Goal: Task Accomplishment & Management: Manage account settings

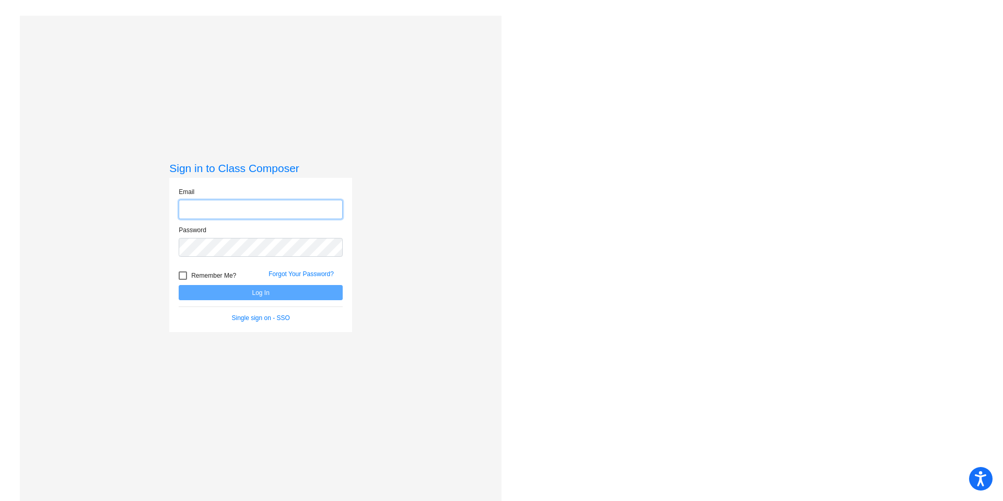
type input "[PERSON_NAME][EMAIL_ADDRESS][PERSON_NAME][DOMAIN_NAME]"
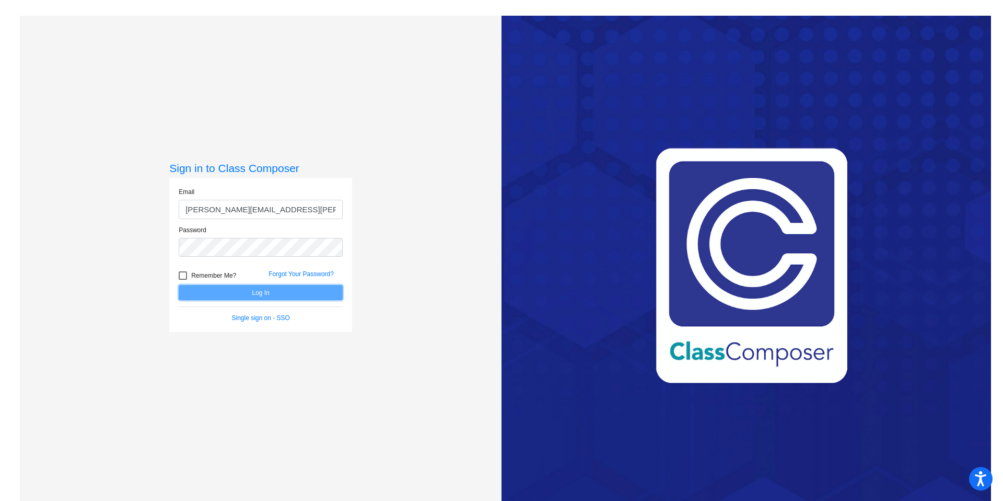
click at [237, 292] on button "Log In" at bounding box center [261, 292] width 164 height 15
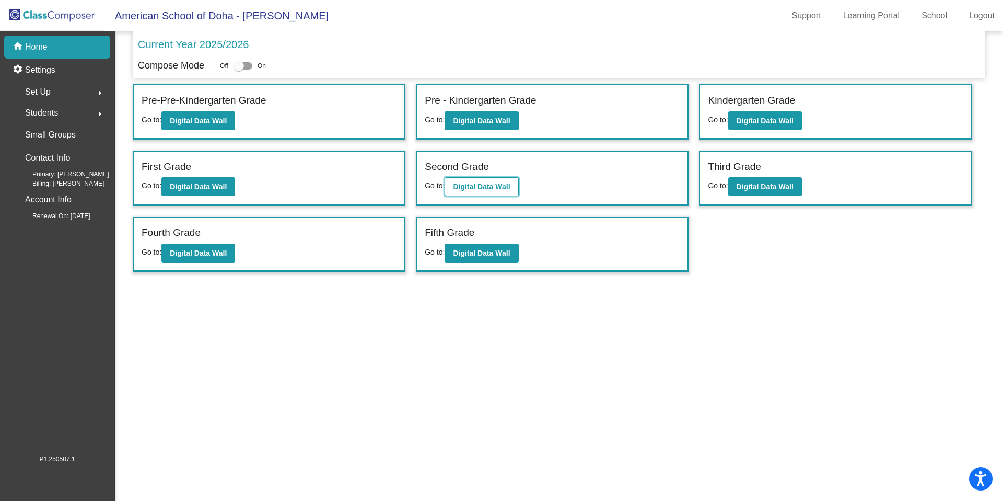
click at [477, 192] on button "Digital Data Wall" at bounding box center [482, 186] width 74 height 19
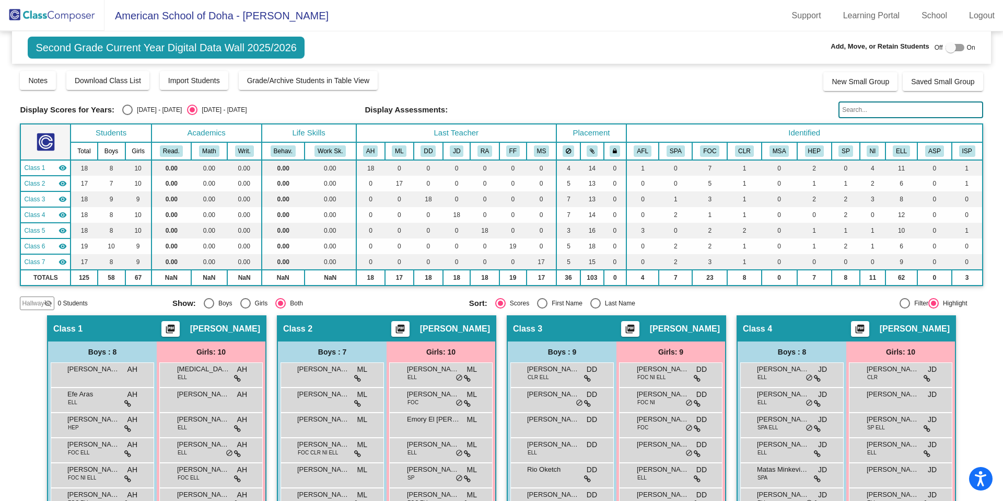
click at [846, 111] on input "text" at bounding box center [911, 109] width 144 height 17
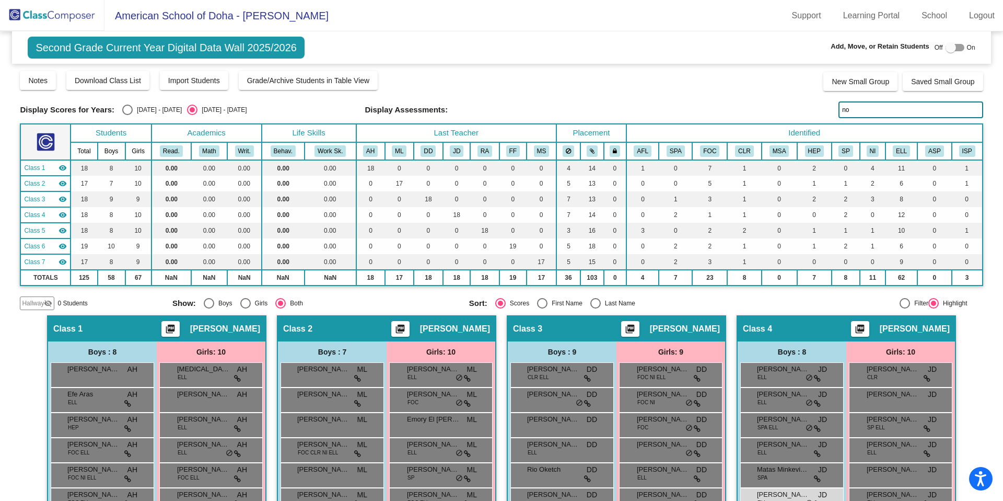
type input "n"
click at [41, 301] on span "Hallway" at bounding box center [33, 302] width 22 height 9
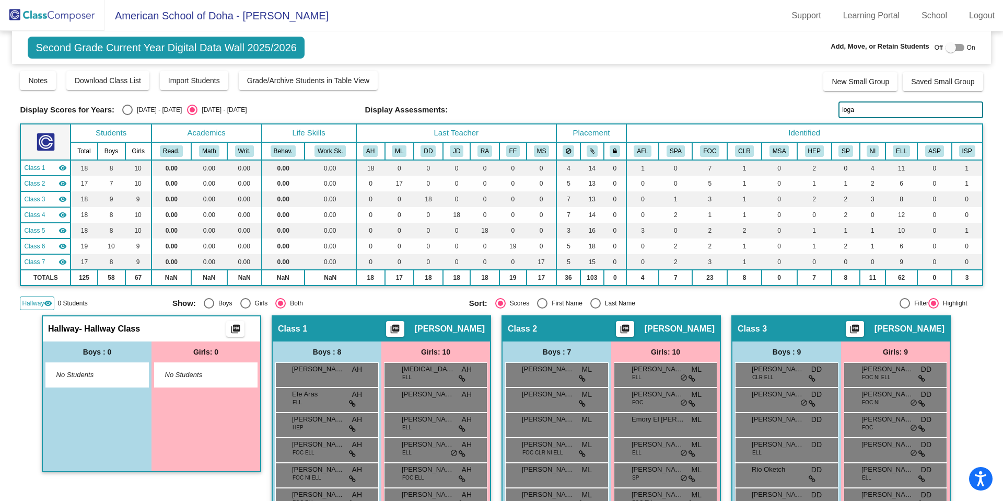
click at [877, 108] on input "loga" at bounding box center [911, 109] width 144 height 17
type input "emor"
drag, startPoint x: 949, startPoint y: 50, endPoint x: 929, endPoint y: 61, distance: 22.5
click at [949, 50] on div at bounding box center [951, 47] width 10 height 10
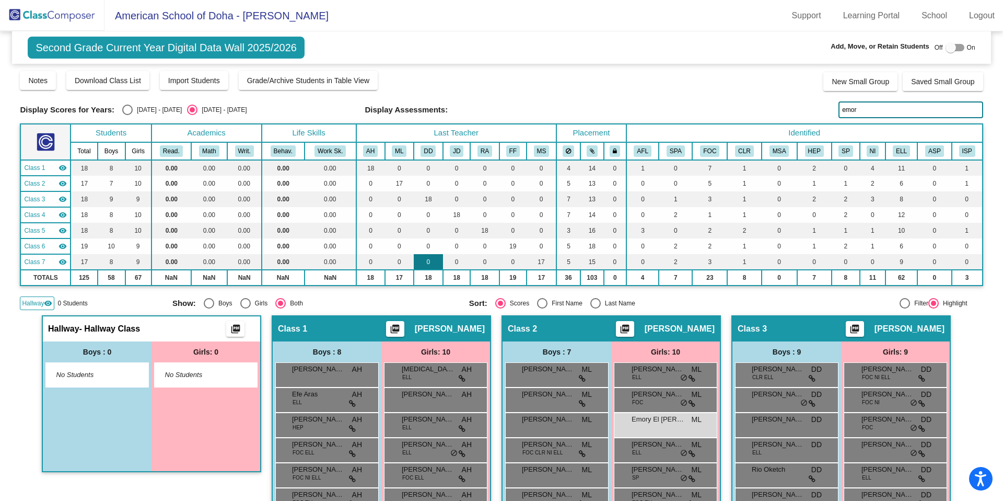
checkbox input "true"
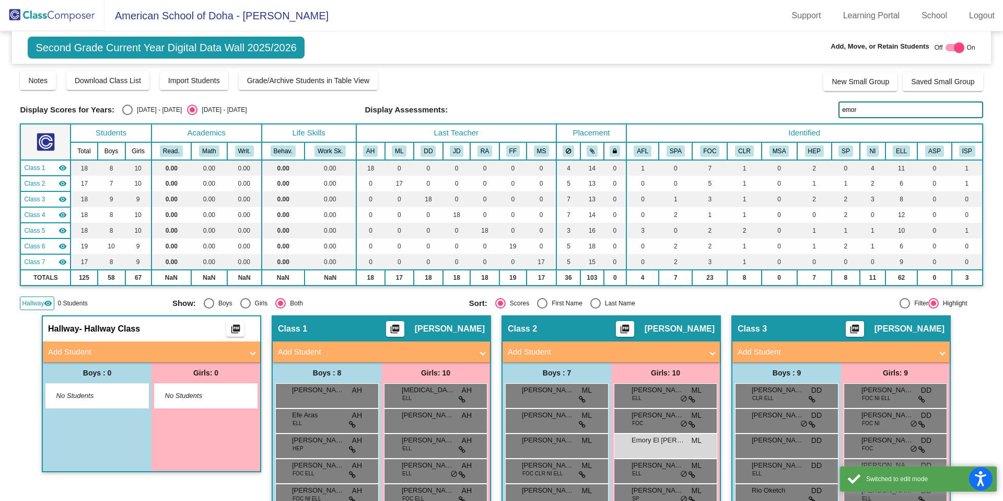
click at [169, 352] on mat-panel-title "Add Student" at bounding box center [145, 352] width 194 height 12
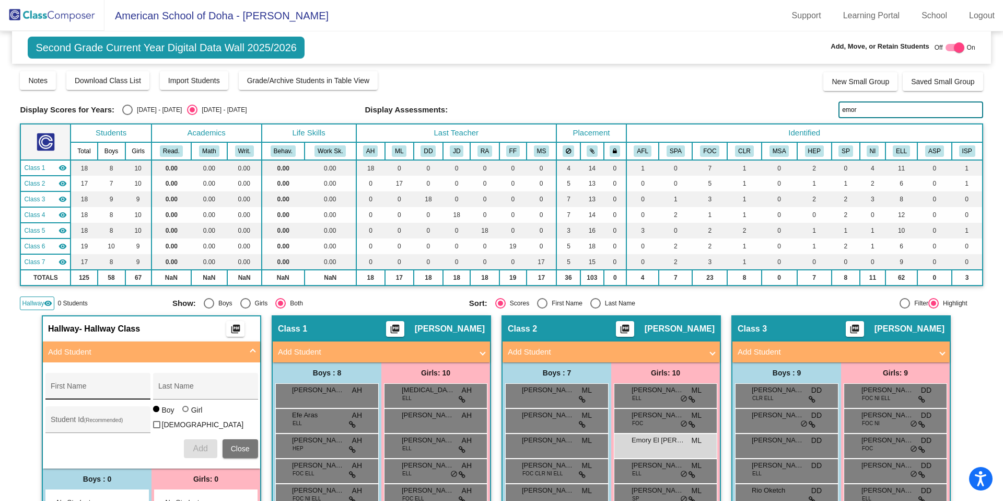
click at [111, 382] on div "First Name" at bounding box center [98, 388] width 94 height 21
click at [80, 389] on input "Loagn" at bounding box center [98, 390] width 94 height 8
type input "Logan"
click at [154, 388] on div "Last Name" at bounding box center [205, 386] width 105 height 27
type input "Joseph"
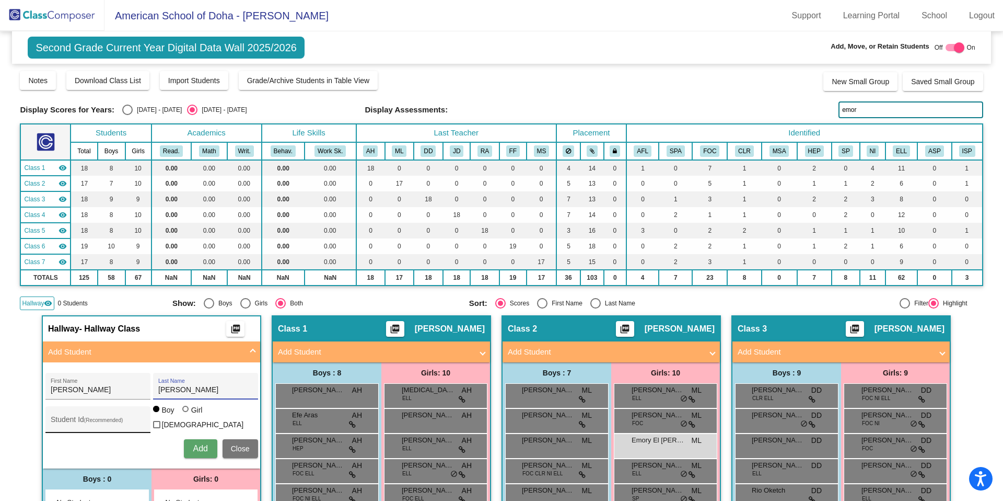
click at [64, 422] on input "Student Id (Recommended)" at bounding box center [98, 423] width 94 height 8
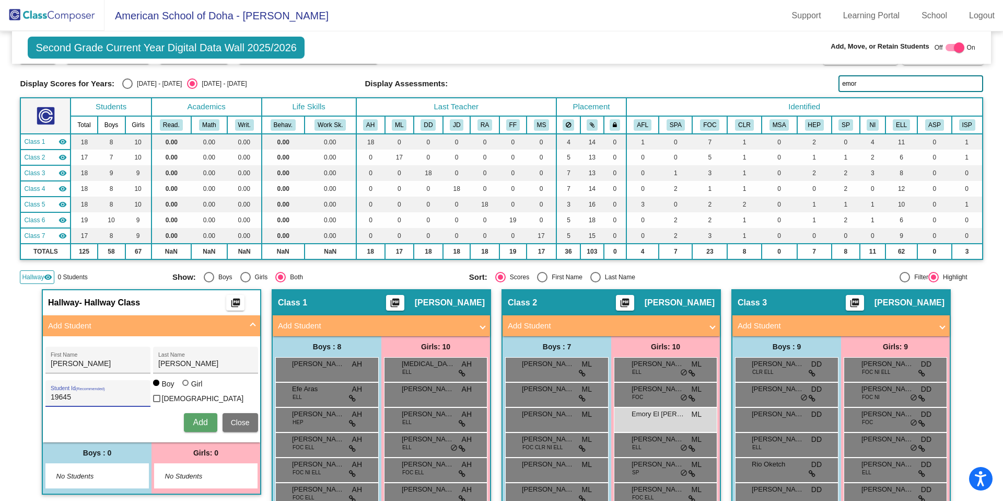
scroll to position [30, 0]
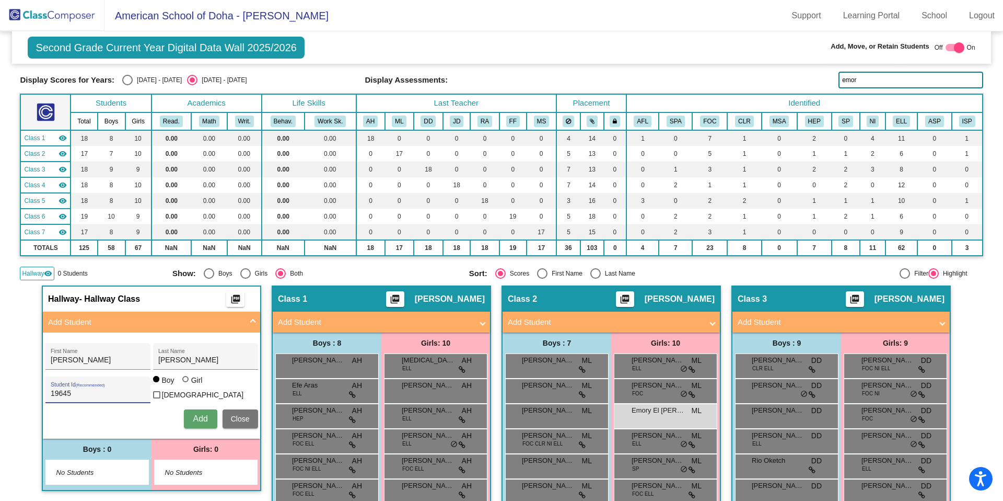
type input "19645"
click at [193, 417] on span "Add" at bounding box center [200, 418] width 15 height 9
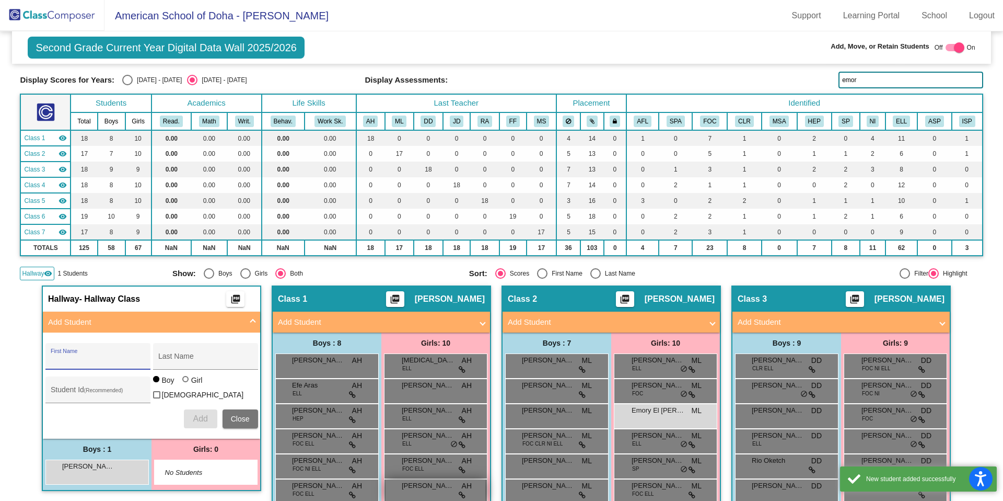
scroll to position [26, 0]
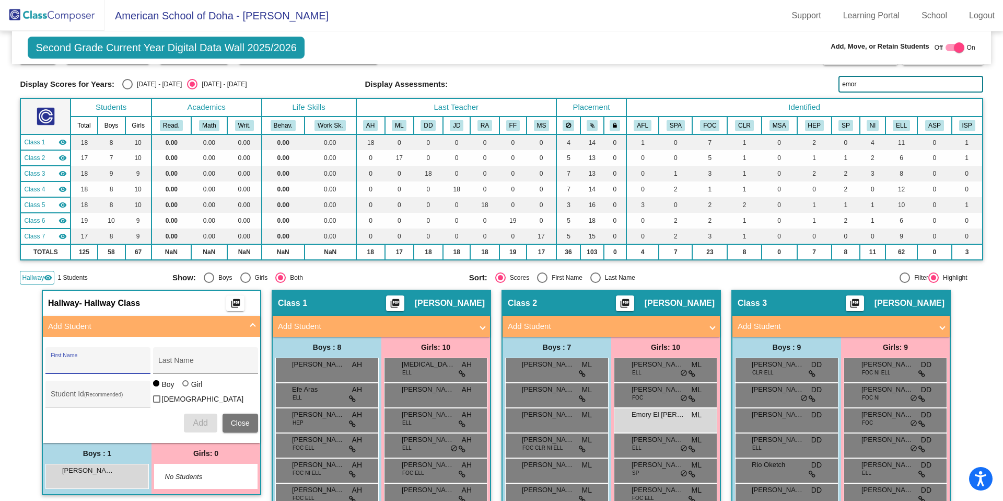
click at [251, 328] on span at bounding box center [253, 326] width 4 height 12
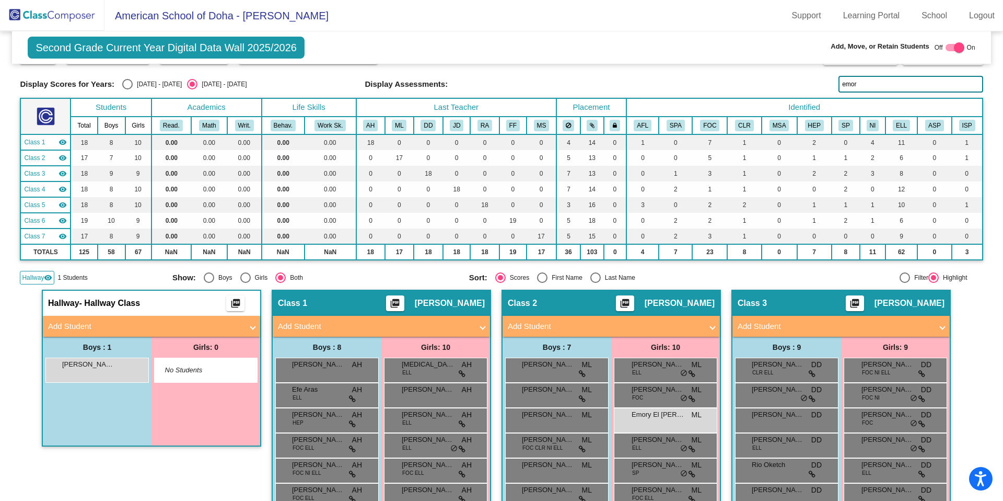
click at [875, 89] on input "emor" at bounding box center [911, 84] width 144 height 17
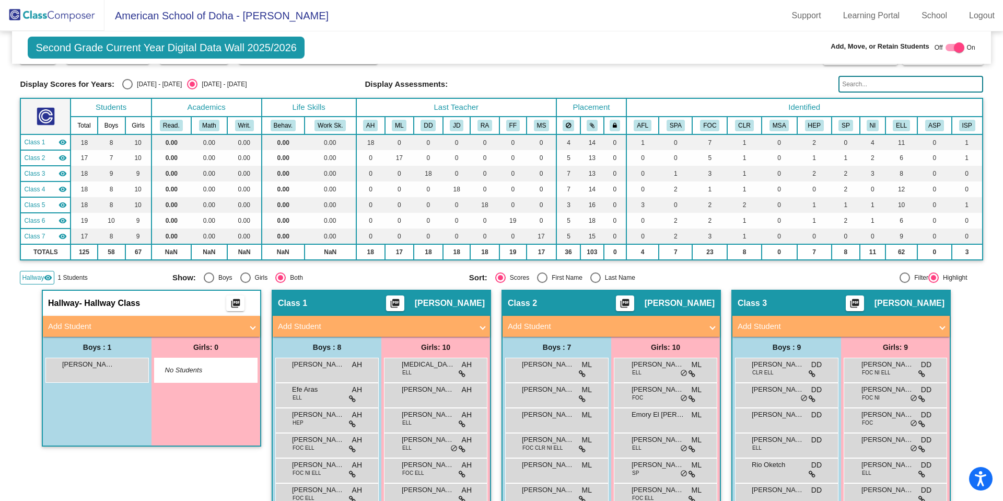
click at [74, 20] on img at bounding box center [52, 15] width 105 height 31
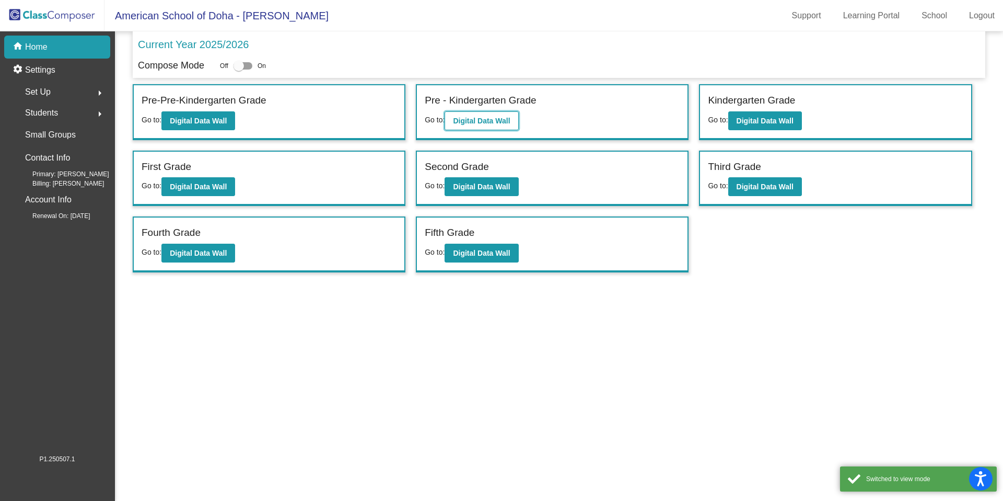
click at [503, 124] on b "Digital Data Wall" at bounding box center [481, 121] width 57 height 8
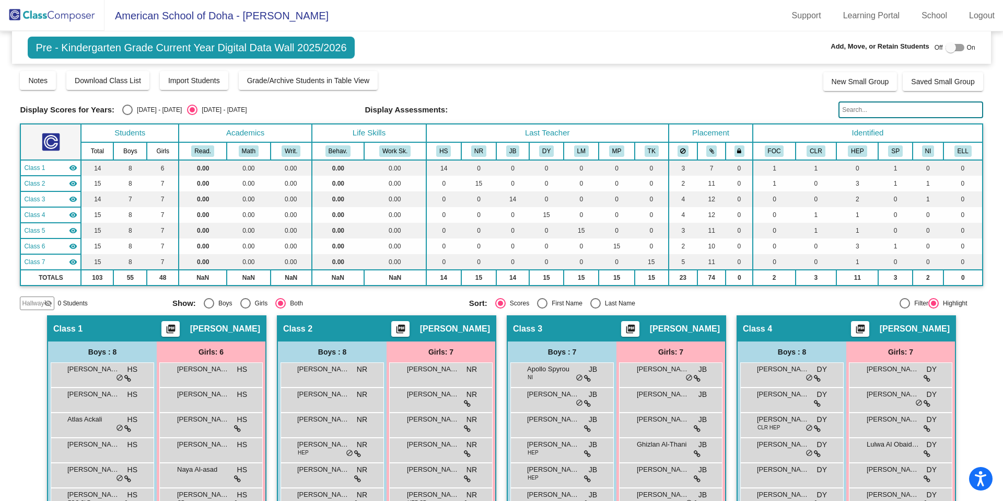
click at [853, 109] on input "text" at bounding box center [911, 109] width 144 height 17
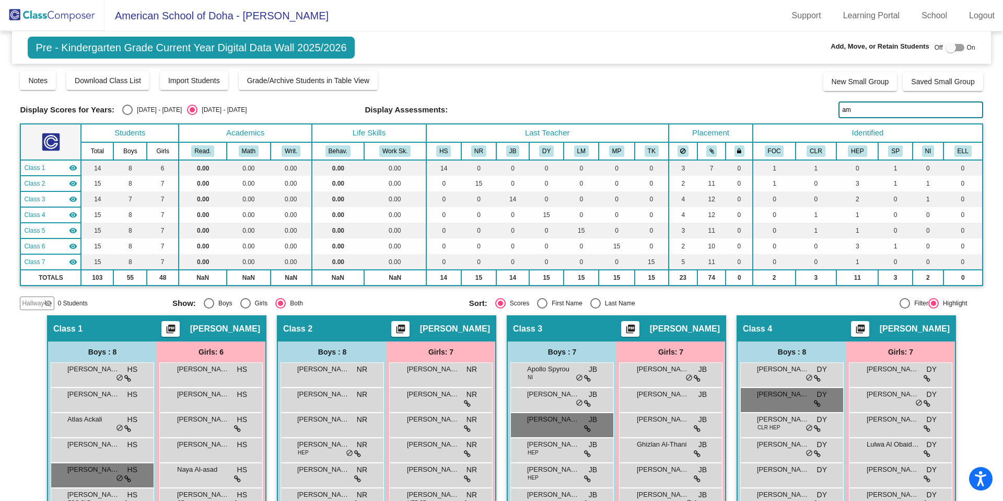
type input "ami"
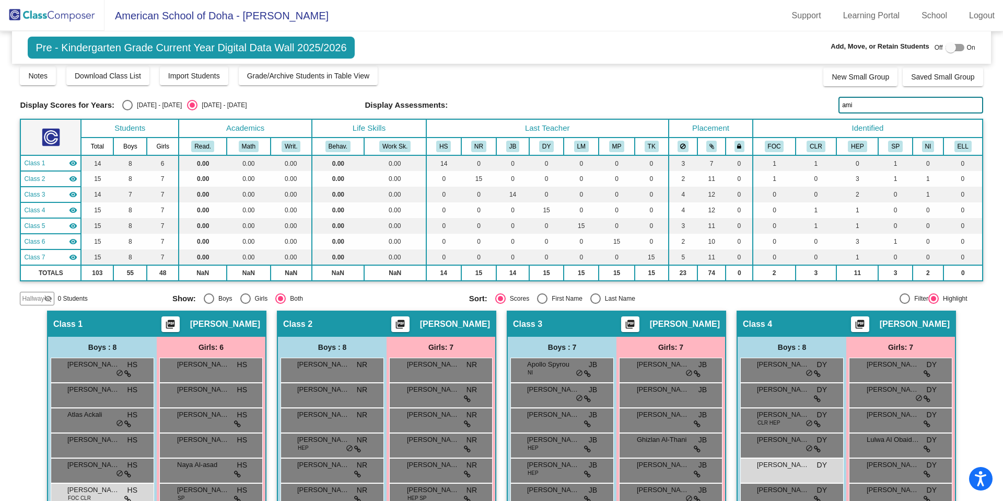
click at [868, 109] on input "ami" at bounding box center [911, 105] width 144 height 17
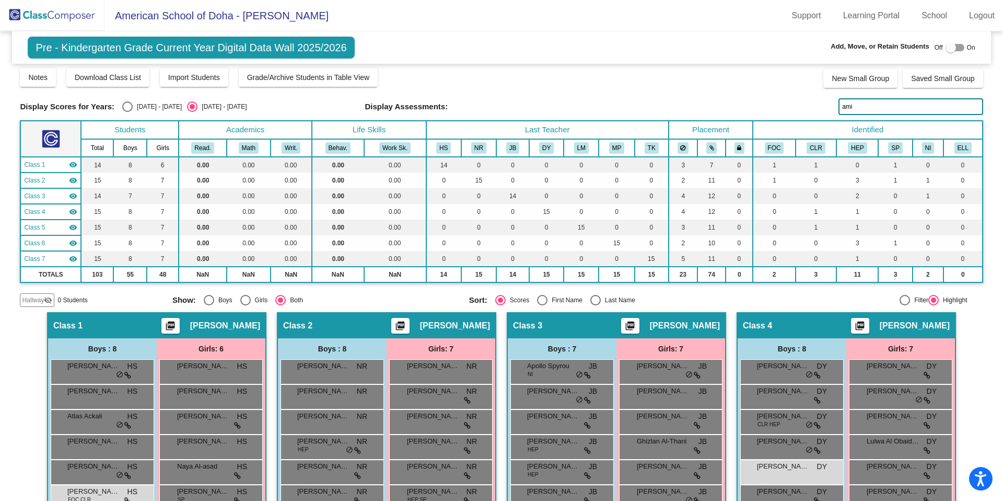
click at [868, 109] on input "ami" at bounding box center [911, 106] width 144 height 17
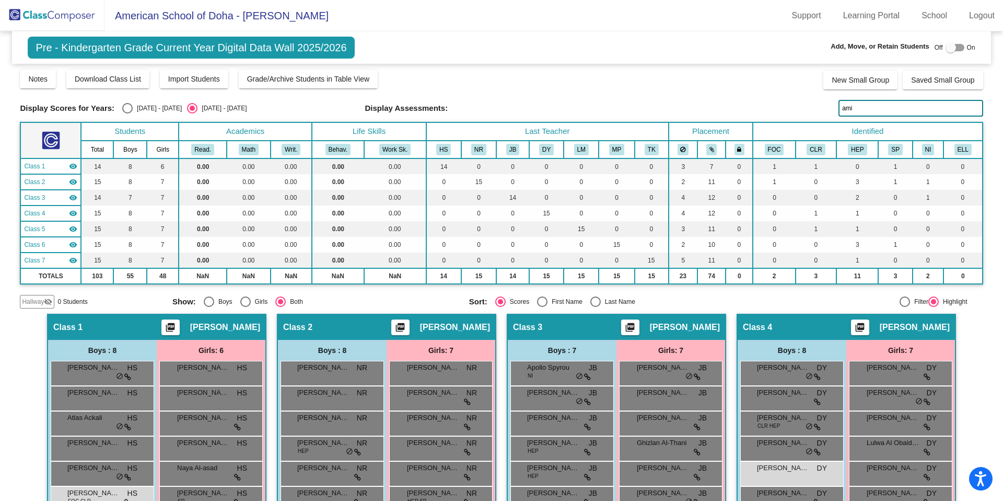
click at [868, 109] on input "ami" at bounding box center [911, 108] width 144 height 17
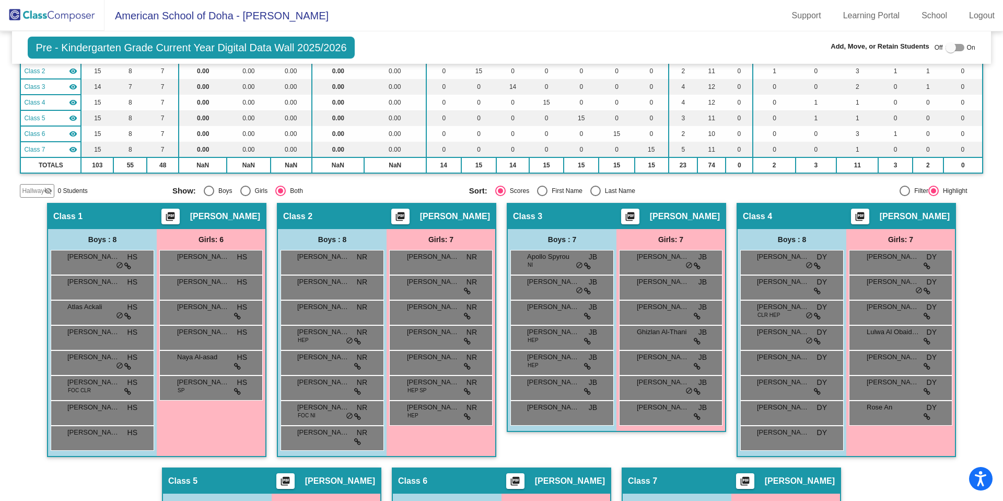
scroll to position [0, 0]
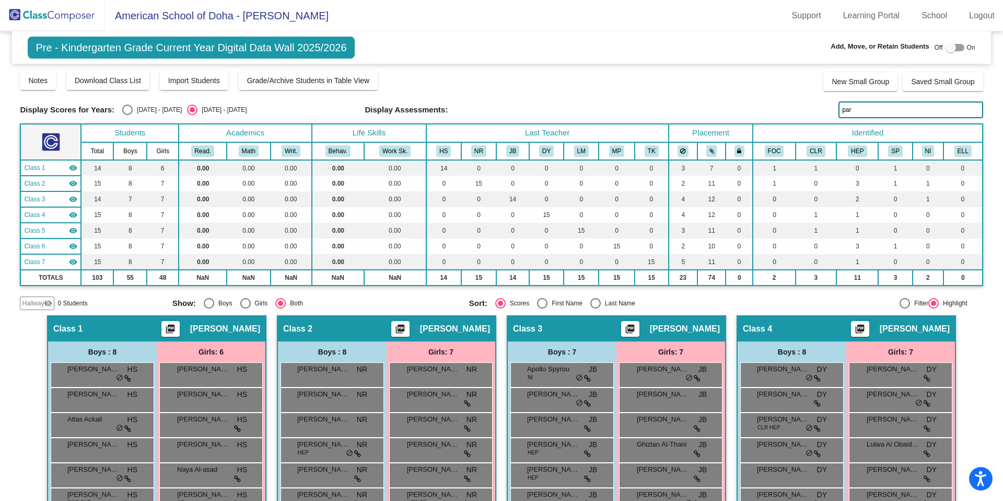
type input "par"
click at [49, 300] on mat-icon "visibility_off" at bounding box center [48, 303] width 8 height 8
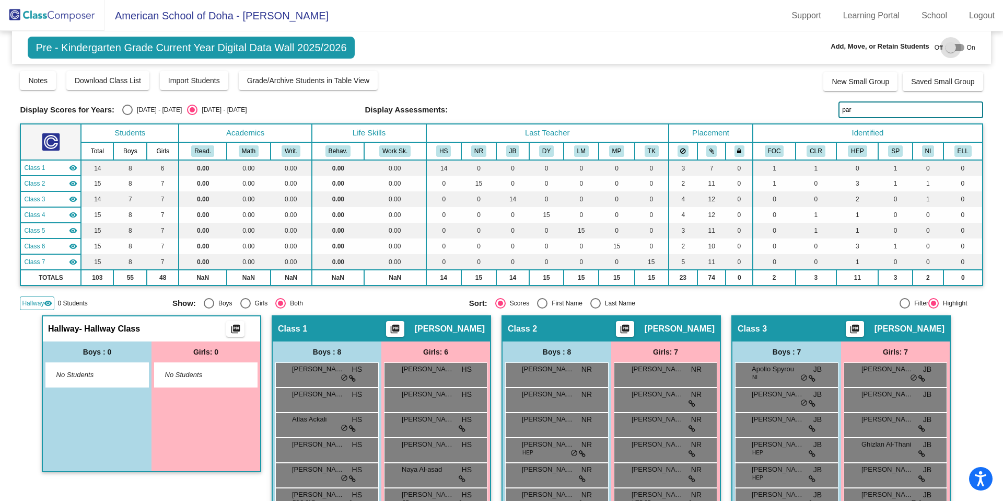
drag, startPoint x: 943, startPoint y: 48, endPoint x: 938, endPoint y: 51, distance: 6.1
click at [946, 48] on div at bounding box center [951, 47] width 10 height 10
checkbox input "true"
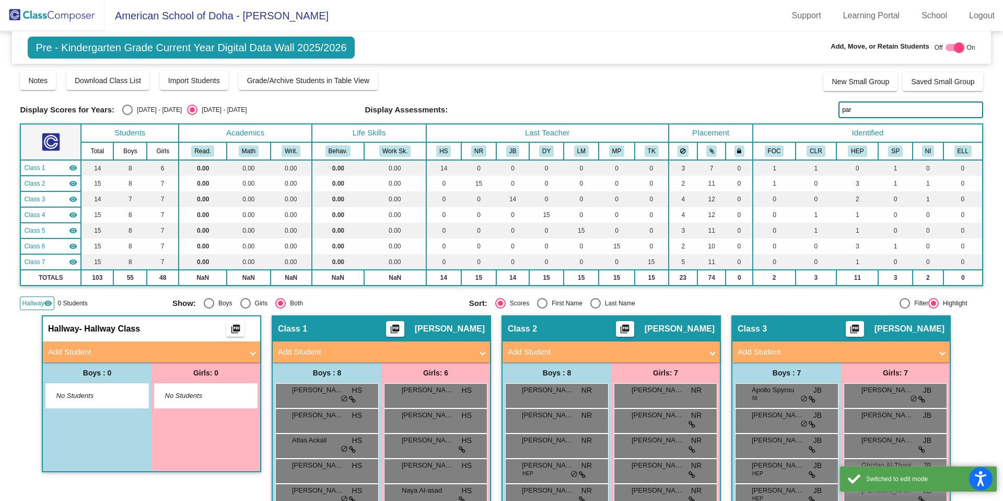
click at [244, 354] on span "Add Student" at bounding box center [149, 352] width 203 height 12
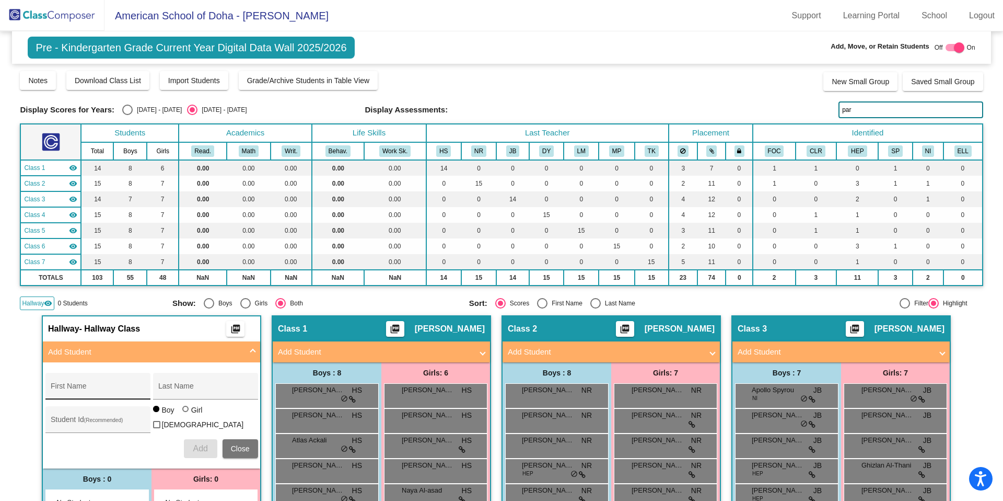
click at [125, 387] on input "First Name" at bounding box center [98, 390] width 94 height 8
drag, startPoint x: 55, startPoint y: 389, endPoint x: 56, endPoint y: 398, distance: 9.5
click at [55, 389] on input "Wlliam "Hudson"" at bounding box center [98, 390] width 94 height 8
type input "William "Hudson""
click at [175, 390] on input "Last Name" at bounding box center [205, 390] width 94 height 8
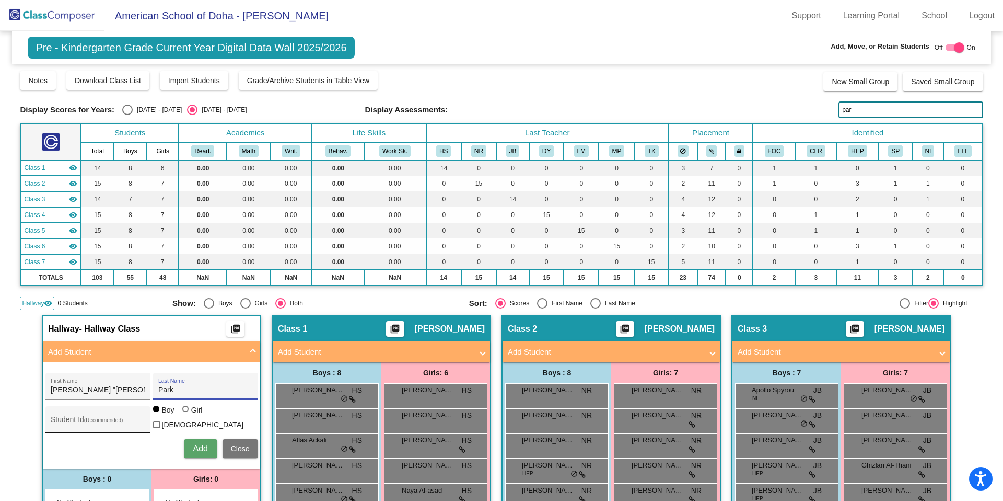
type input "Park"
click at [77, 416] on div "Student Id (Recommended)" at bounding box center [98, 421] width 94 height 21
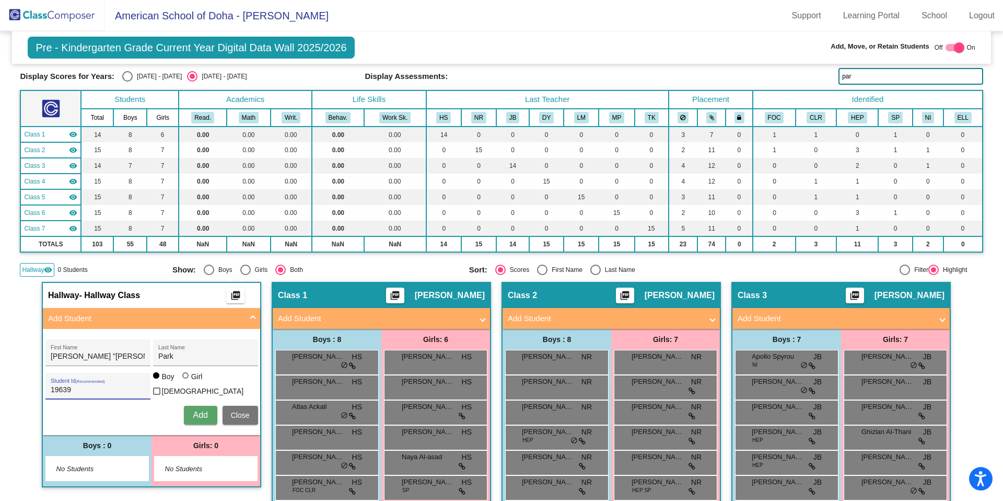
type input "19639"
click at [198, 417] on span "Add" at bounding box center [200, 414] width 15 height 9
click at [853, 78] on input "par" at bounding box center [911, 76] width 144 height 17
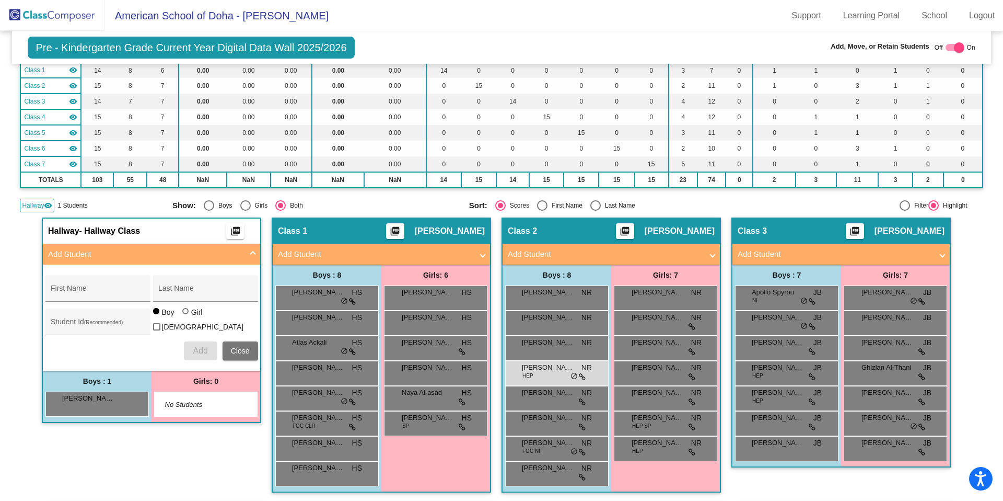
scroll to position [72, 0]
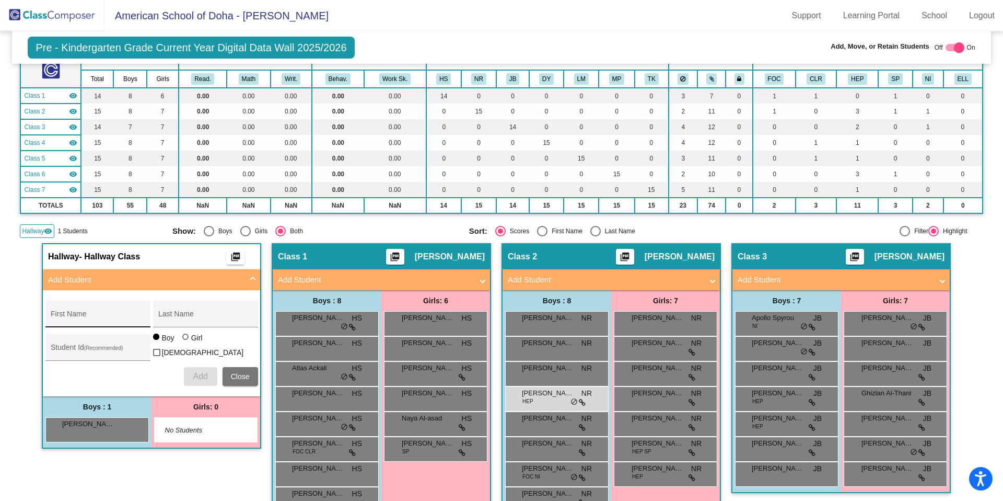
type input "lay"
click at [71, 317] on input "First Name" at bounding box center [98, 318] width 94 height 8
type input "Layla"
type input "Al Thani"
click at [187, 342] on div at bounding box center [186, 337] width 8 height 8
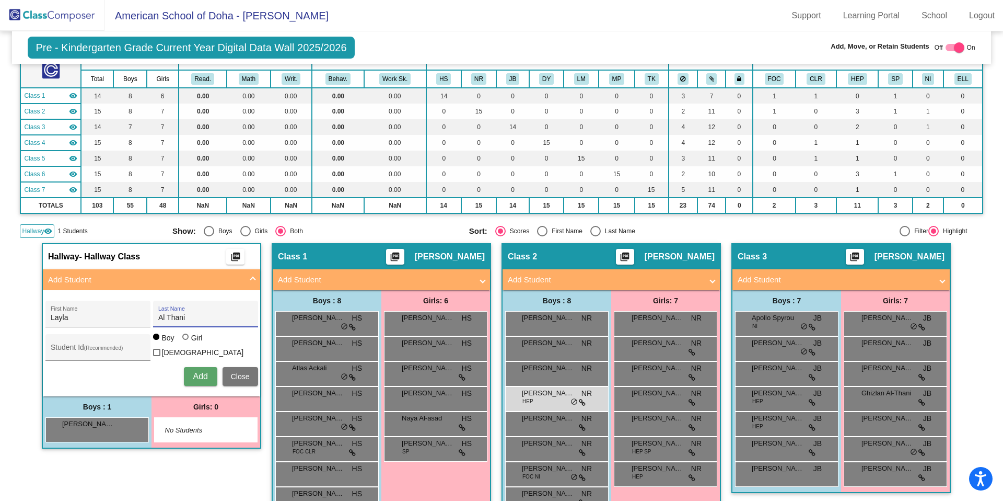
click at [187, 342] on input "Girl" at bounding box center [186, 342] width 1 height 1
radio input "true"
click at [102, 347] on input "Student Id (Recommended)" at bounding box center [98, 351] width 94 height 8
type input "19640"
click at [193, 373] on span "Add" at bounding box center [200, 376] width 15 height 9
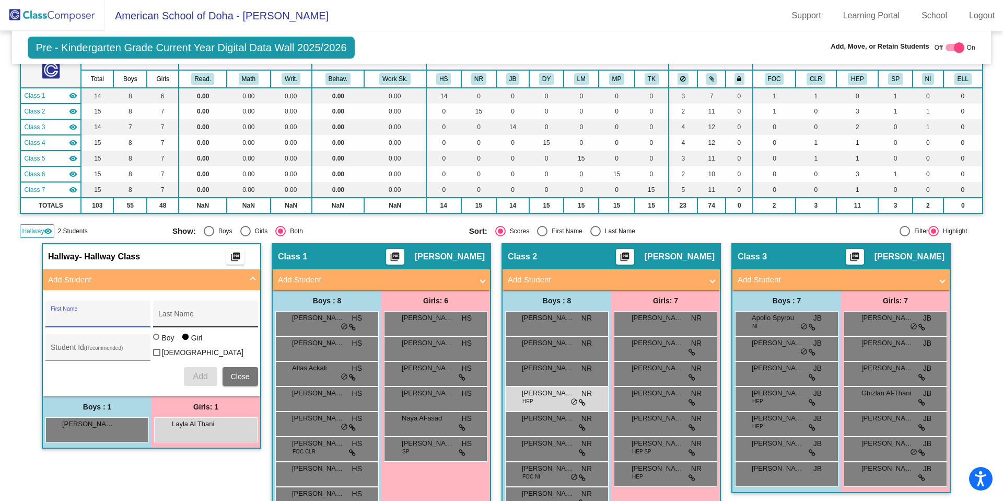
click at [207, 314] on input "Last Name" at bounding box center [205, 318] width 94 height 8
click at [245, 283] on span "Add Student" at bounding box center [149, 280] width 203 height 12
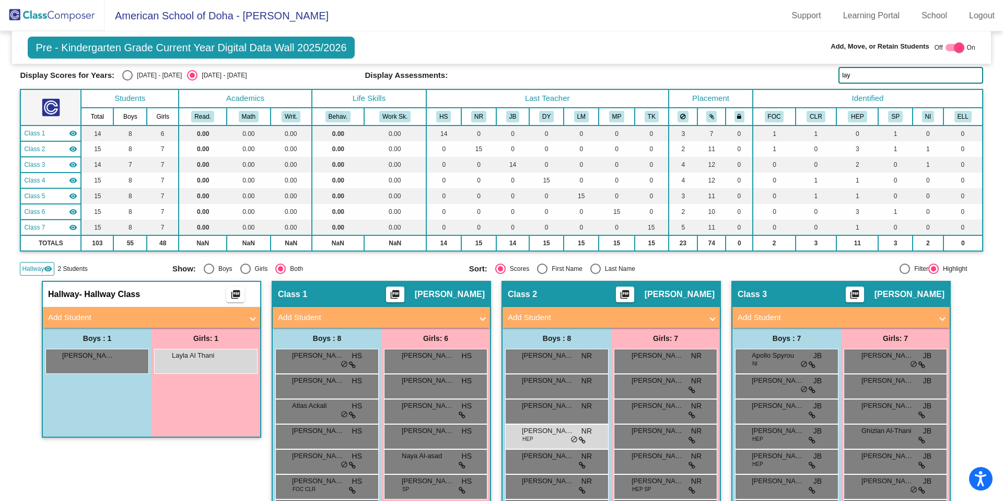
scroll to position [0, 0]
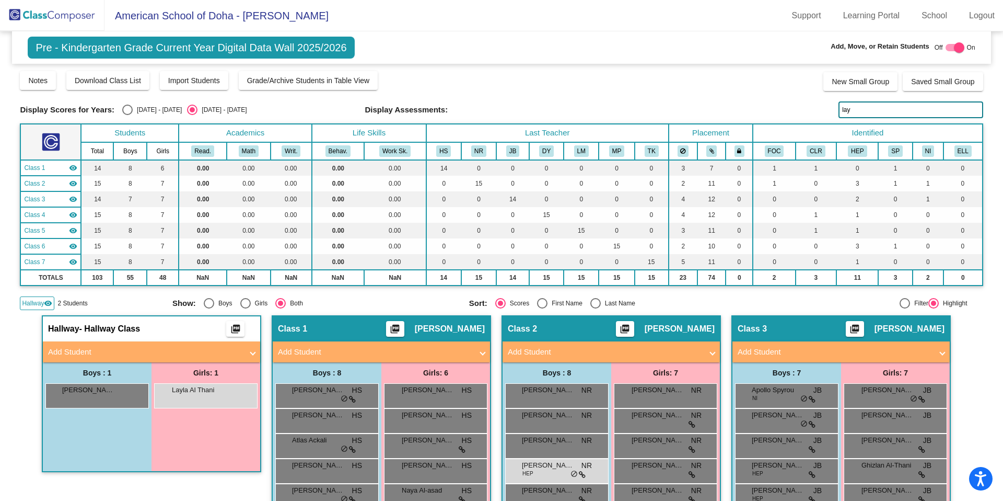
click at [912, 108] on input "lay" at bounding box center [911, 109] width 144 height 17
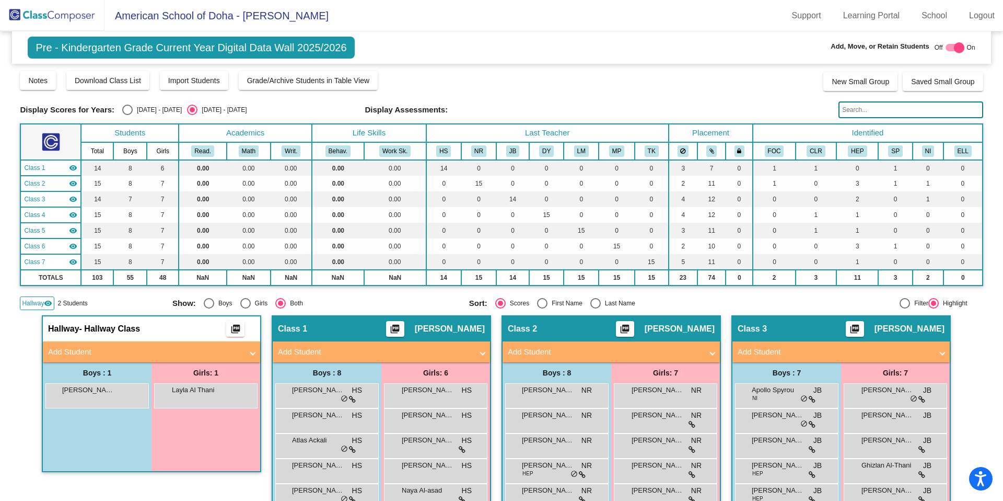
click at [54, 26] on img at bounding box center [52, 15] width 105 height 31
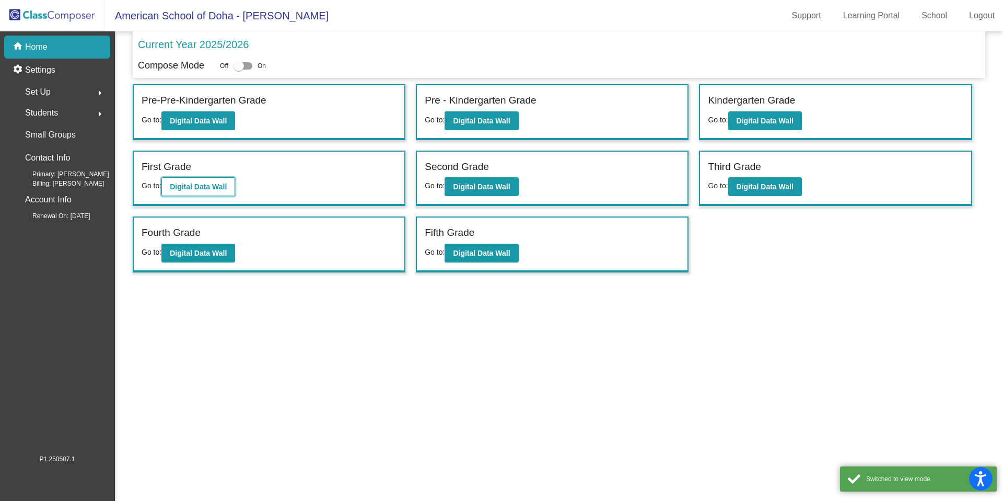
click at [175, 190] on b "Digital Data Wall" at bounding box center [198, 186] width 57 height 8
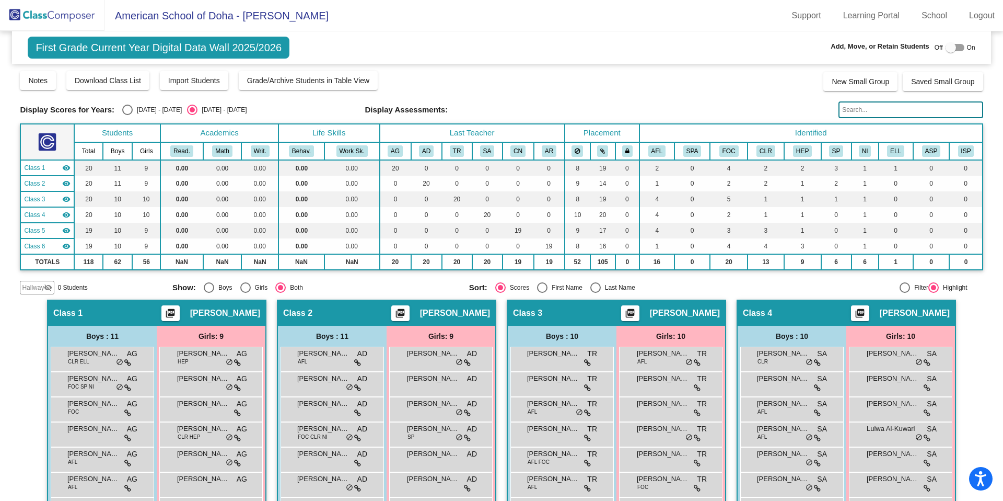
click at [899, 111] on input "text" at bounding box center [911, 109] width 144 height 17
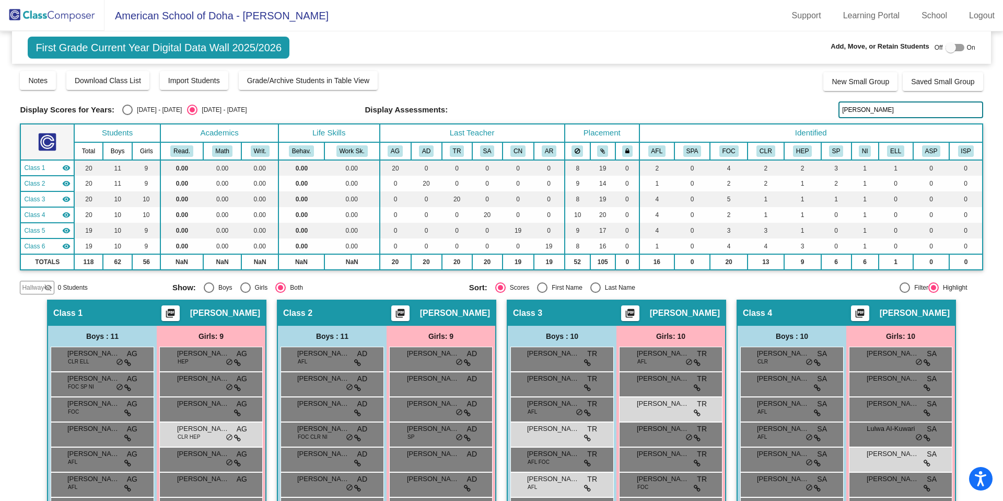
type input "leen"
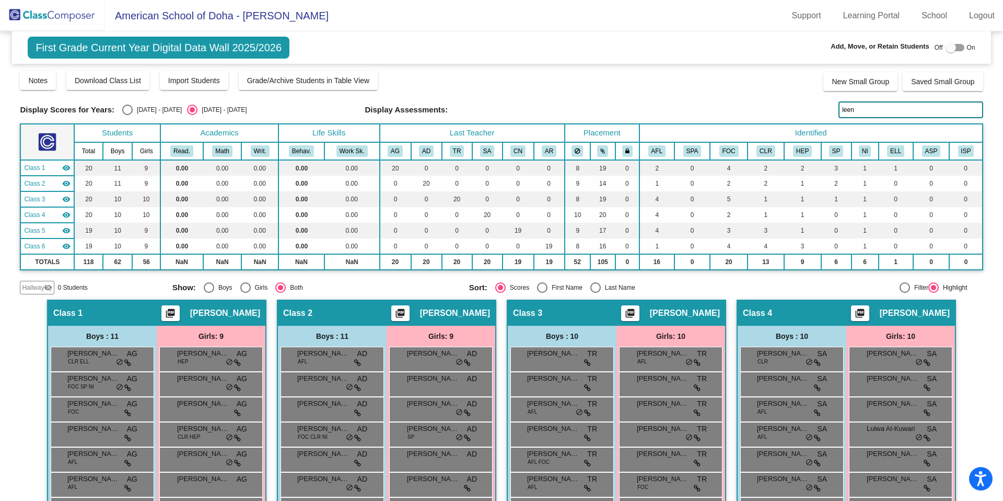
click at [852, 112] on input "leen" at bounding box center [911, 109] width 144 height 17
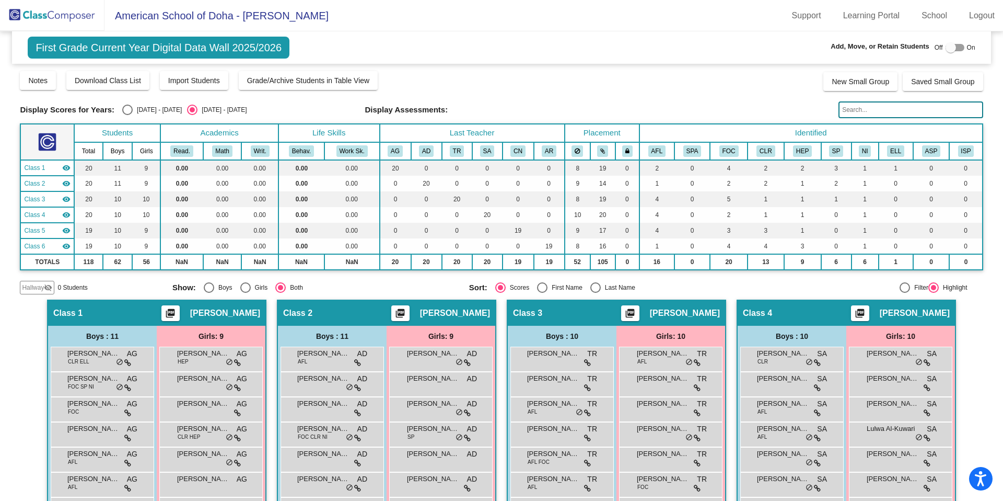
click at [31, 290] on span "Hallway" at bounding box center [33, 287] width 22 height 9
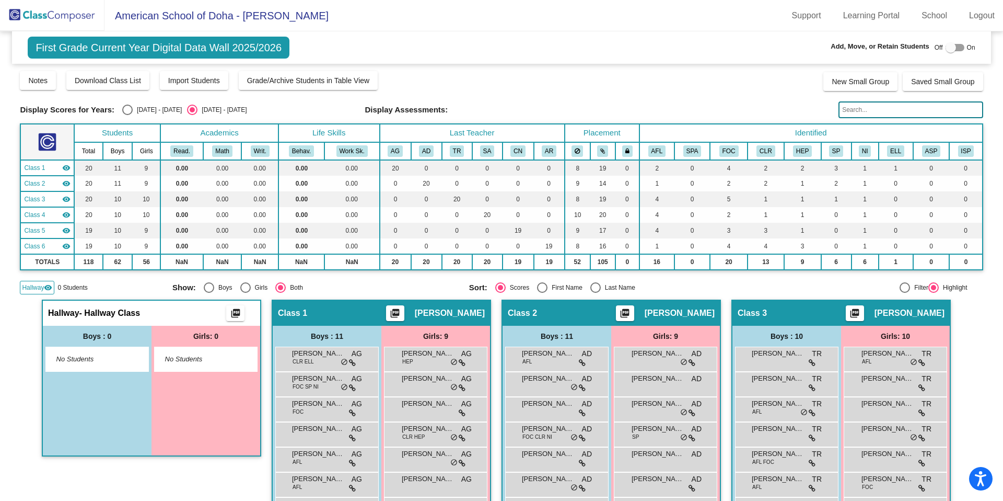
click at [946, 45] on div at bounding box center [951, 47] width 10 height 10
checkbox input "true"
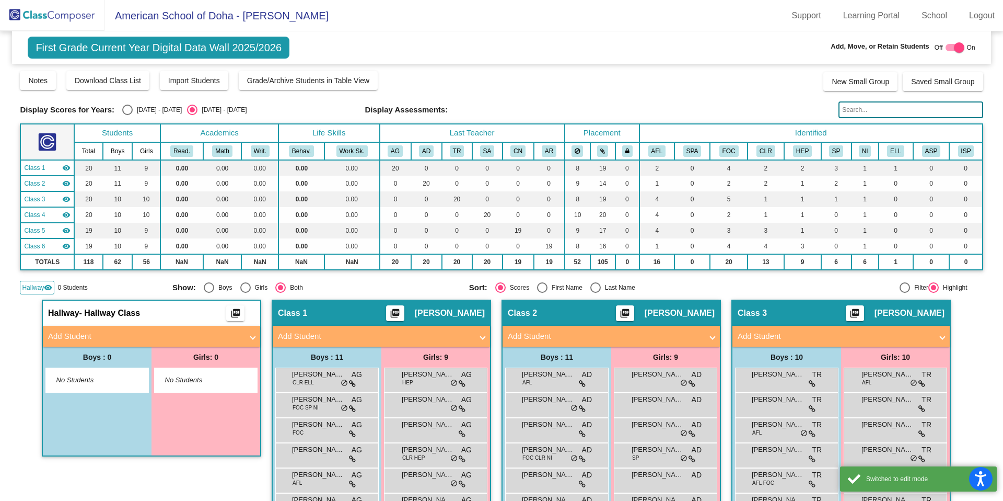
click at [245, 337] on span "Add Student" at bounding box center [149, 336] width 203 height 12
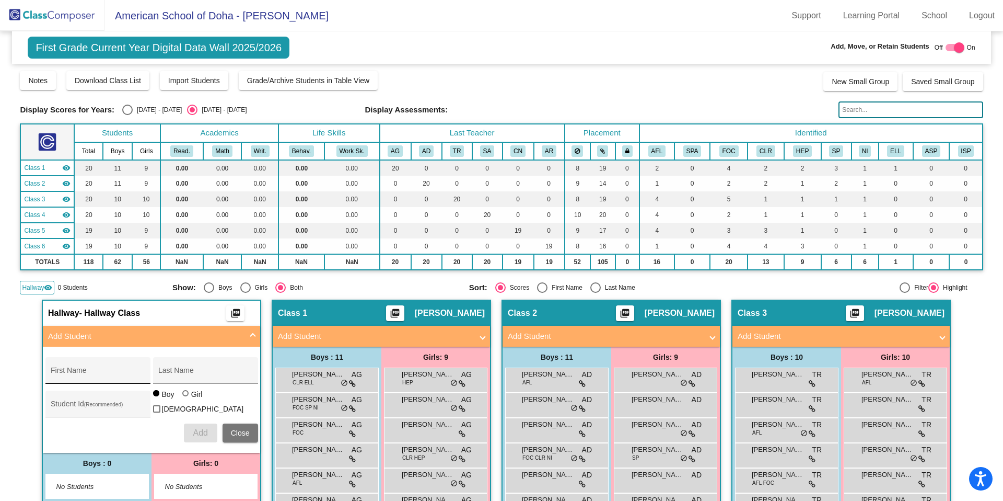
click at [89, 376] on input "First Name" at bounding box center [98, 374] width 94 height 8
type input "Leena"
type input "Al Thani"
click at [77, 407] on input "Student Id (Recommended)" at bounding box center [98, 407] width 94 height 8
type input "19642"
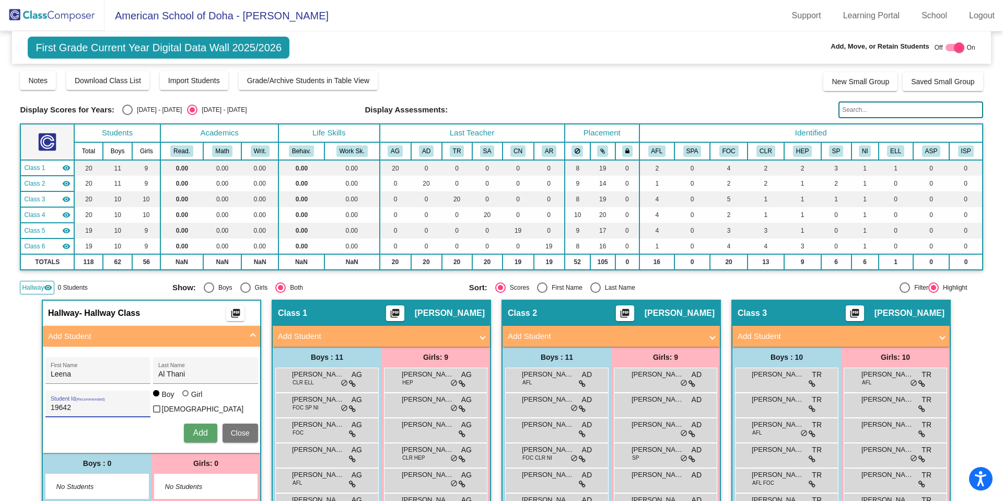
click at [183, 396] on div at bounding box center [185, 393] width 6 height 6
click at [186, 399] on input "Girl" at bounding box center [186, 398] width 1 height 1
radio input "true"
click at [199, 435] on span "Add" at bounding box center [200, 432] width 15 height 9
click at [858, 117] on input "text" at bounding box center [911, 109] width 144 height 17
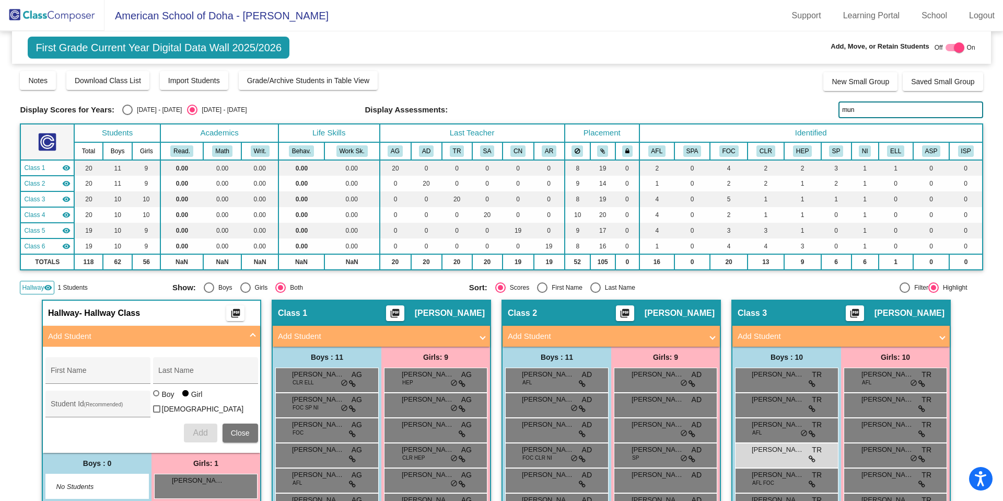
type input "muni"
click at [863, 112] on input "muni" at bounding box center [911, 109] width 144 height 17
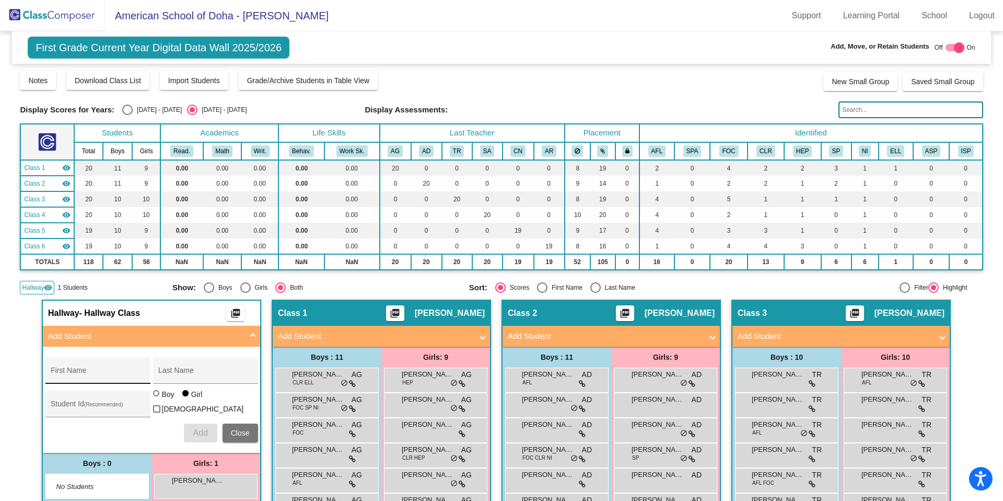
click at [92, 374] on input "First Name" at bounding box center [98, 374] width 94 height 8
type input "Munira"
type input "Kairbekova"
click at [80, 409] on input "Student Id (Recommended)" at bounding box center [98, 407] width 94 height 8
type input "19643"
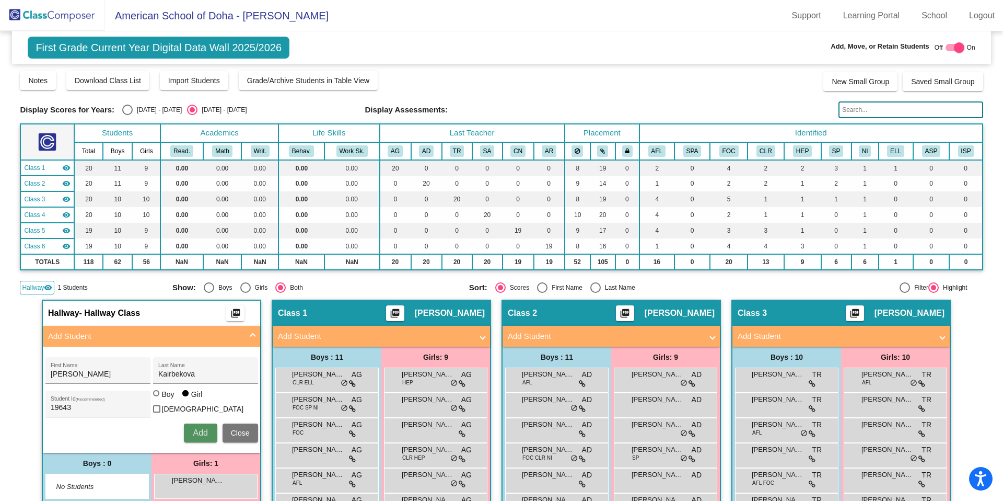
click at [188, 433] on button "Add" at bounding box center [200, 432] width 33 height 19
click at [904, 107] on input "text" at bounding box center [911, 109] width 144 height 17
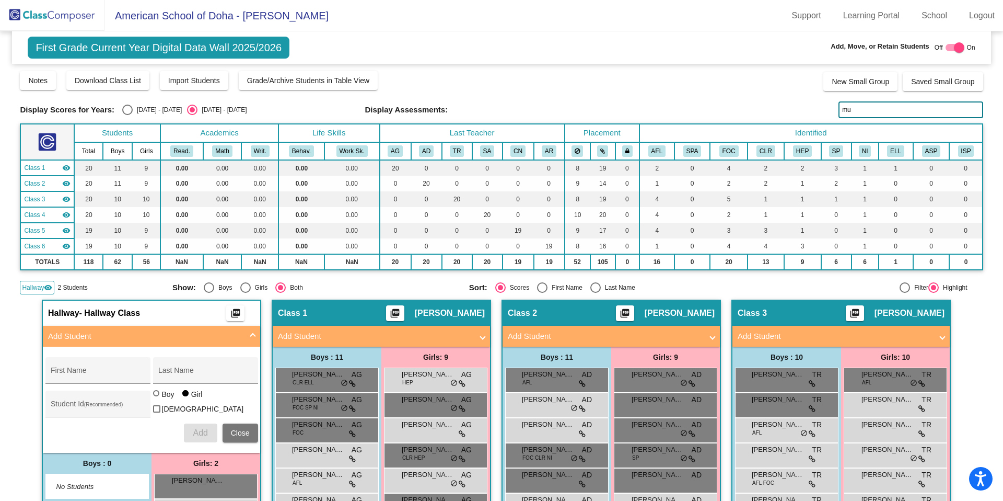
type input "mus"
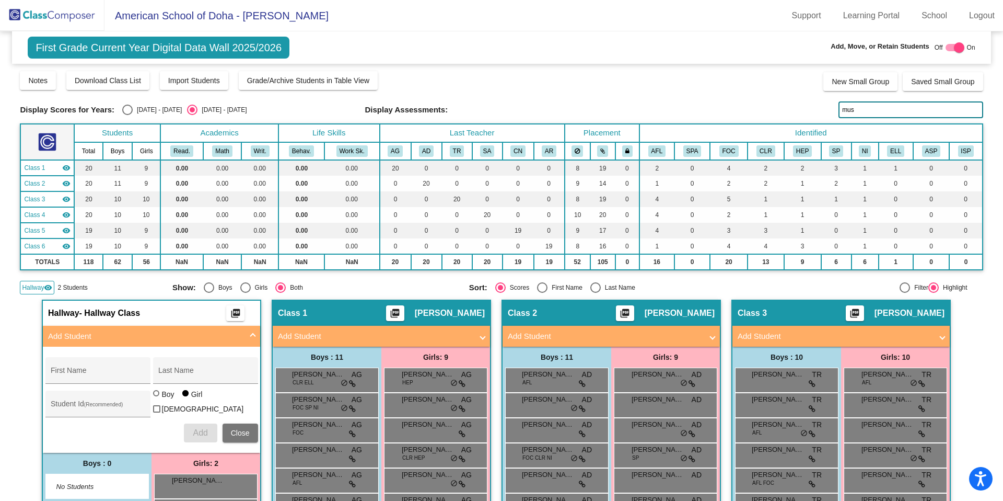
click at [903, 110] on input "mus" at bounding box center [911, 109] width 144 height 17
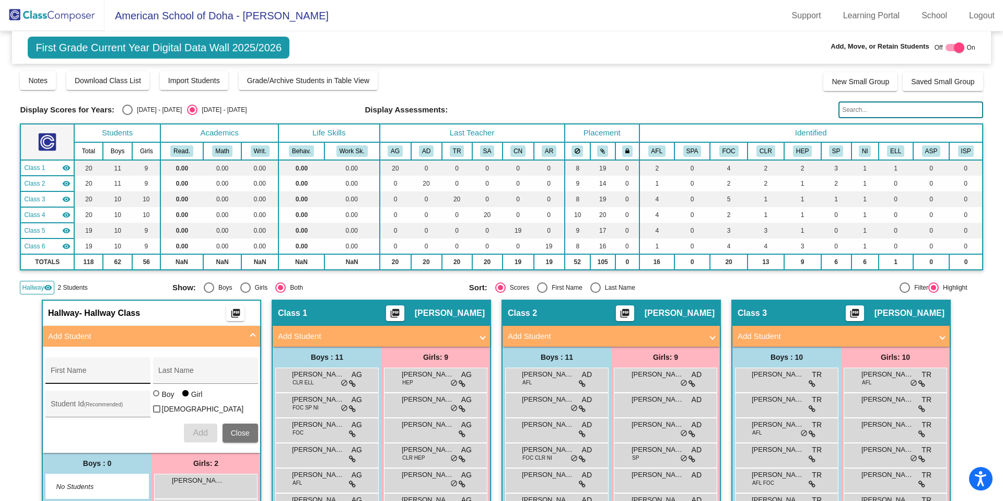
click at [121, 368] on div "First Name" at bounding box center [98, 373] width 94 height 21
click at [81, 377] on input "Musa" at bounding box center [98, 374] width 94 height 8
type input "Musa Hamza"
click at [167, 371] on input "Last Name" at bounding box center [205, 374] width 94 height 8
type input "Syed"
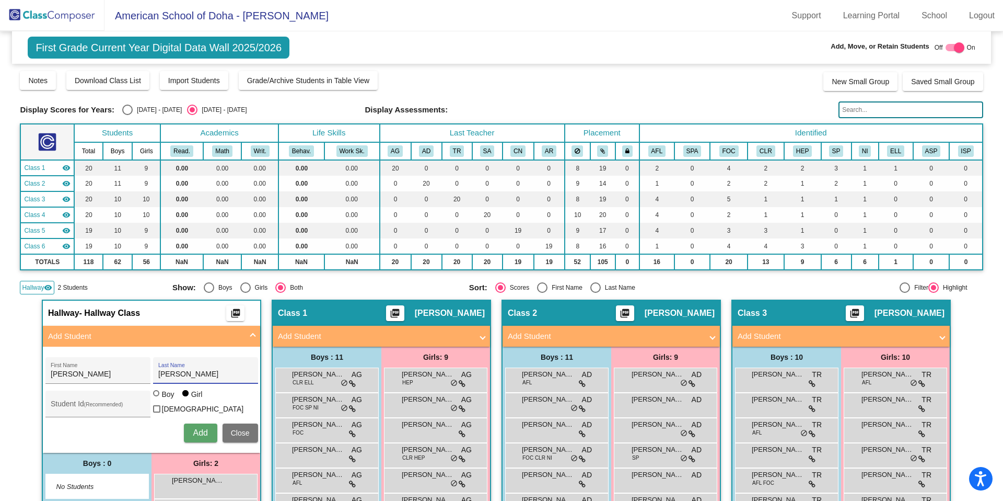
click at [153, 396] on div at bounding box center [156, 393] width 6 height 6
click at [157, 399] on input "Boy" at bounding box center [157, 398] width 1 height 1
radio input "true"
click at [78, 410] on input "Student Id (Recommended)" at bounding box center [98, 407] width 94 height 8
type input "19644"
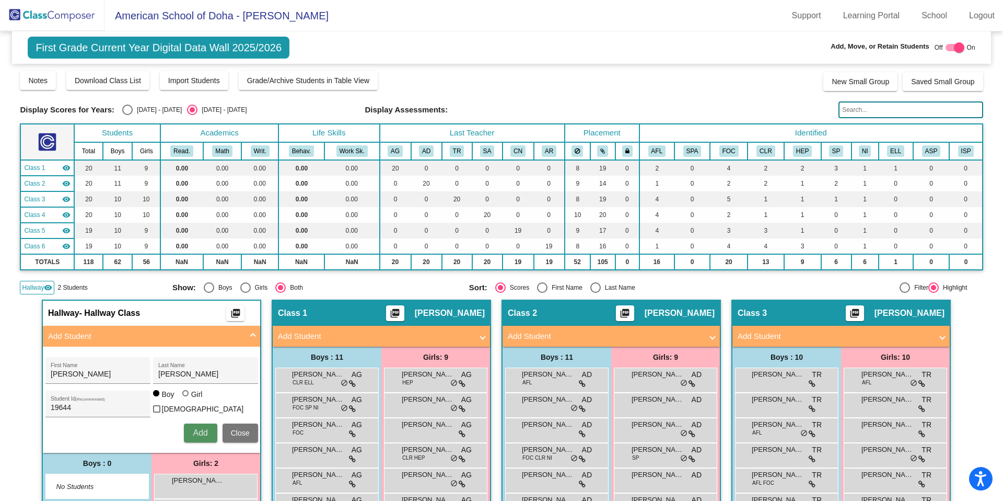
click at [194, 434] on span "Add" at bounding box center [200, 432] width 15 height 9
click at [247, 334] on span "Add Student" at bounding box center [149, 336] width 203 height 12
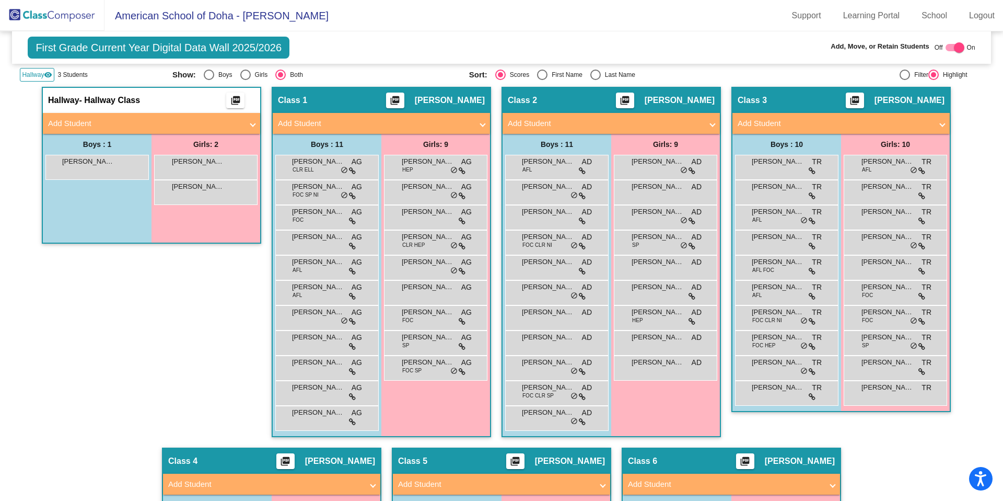
scroll to position [213, 0]
click at [251, 128] on span at bounding box center [253, 124] width 4 height 12
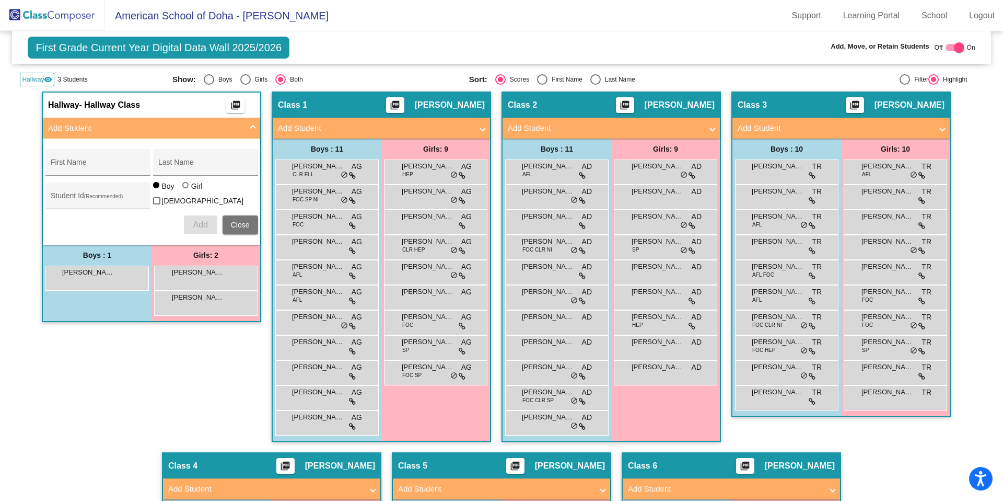
scroll to position [210, 0]
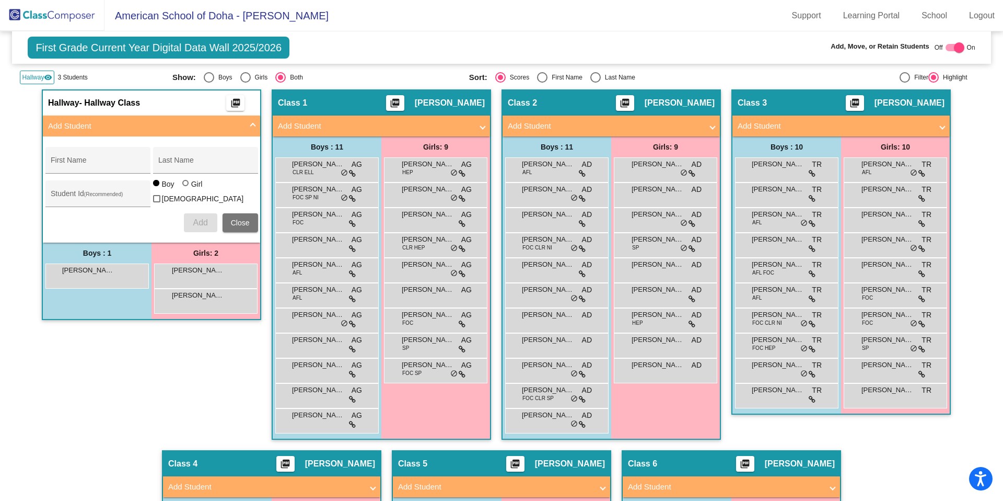
click at [251, 128] on span at bounding box center [253, 126] width 4 height 12
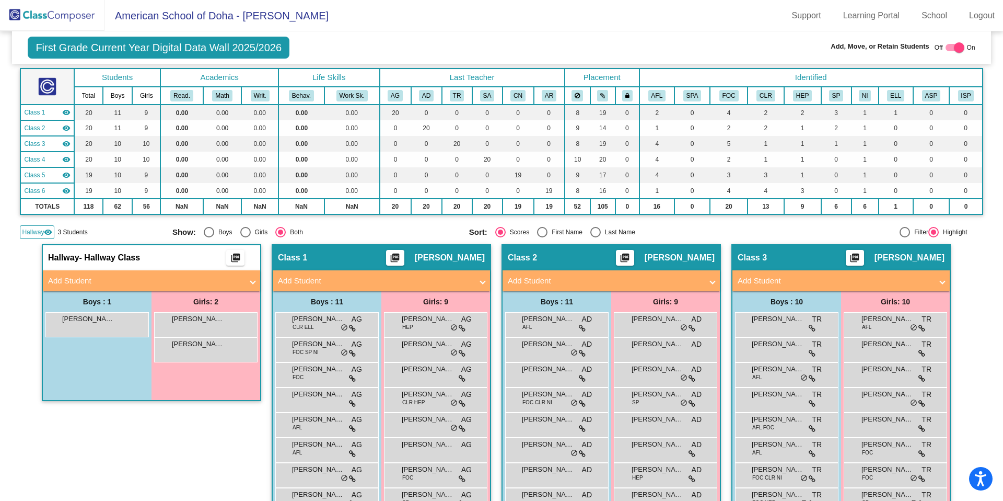
scroll to position [0, 0]
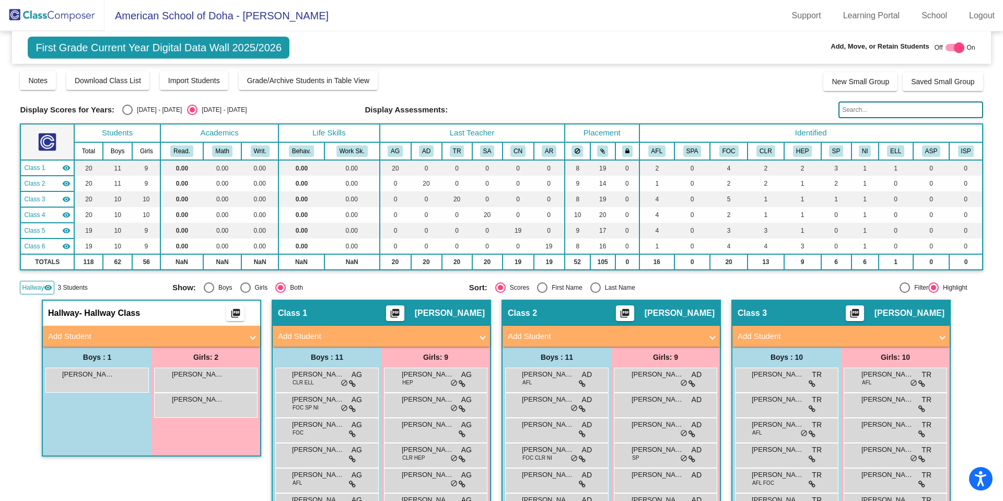
click at [60, 17] on img at bounding box center [52, 15] width 105 height 31
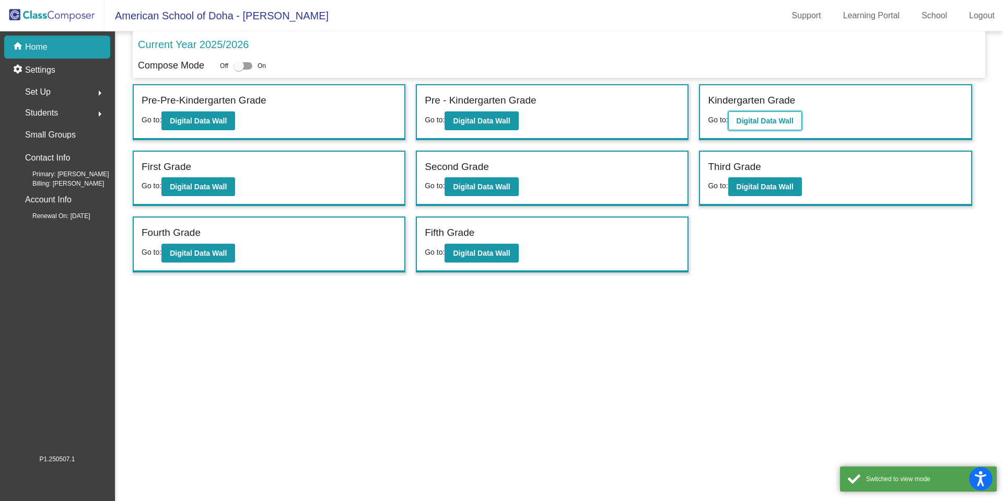
click at [754, 122] on b "Digital Data Wall" at bounding box center [765, 121] width 57 height 8
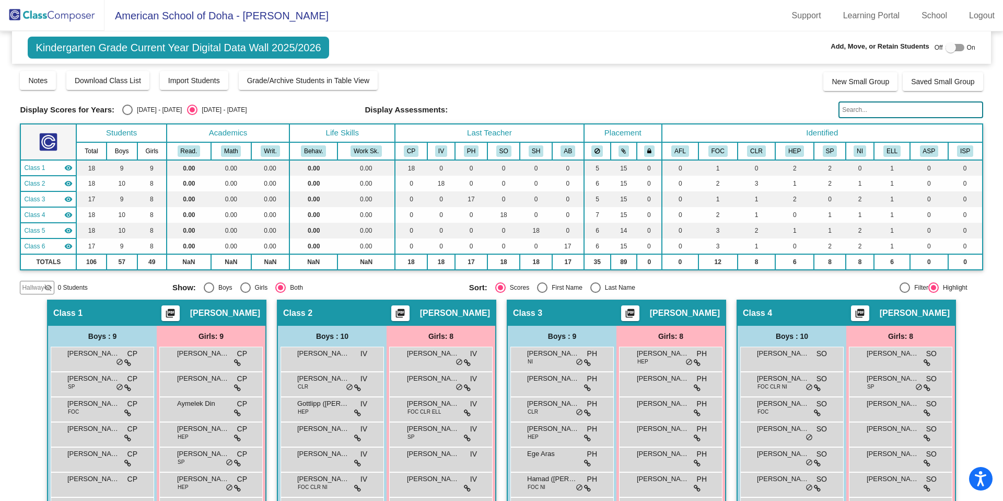
click at [50, 10] on img at bounding box center [52, 15] width 105 height 31
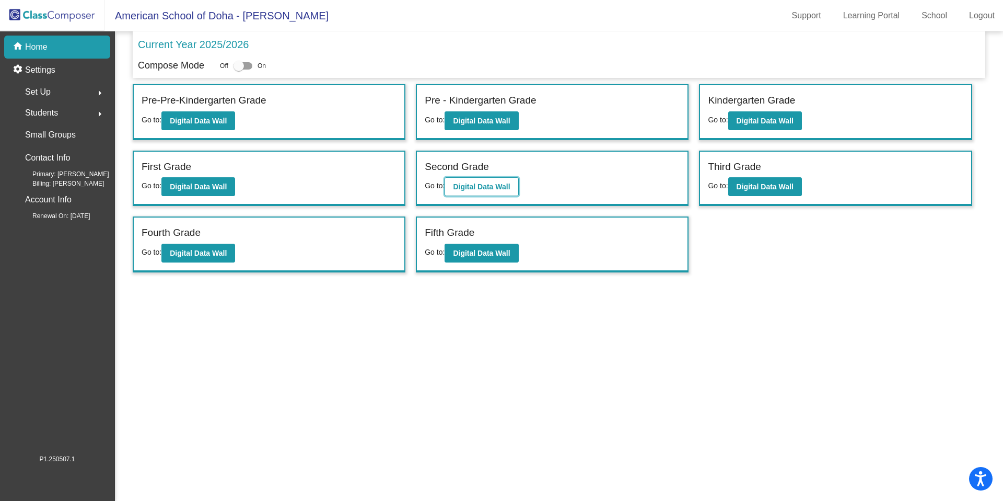
click at [510, 188] on b "Digital Data Wall" at bounding box center [481, 186] width 57 height 8
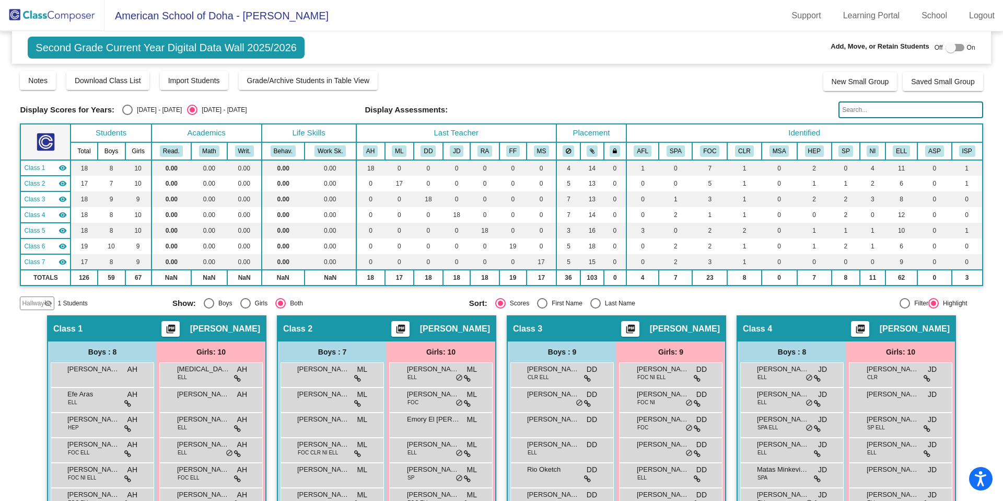
click at [76, 20] on img at bounding box center [52, 15] width 105 height 31
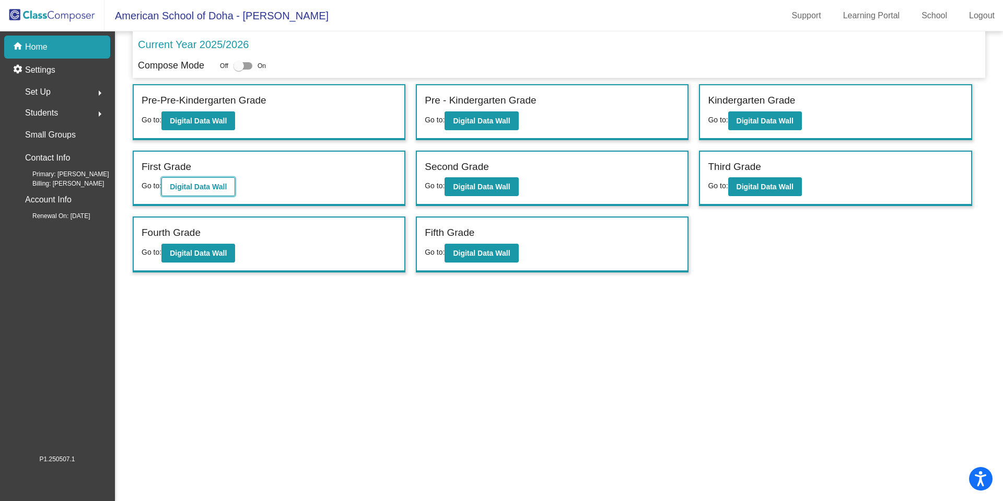
click at [222, 187] on b "Digital Data Wall" at bounding box center [198, 186] width 57 height 8
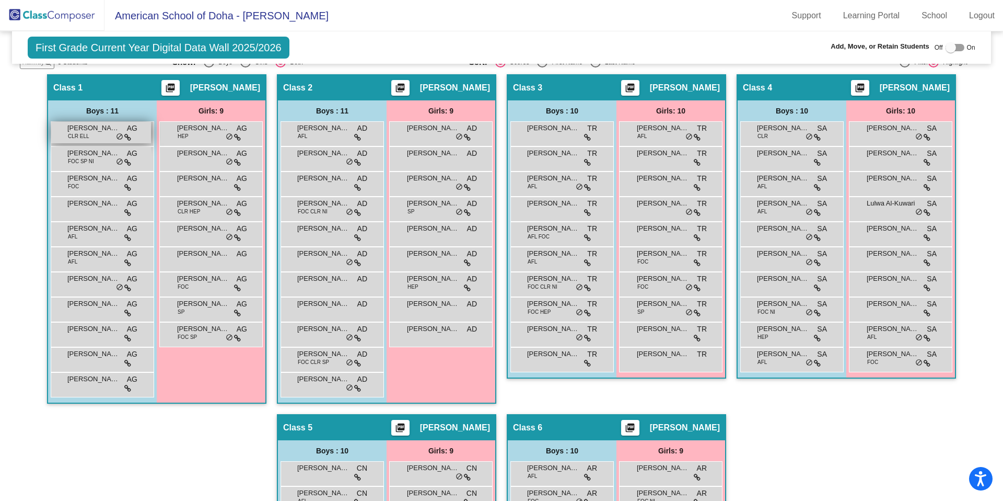
scroll to position [204, 0]
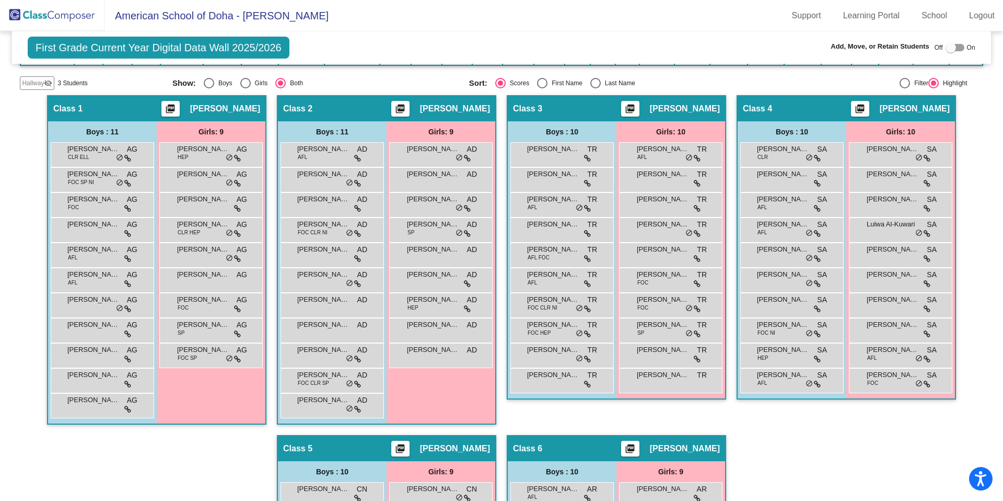
click at [44, 85] on mat-icon "visibility_off" at bounding box center [48, 83] width 8 height 8
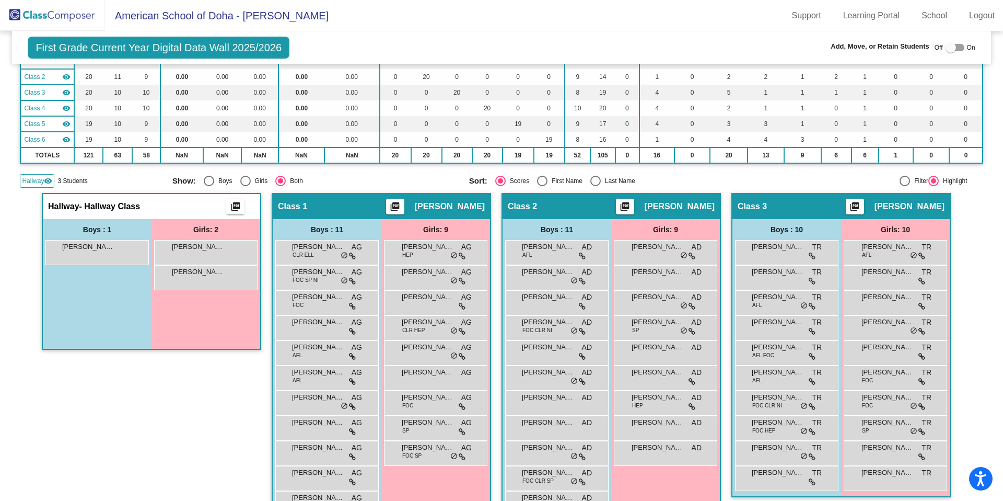
scroll to position [0, 0]
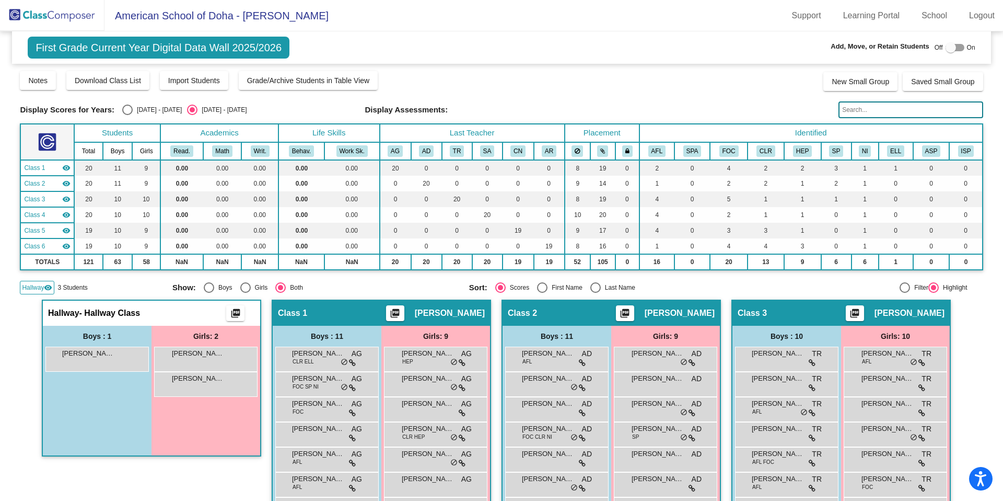
click at [946, 51] on div at bounding box center [951, 47] width 10 height 10
checkbox input "true"
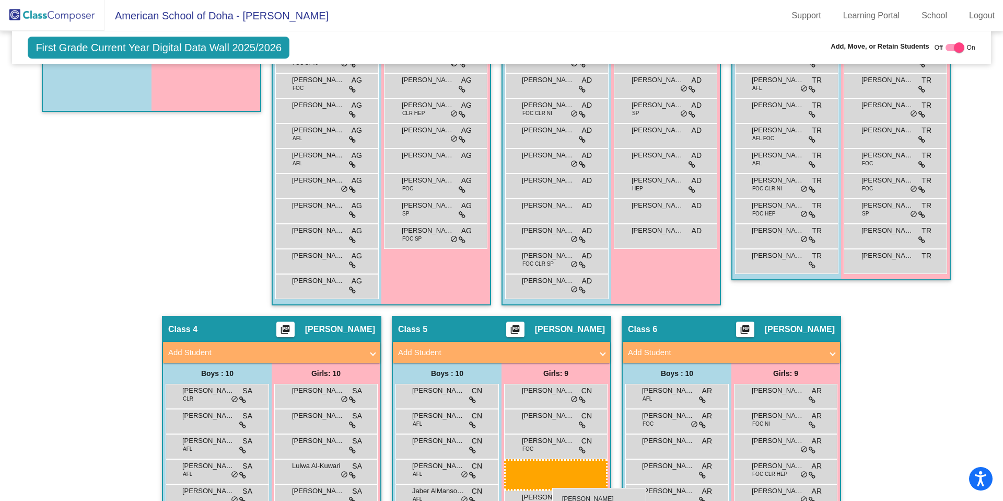
scroll to position [349, 0]
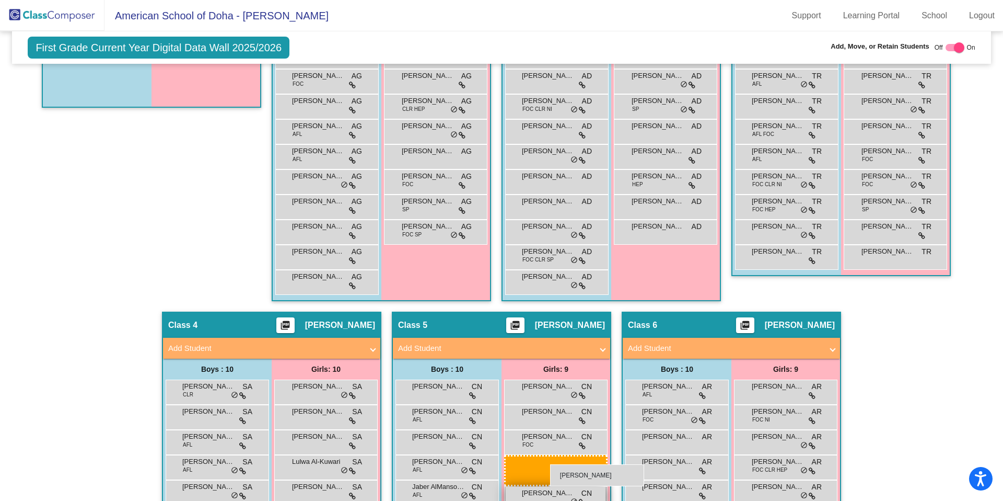
drag, startPoint x: 177, startPoint y: 100, endPoint x: 550, endPoint y: 464, distance: 521.8
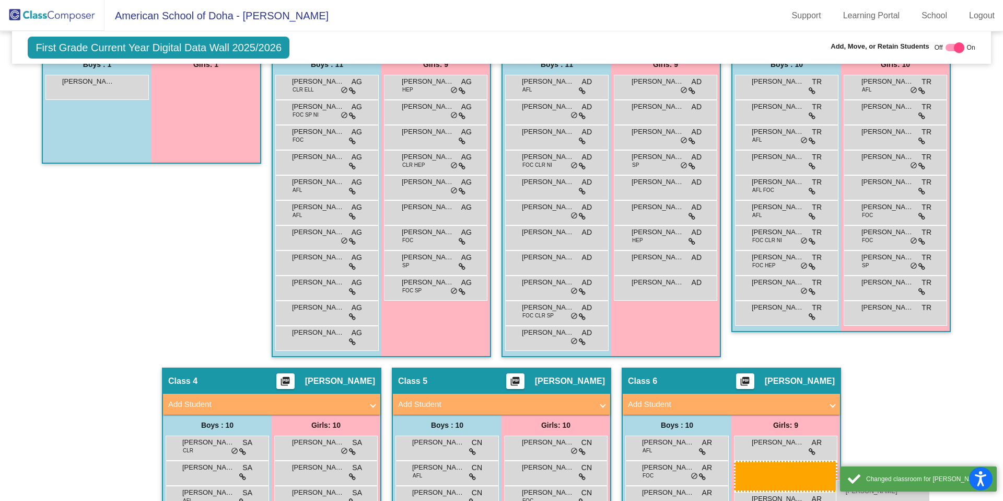
scroll to position [295, 0]
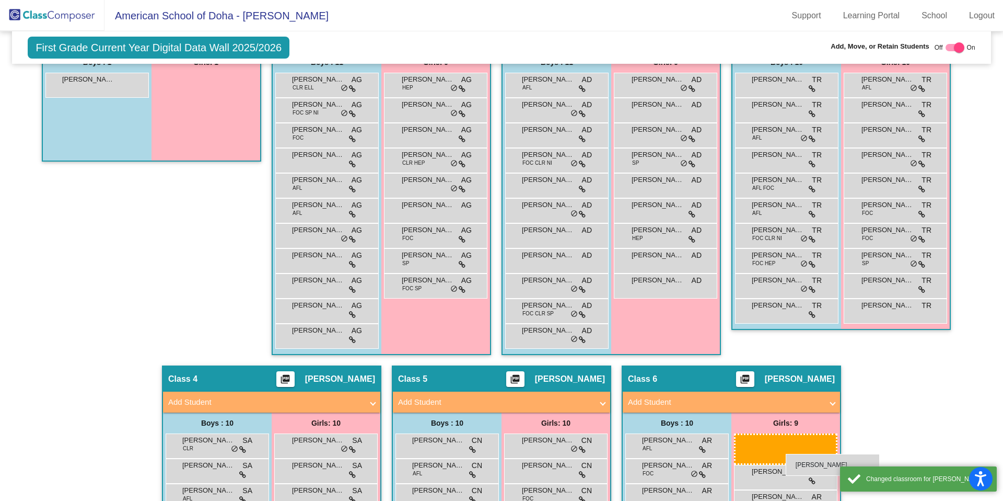
drag, startPoint x: 232, startPoint y: 179, endPoint x: 786, endPoint y: 454, distance: 618.2
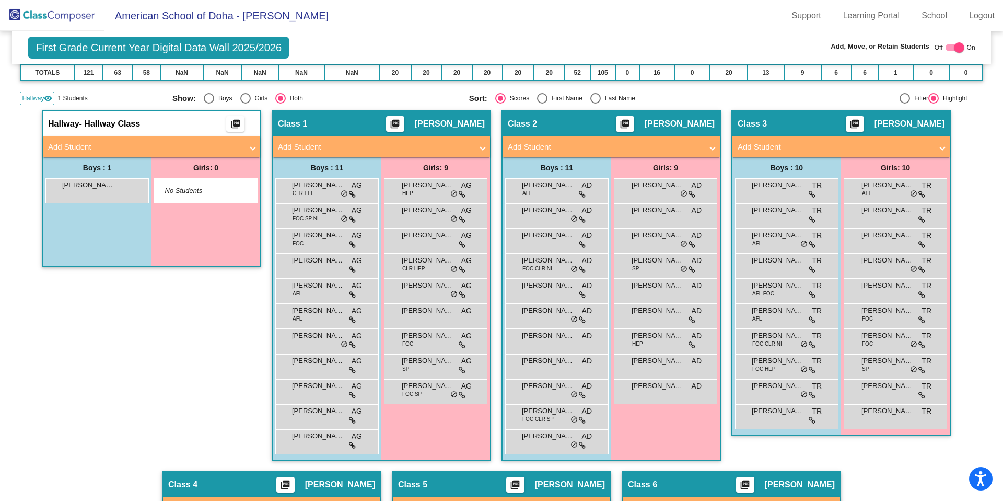
scroll to position [0, 0]
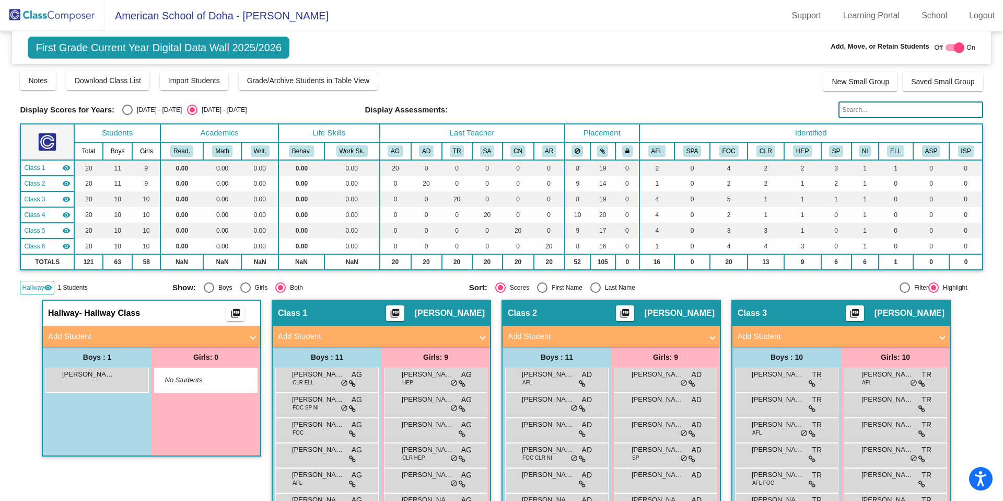
click at [125, 108] on div "Select an option" at bounding box center [127, 110] width 10 height 10
click at [127, 115] on input "[DATE] - [DATE]" at bounding box center [127, 115] width 1 height 1
radio input "true"
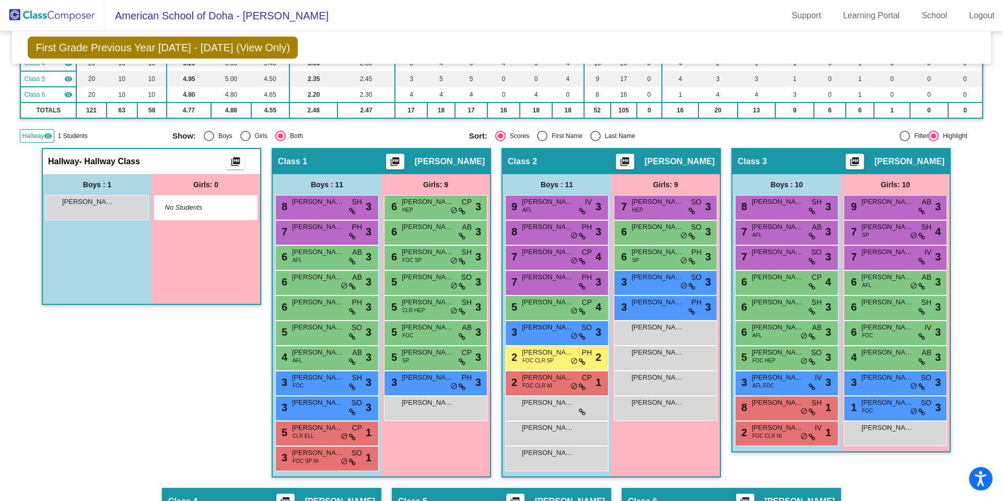
scroll to position [148, 0]
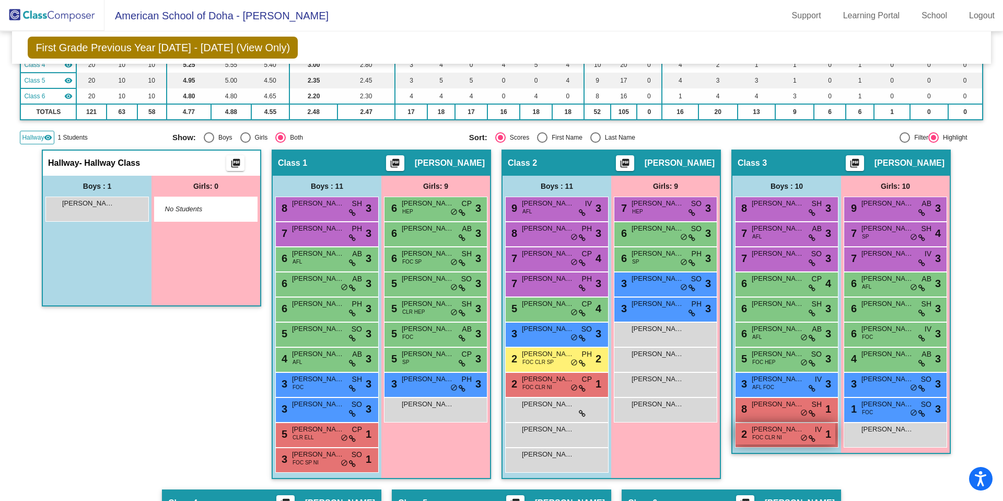
drag, startPoint x: 88, startPoint y: 206, endPoint x: 773, endPoint y: 427, distance: 720.4
click at [773, 427] on div "Hallway - Hallway Class picture_as_pdf Add Student First Name Last Name Student…" at bounding box center [501, 476] width 963 height 654
drag, startPoint x: 131, startPoint y: 206, endPoint x: 162, endPoint y: 295, distance: 94.0
click at [184, 296] on div "Boys : 1 Musa Hamza Syed lock do_not_disturb_alt Girls: 0 No Students" at bounding box center [151, 241] width 217 height 130
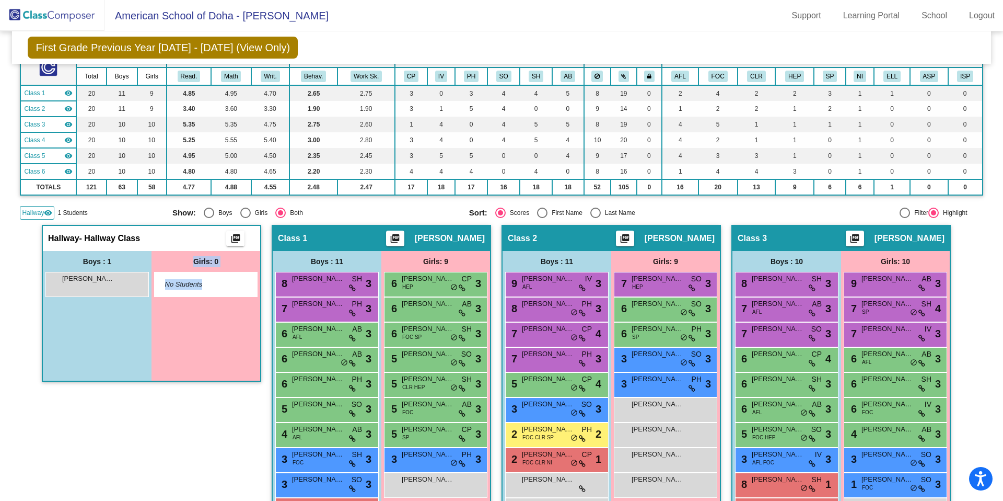
scroll to position [0, 0]
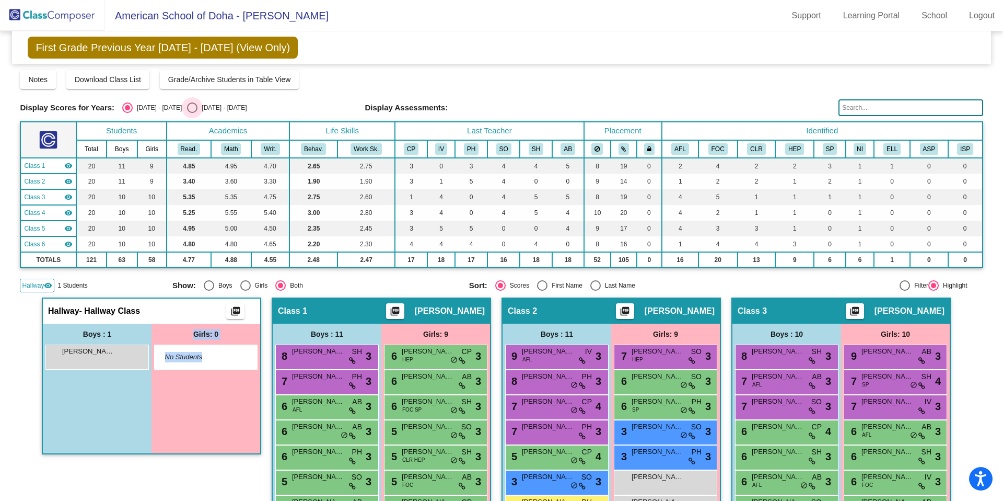
click at [187, 107] on div "Select an option" at bounding box center [192, 107] width 10 height 10
click at [192, 113] on input "[DATE] - [DATE]" at bounding box center [192, 113] width 1 height 1
radio input "true"
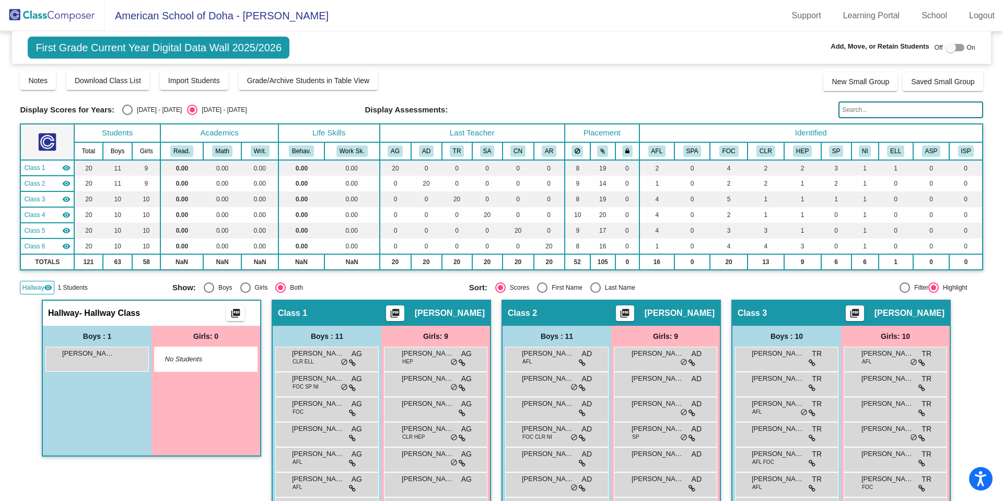
click at [946, 49] on div at bounding box center [951, 47] width 10 height 10
checkbox input "true"
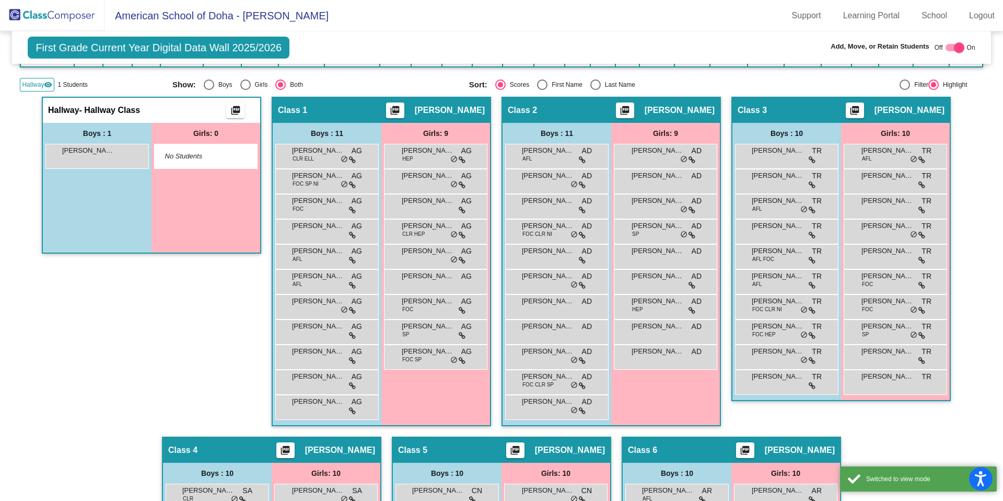
scroll to position [196, 0]
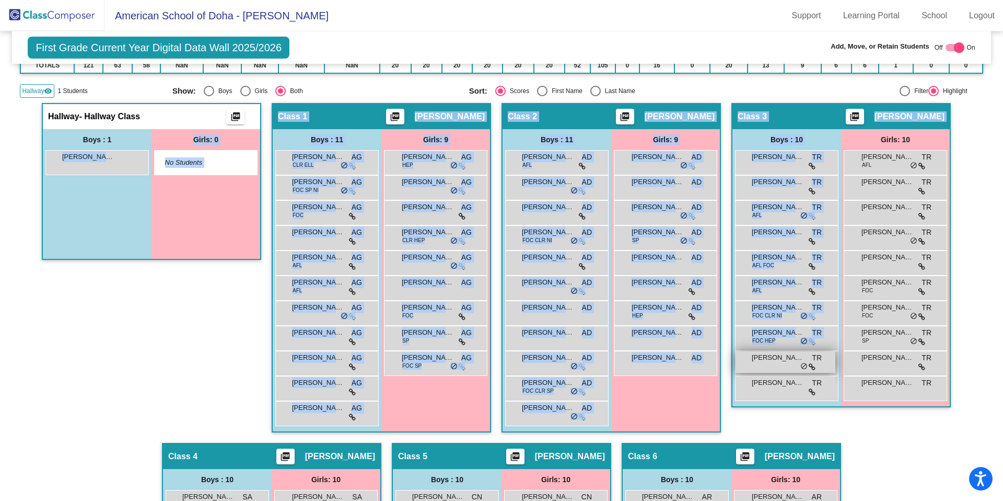
drag, startPoint x: 83, startPoint y: 170, endPoint x: 777, endPoint y: 364, distance: 721.1
click at [800, 375] on div "Hallway - Hallway Class picture_as_pdf Add Student First Name Last Name Student…" at bounding box center [501, 430] width 963 height 654
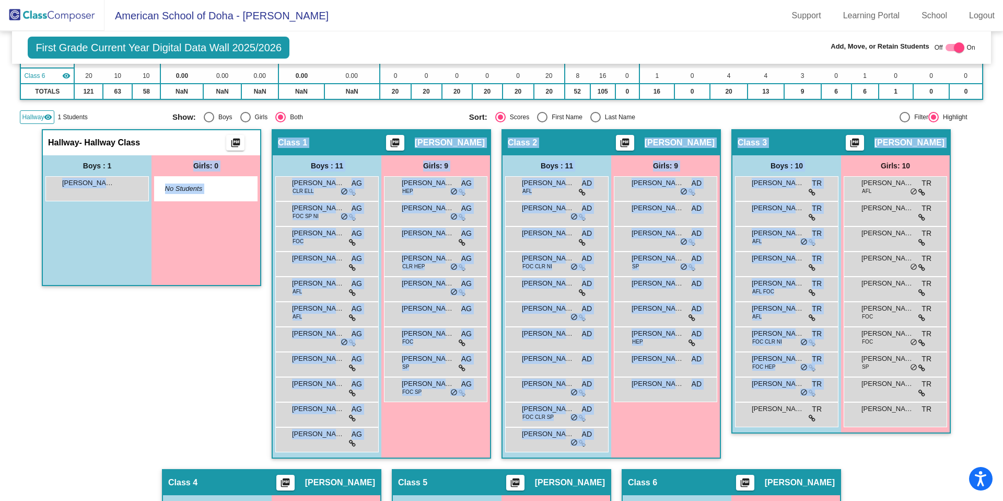
scroll to position [181, 0]
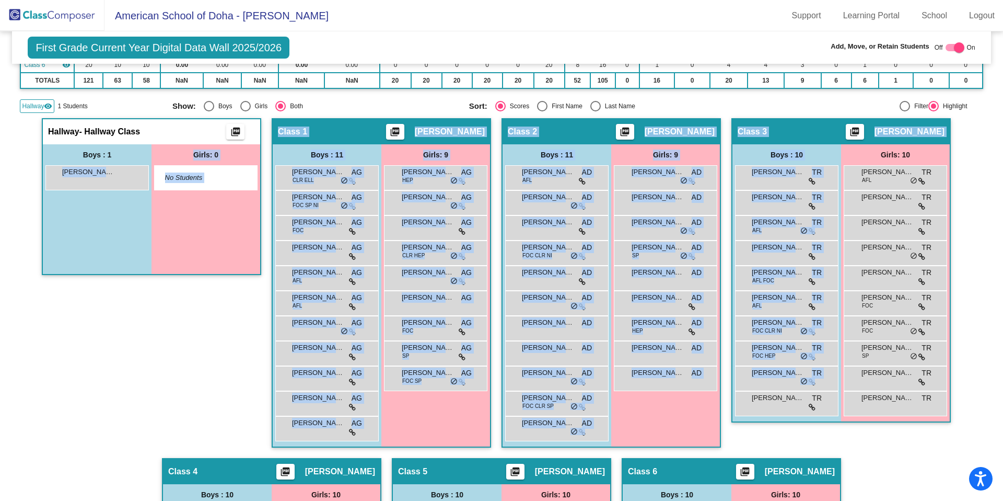
click at [175, 237] on div "Girls: 0 No Students" at bounding box center [206, 209] width 109 height 130
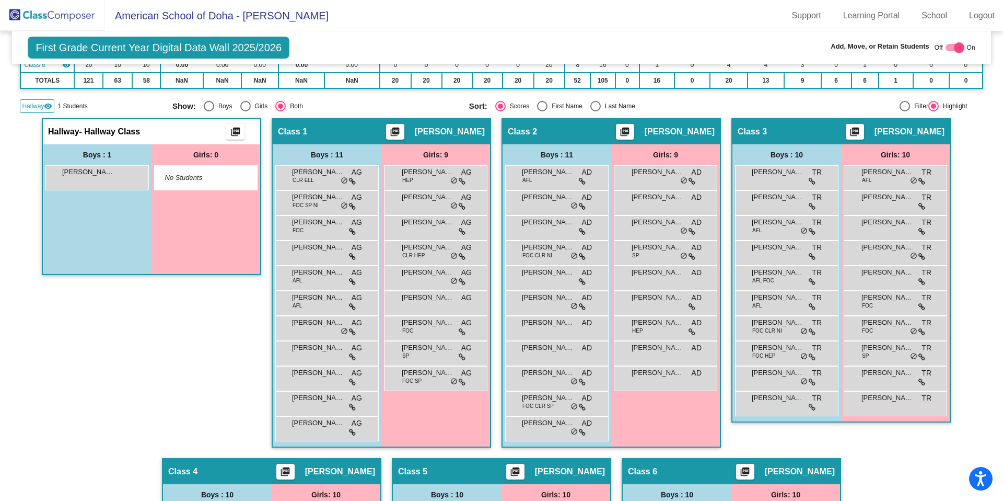
drag, startPoint x: 110, startPoint y: 178, endPoint x: 128, endPoint y: 216, distance: 41.8
click at [134, 202] on div "Boys : 1 Musa Hamza Syed lock do_not_disturb_alt" at bounding box center [97, 209] width 109 height 130
click at [125, 223] on div "Boys : 1 Musa Hamza Syed lock do_not_disturb_alt" at bounding box center [97, 209] width 109 height 130
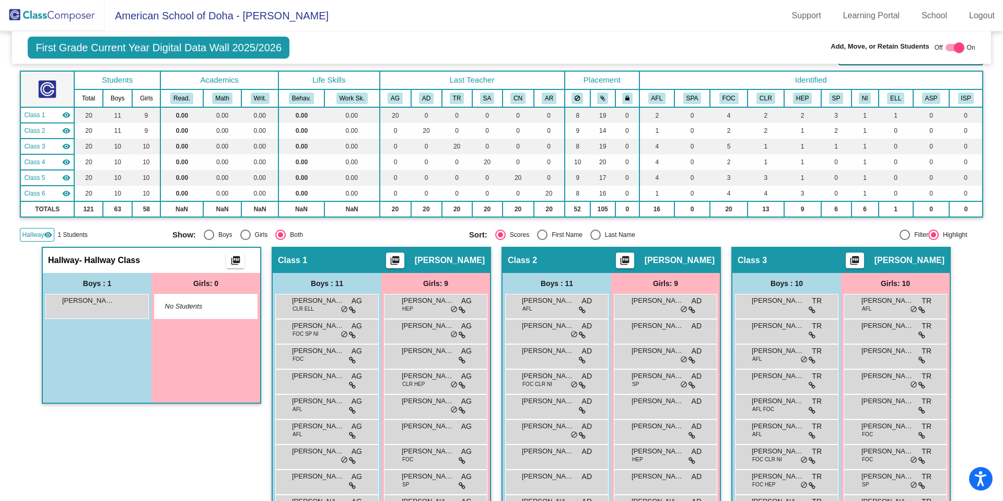
scroll to position [0, 0]
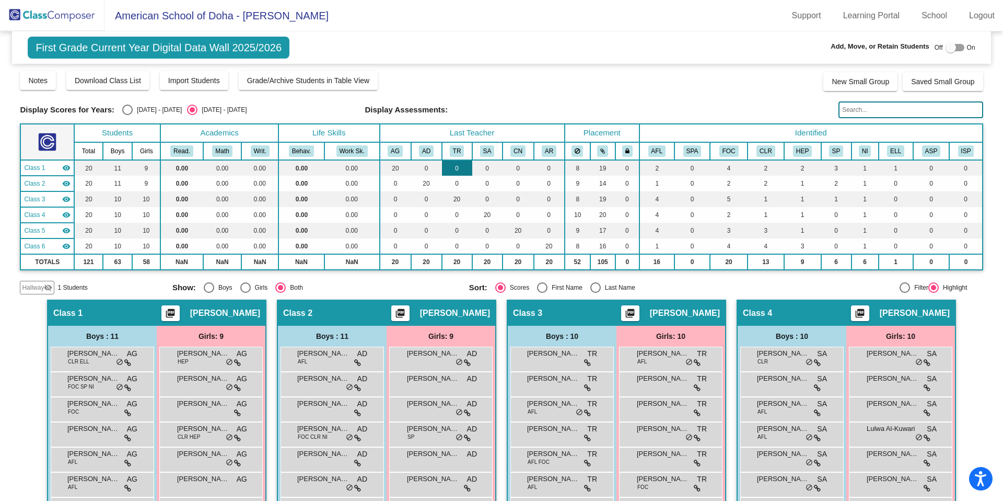
scroll to position [3, 0]
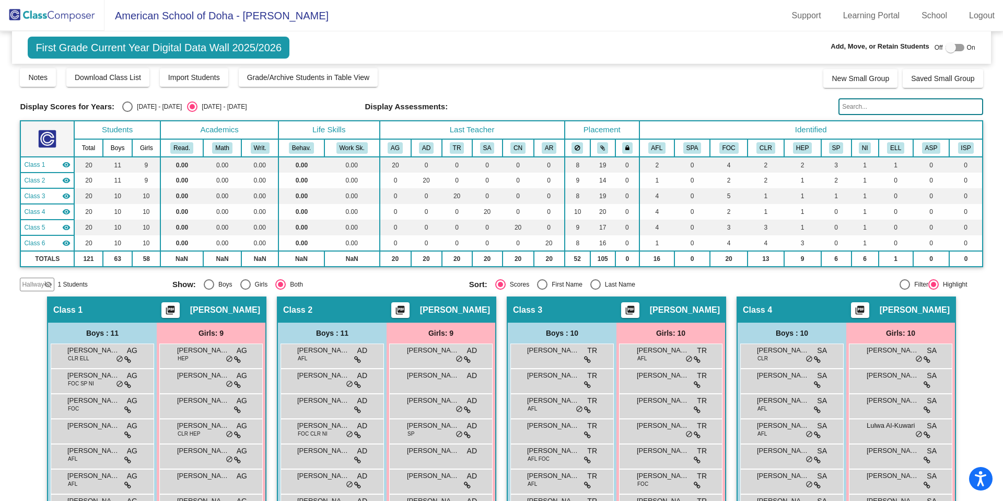
click at [42, 283] on span "Hallway" at bounding box center [33, 284] width 22 height 9
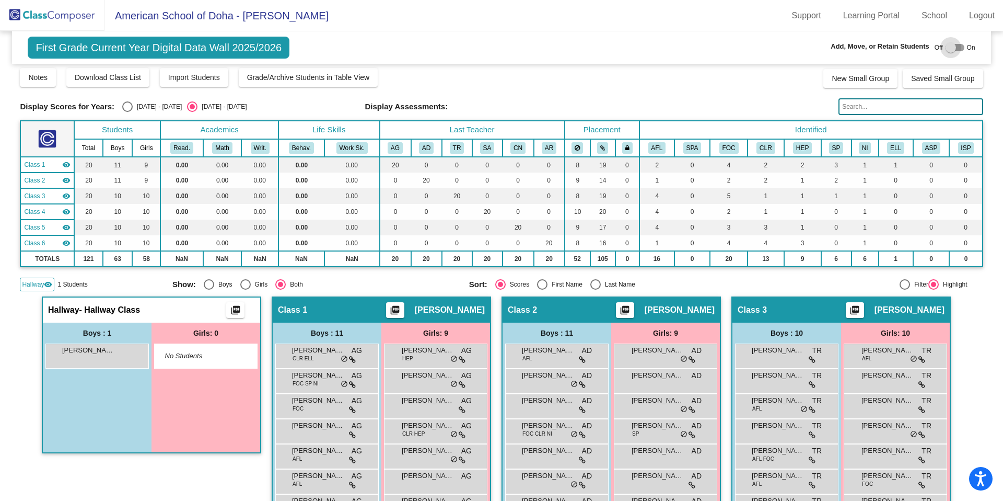
click at [946, 44] on div at bounding box center [951, 47] width 10 height 10
checkbox input "true"
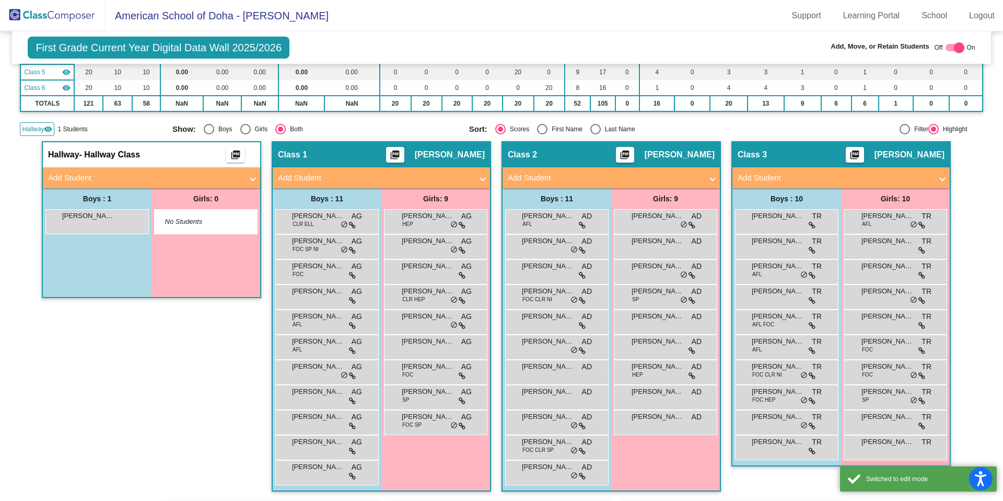
scroll to position [159, 0]
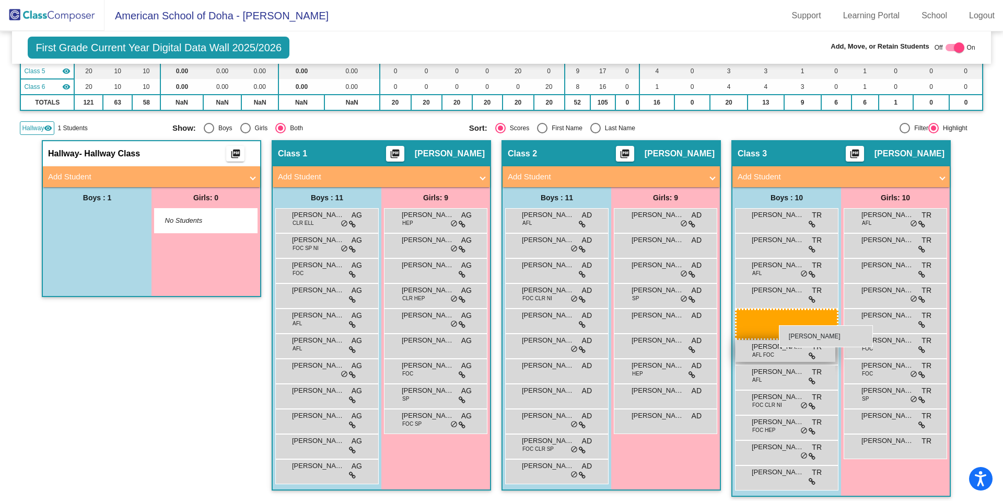
drag, startPoint x: 143, startPoint y: 227, endPoint x: 781, endPoint y: 326, distance: 646.2
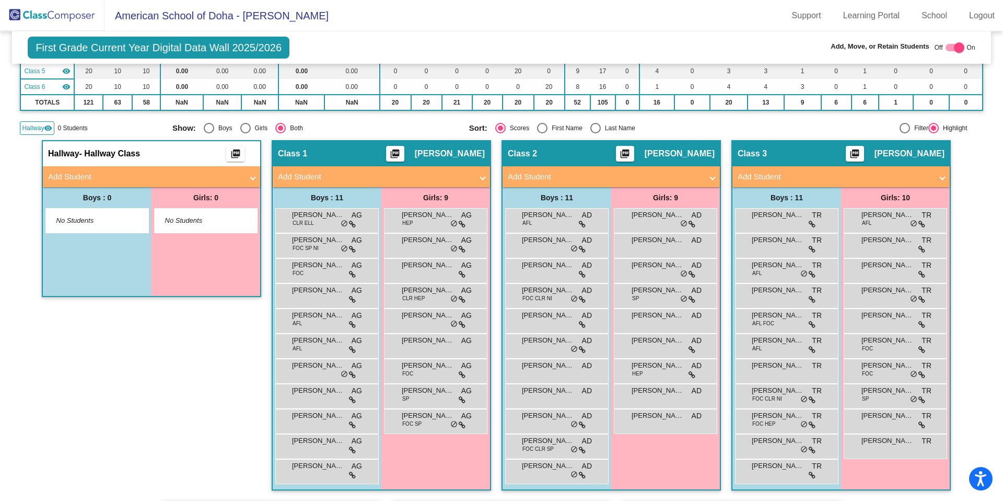
click at [44, 11] on img at bounding box center [52, 15] width 105 height 31
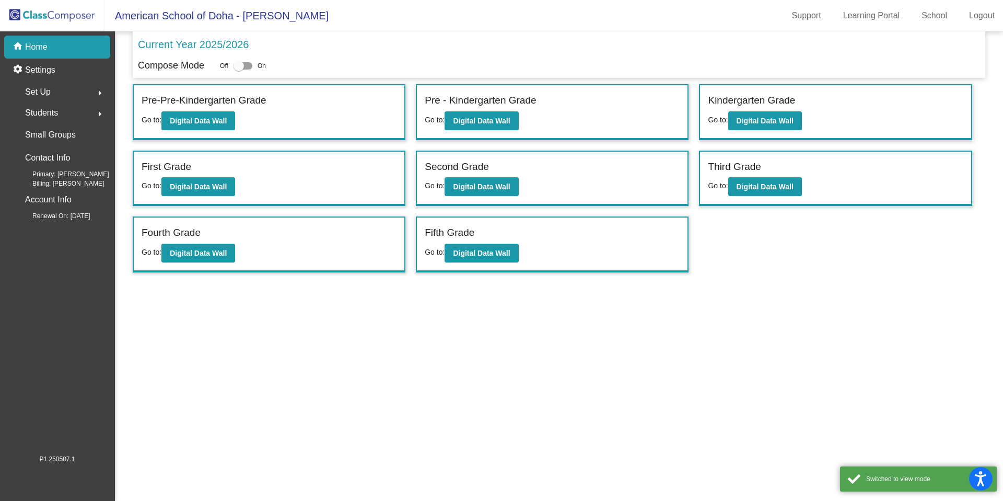
click at [61, 91] on div "Set Up arrow_right" at bounding box center [60, 92] width 100 height 21
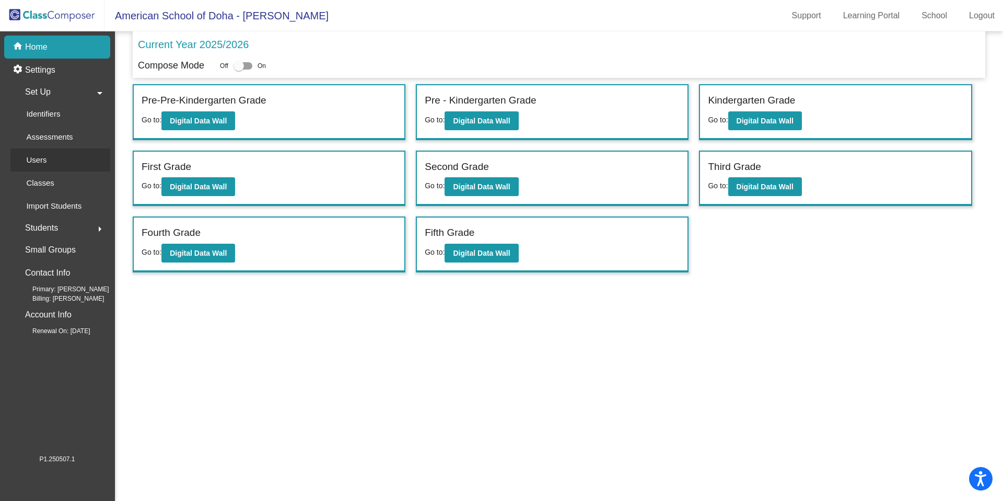
click at [59, 156] on link "Users" at bounding box center [60, 159] width 100 height 23
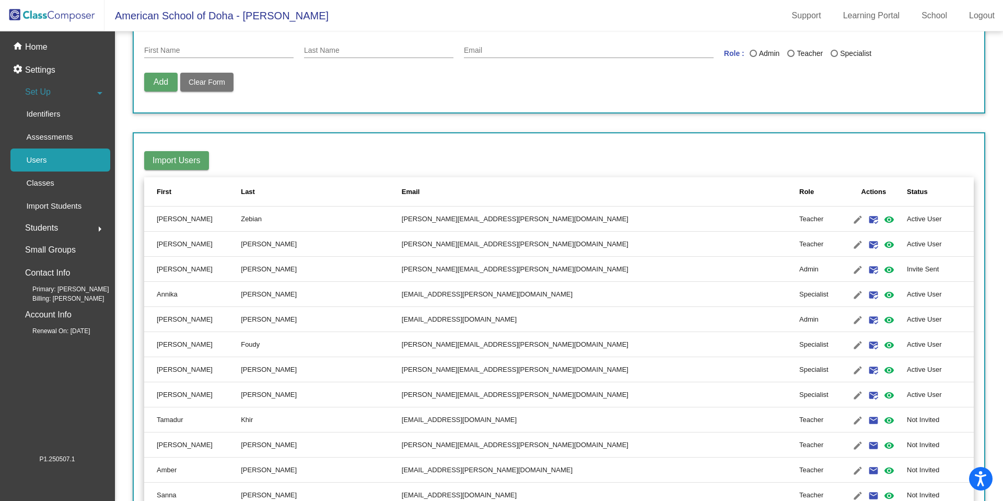
scroll to position [57, 0]
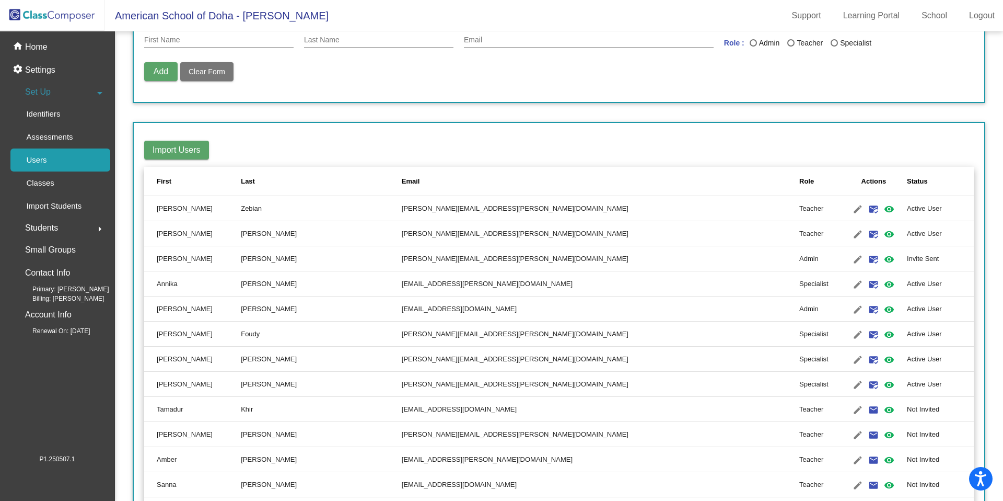
click at [180, 151] on span "Import Users" at bounding box center [177, 149] width 48 height 9
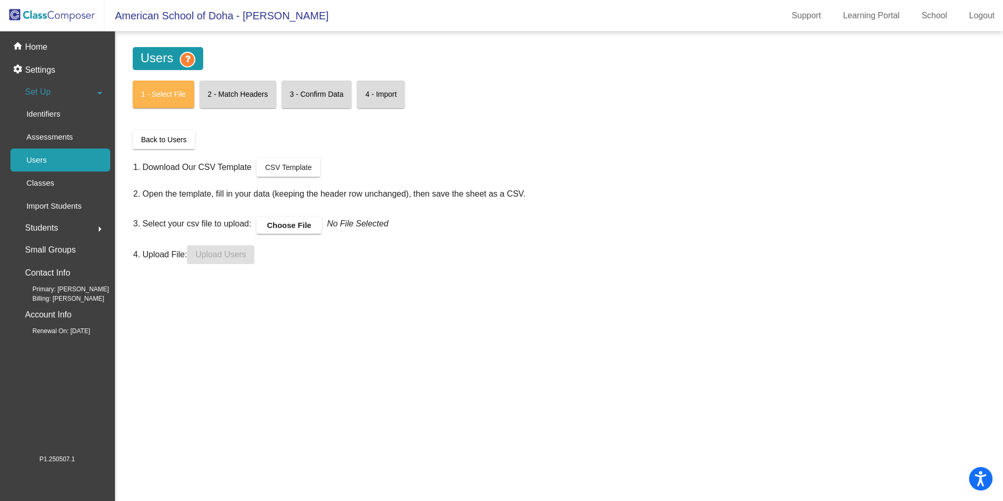
scroll to position [0, 0]
click at [179, 144] on span "Back to Users" at bounding box center [163, 139] width 45 height 8
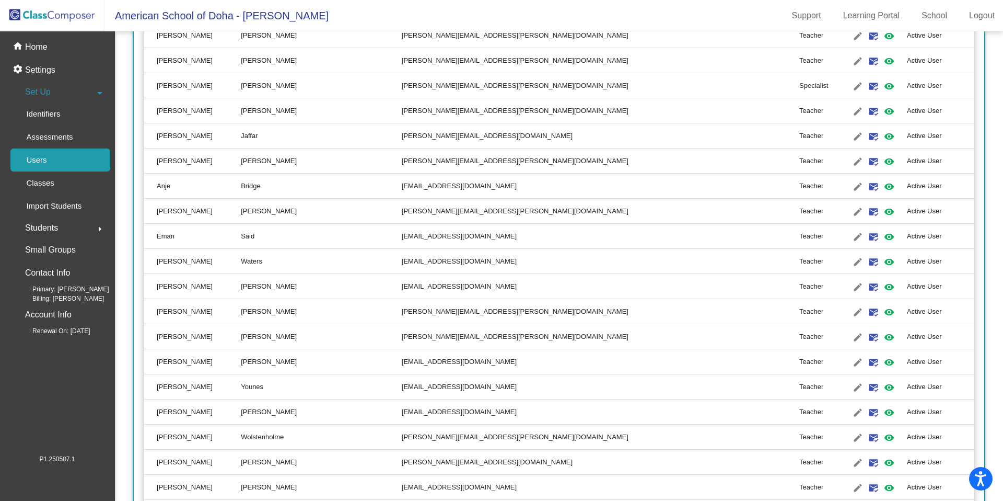
scroll to position [1744, 0]
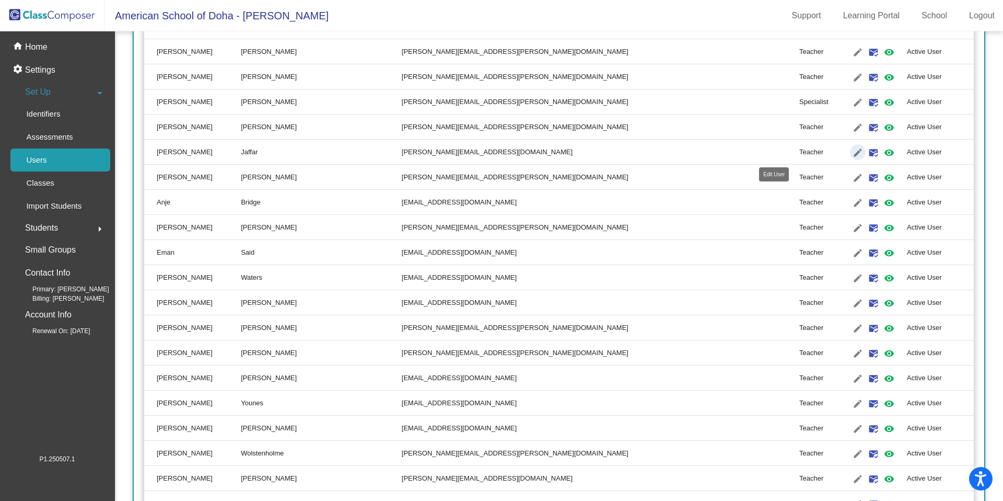
click at [852, 154] on mat-icon "edit" at bounding box center [858, 152] width 13 height 13
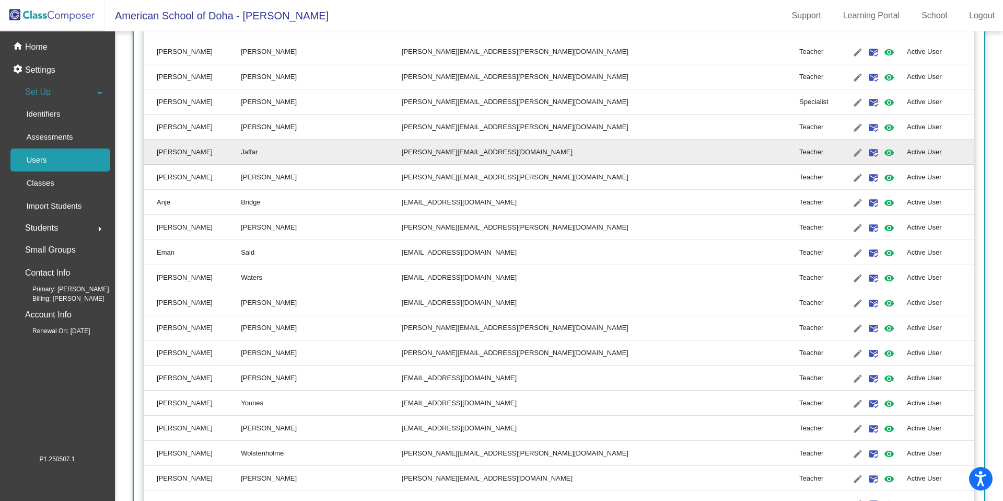
type input "Elizabeth"
type input "Jaffar"
type input "elizabeth.jaffar@asd.edu.qa"
radio input "true"
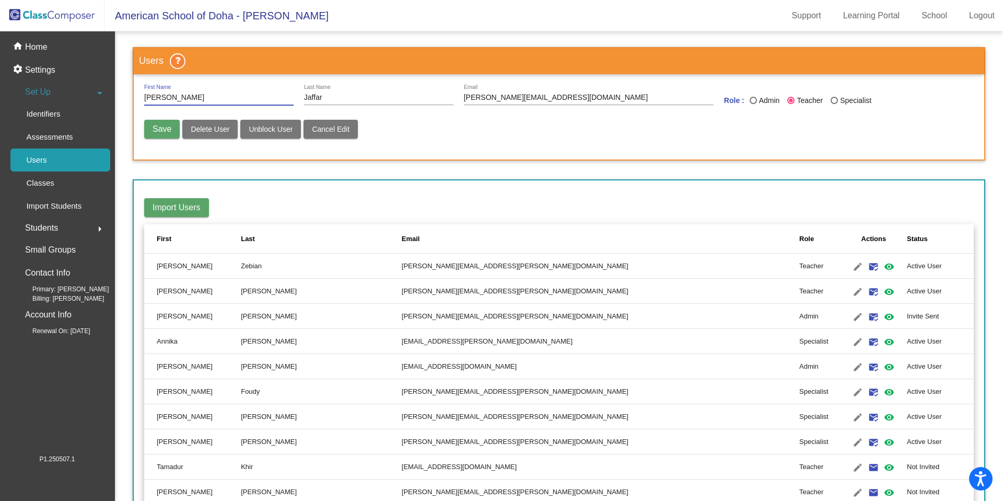
click at [832, 99] on div "Last Name" at bounding box center [834, 100] width 7 height 7
click at [834, 104] on input "Specialist" at bounding box center [834, 104] width 1 height 1
radio input "true"
click at [160, 128] on span "Save" at bounding box center [162, 128] width 19 height 9
radio input "false"
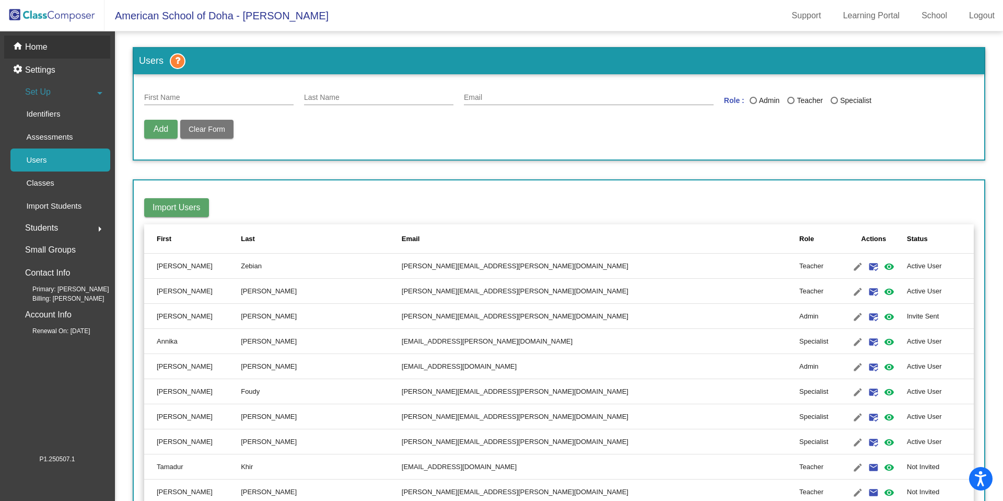
click at [43, 45] on p "Home" at bounding box center [36, 47] width 22 height 13
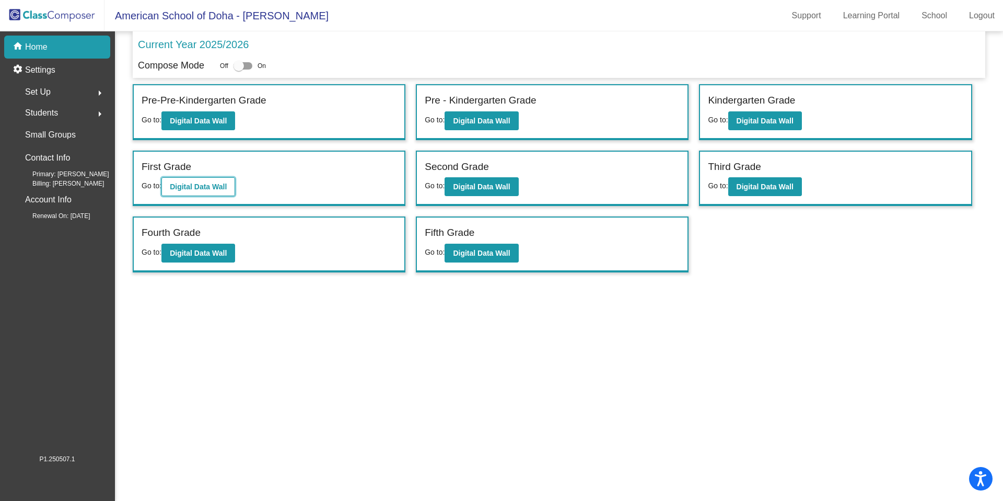
click at [210, 182] on b "Digital Data Wall" at bounding box center [198, 186] width 57 height 8
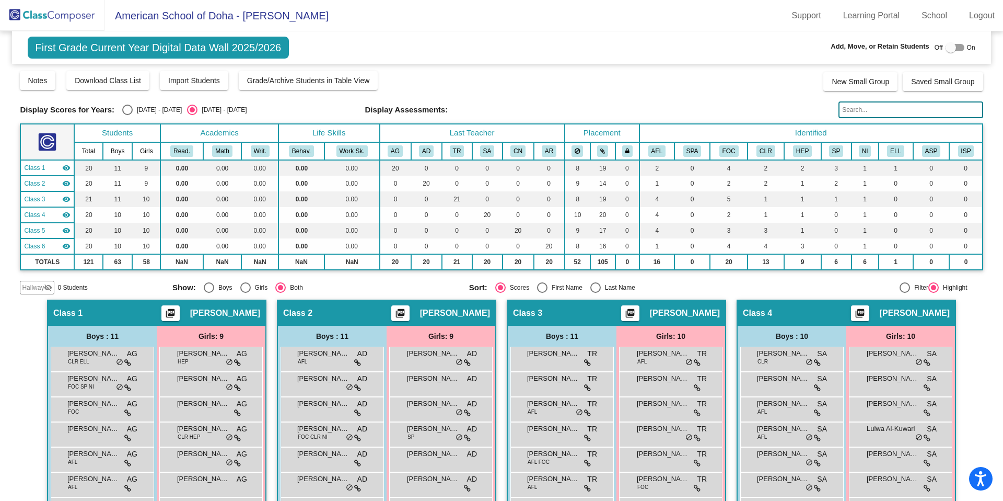
click at [843, 115] on input "text" at bounding box center [911, 109] width 144 height 17
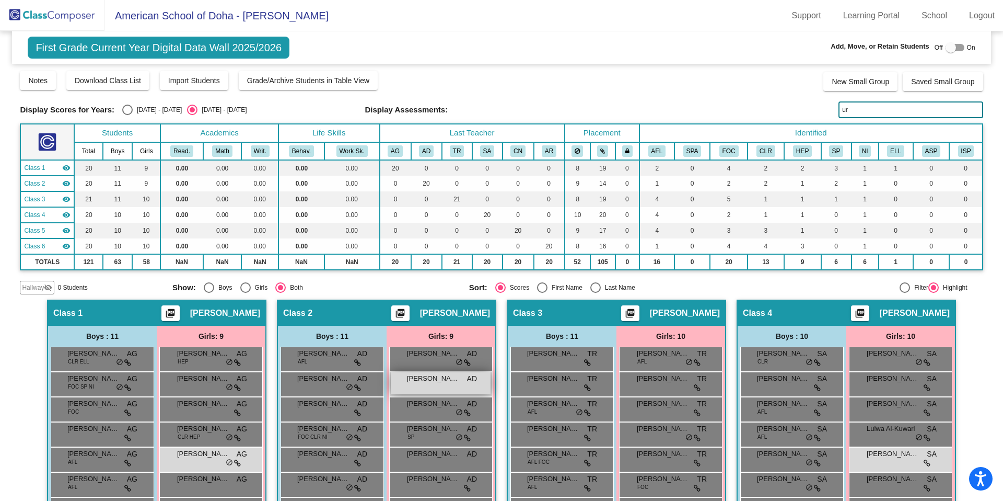
type input "ur"
click at [458, 379] on div "Athena Urkow AD lock do_not_disturb_alt" at bounding box center [441, 382] width 100 height 21
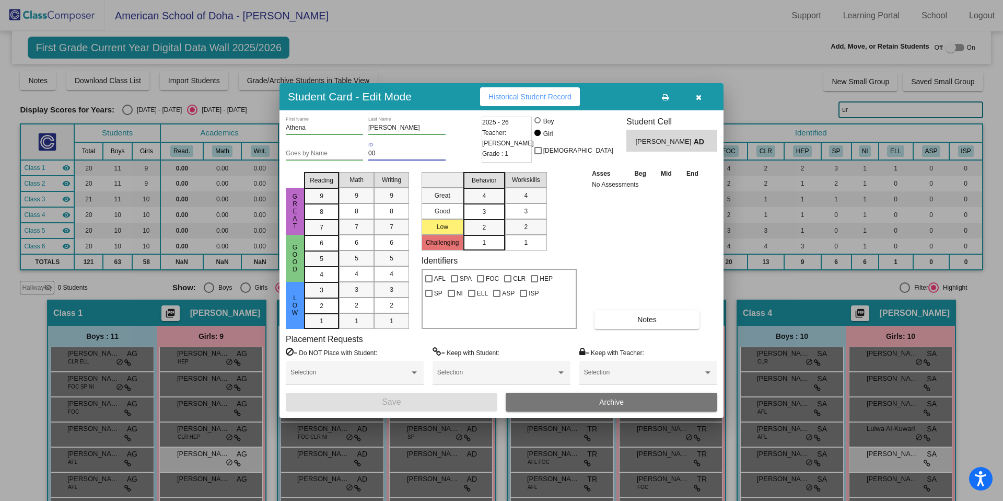
click at [382, 154] on input "00" at bounding box center [406, 153] width 77 height 7
type input "19641"
click at [417, 406] on button "Save" at bounding box center [392, 401] width 212 height 19
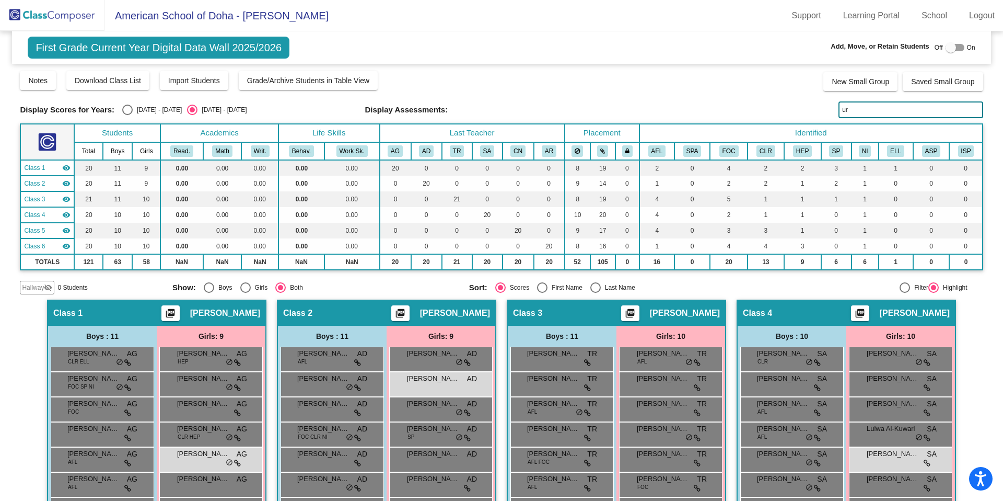
click at [880, 112] on input "ur" at bounding box center [911, 109] width 144 height 17
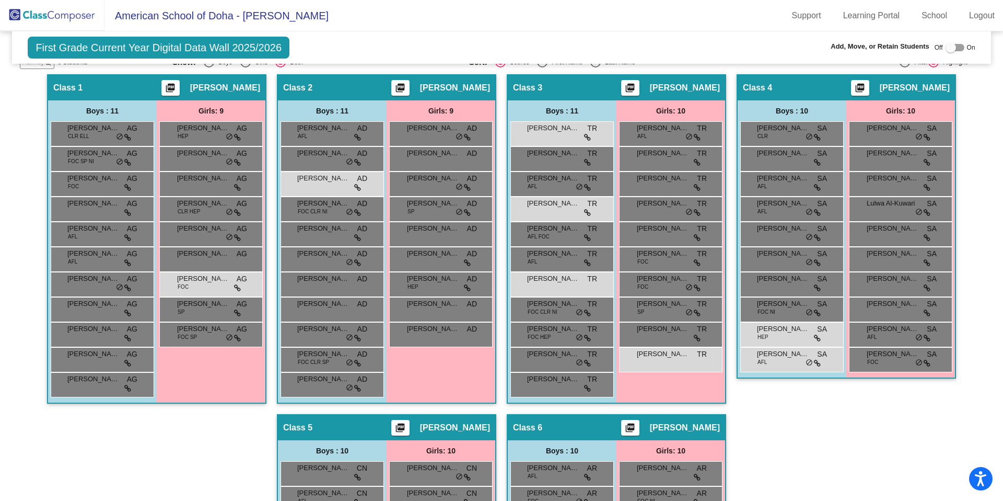
scroll to position [226, 0]
type input "za"
click at [654, 360] on div "Zaha Ghalayini TR lock do_not_disturb_alt" at bounding box center [671, 357] width 100 height 21
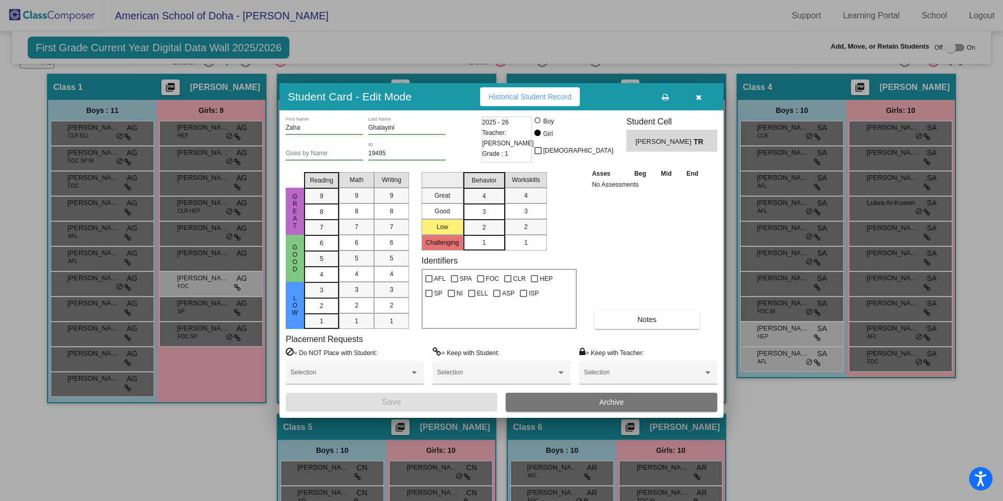
click at [592, 400] on button "Archive" at bounding box center [612, 401] width 212 height 19
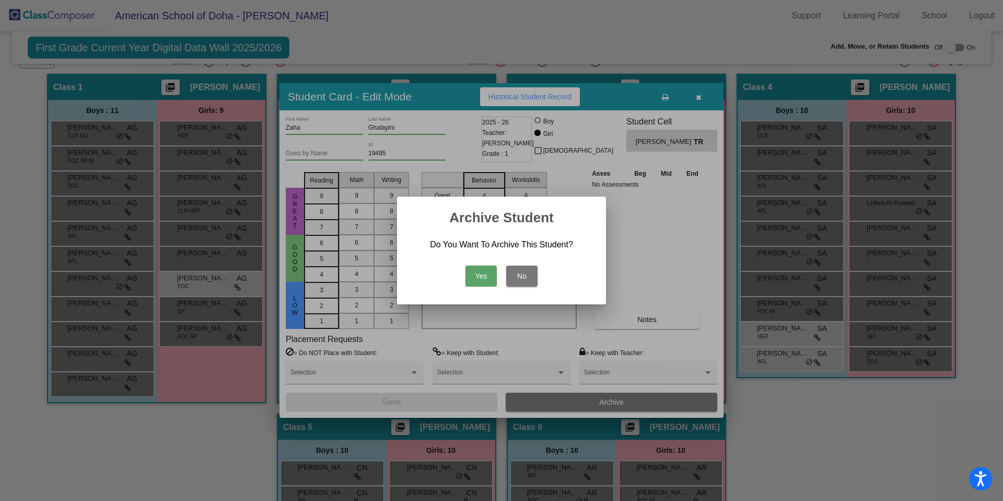
click at [483, 275] on button "Yes" at bounding box center [481, 275] width 31 height 21
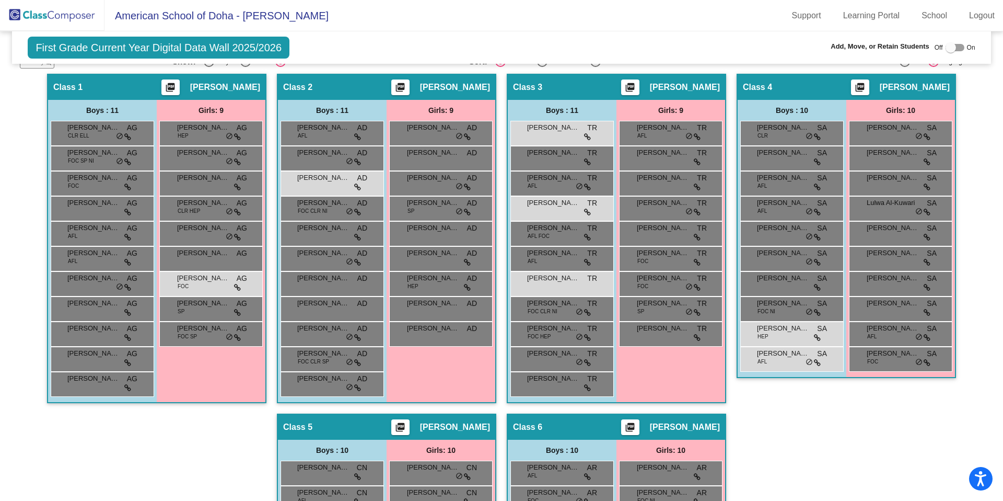
click at [810, 429] on div "Hallway - Hallway Class picture_as_pdf Add Student First Name Last Name Student…" at bounding box center [501, 401] width 963 height 654
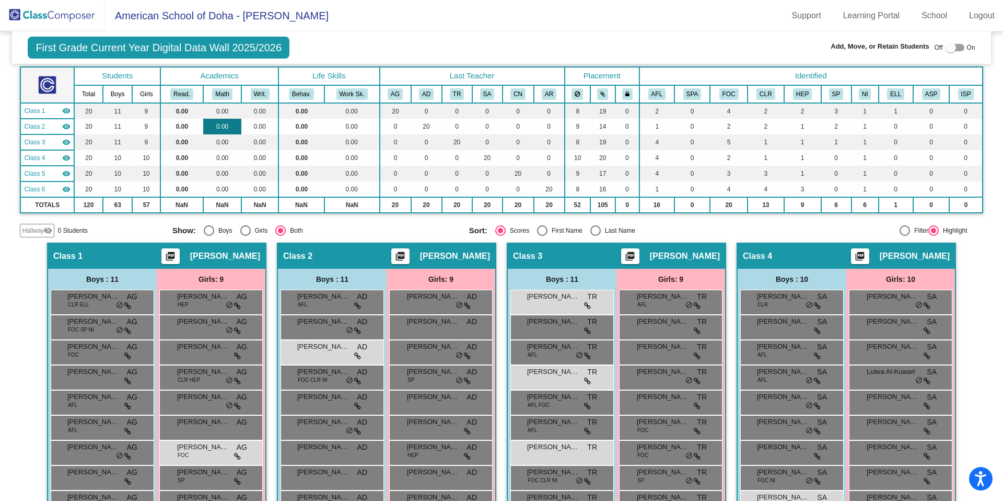
scroll to position [0, 0]
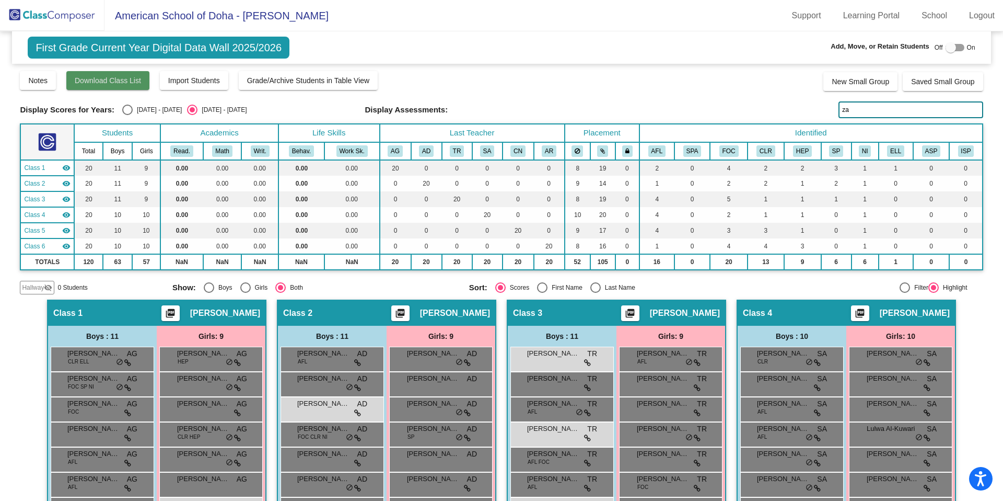
click at [123, 81] on span "Download Class List" at bounding box center [108, 80] width 66 height 8
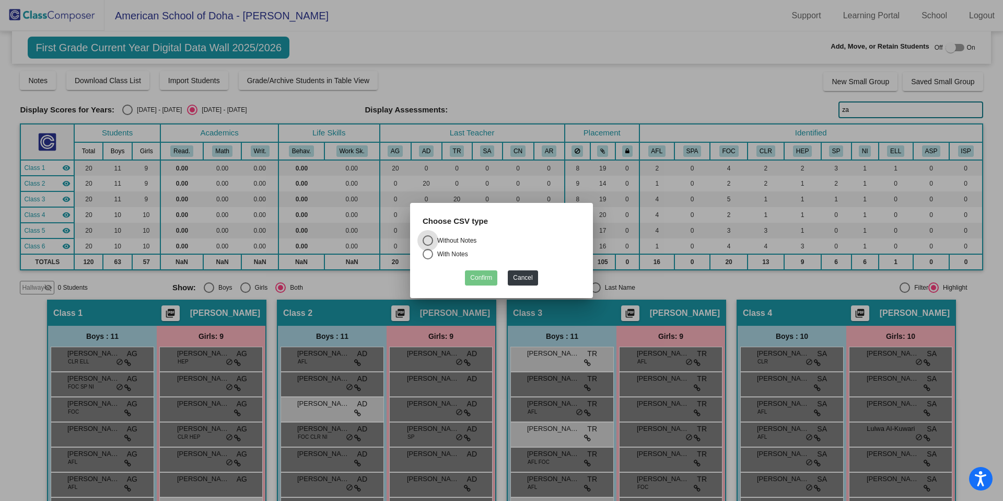
click at [429, 234] on div "Choose CSV type" at bounding box center [502, 225] width 174 height 20
click at [429, 243] on div "Select an option" at bounding box center [428, 240] width 10 height 10
click at [428, 246] on input "Without Notes" at bounding box center [427, 246] width 1 height 1
radio input "true"
click at [516, 277] on button "Cancel" at bounding box center [523, 277] width 30 height 15
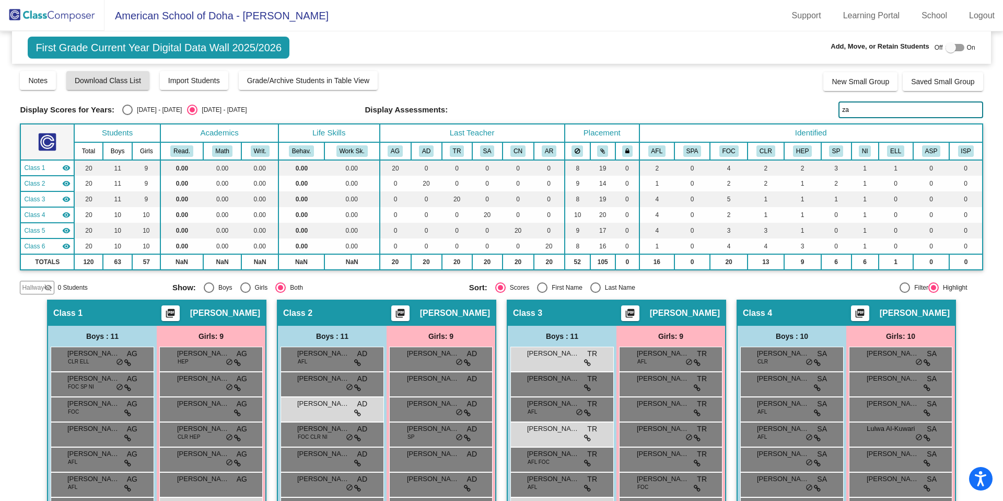
click at [879, 104] on input "za" at bounding box center [911, 109] width 144 height 17
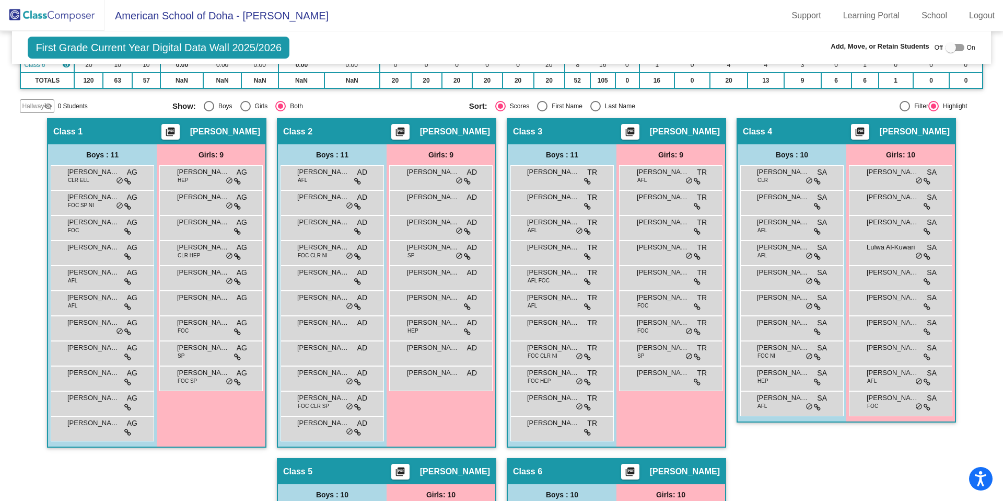
scroll to position [189, 0]
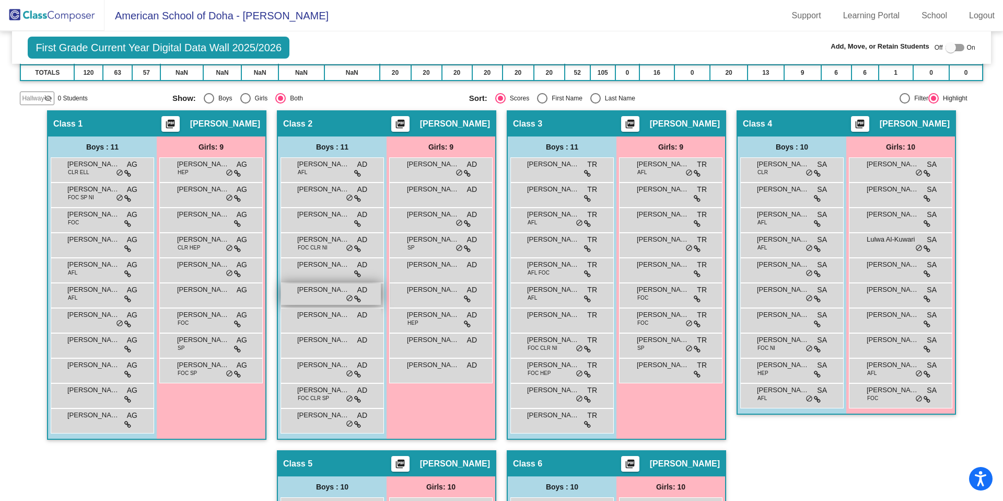
click at [319, 292] on span "[PERSON_NAME]" at bounding box center [323, 289] width 52 height 10
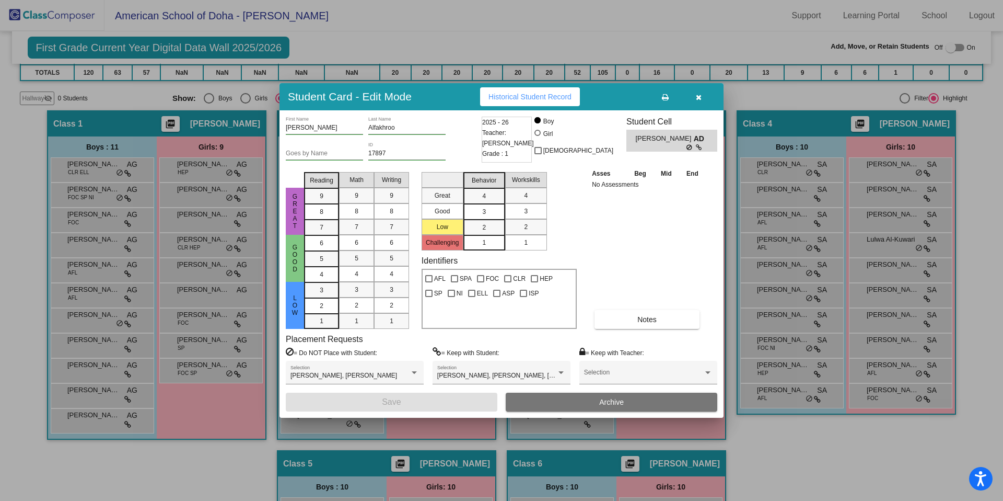
click at [699, 96] on icon "button" at bounding box center [699, 97] width 6 height 7
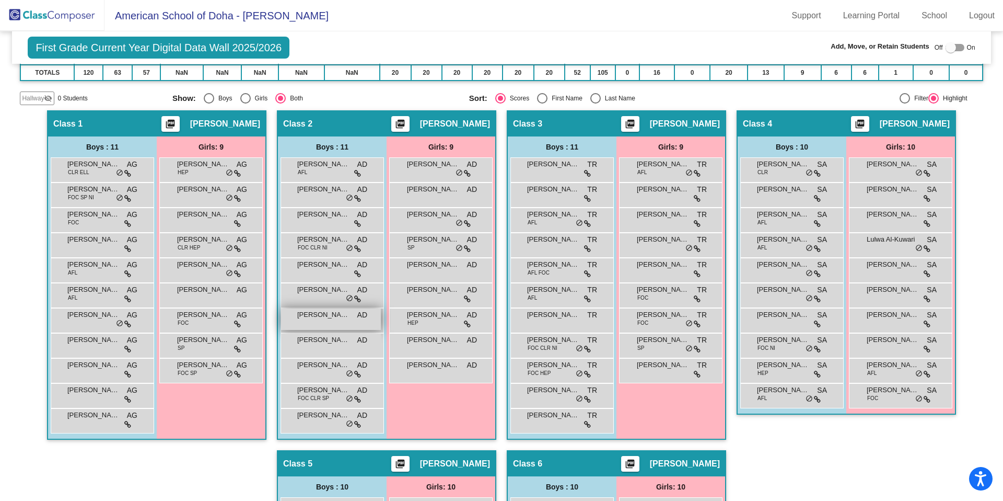
click at [319, 316] on span "[PERSON_NAME]" at bounding box center [323, 314] width 52 height 10
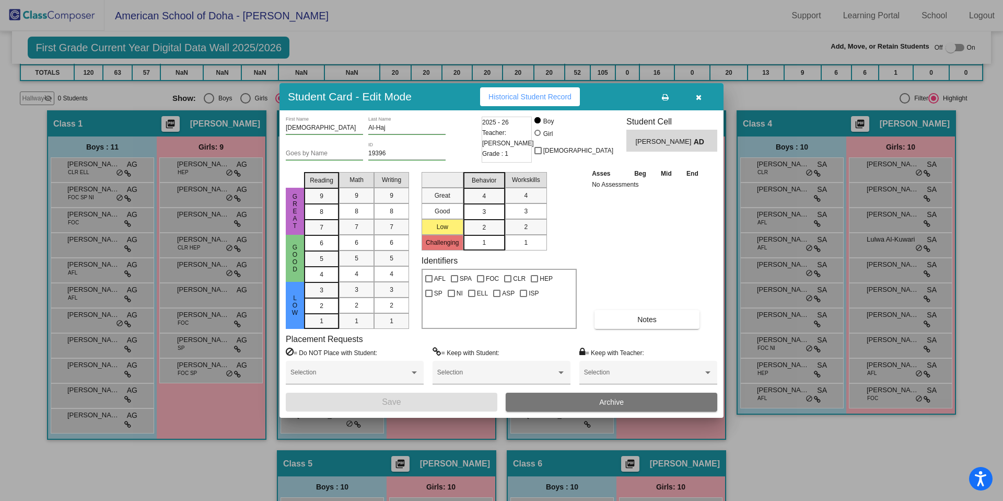
click at [699, 97] on icon "button" at bounding box center [699, 97] width 6 height 7
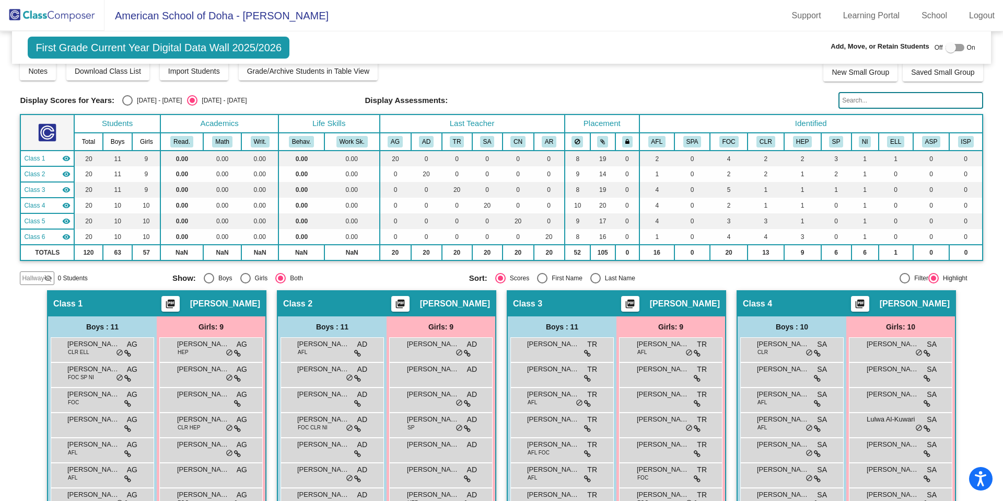
scroll to position [0, 0]
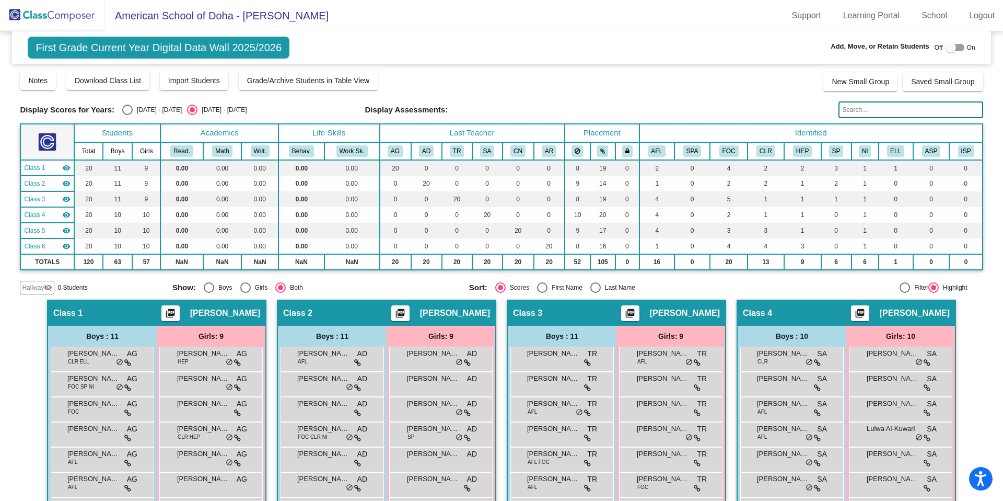
click at [881, 110] on input "text" at bounding box center [911, 109] width 144 height 17
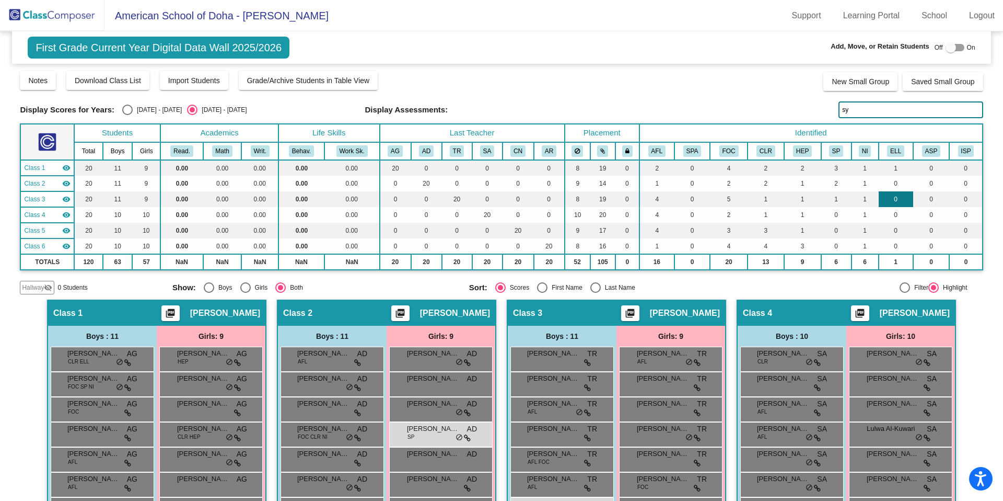
type input "s"
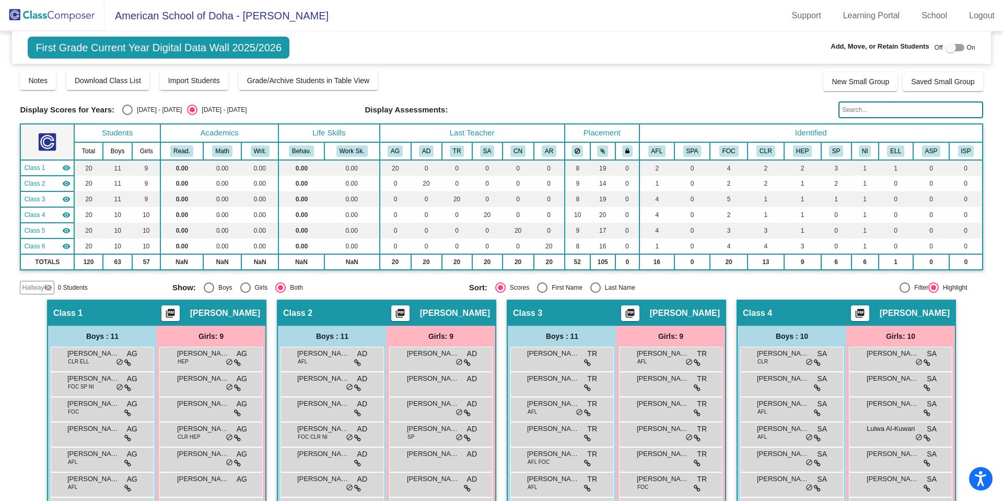
click at [88, 15] on img at bounding box center [52, 15] width 105 height 31
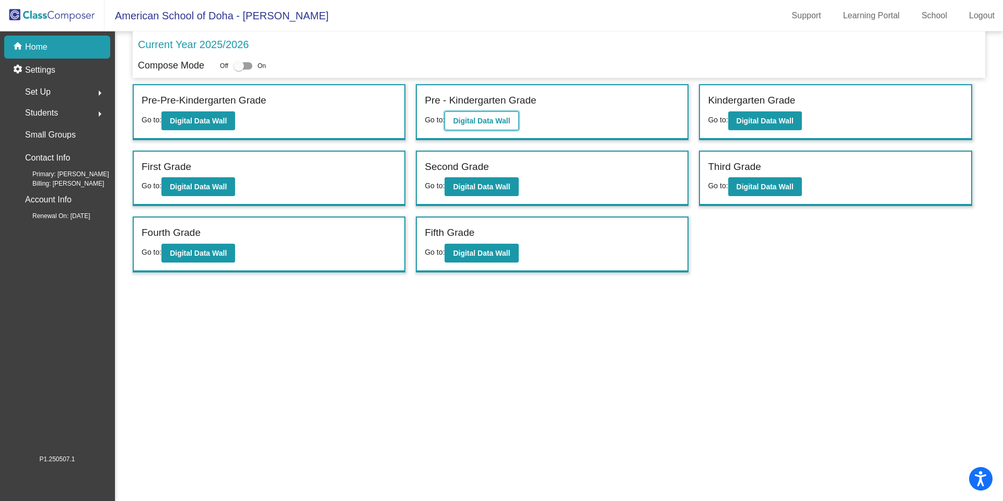
click at [478, 123] on b "Digital Data Wall" at bounding box center [481, 121] width 57 height 8
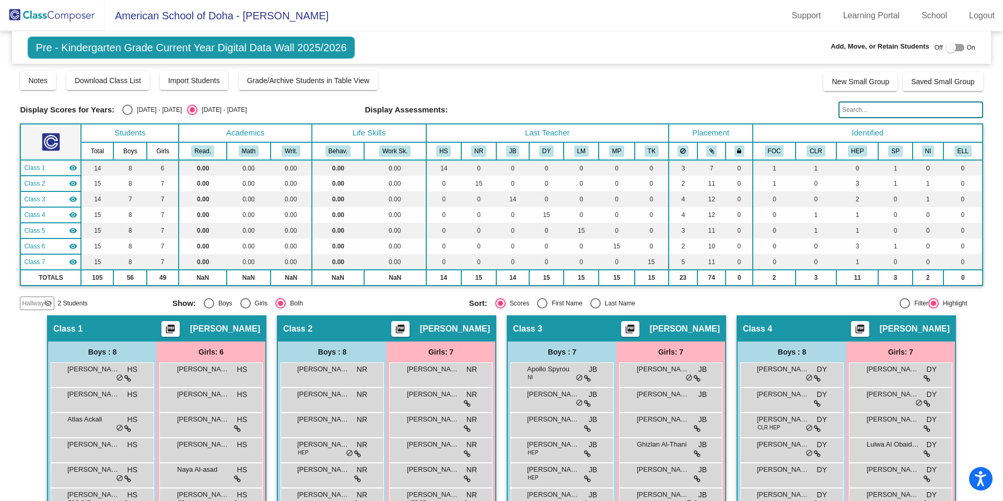
click at [31, 299] on span "Hallway" at bounding box center [33, 302] width 22 height 9
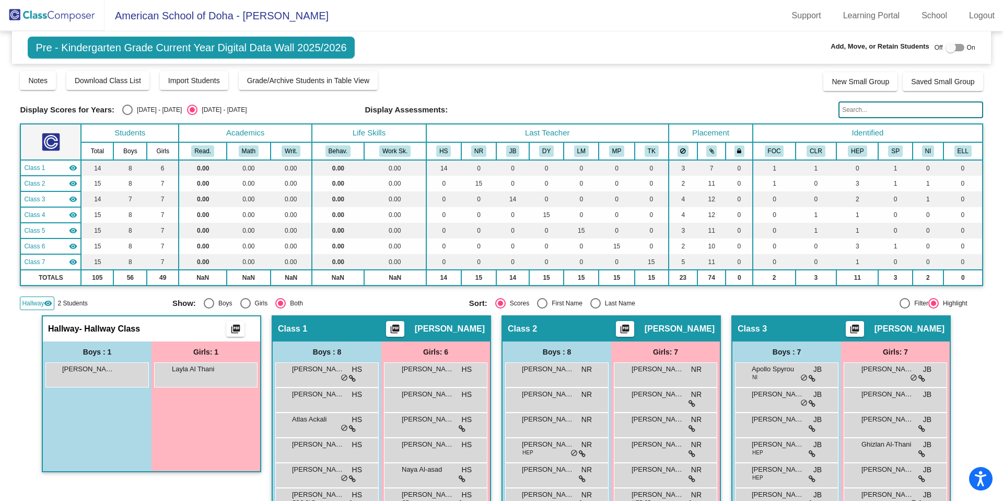
click at [27, 14] on img at bounding box center [52, 15] width 105 height 31
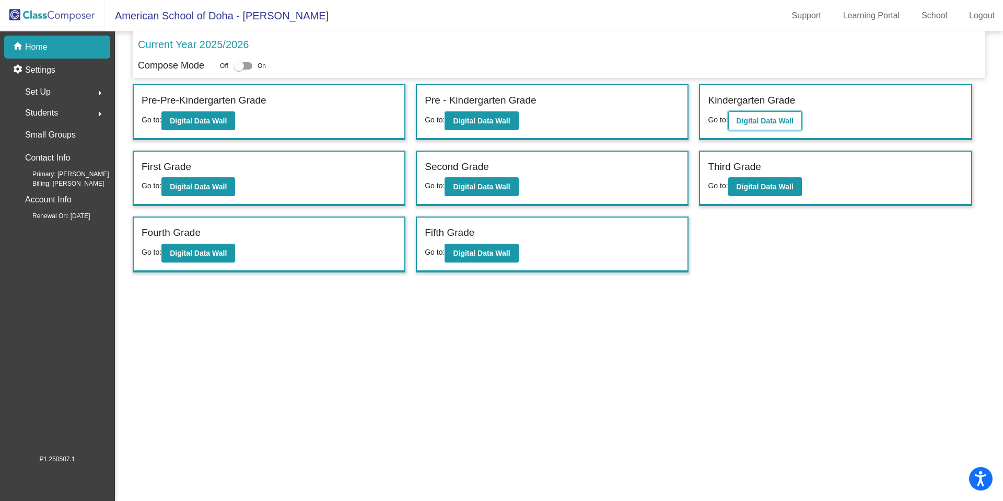
click at [775, 125] on button "Digital Data Wall" at bounding box center [765, 120] width 74 height 19
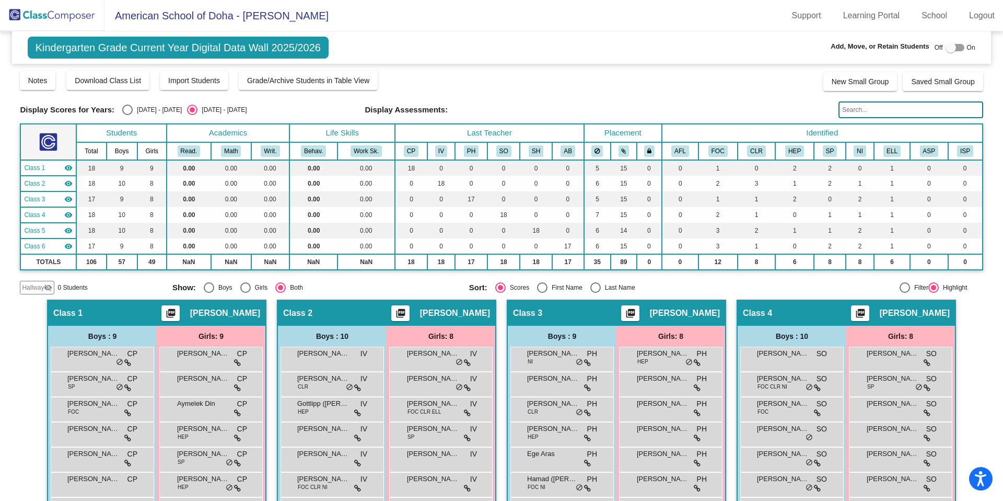
click at [852, 110] on input "text" at bounding box center [911, 109] width 144 height 17
type input "x"
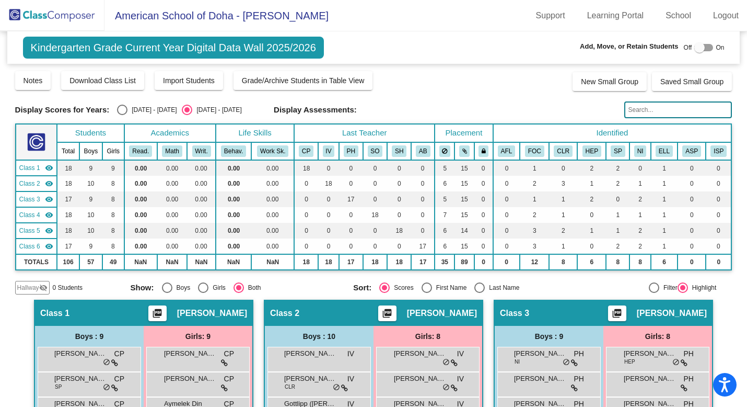
click at [86, 19] on img at bounding box center [52, 15] width 105 height 31
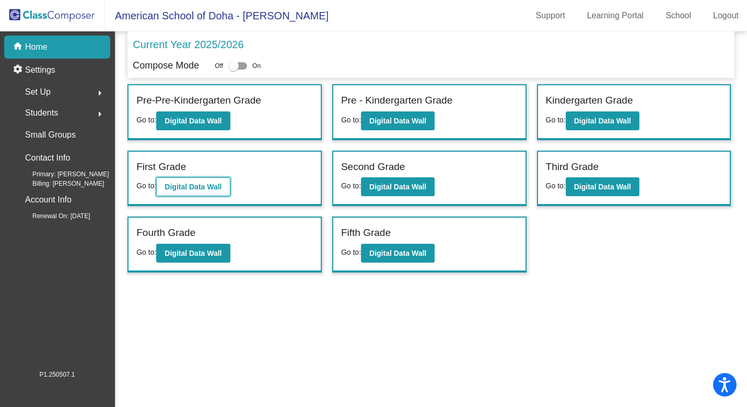
click at [221, 192] on button "Digital Data Wall" at bounding box center [193, 186] width 74 height 19
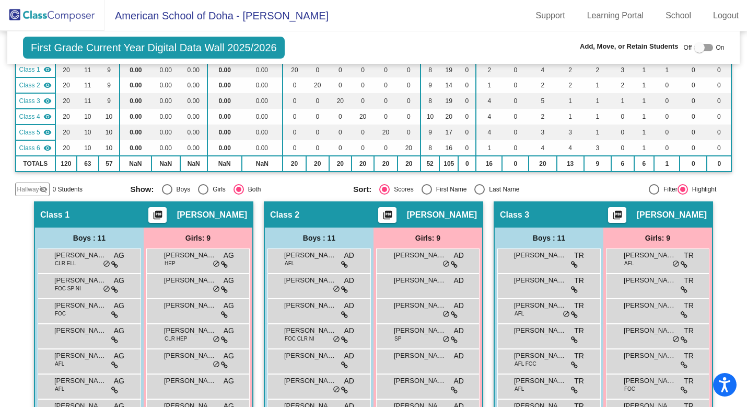
scroll to position [100, 0]
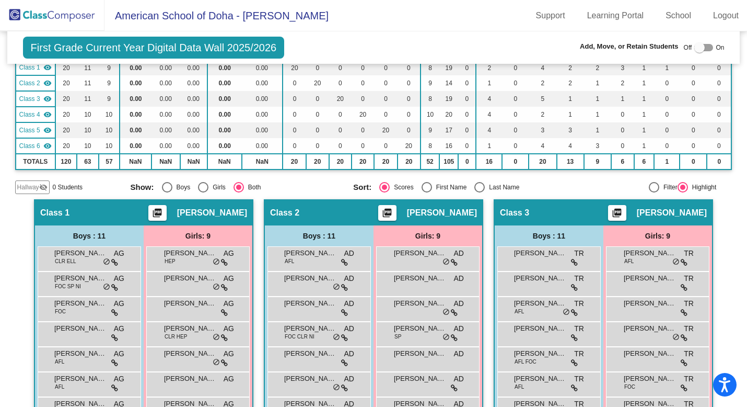
click at [62, 18] on img at bounding box center [52, 15] width 105 height 31
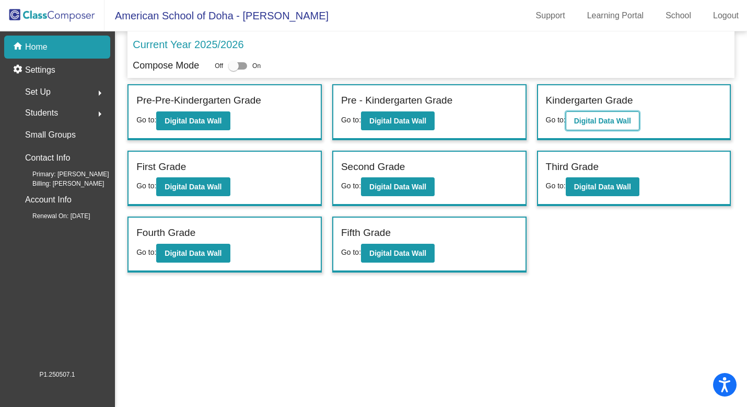
click at [594, 123] on b "Digital Data Wall" at bounding box center [602, 121] width 57 height 8
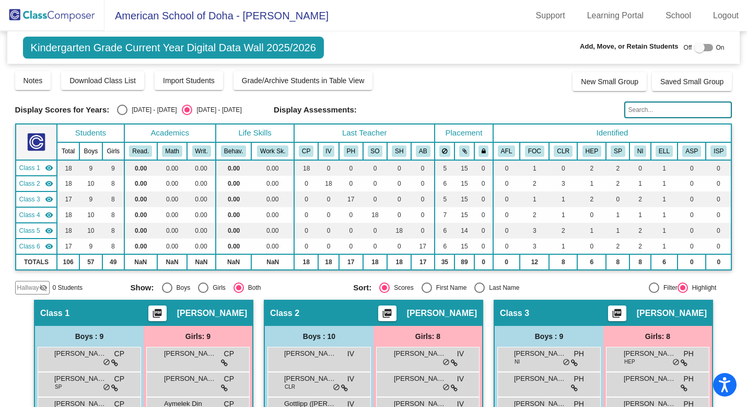
click at [53, 14] on img at bounding box center [52, 15] width 105 height 31
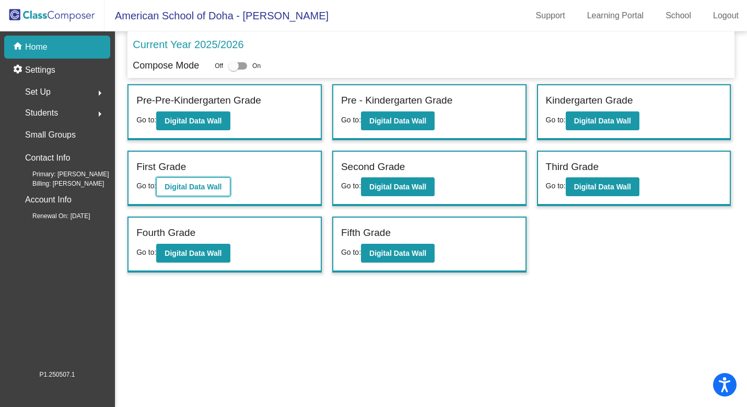
click at [216, 184] on b "Digital Data Wall" at bounding box center [193, 186] width 57 height 8
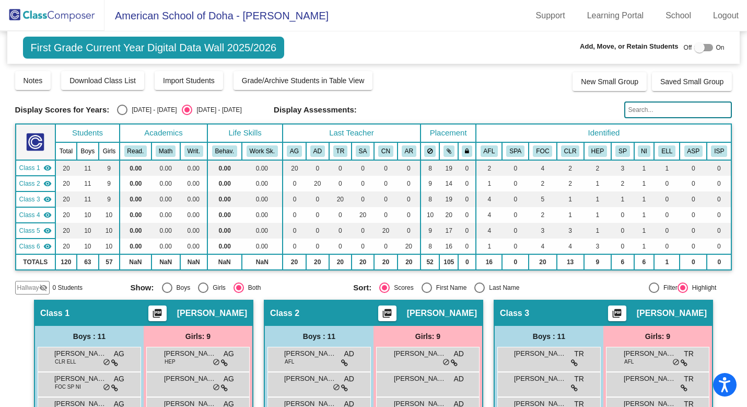
click at [123, 110] on div "Select an option" at bounding box center [122, 110] width 10 height 10
click at [122, 115] on input "[DATE] - [DATE]" at bounding box center [122, 115] width 1 height 1
radio input "true"
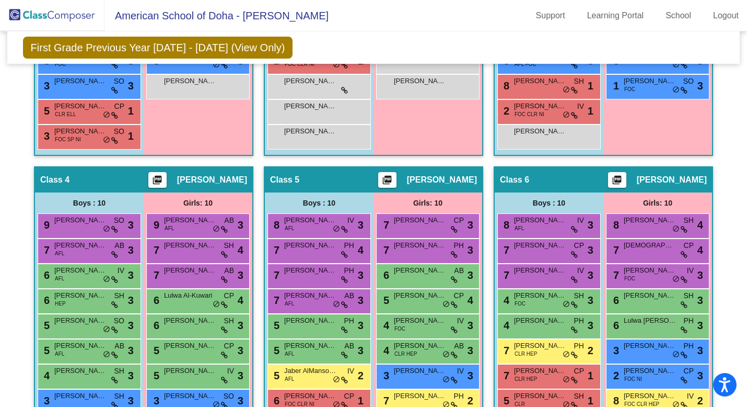
scroll to position [545, 0]
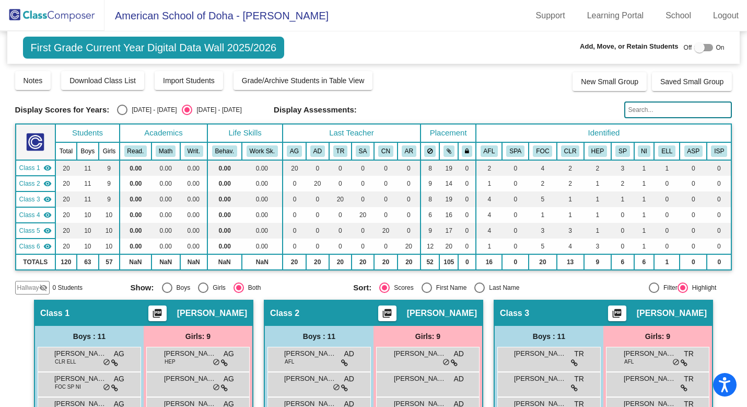
click at [121, 109] on div "Select an option" at bounding box center [122, 110] width 10 height 10
click at [122, 115] on input "[DATE] - [DATE]" at bounding box center [122, 115] width 1 height 1
radio input "true"
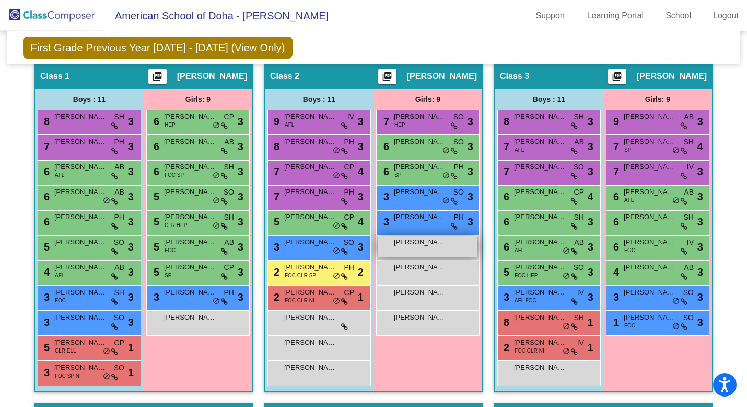
scroll to position [238, 0]
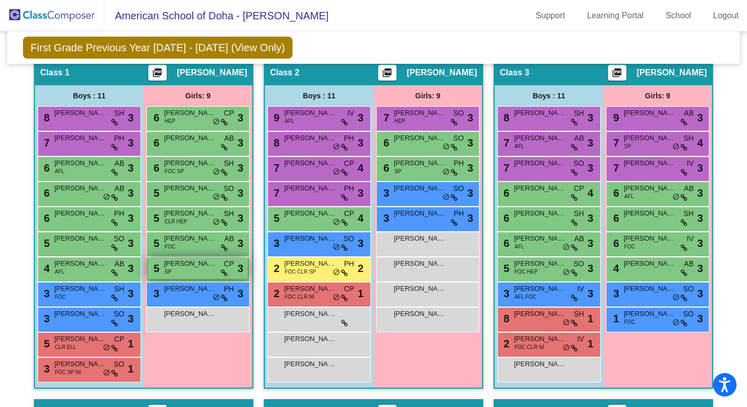
click at [199, 262] on span "[PERSON_NAME]" at bounding box center [190, 263] width 52 height 10
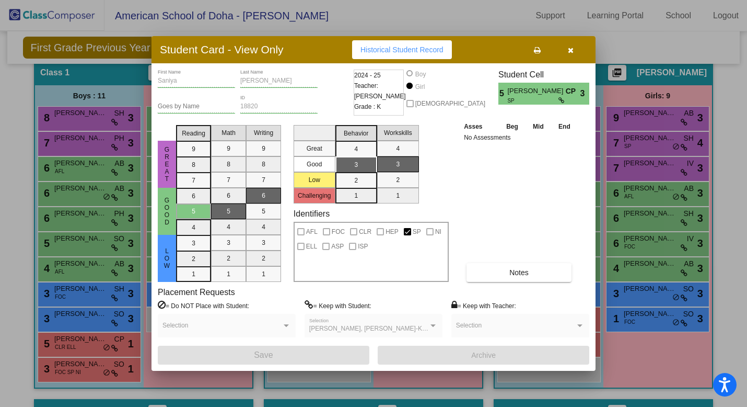
scroll to position [0, 0]
click at [571, 50] on icon "button" at bounding box center [571, 50] width 6 height 7
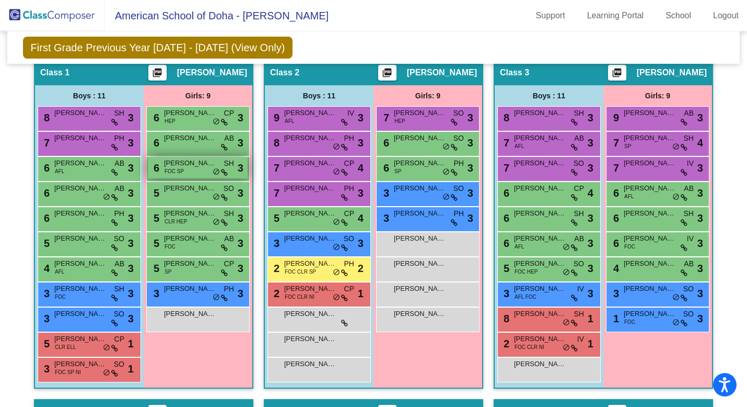
click at [201, 173] on div "6 Stella Staley FOC SP SH lock do_not_disturb_alt 3" at bounding box center [198, 167] width 100 height 21
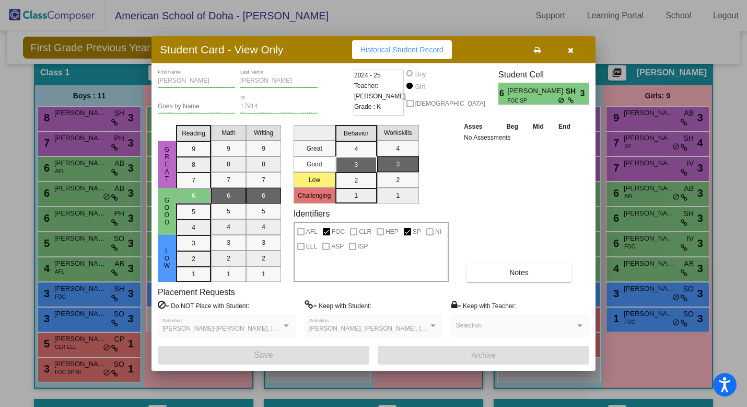
click at [570, 51] on icon "button" at bounding box center [571, 50] width 6 height 7
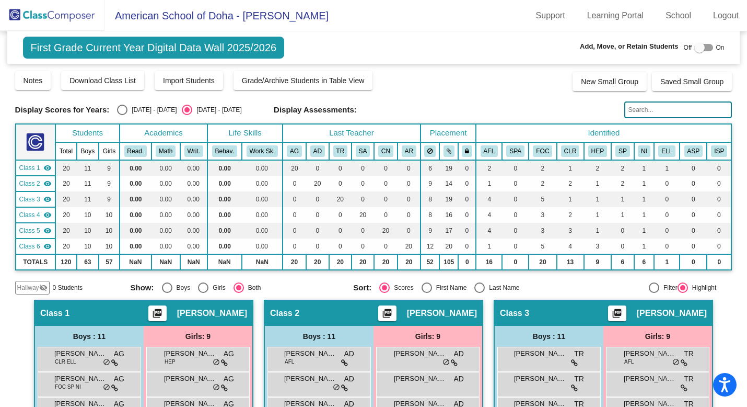
click at [119, 110] on div "Select an option" at bounding box center [122, 110] width 10 height 10
click at [122, 115] on input "[DATE] - [DATE]" at bounding box center [122, 115] width 1 height 1
radio input "true"
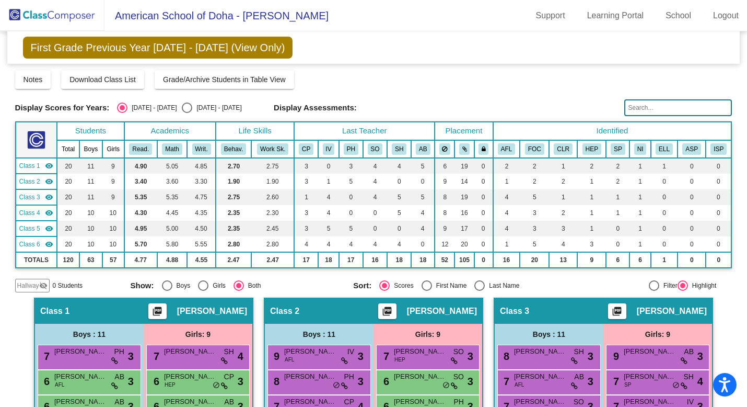
click at [182, 106] on div "Select an option" at bounding box center [187, 107] width 10 height 10
click at [187, 113] on input "[DATE] - [DATE]" at bounding box center [187, 113] width 1 height 1
radio input "true"
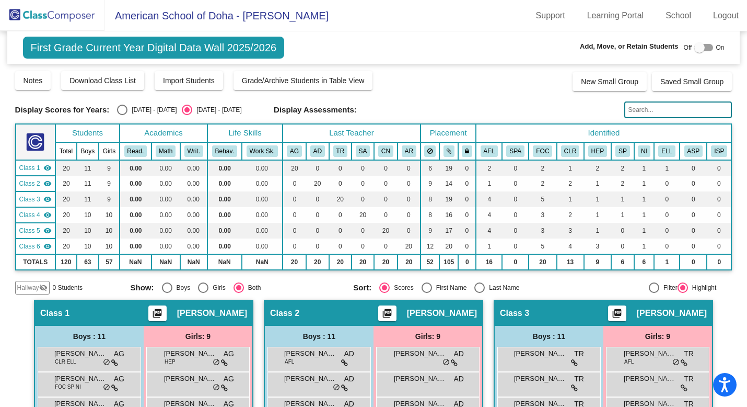
click at [119, 111] on div "Select an option" at bounding box center [122, 110] width 10 height 10
click at [122, 115] on input "[DATE] - [DATE]" at bounding box center [122, 115] width 1 height 1
radio input "true"
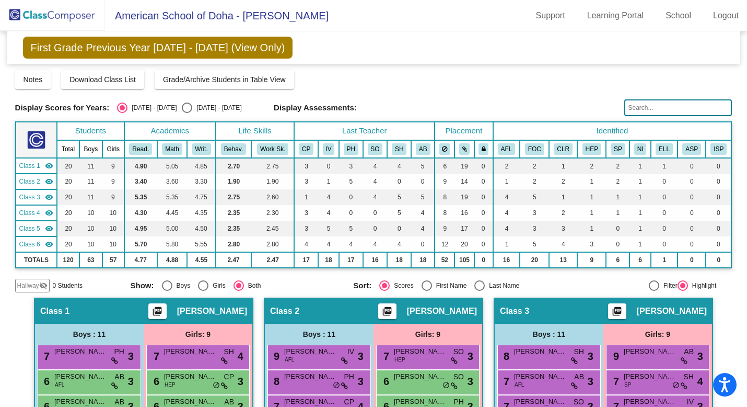
click at [182, 107] on div "Select an option" at bounding box center [187, 107] width 10 height 10
click at [187, 113] on input "[DATE] - [DATE]" at bounding box center [187, 113] width 1 height 1
radio input "true"
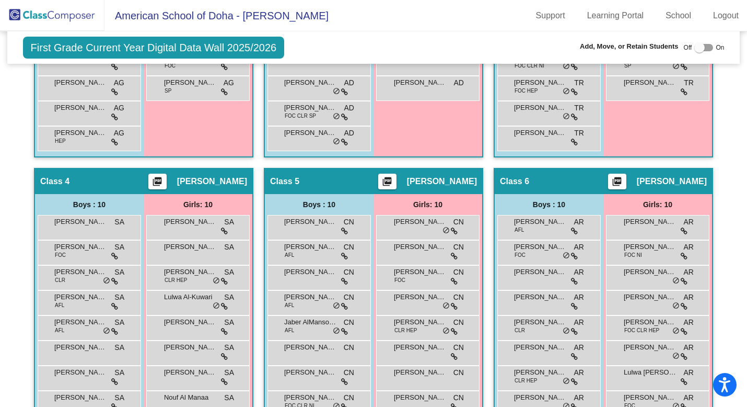
scroll to position [472, 0]
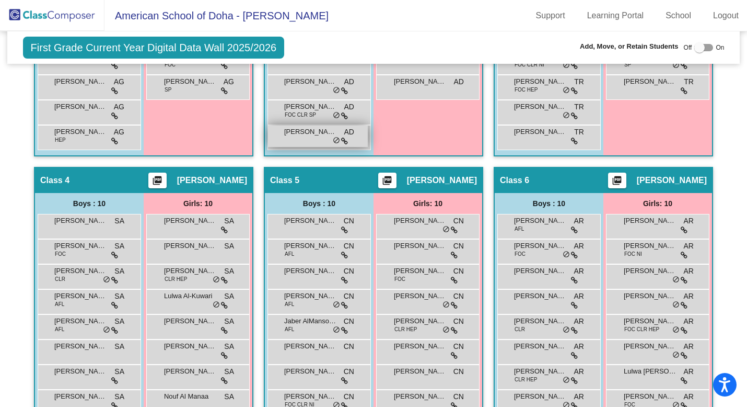
click at [334, 140] on span "do_not_disturb_alt" at bounding box center [336, 140] width 7 height 8
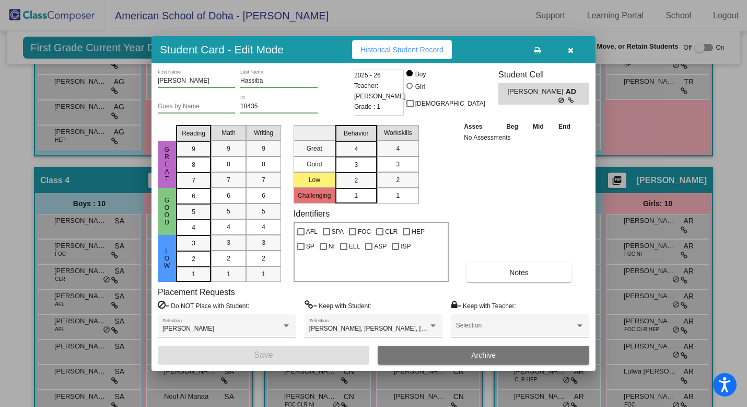
click at [624, 156] on div at bounding box center [373, 203] width 747 height 407
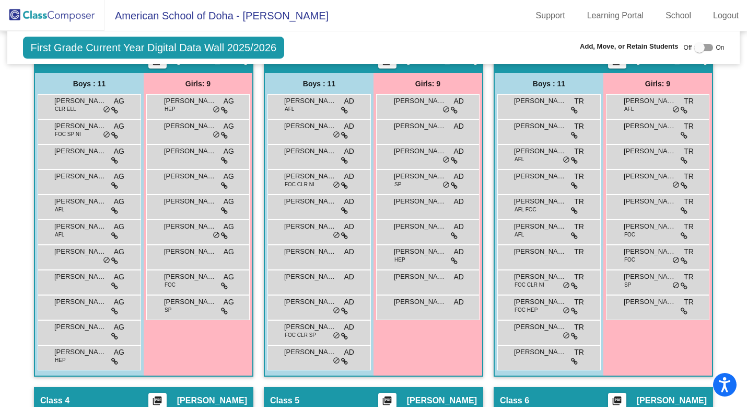
scroll to position [250, 0]
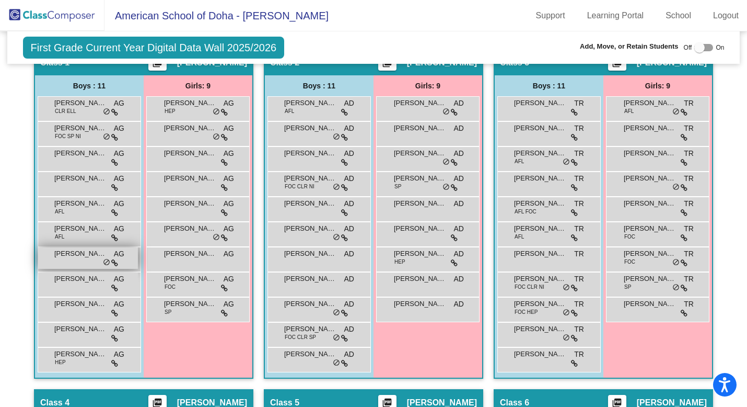
click at [103, 260] on span "do_not_disturb_alt" at bounding box center [106, 262] width 7 height 8
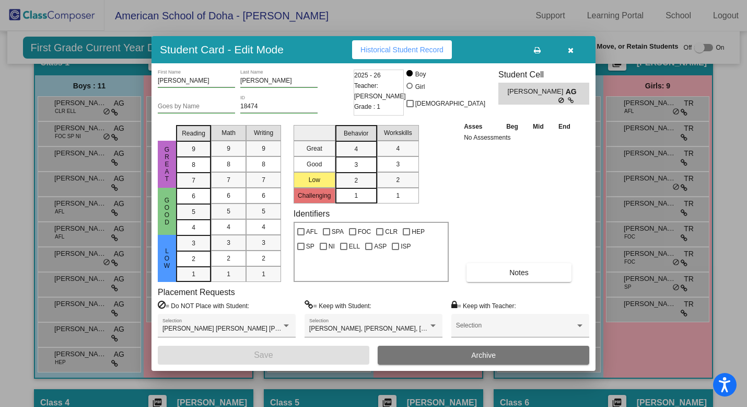
scroll to position [0, 0]
click at [570, 49] on icon "button" at bounding box center [571, 50] width 6 height 7
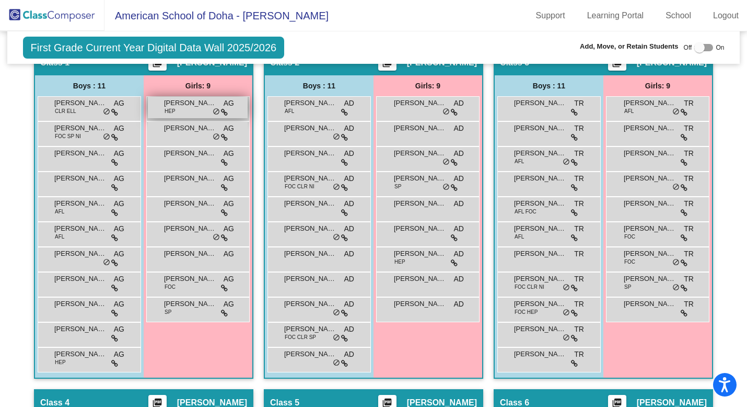
click at [214, 111] on span "do_not_disturb_alt" at bounding box center [216, 112] width 7 height 8
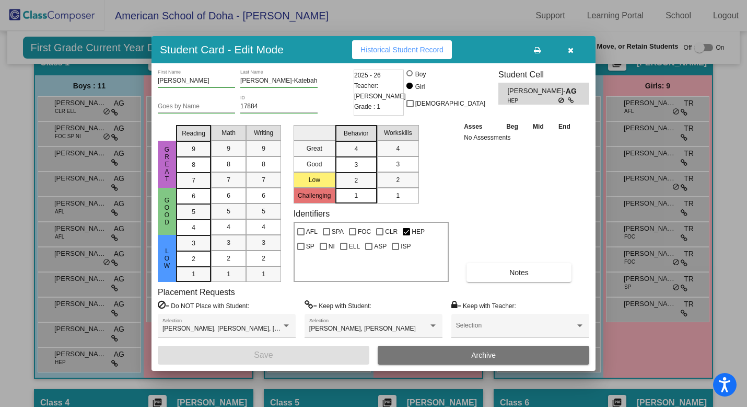
click at [570, 48] on icon "button" at bounding box center [571, 50] width 6 height 7
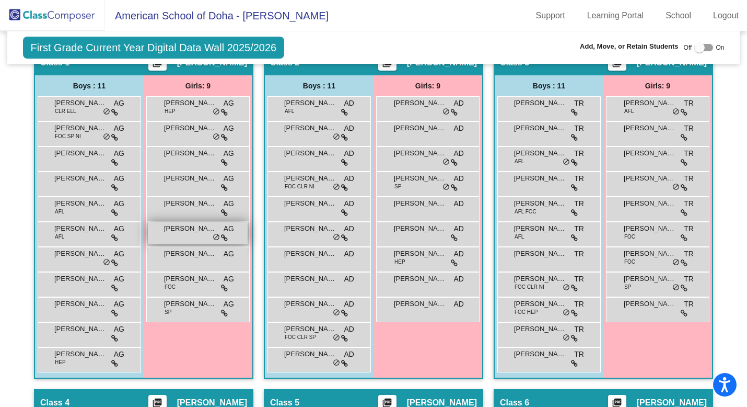
click at [213, 238] on span "do_not_disturb_alt" at bounding box center [216, 237] width 7 height 8
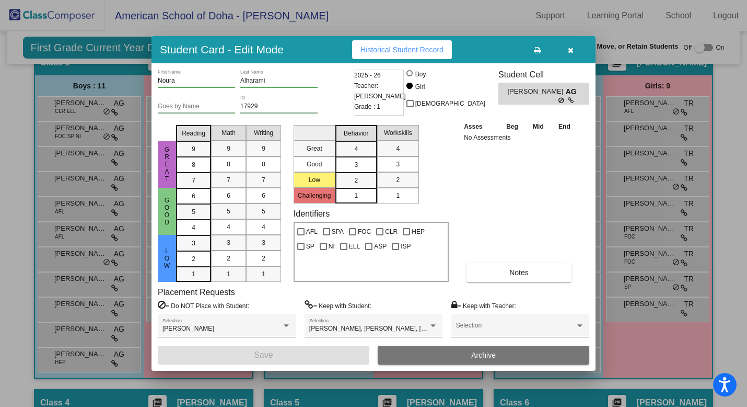
click at [573, 48] on icon "button" at bounding box center [571, 50] width 6 height 7
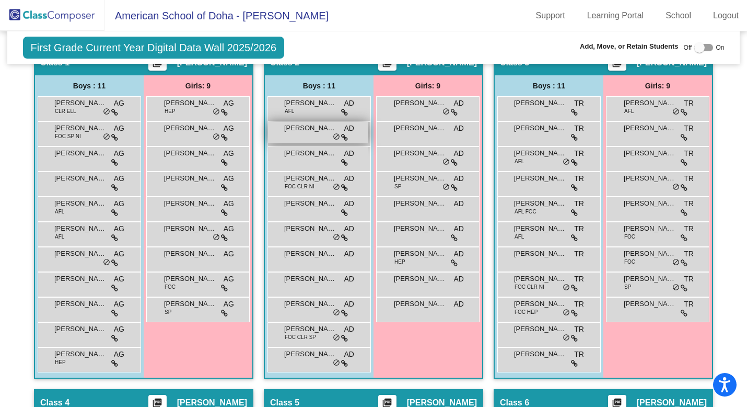
click at [334, 138] on span "do_not_disturb_alt" at bounding box center [336, 137] width 7 height 8
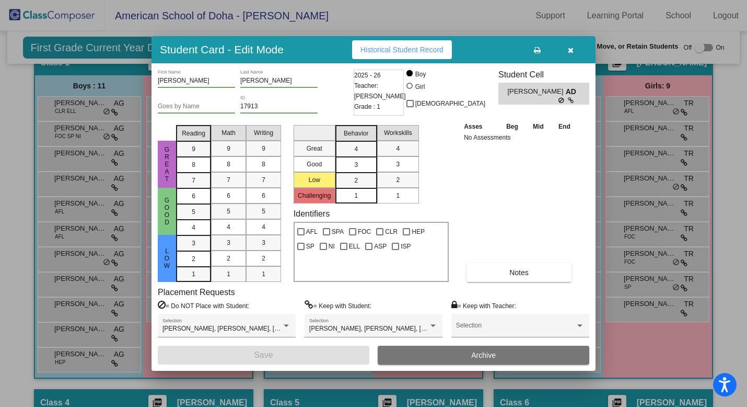
click at [572, 52] on icon "button" at bounding box center [571, 50] width 6 height 7
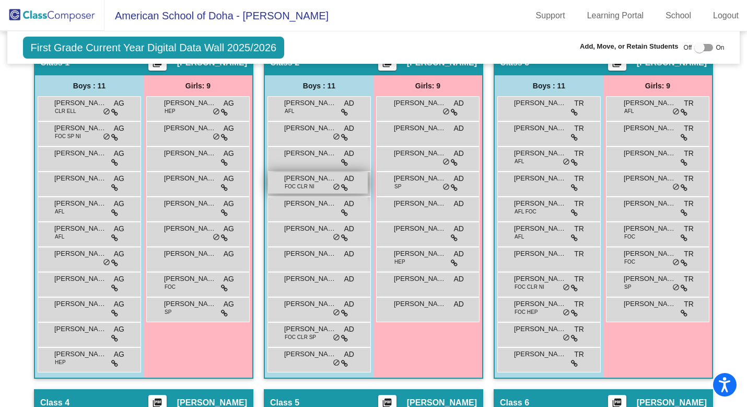
click at [333, 188] on span "do_not_disturb_alt" at bounding box center [336, 187] width 7 height 8
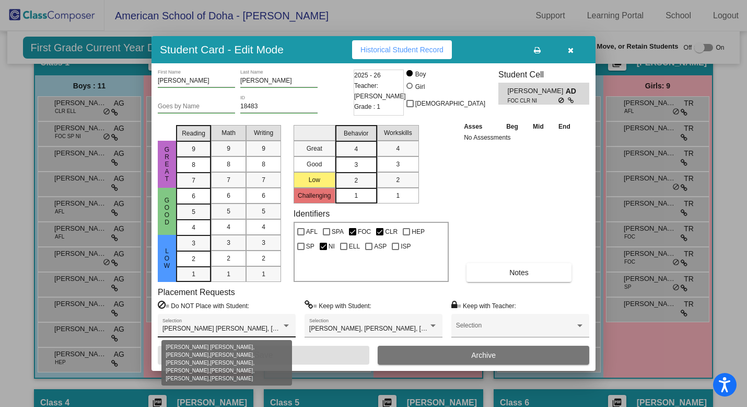
click at [290, 325] on div at bounding box center [286, 325] width 9 height 7
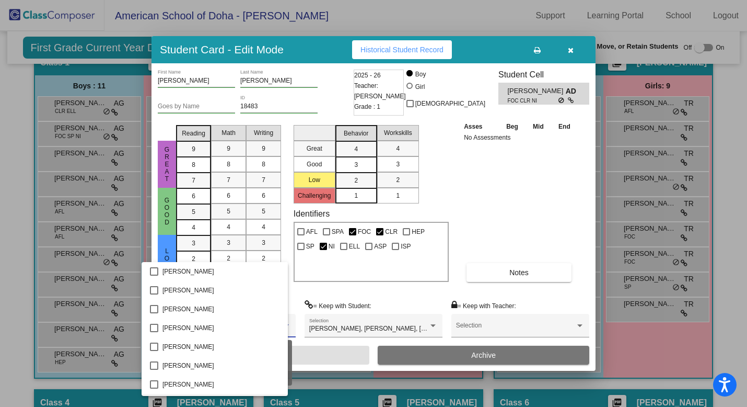
scroll to position [93, 0]
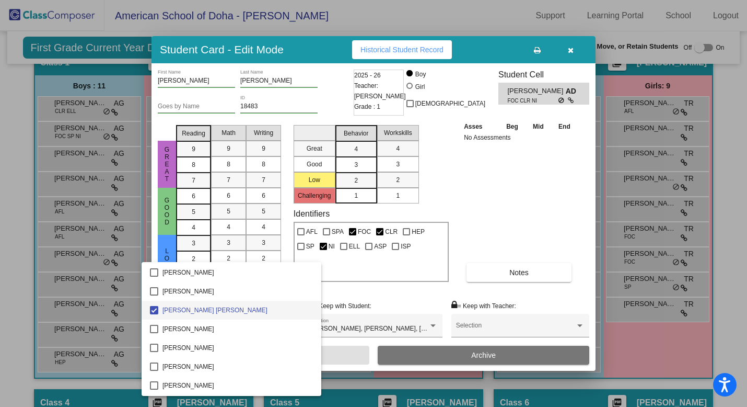
click at [403, 300] on div at bounding box center [373, 203] width 747 height 407
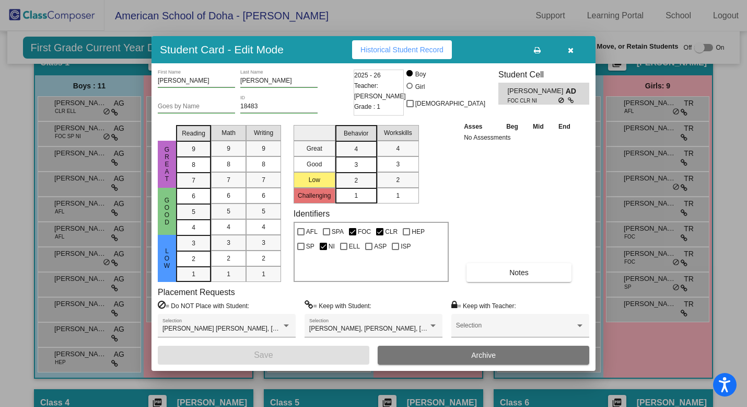
click at [611, 354] on div at bounding box center [373, 203] width 747 height 407
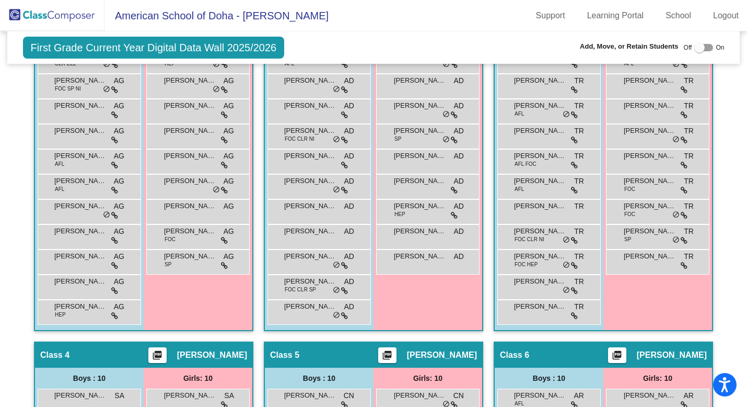
scroll to position [297, 0]
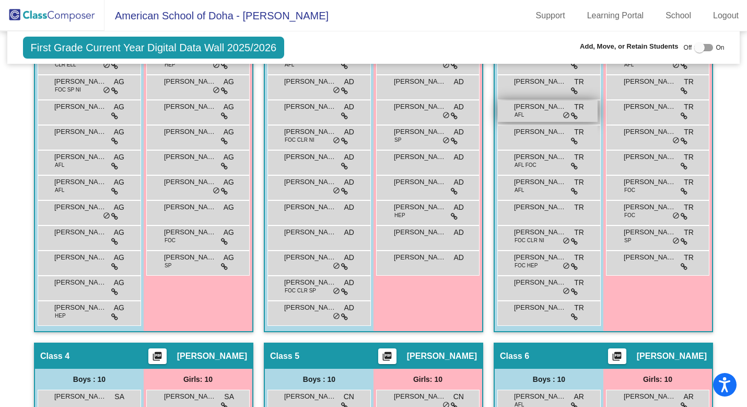
click at [563, 118] on span "do_not_disturb_alt" at bounding box center [566, 115] width 7 height 8
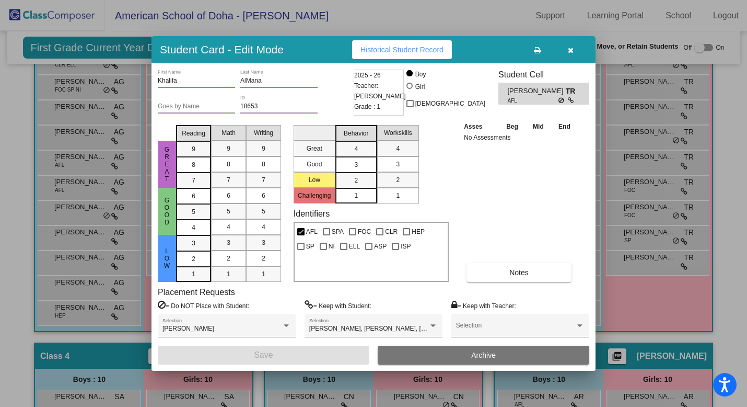
click at [572, 57] on button "button" at bounding box center [570, 49] width 33 height 19
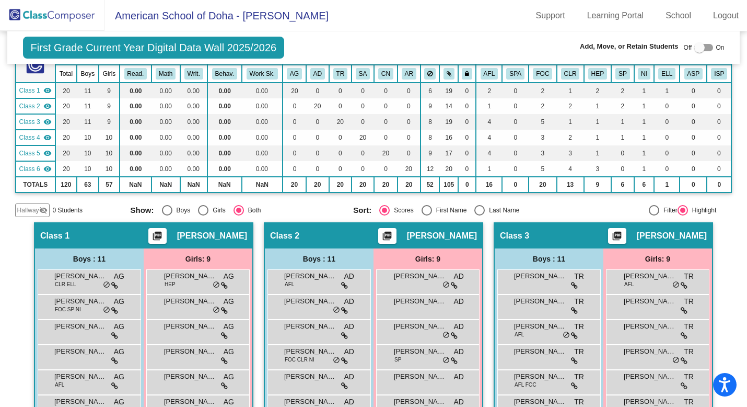
scroll to position [0, 0]
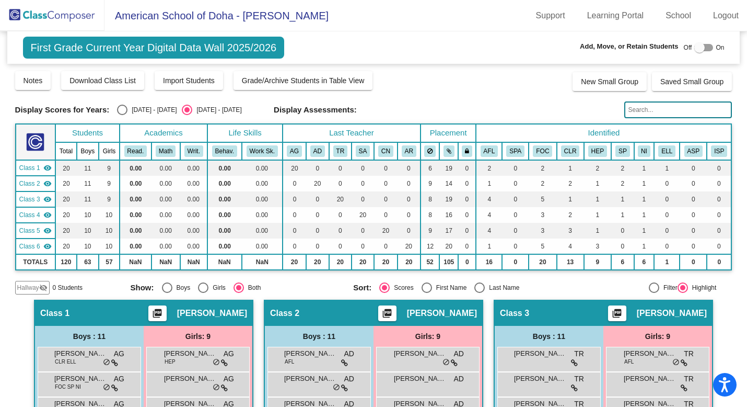
click at [120, 111] on div "Select an option" at bounding box center [122, 110] width 10 height 10
click at [122, 115] on input "[DATE] - [DATE]" at bounding box center [122, 115] width 1 height 1
radio input "true"
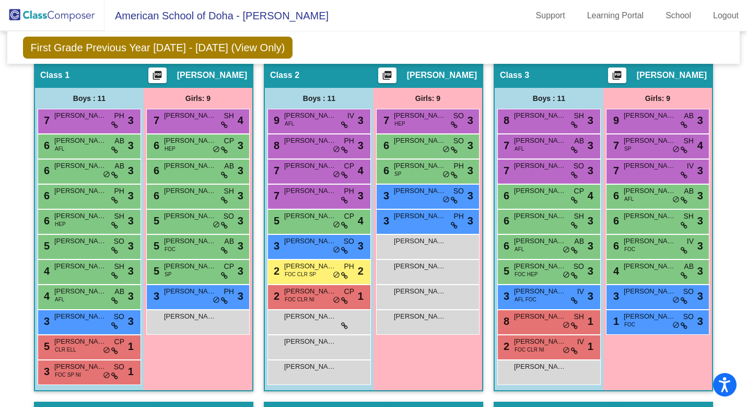
scroll to position [238, 0]
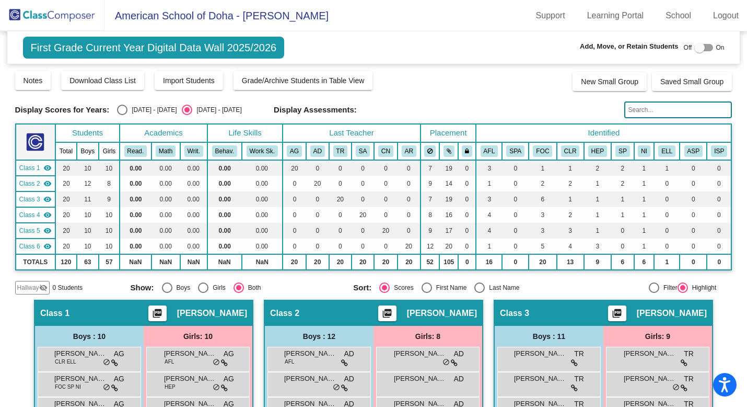
click at [122, 110] on div "Select an option" at bounding box center [122, 110] width 10 height 10
click at [122, 115] on input "[DATE] - [DATE]" at bounding box center [122, 115] width 1 height 1
radio input "true"
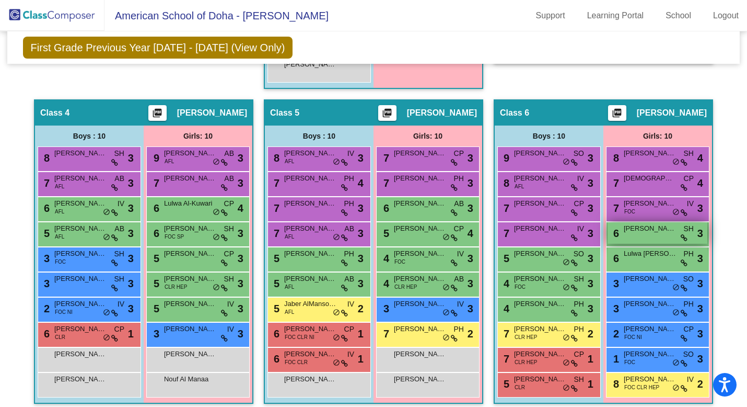
scroll to position [570, 0]
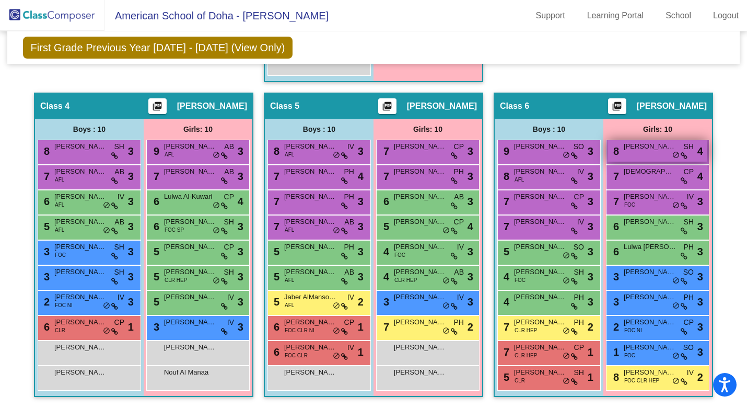
click at [675, 153] on span "do_not_disturb_alt" at bounding box center [676, 155] width 7 height 8
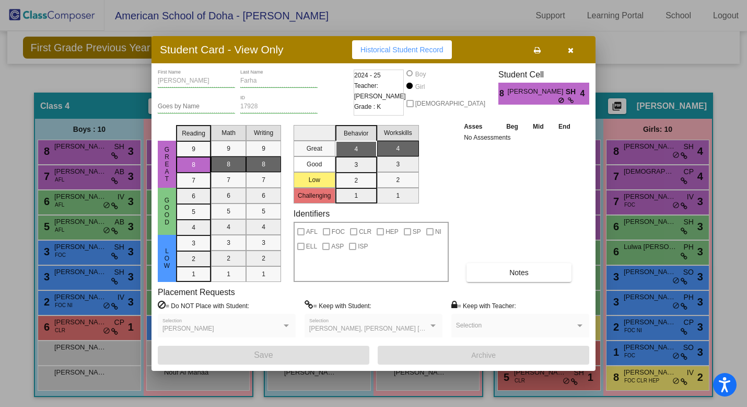
click at [578, 53] on button "button" at bounding box center [570, 49] width 33 height 19
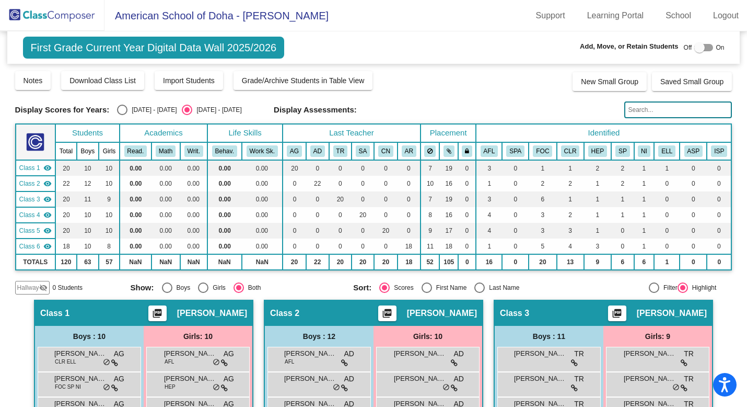
click at [121, 112] on div "Select an option" at bounding box center [122, 110] width 10 height 10
click at [122, 115] on input "[DATE] - [DATE]" at bounding box center [122, 115] width 1 height 1
radio input "true"
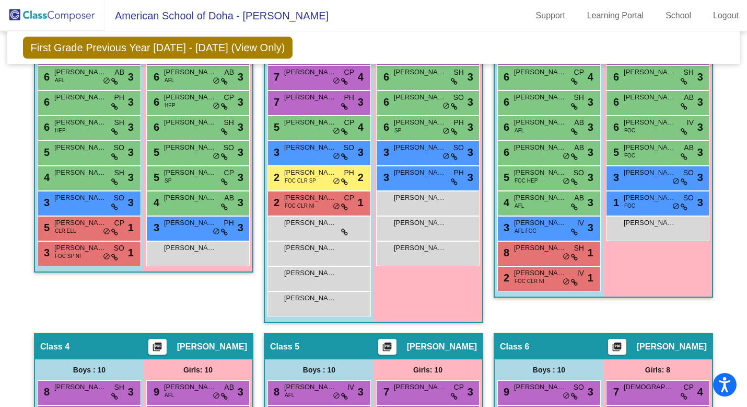
scroll to position [332, 0]
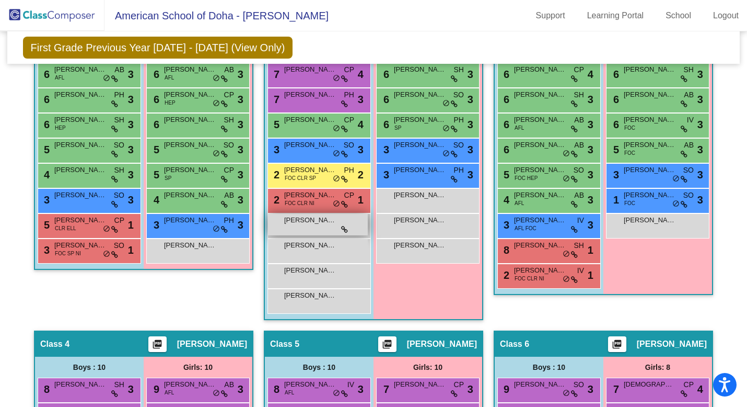
click at [320, 220] on span "[PERSON_NAME]" at bounding box center [310, 220] width 52 height 10
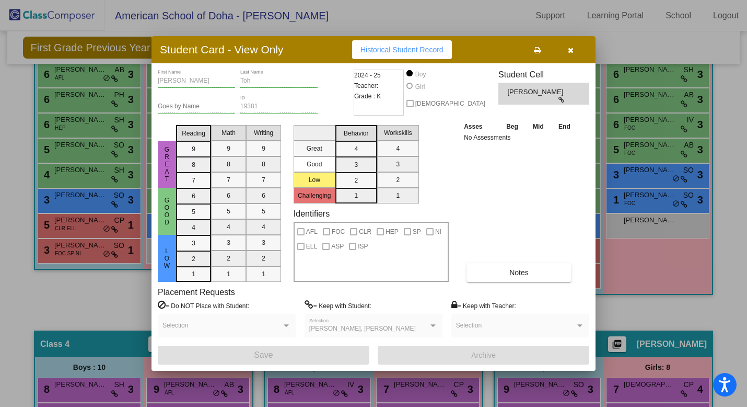
click at [569, 51] on icon "button" at bounding box center [571, 50] width 6 height 7
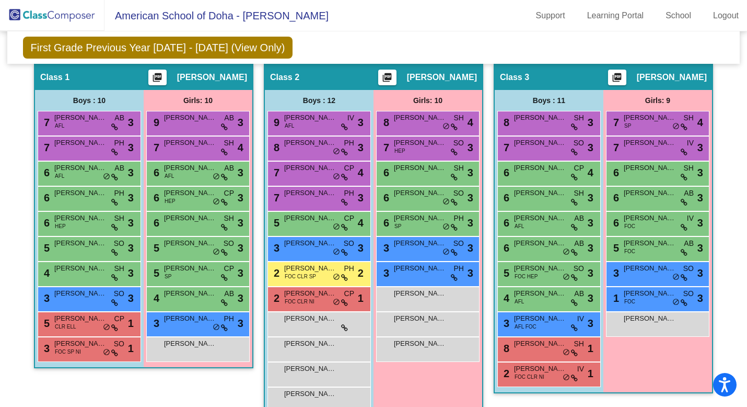
scroll to position [230, 0]
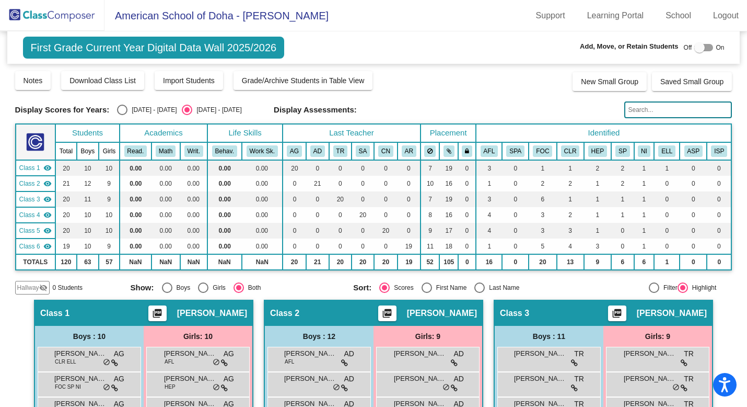
click at [120, 113] on div "Select an option" at bounding box center [122, 110] width 10 height 10
click at [122, 115] on input "[DATE] - [DATE]" at bounding box center [122, 115] width 1 height 1
radio input "true"
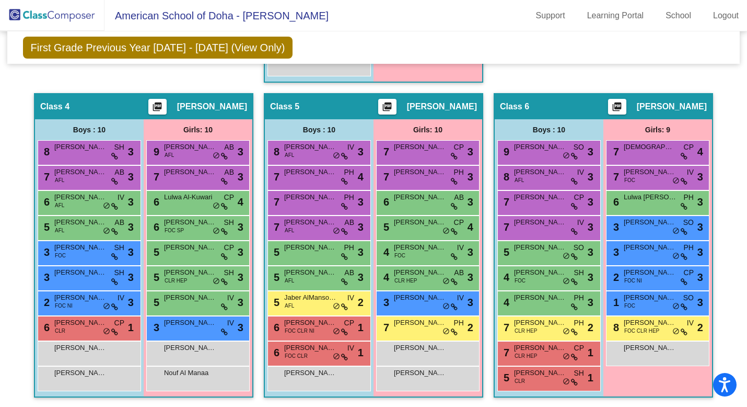
scroll to position [570, 0]
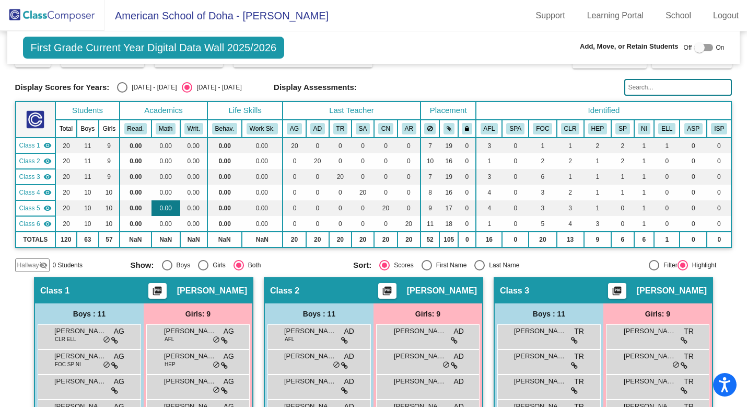
scroll to position [20, 0]
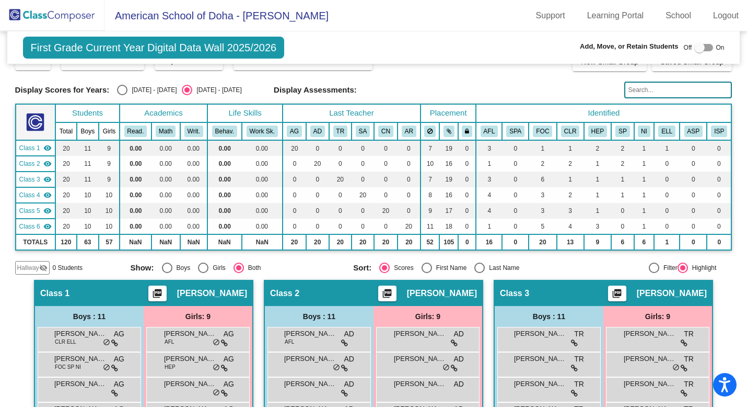
click at [120, 91] on div "Select an option" at bounding box center [122, 90] width 10 height 10
click at [122, 95] on input "[DATE] - [DATE]" at bounding box center [122, 95] width 1 height 1
radio input "true"
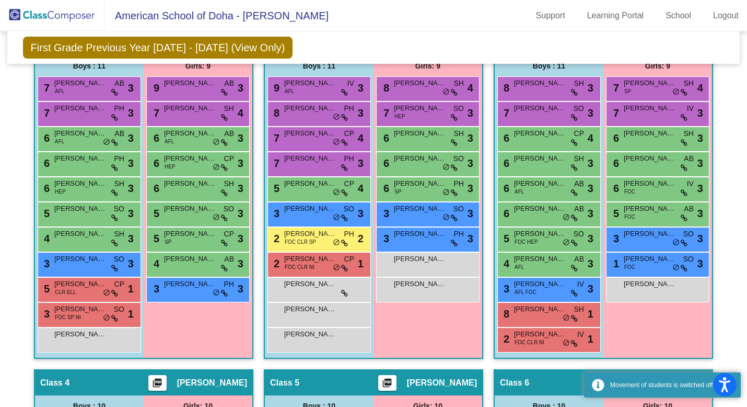
scroll to position [269, 0]
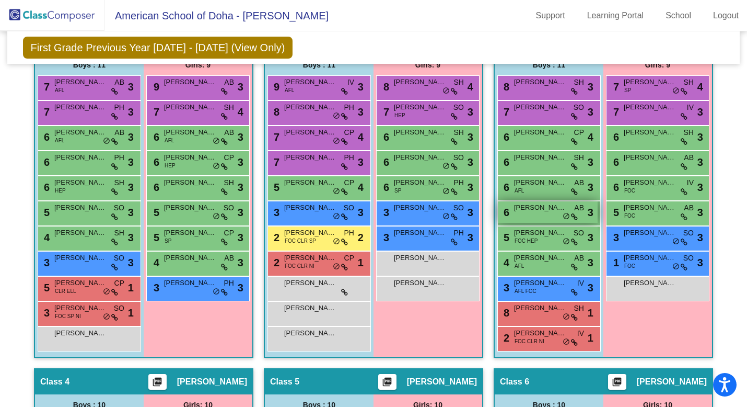
click at [563, 218] on span "do_not_disturb_alt" at bounding box center [566, 216] width 7 height 8
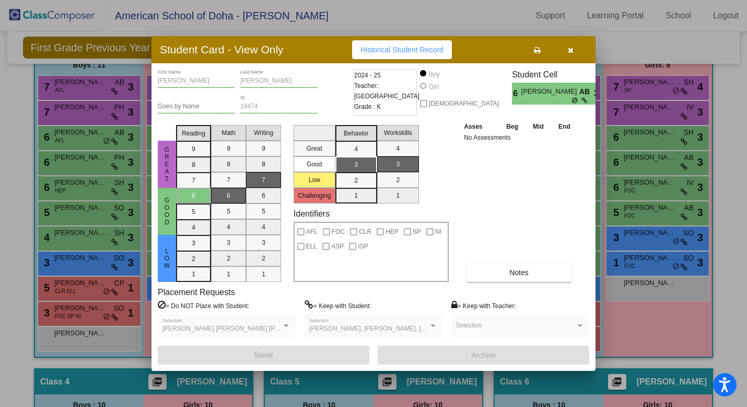
click at [568, 47] on icon "button" at bounding box center [571, 50] width 6 height 7
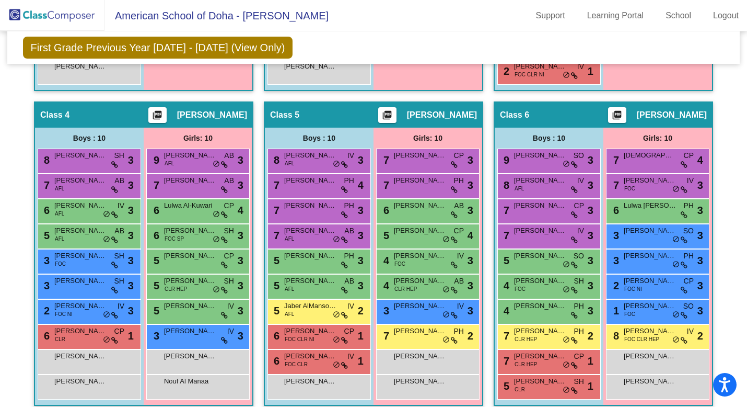
scroll to position [545, 0]
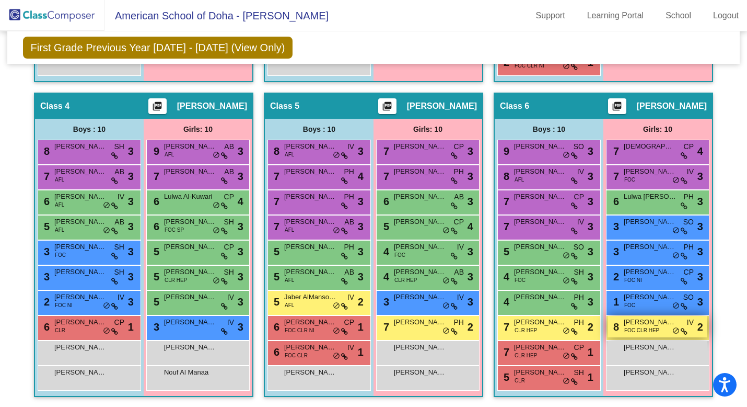
click at [675, 330] on span "do_not_disturb_alt" at bounding box center [676, 331] width 7 height 8
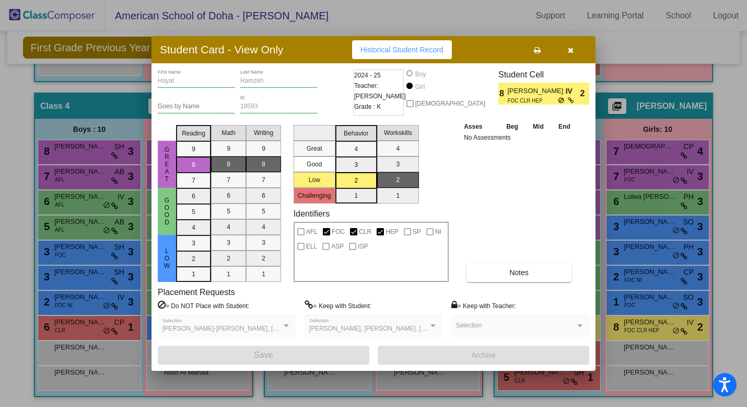
click at [721, 274] on div at bounding box center [373, 203] width 747 height 407
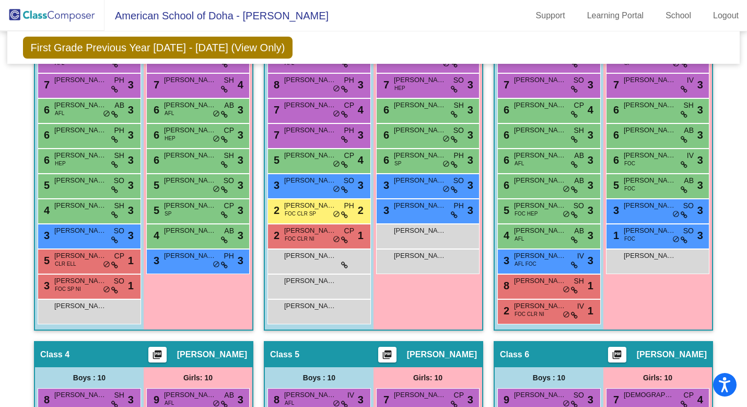
scroll to position [304, 0]
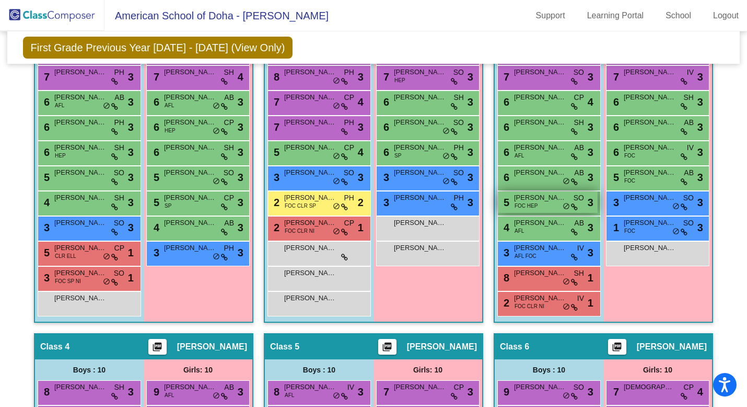
click at [563, 205] on span "do_not_disturb_alt" at bounding box center [566, 206] width 7 height 8
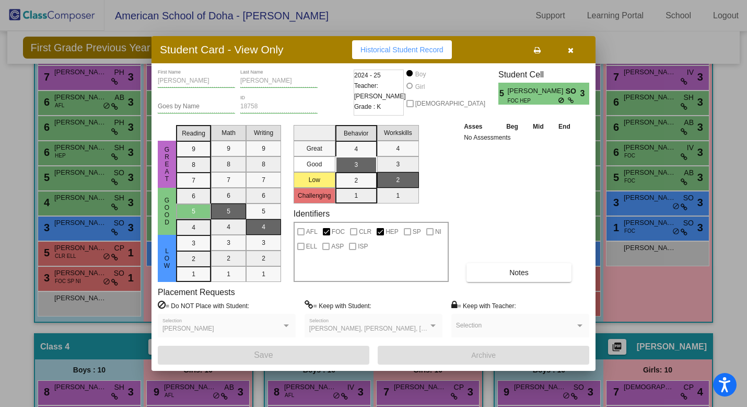
click at [571, 49] on icon "button" at bounding box center [571, 50] width 6 height 7
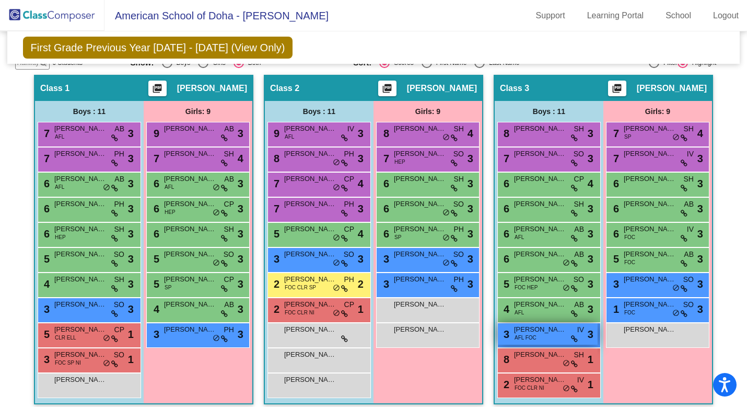
scroll to position [220, 0]
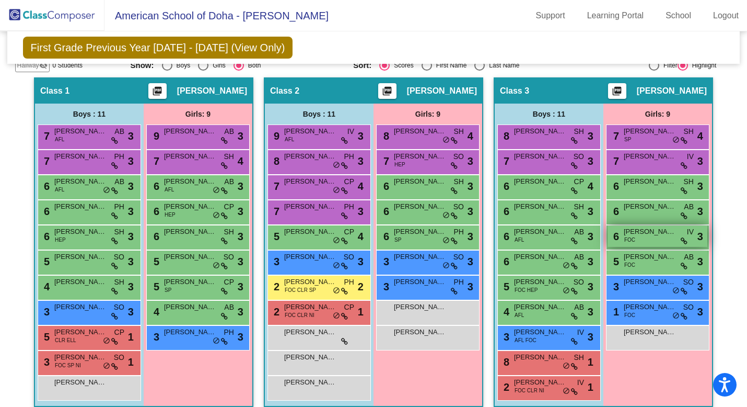
click at [664, 238] on div "6 Lama Alshaikhyaqoub FOC IV lock do_not_disturb_alt 3" at bounding box center [658, 235] width 100 height 21
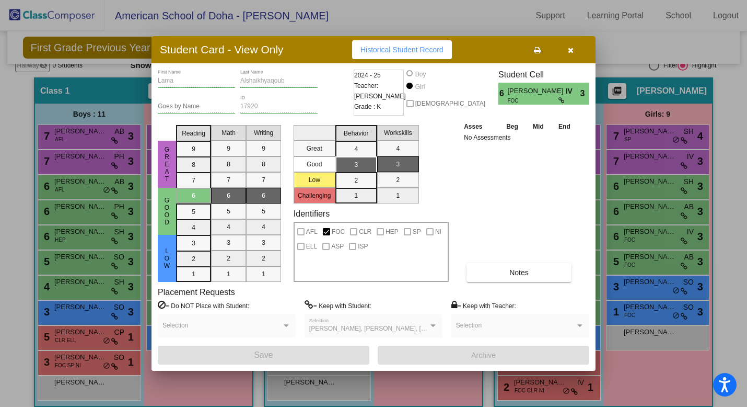
click at [573, 53] on icon "button" at bounding box center [571, 50] width 6 height 7
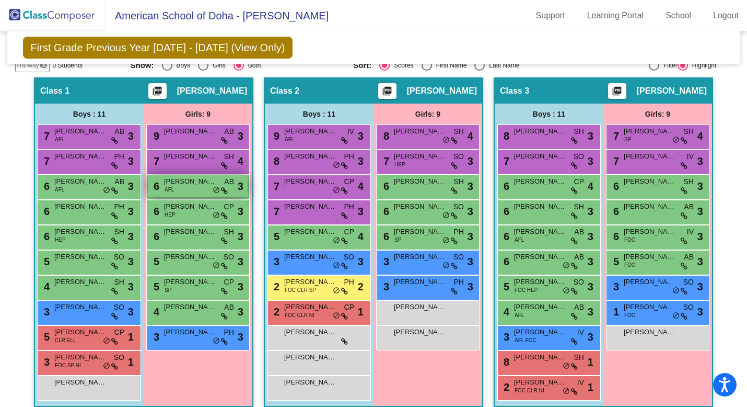
click at [196, 195] on div "6 Alya Zebeib AFL AB lock do_not_disturb_alt 3" at bounding box center [198, 185] width 100 height 21
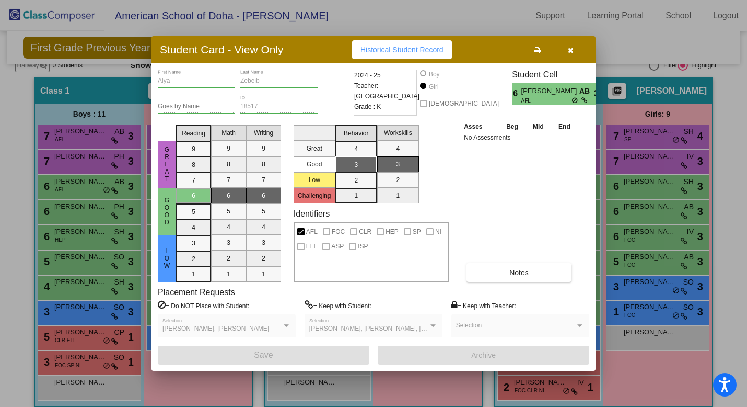
click at [569, 52] on icon "button" at bounding box center [571, 50] width 6 height 7
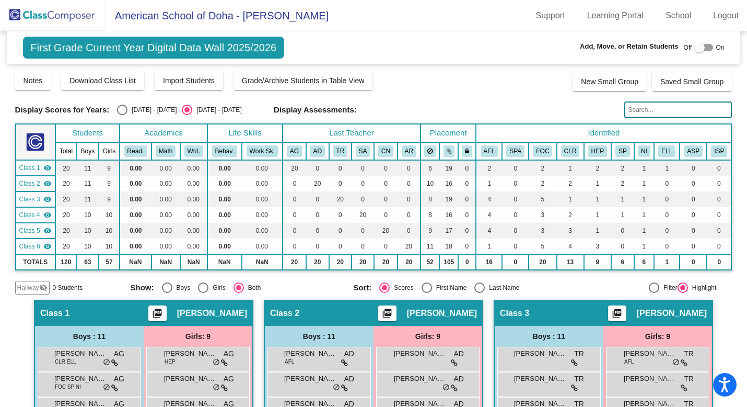
click at [117, 111] on div "Select an option" at bounding box center [122, 110] width 10 height 10
click at [122, 115] on input "[DATE] - [DATE]" at bounding box center [122, 115] width 1 height 1
radio input "true"
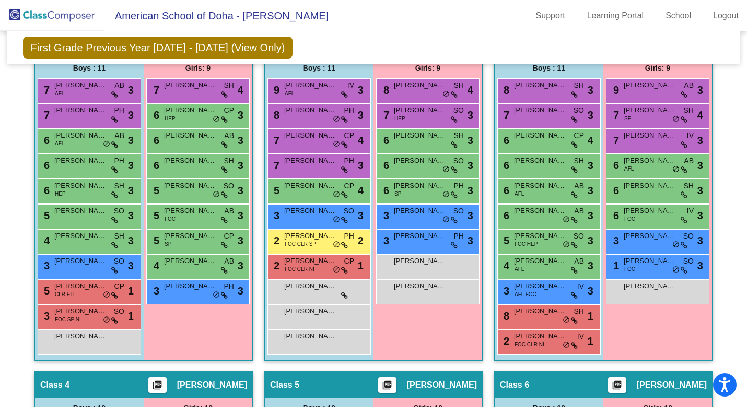
scroll to position [263, 0]
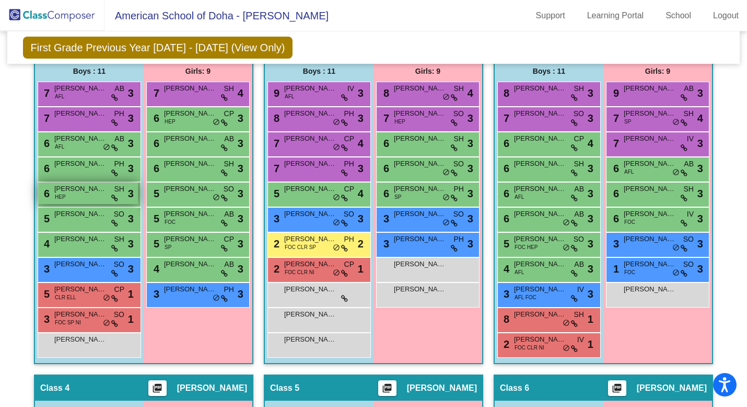
click at [112, 198] on icon at bounding box center [114, 197] width 7 height 7
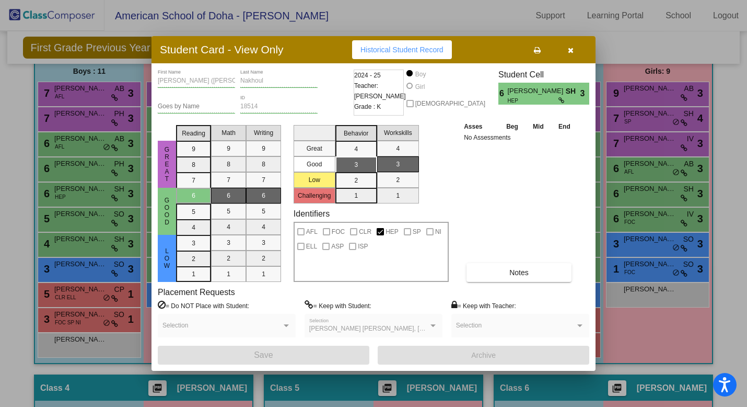
click at [574, 48] on button "button" at bounding box center [570, 49] width 33 height 19
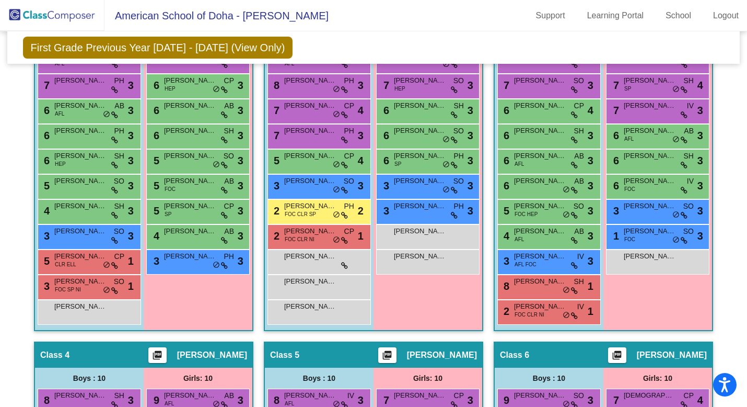
scroll to position [304, 0]
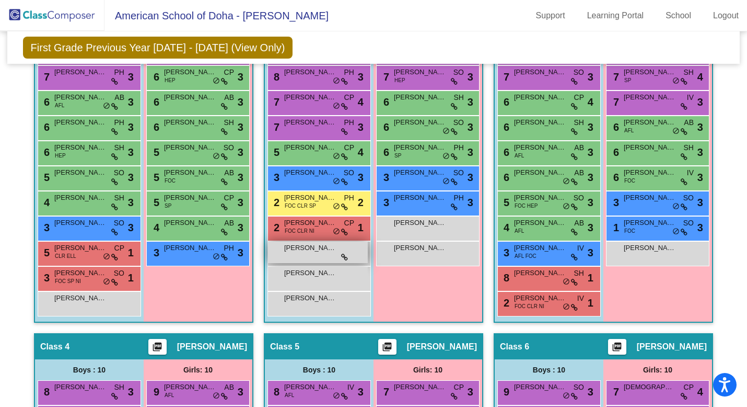
click at [325, 254] on div "[PERSON_NAME] Toh lock do_not_disturb_alt" at bounding box center [318, 251] width 100 height 21
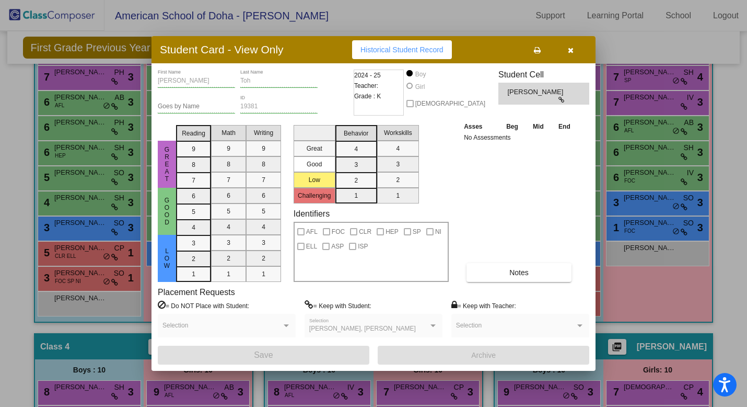
click at [570, 49] on icon "button" at bounding box center [571, 50] width 6 height 7
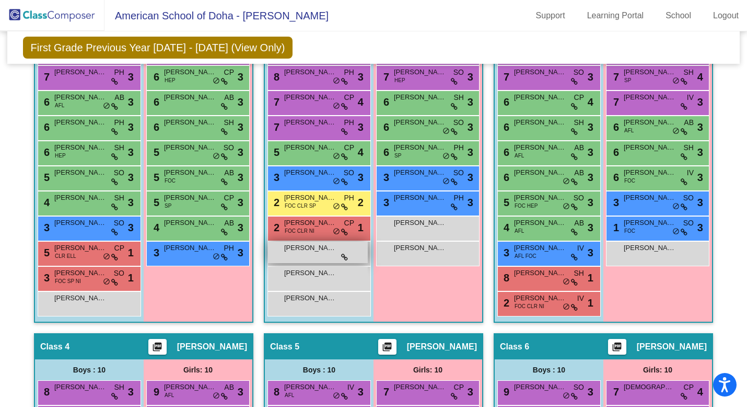
click at [341, 256] on icon at bounding box center [344, 256] width 7 height 7
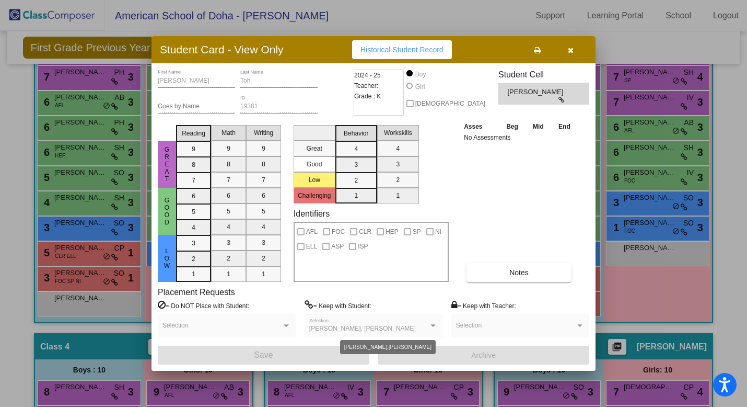
click at [433, 327] on div at bounding box center [433, 325] width 9 height 7
click at [417, 328] on div "Clara Boone, Mika Suzuki" at bounding box center [368, 328] width 119 height 7
click at [326, 306] on label "= Keep with Student:" at bounding box center [338, 305] width 67 height 10
click at [383, 316] on div "Clara Boone, Mika Suzuki Selection" at bounding box center [374, 326] width 138 height 24
click at [544, 92] on span "Lucas Toh" at bounding box center [536, 92] width 58 height 10
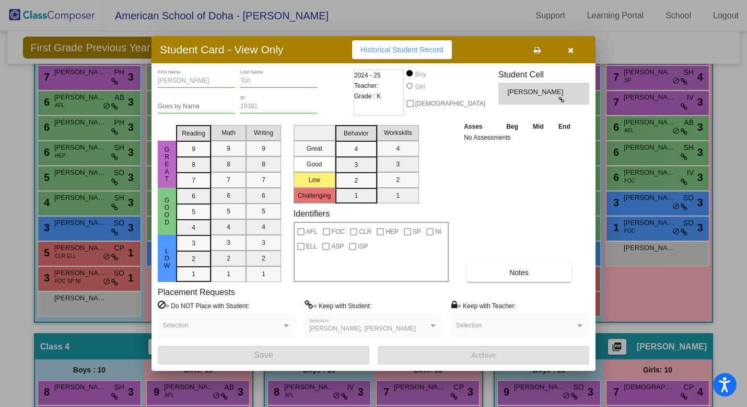
click at [570, 54] on button "button" at bounding box center [570, 49] width 33 height 19
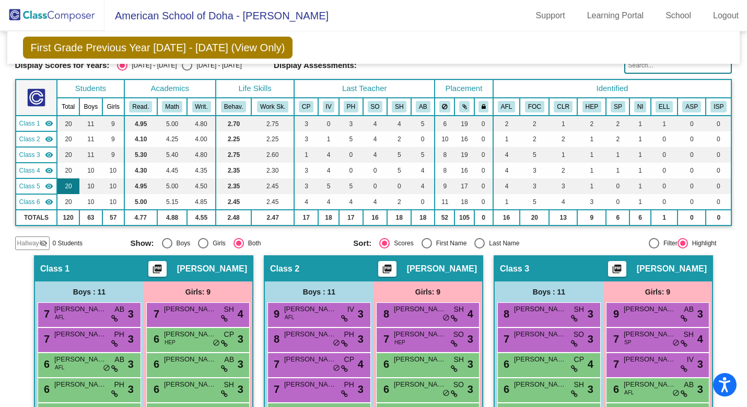
scroll to position [0, 0]
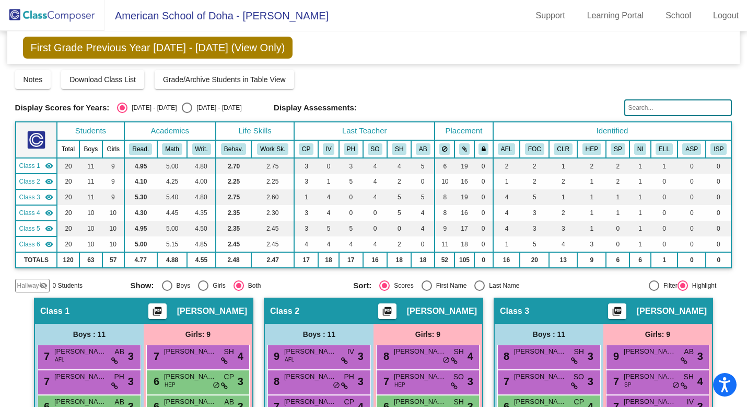
click at [182, 107] on div "Select an option" at bounding box center [187, 107] width 10 height 10
click at [187, 113] on input "[DATE] - [DATE]" at bounding box center [187, 113] width 1 height 1
radio input "true"
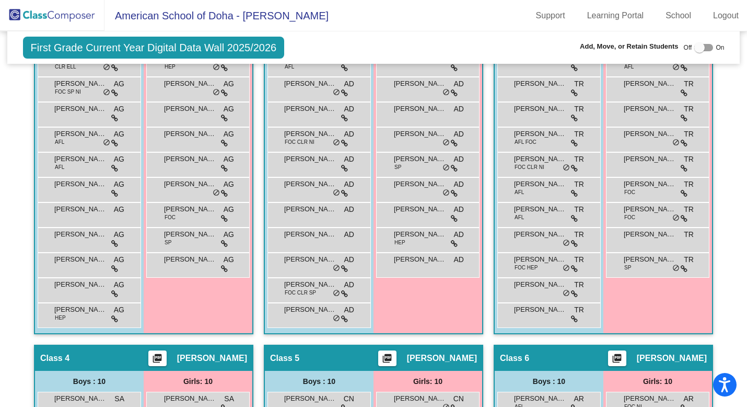
scroll to position [295, 0]
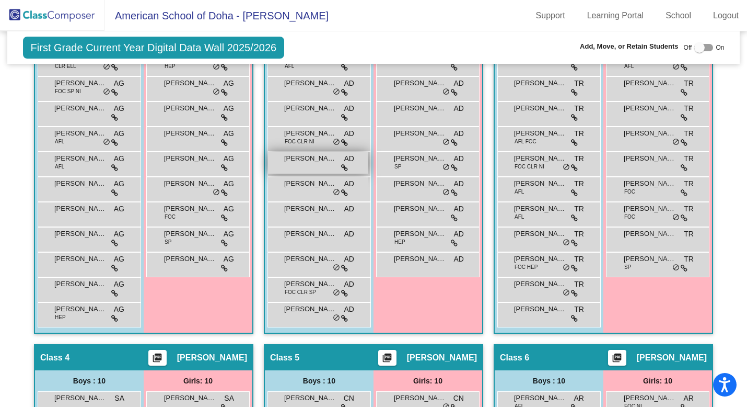
click at [306, 168] on div "Lucas Toh AD lock do_not_disturb_alt" at bounding box center [318, 162] width 100 height 21
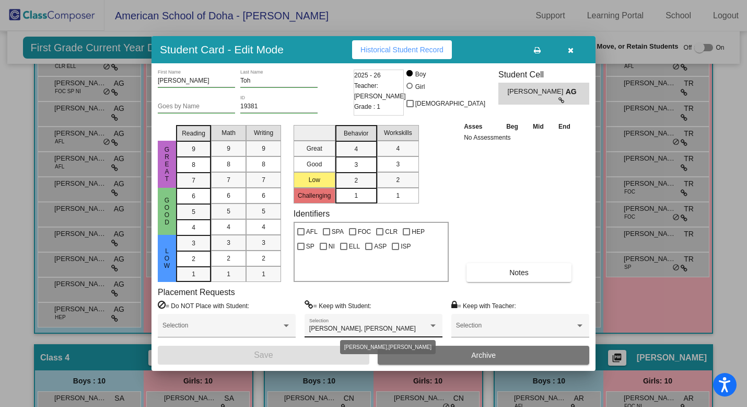
click at [432, 329] on div "Clara Boone, Mika Suzuki" at bounding box center [373, 328] width 129 height 7
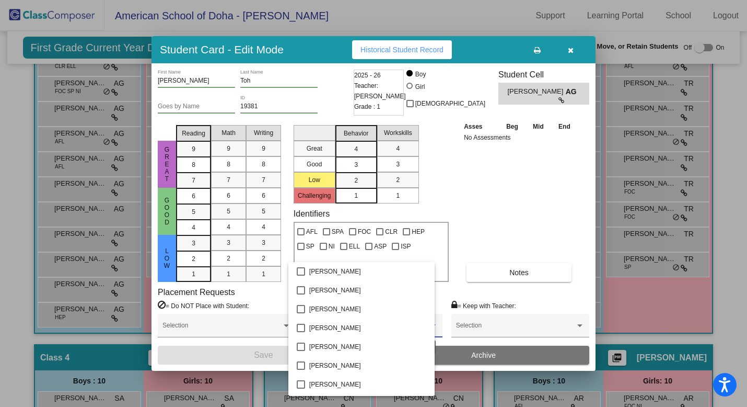
scroll to position [356, 0]
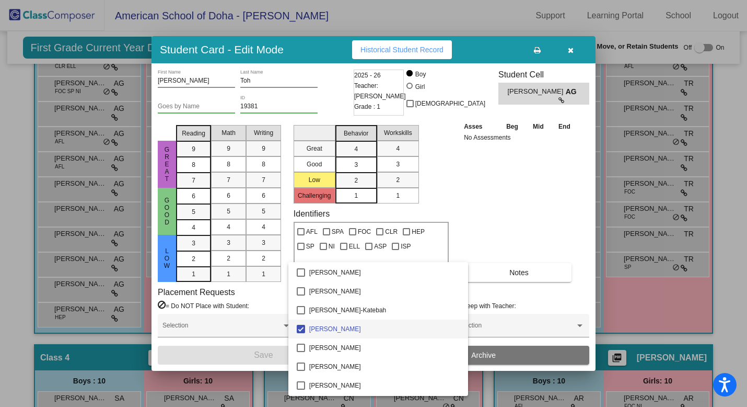
click at [300, 329] on mat-pseudo-checkbox at bounding box center [301, 329] width 8 height 8
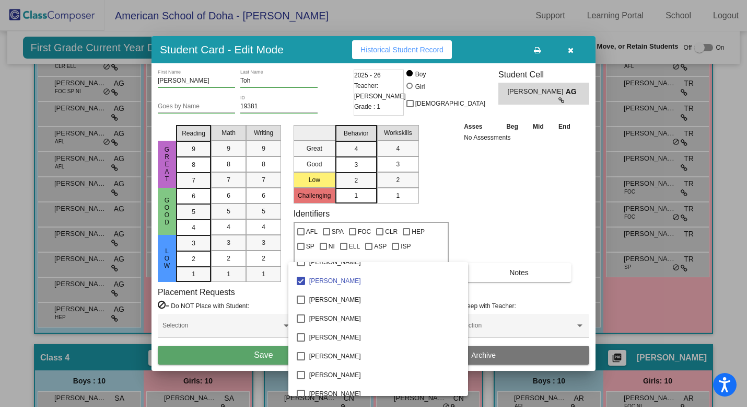
scroll to position [1271, 0]
click at [298, 300] on mat-pseudo-checkbox at bounding box center [301, 298] width 8 height 8
click at [496, 219] on div at bounding box center [373, 203] width 747 height 407
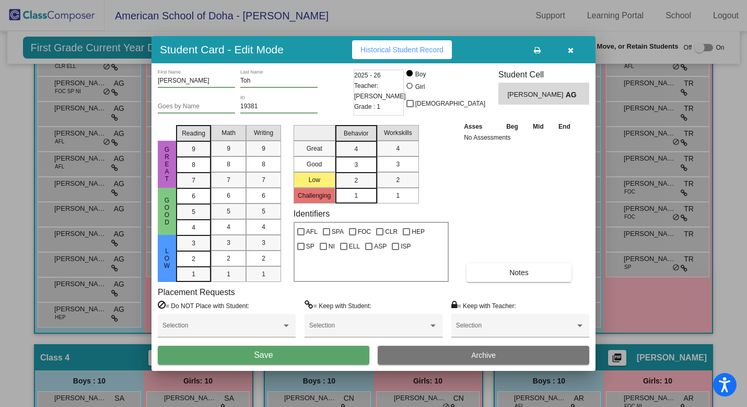
click at [295, 352] on button "Save" at bounding box center [264, 354] width 212 height 19
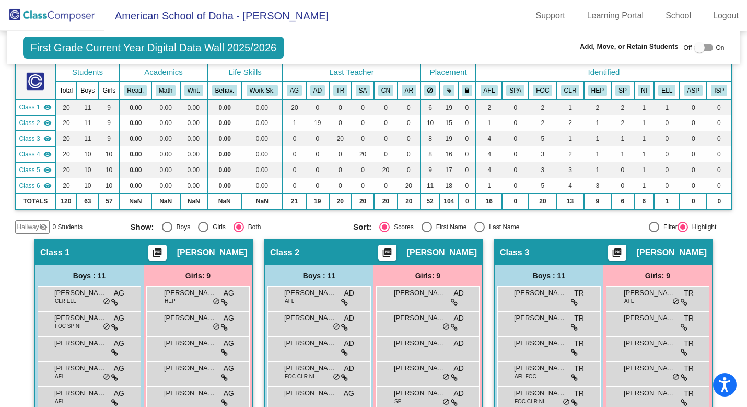
scroll to position [0, 0]
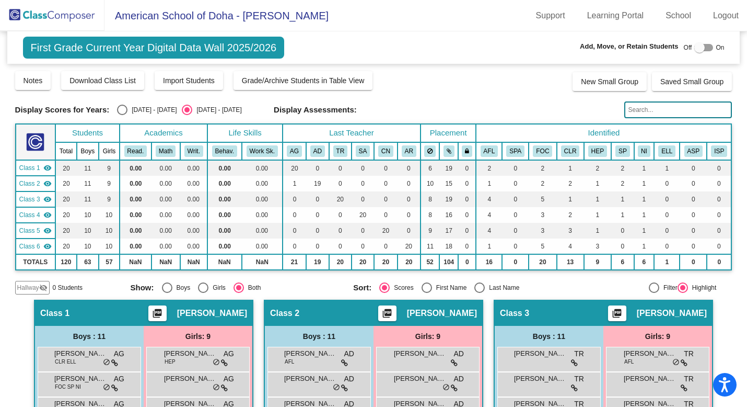
click at [644, 112] on input "text" at bounding box center [679, 109] width 108 height 17
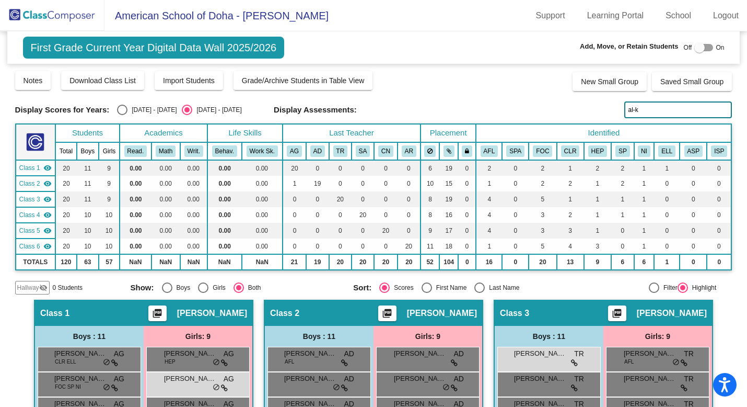
click at [634, 107] on input "al-k" at bounding box center [679, 109] width 108 height 17
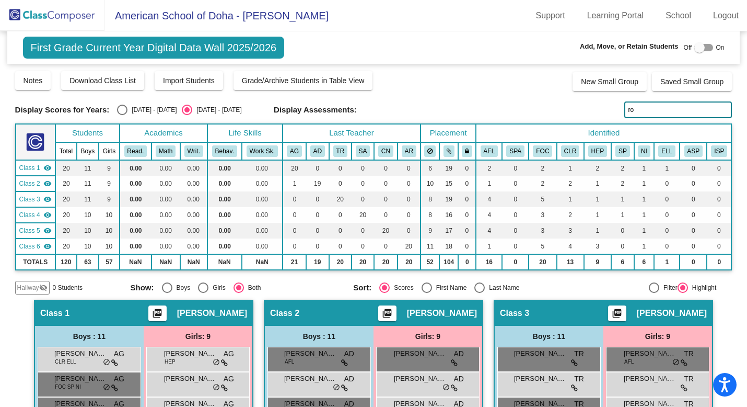
type input "rob"
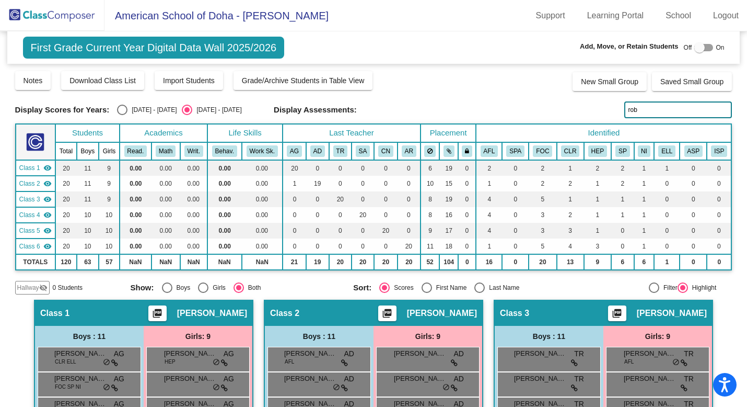
click at [77, 18] on img at bounding box center [52, 15] width 105 height 31
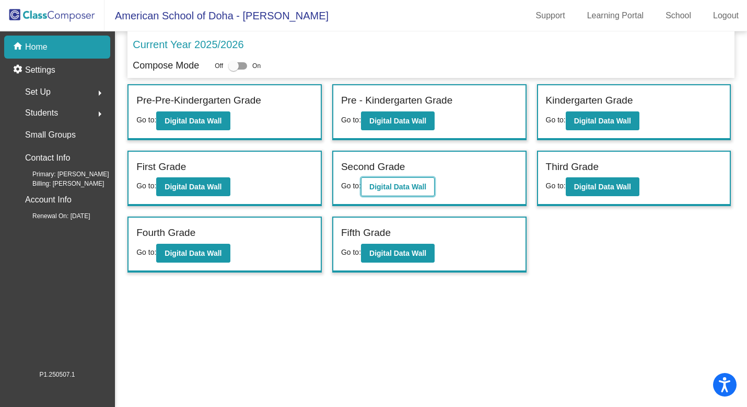
click at [422, 189] on b "Digital Data Wall" at bounding box center [397, 186] width 57 height 8
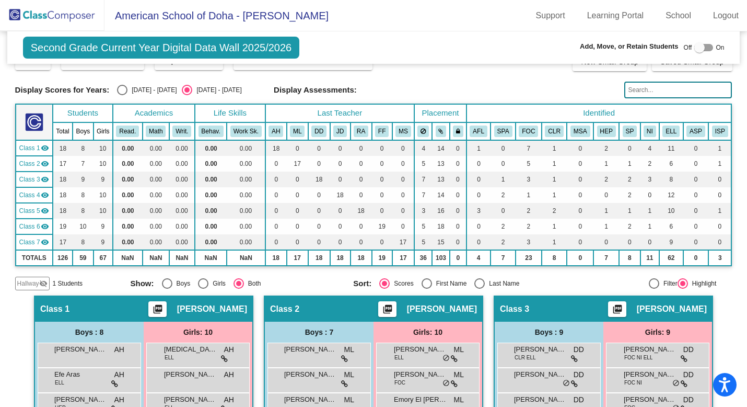
scroll to position [21, 0]
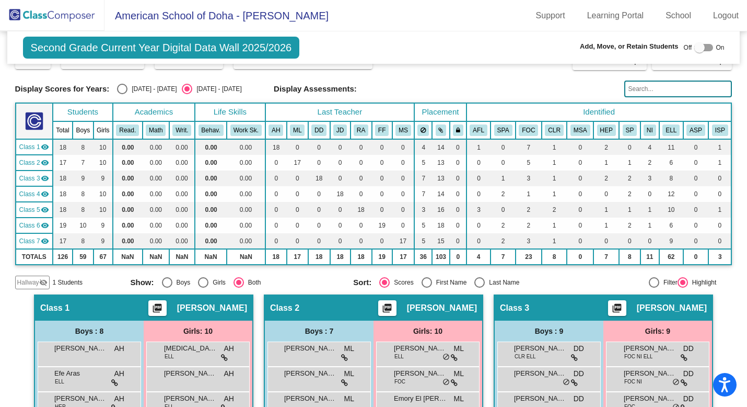
click at [37, 282] on span "Hallway" at bounding box center [28, 281] width 22 height 9
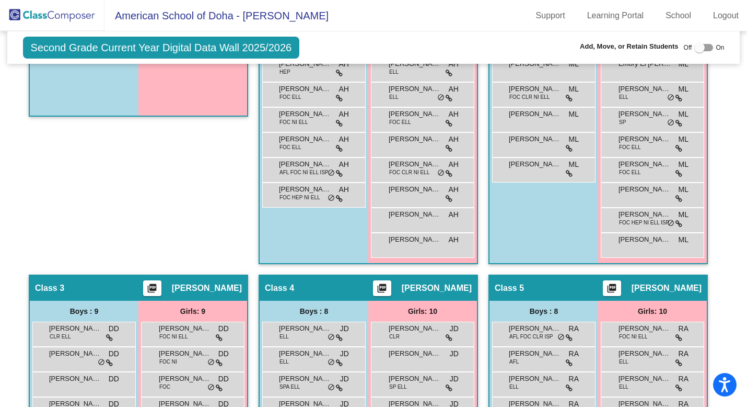
scroll to position [8, 0]
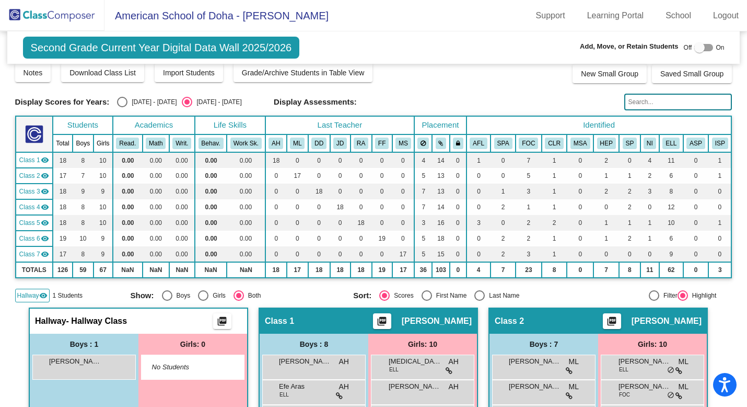
click at [698, 47] on div at bounding box center [700, 47] width 10 height 10
checkbox input "true"
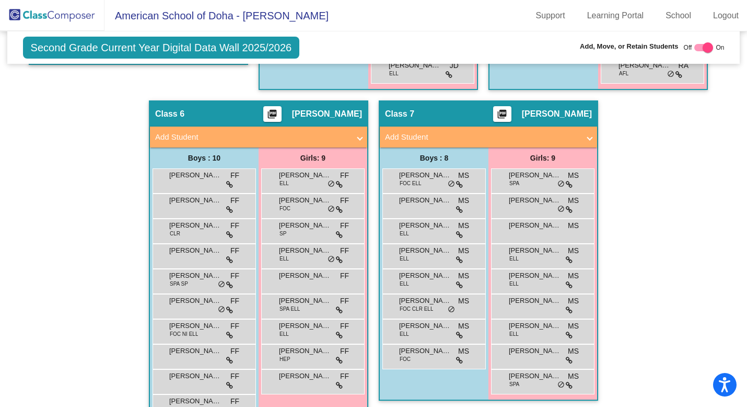
scroll to position [888, 0]
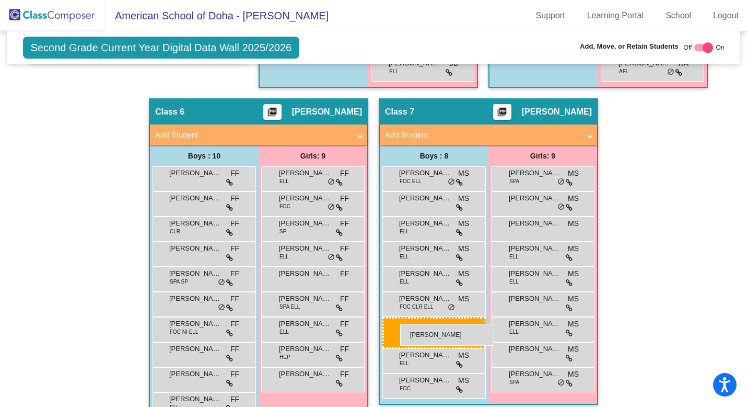
drag, startPoint x: 98, startPoint y: 98, endPoint x: 400, endPoint y: 323, distance: 376.5
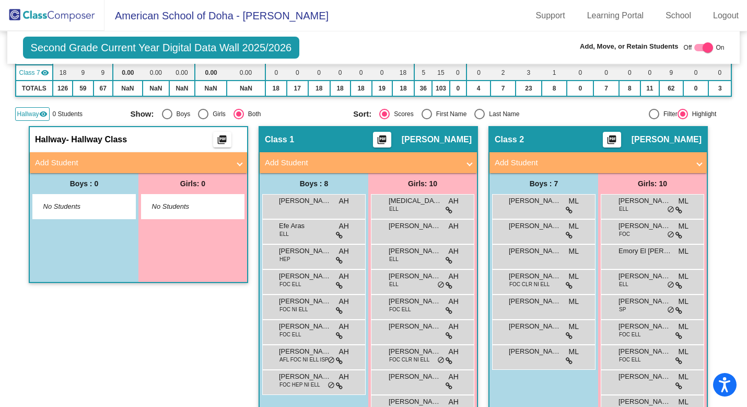
scroll to position [176, 0]
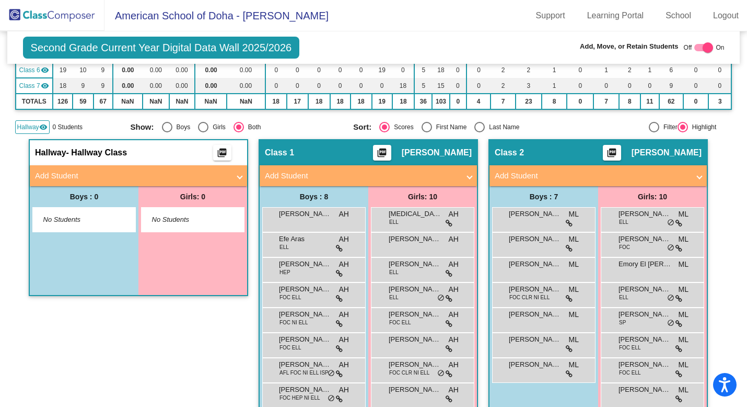
click at [234, 174] on span "Add Student" at bounding box center [136, 176] width 203 height 12
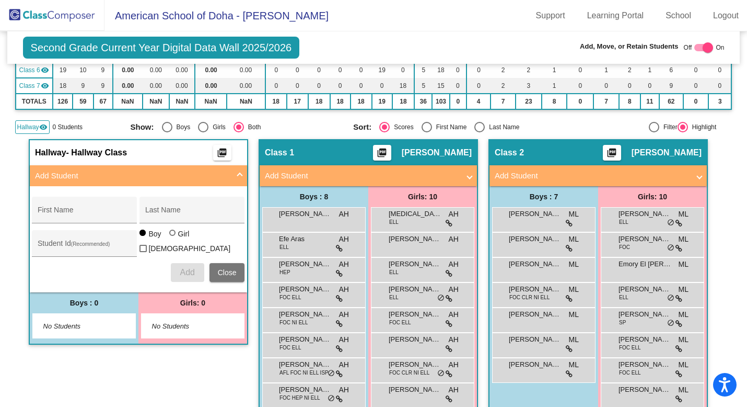
click at [238, 174] on span at bounding box center [240, 176] width 4 height 12
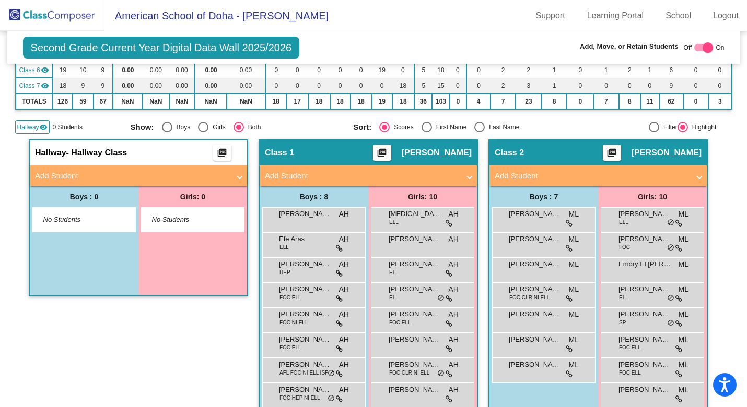
click at [30, 126] on span "Hallway" at bounding box center [28, 126] width 22 height 9
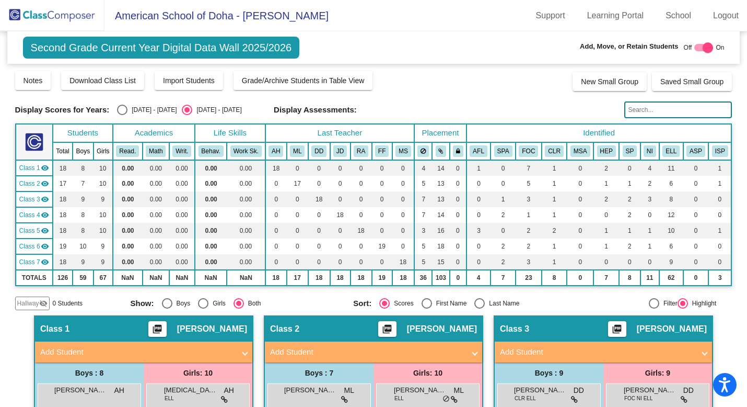
scroll to position [0, 0]
click at [118, 110] on div "Select an option" at bounding box center [122, 110] width 10 height 10
click at [122, 115] on input "[DATE] - [DATE]" at bounding box center [122, 115] width 1 height 1
radio input "true"
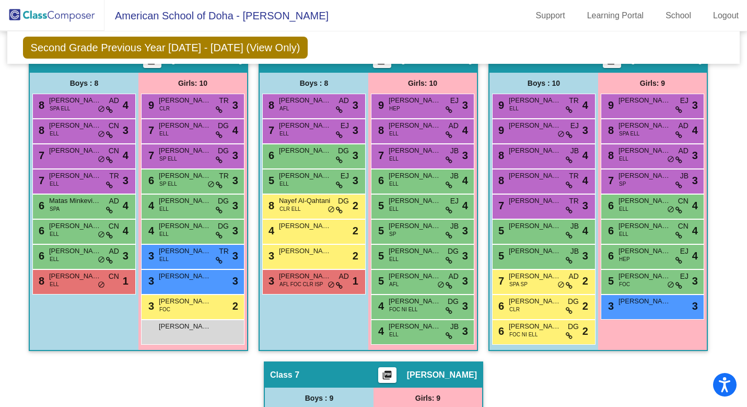
scroll to position [582, 0]
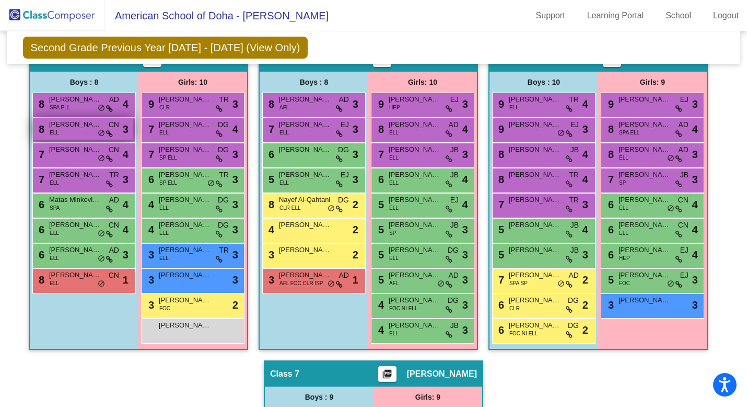
click at [99, 135] on span "do_not_disturb_alt" at bounding box center [101, 133] width 7 height 8
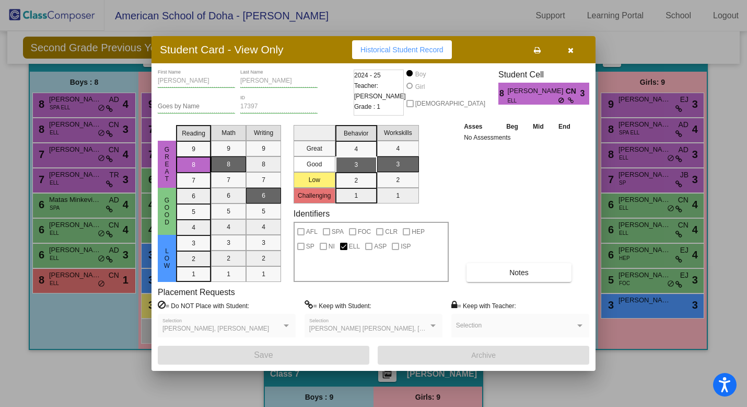
click at [99, 109] on div at bounding box center [373, 203] width 747 height 407
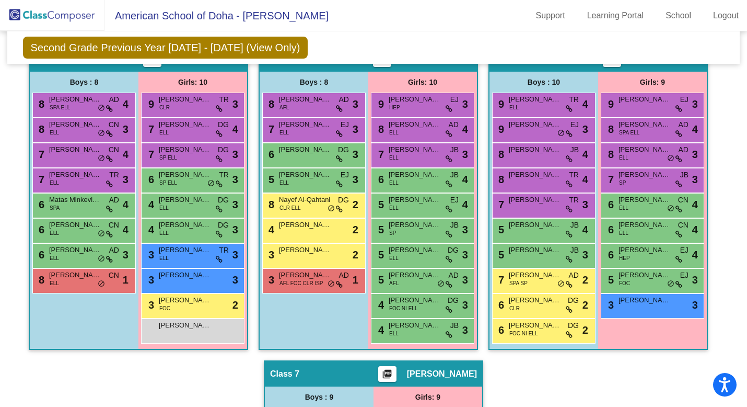
click at [99, 109] on span "do_not_disturb_alt" at bounding box center [101, 108] width 7 height 8
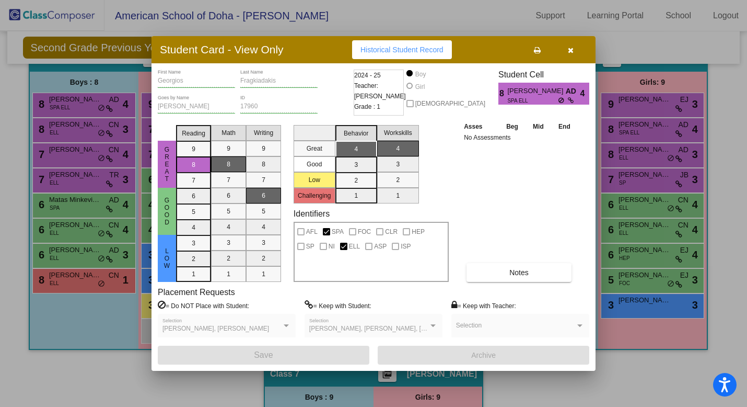
click at [100, 161] on div at bounding box center [373, 203] width 747 height 407
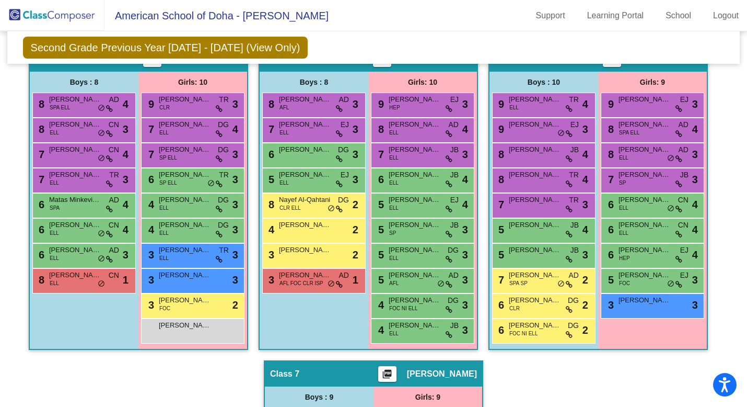
click at [100, 161] on span "do_not_disturb_alt" at bounding box center [101, 158] width 7 height 8
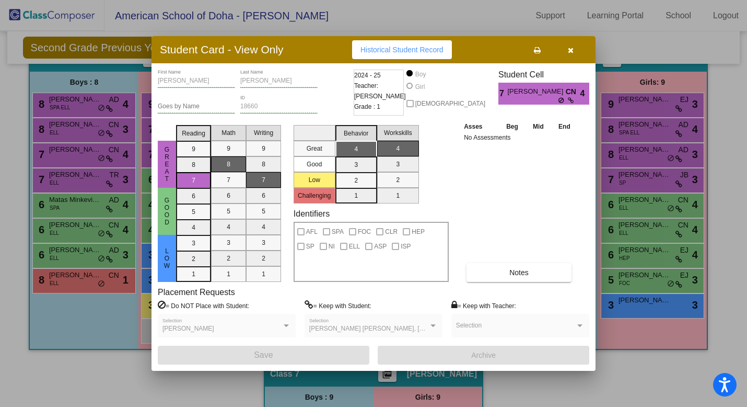
click at [98, 159] on div at bounding box center [373, 203] width 747 height 407
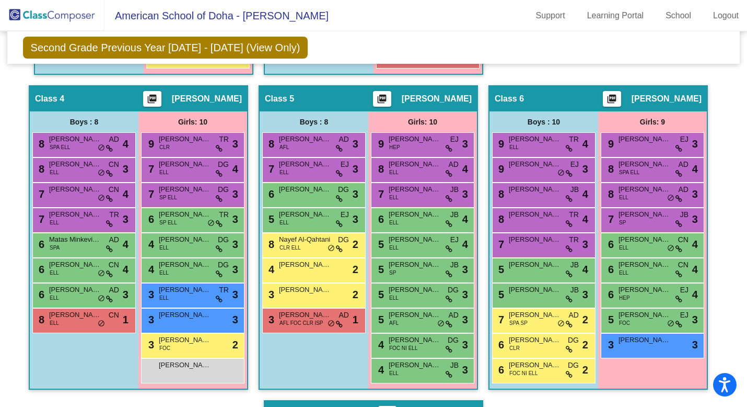
scroll to position [544, 0]
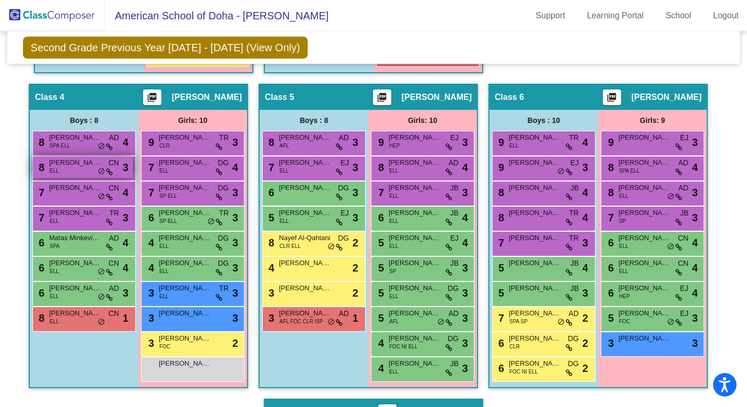
click at [99, 172] on span "do_not_disturb_alt" at bounding box center [101, 171] width 7 height 8
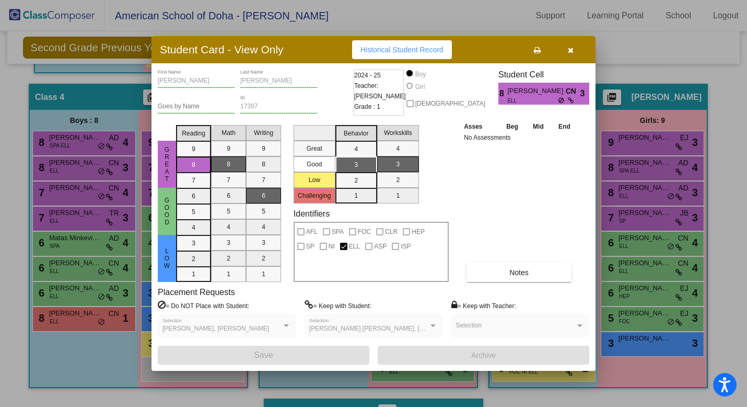
click at [105, 107] on div at bounding box center [373, 203] width 747 height 407
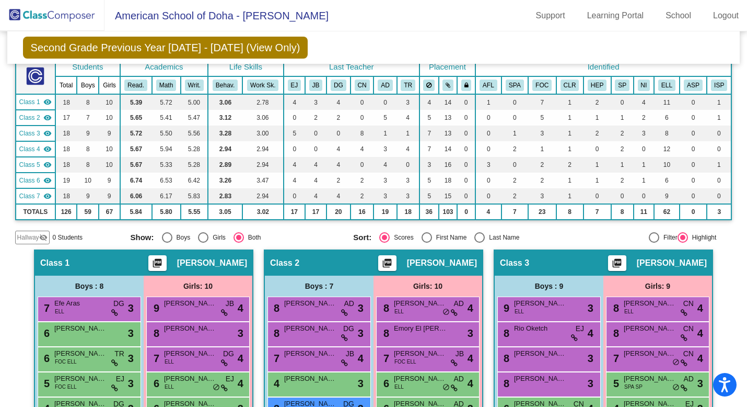
scroll to position [0, 0]
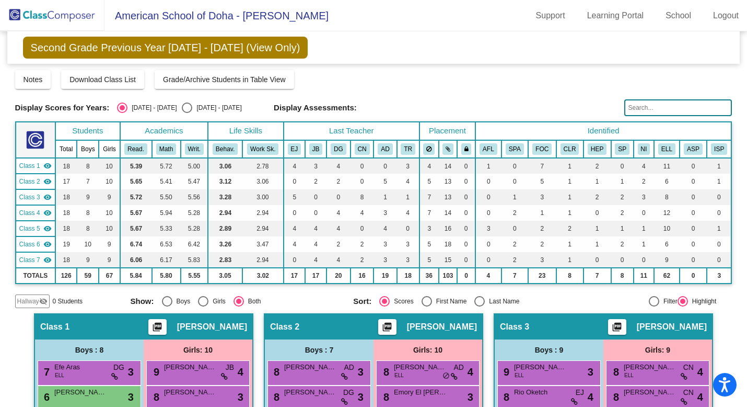
click at [182, 110] on div "Select an option" at bounding box center [187, 107] width 10 height 10
click at [187, 113] on input "[DATE] - [DATE]" at bounding box center [187, 113] width 1 height 1
radio input "true"
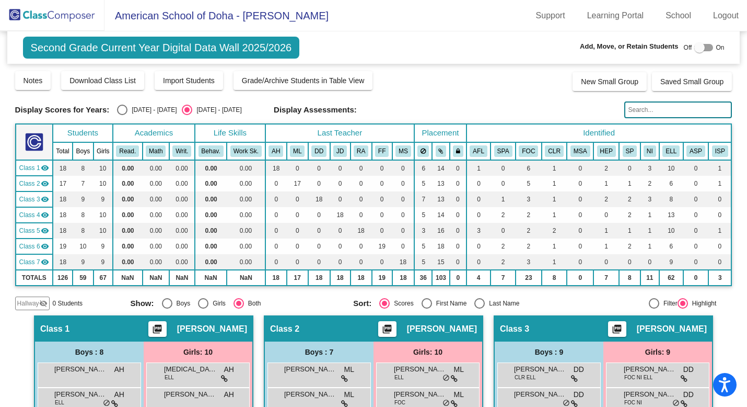
click at [121, 107] on div "Select an option" at bounding box center [122, 110] width 10 height 10
click at [122, 115] on input "[DATE] - [DATE]" at bounding box center [122, 115] width 1 height 1
radio input "true"
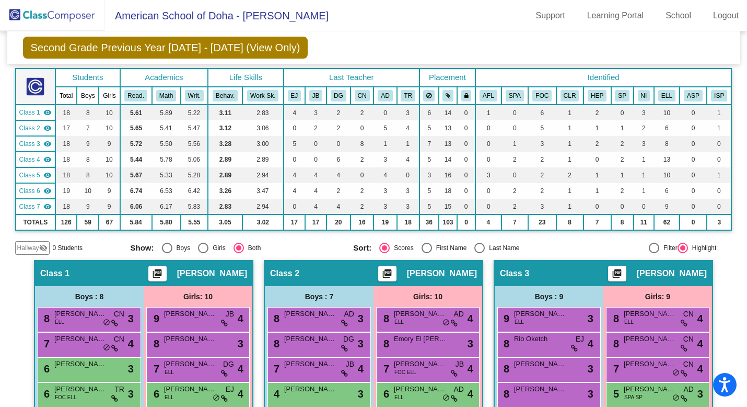
scroll to position [32, 0]
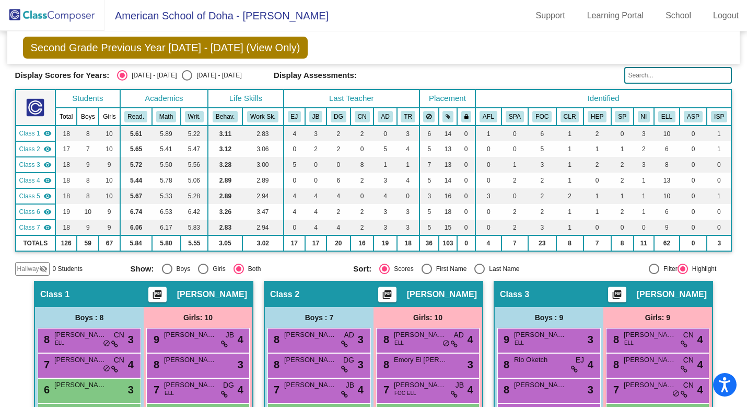
click at [642, 77] on input "text" at bounding box center [679, 75] width 108 height 17
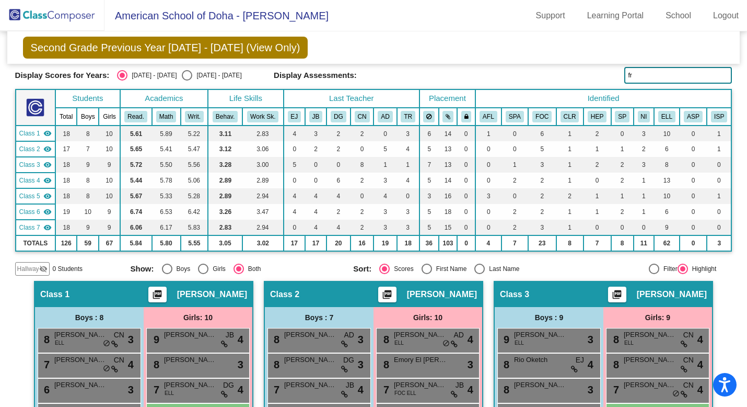
type input "fra"
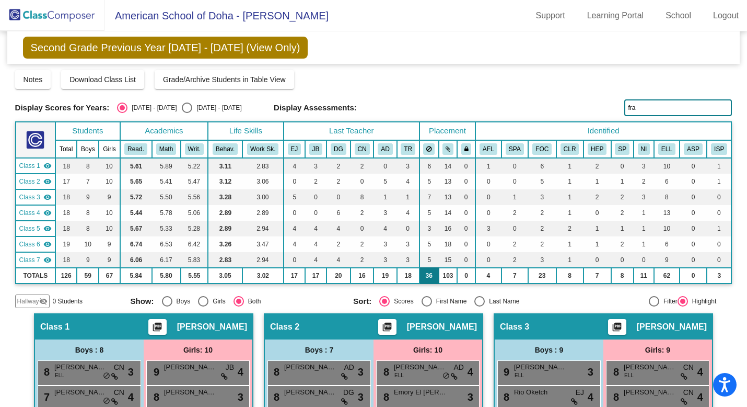
scroll to position [0, 0]
click at [637, 102] on input "fra" at bounding box center [679, 107] width 108 height 17
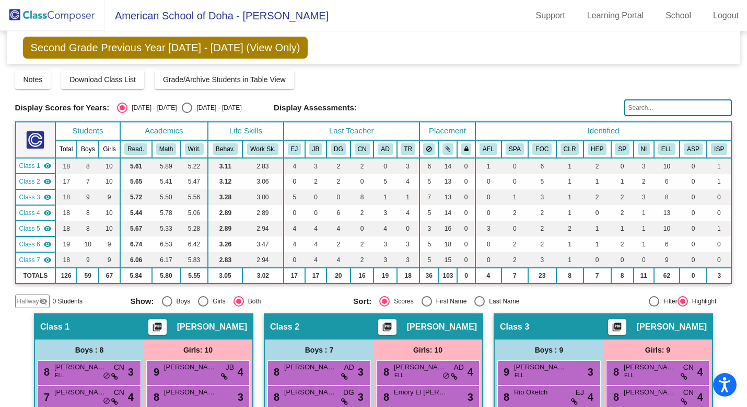
click at [51, 15] on img at bounding box center [52, 15] width 105 height 31
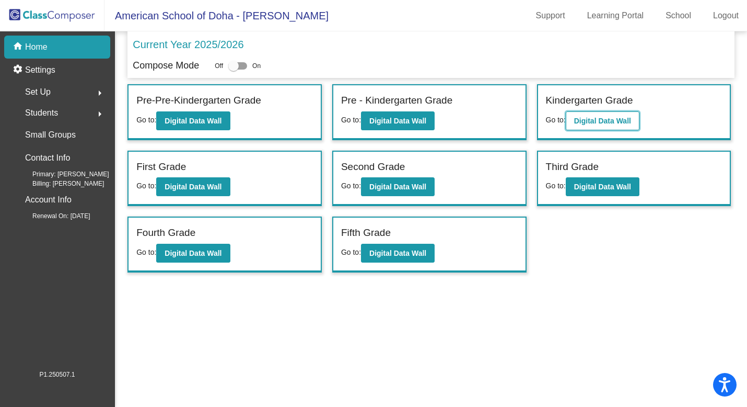
click at [602, 122] on b "Digital Data Wall" at bounding box center [602, 121] width 57 height 8
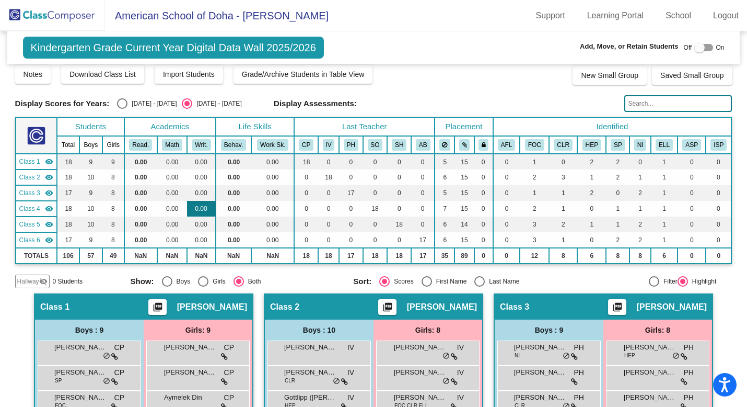
scroll to position [7, 0]
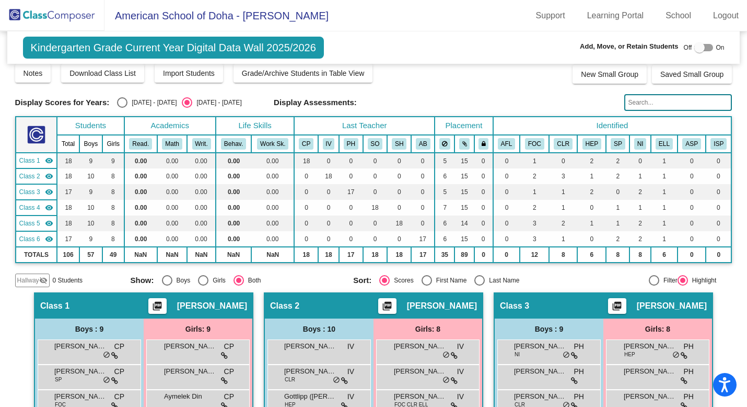
click at [122, 103] on div "Select an option" at bounding box center [122, 102] width 10 height 10
click at [122, 108] on input "[DATE] - [DATE]" at bounding box center [122, 108] width 1 height 1
radio input "true"
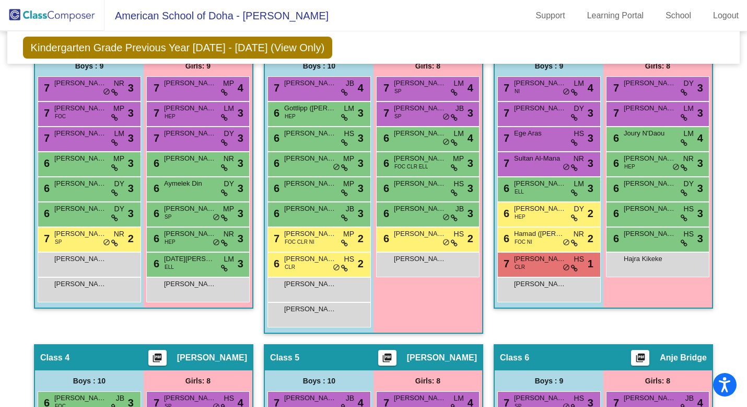
scroll to position [272, 0]
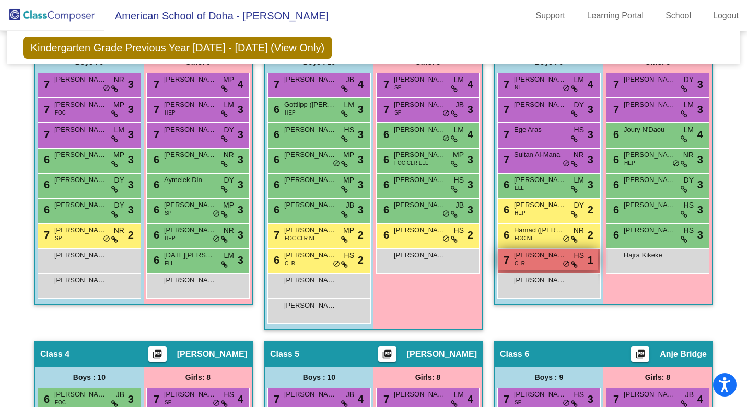
click at [564, 263] on span "do_not_disturb_alt" at bounding box center [566, 264] width 7 height 8
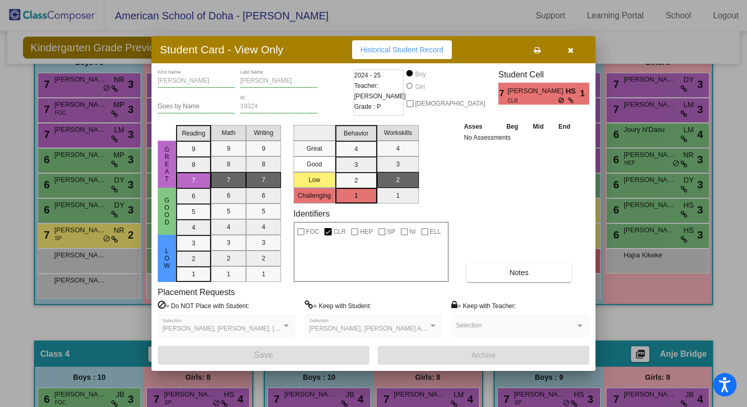
click at [572, 52] on icon "button" at bounding box center [571, 50] width 6 height 7
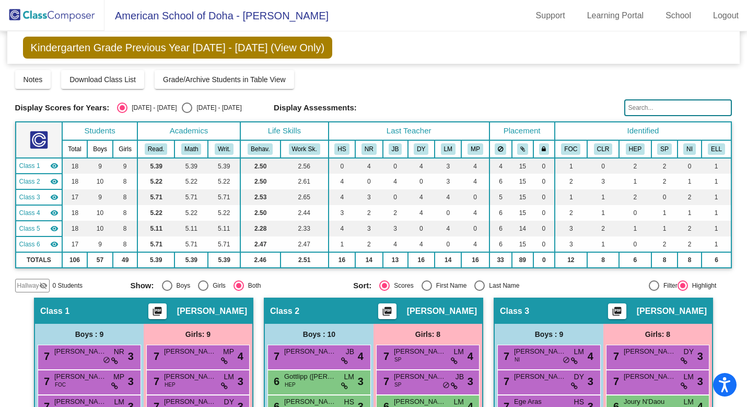
scroll to position [0, 0]
click at [68, 18] on img at bounding box center [52, 15] width 105 height 31
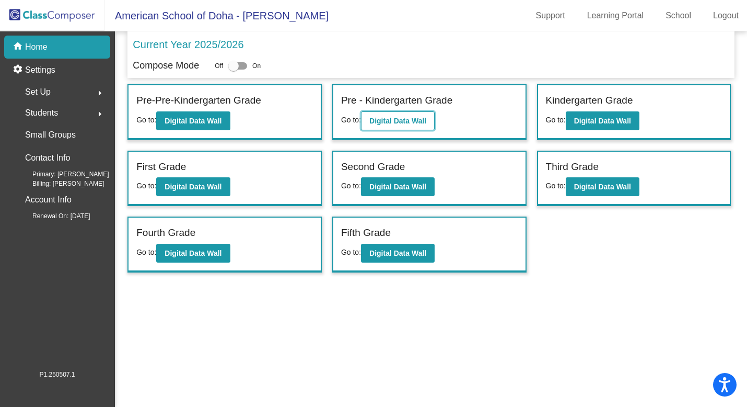
click at [409, 120] on b "Digital Data Wall" at bounding box center [397, 121] width 57 height 8
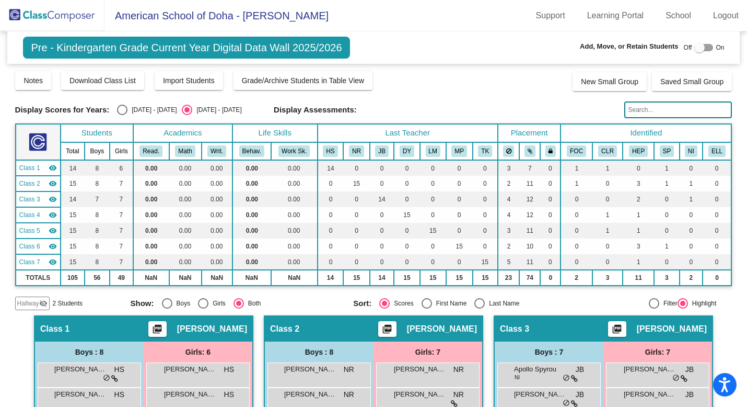
click at [30, 308] on div "Hallway visibility_off" at bounding box center [32, 303] width 34 height 14
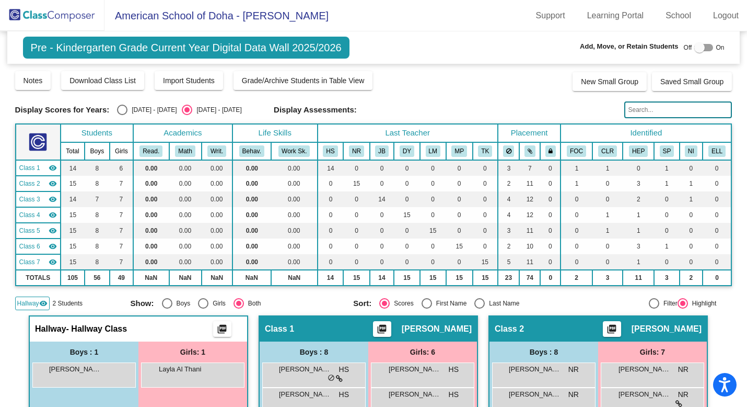
click at [695, 50] on div at bounding box center [700, 47] width 10 height 10
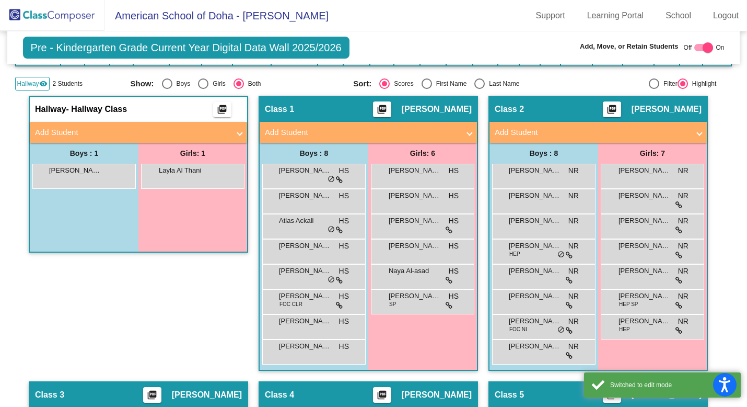
scroll to position [222, 0]
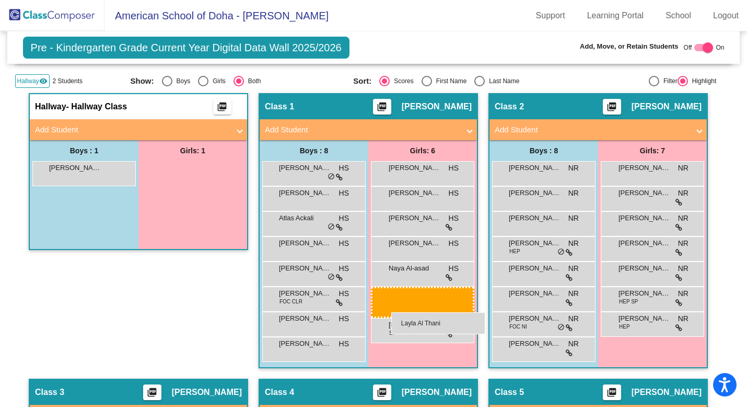
drag, startPoint x: 204, startPoint y: 177, endPoint x: 390, endPoint y: 311, distance: 229.8
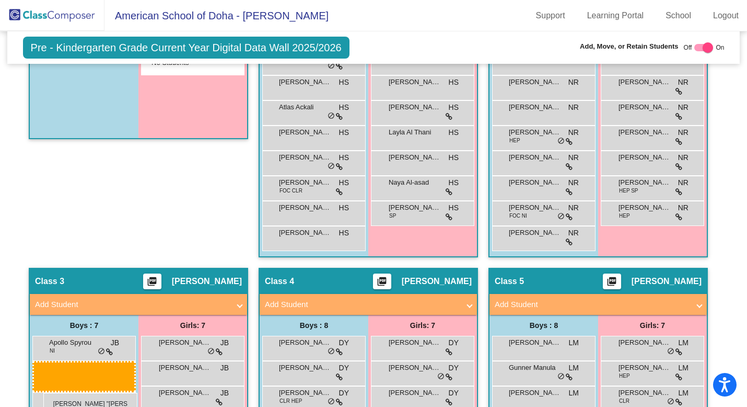
scroll to position [354, 0]
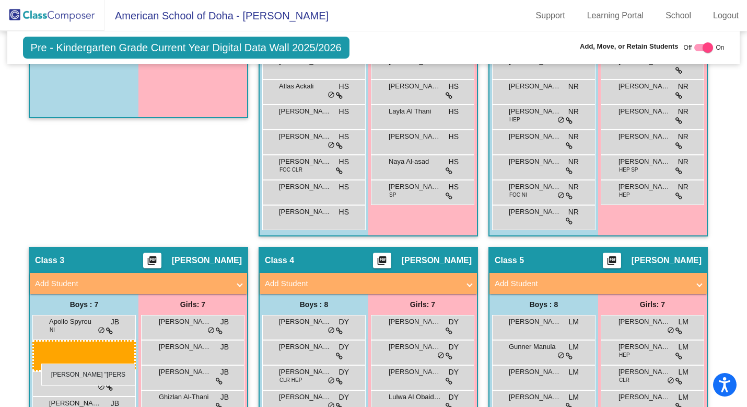
drag, startPoint x: 82, startPoint y: 105, endPoint x: 41, endPoint y: 363, distance: 261.9
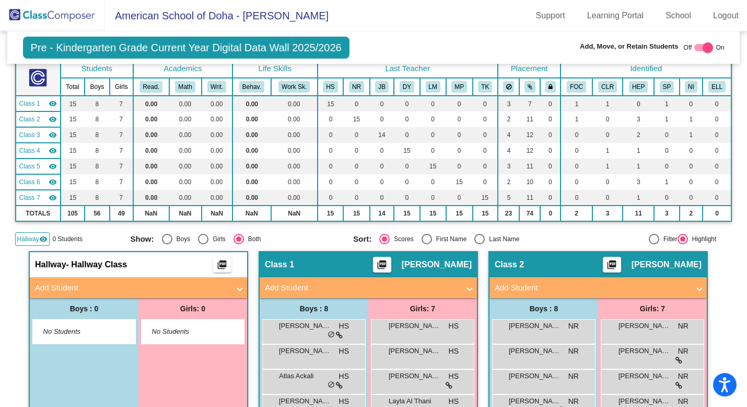
scroll to position [0, 0]
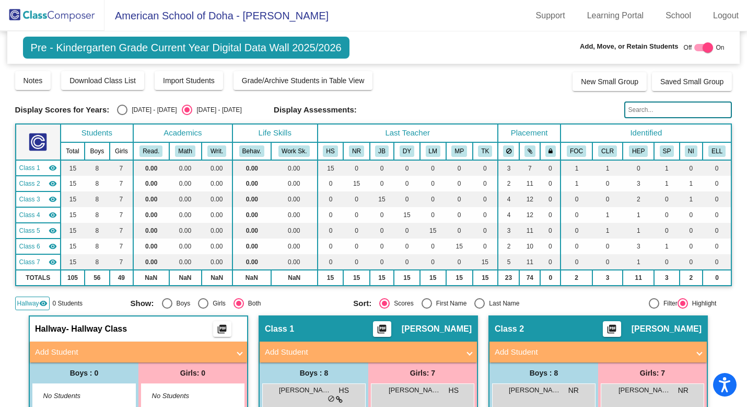
click at [36, 305] on span "Hallway" at bounding box center [28, 302] width 22 height 9
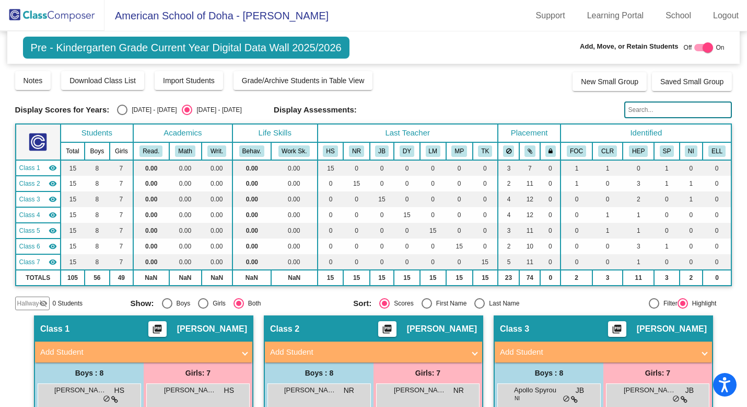
click at [703, 49] on div at bounding box center [708, 47] width 10 height 10
checkbox input "false"
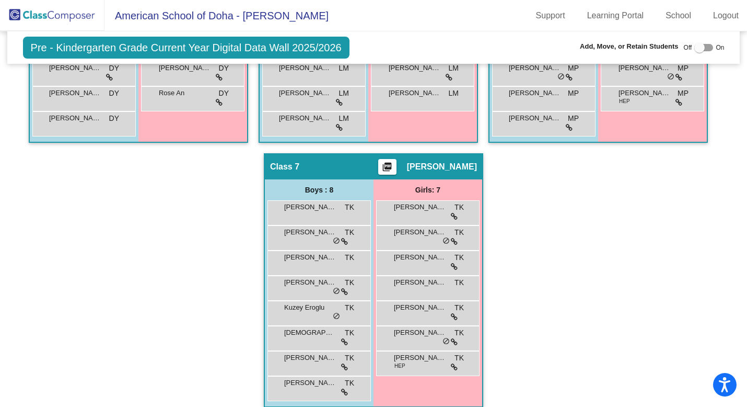
scroll to position [701, 0]
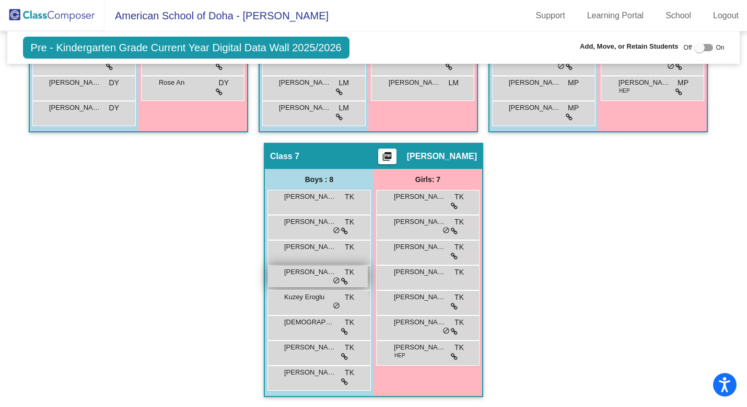
click at [333, 277] on span "do_not_disturb_alt" at bounding box center [336, 280] width 7 height 8
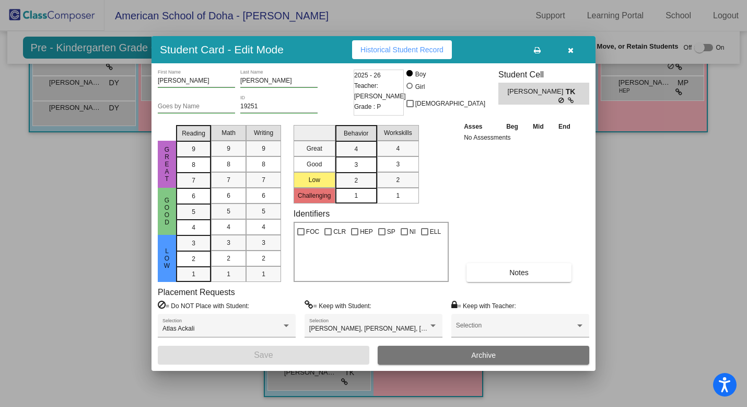
click at [573, 52] on icon "button" at bounding box center [571, 50] width 6 height 7
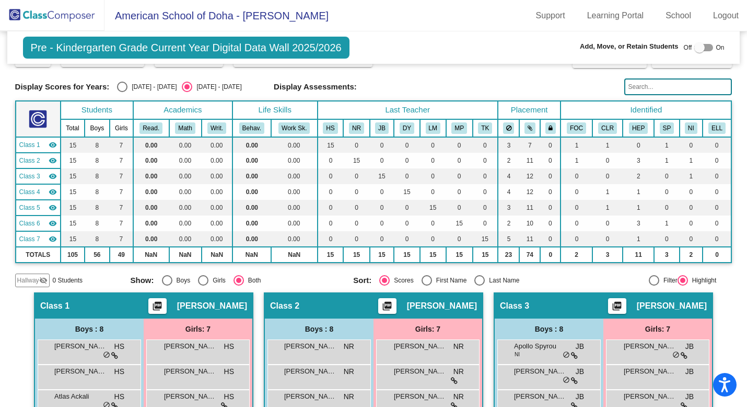
scroll to position [0, 0]
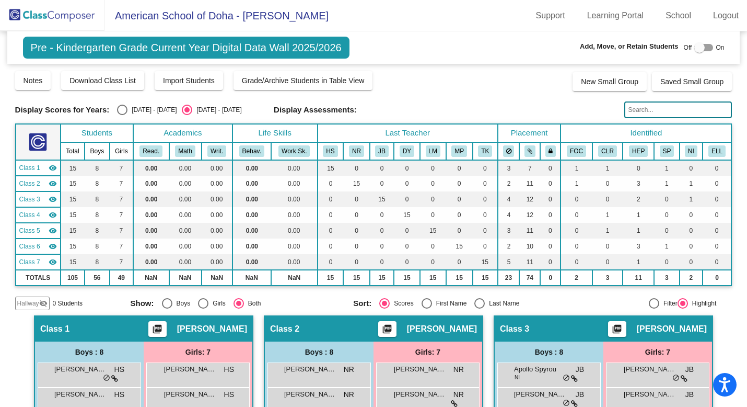
click at [119, 111] on div "Select an option" at bounding box center [122, 110] width 10 height 10
click at [122, 115] on input "[DATE] - [DATE]" at bounding box center [122, 115] width 1 height 1
radio input "true"
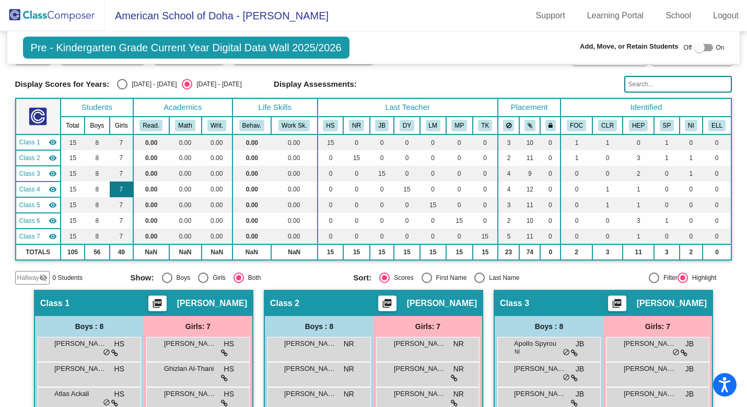
scroll to position [20, 0]
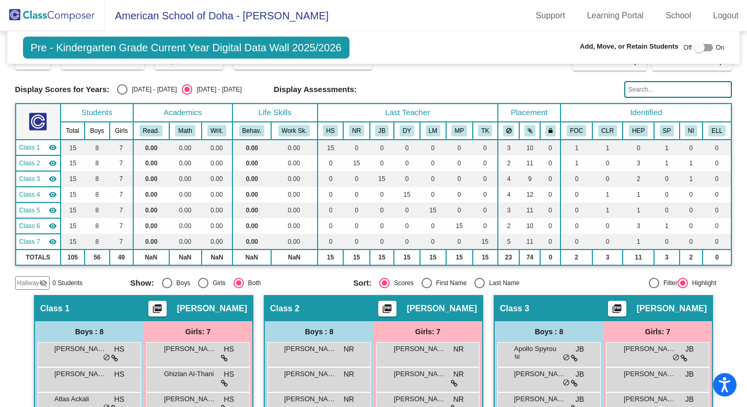
click at [122, 87] on div "Select an option" at bounding box center [122, 89] width 10 height 10
click at [122, 95] on input "[DATE] - [DATE]" at bounding box center [122, 95] width 1 height 1
radio input "true"
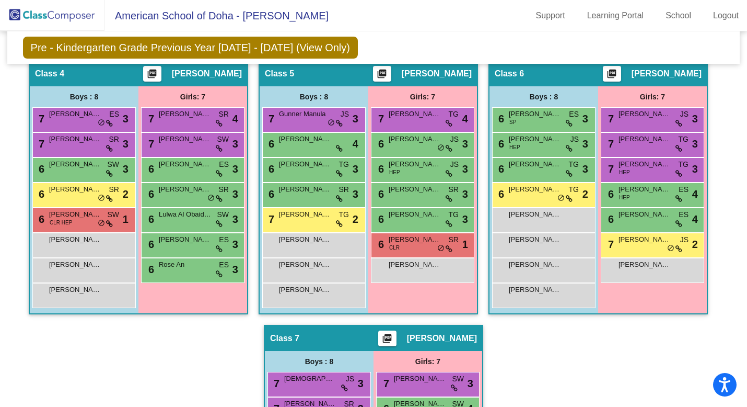
scroll to position [505, 0]
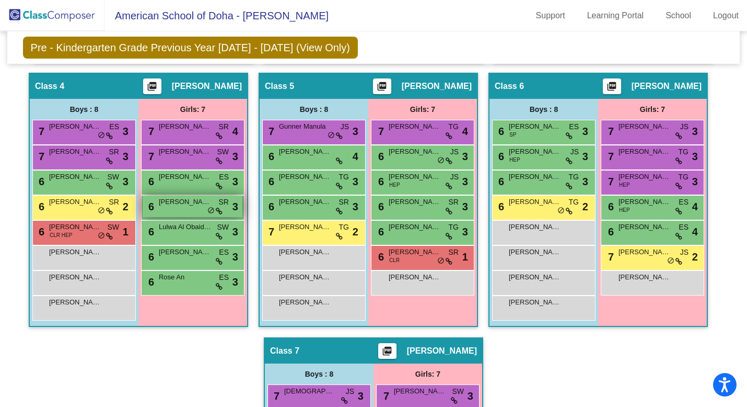
click at [207, 210] on span "do_not_disturb_alt" at bounding box center [210, 210] width 7 height 8
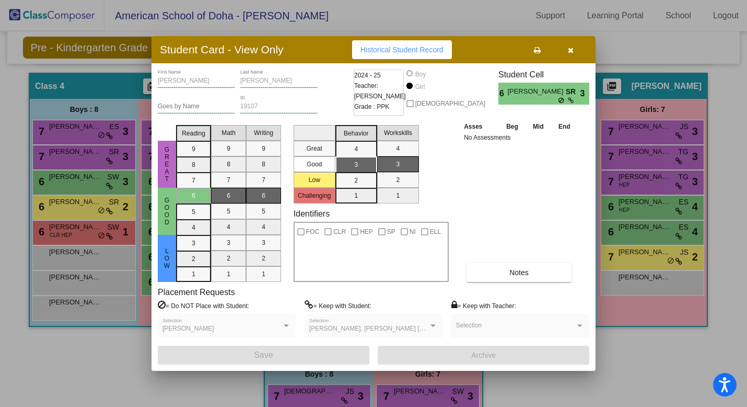
click at [568, 48] on icon "button" at bounding box center [571, 50] width 6 height 7
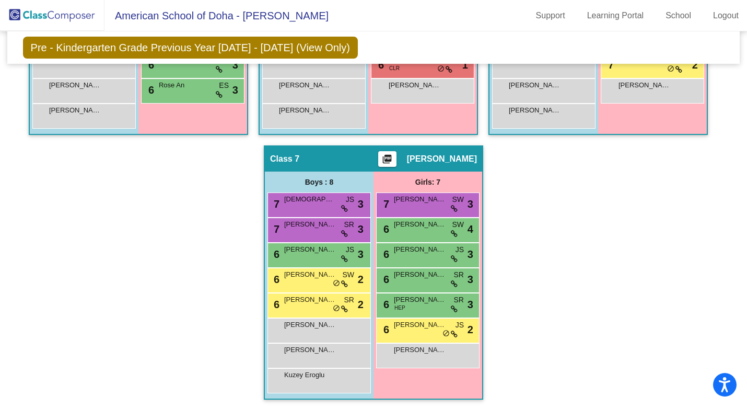
scroll to position [699, 0]
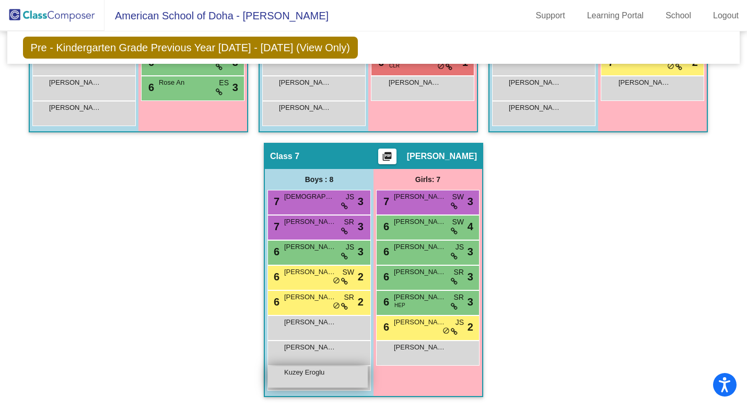
click at [325, 383] on div "Kuzey Eroglu lock do_not_disturb_alt" at bounding box center [318, 376] width 100 height 21
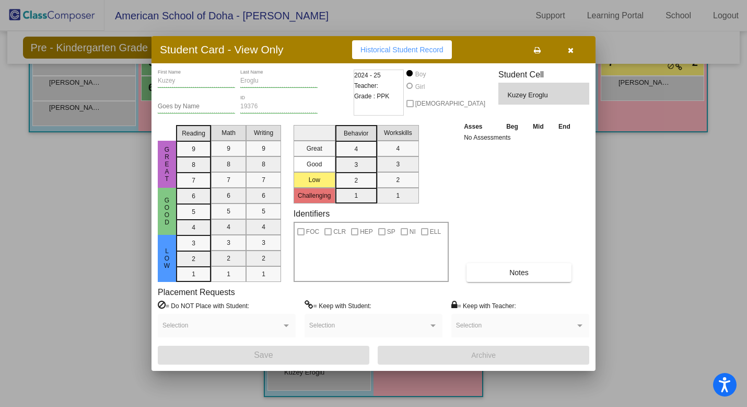
click at [252, 326] on span at bounding box center [222, 328] width 119 height 7
click at [604, 249] on div at bounding box center [373, 203] width 747 height 407
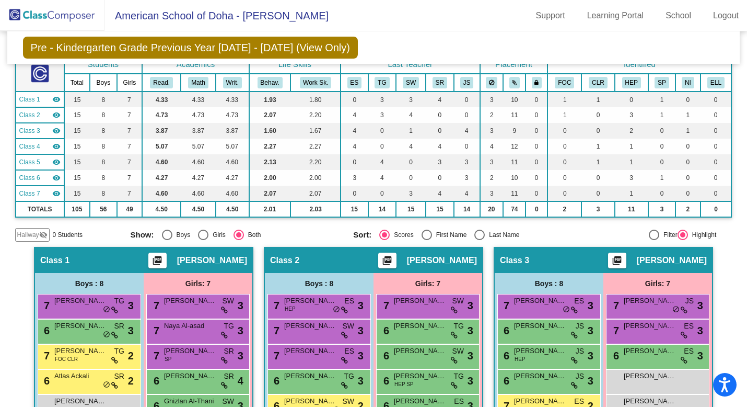
scroll to position [0, 0]
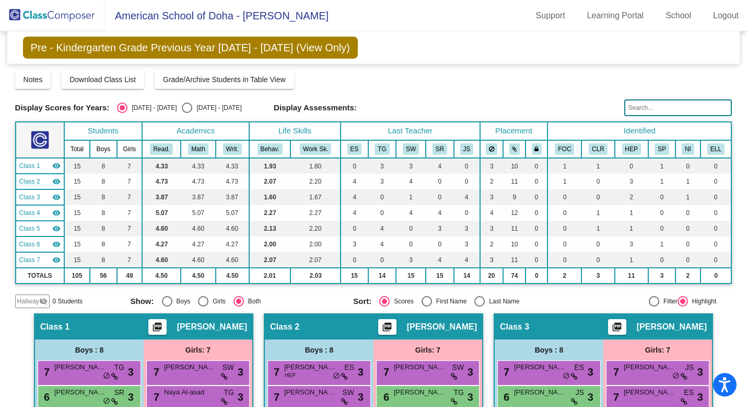
click at [182, 109] on div "Select an option" at bounding box center [187, 107] width 10 height 10
click at [187, 113] on input "[DATE] - [DATE]" at bounding box center [187, 113] width 1 height 1
radio input "true"
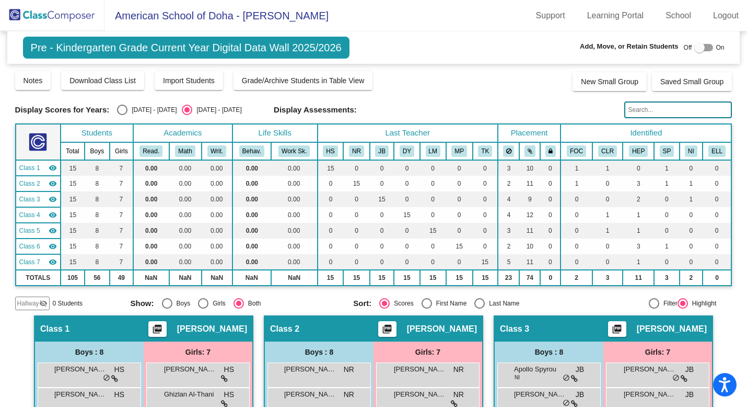
click at [121, 111] on div "Select an option" at bounding box center [122, 110] width 10 height 10
click at [122, 115] on input "[DATE] - [DATE]" at bounding box center [122, 115] width 1 height 1
radio input "true"
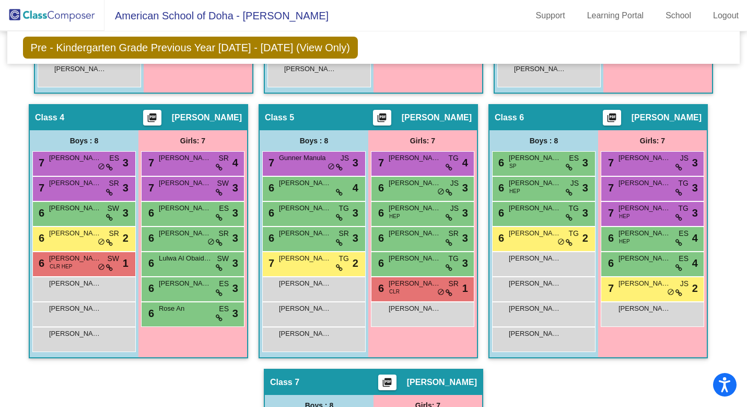
scroll to position [476, 0]
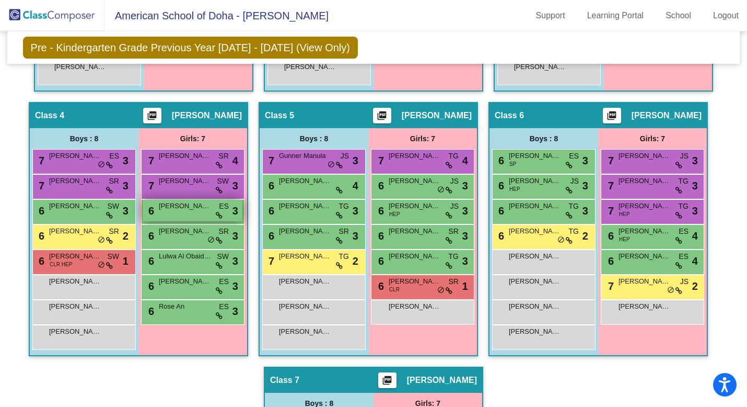
click at [183, 217] on div "6 [PERSON_NAME] ES lock do_not_disturb_alt 3" at bounding box center [193, 210] width 100 height 21
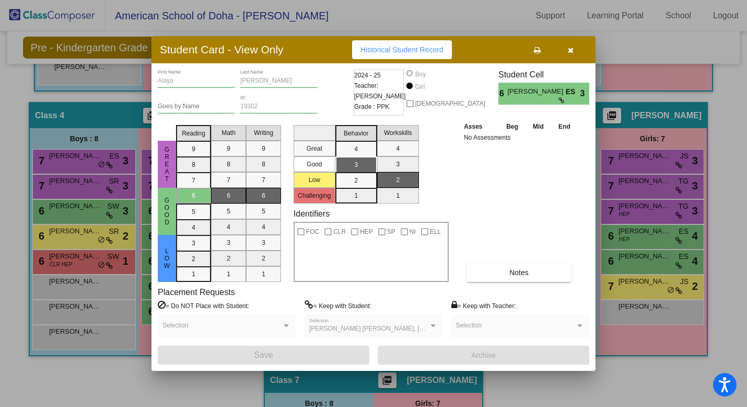
click at [571, 52] on icon "button" at bounding box center [571, 50] width 6 height 7
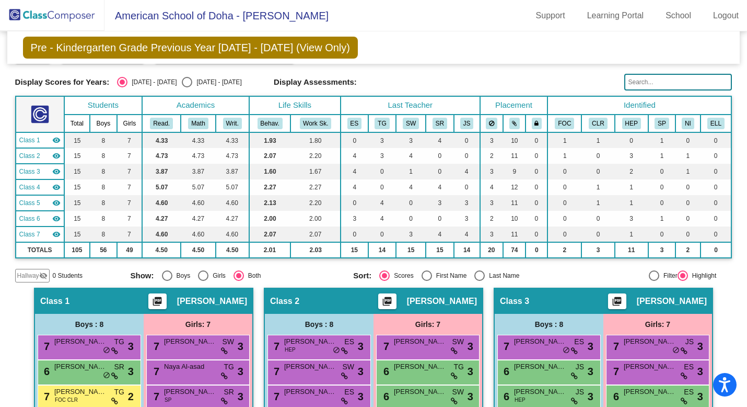
scroll to position [0, 0]
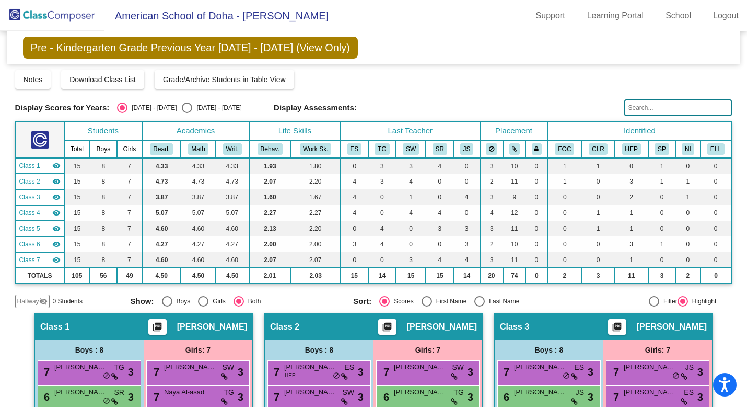
click at [182, 108] on div "Select an option" at bounding box center [187, 107] width 10 height 10
click at [187, 113] on input "[DATE] - [DATE]" at bounding box center [187, 113] width 1 height 1
radio input "true"
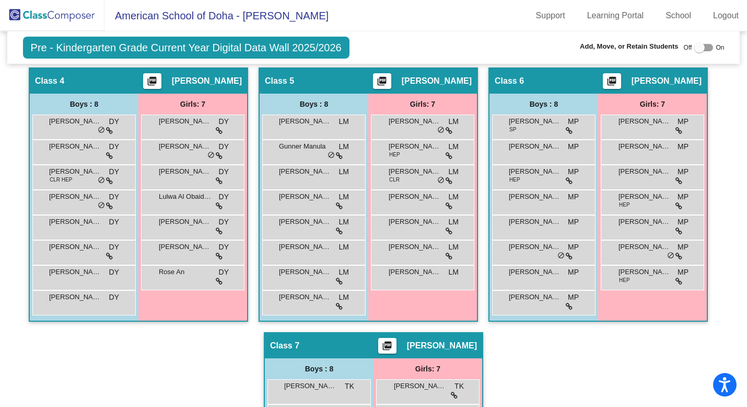
scroll to position [518, 0]
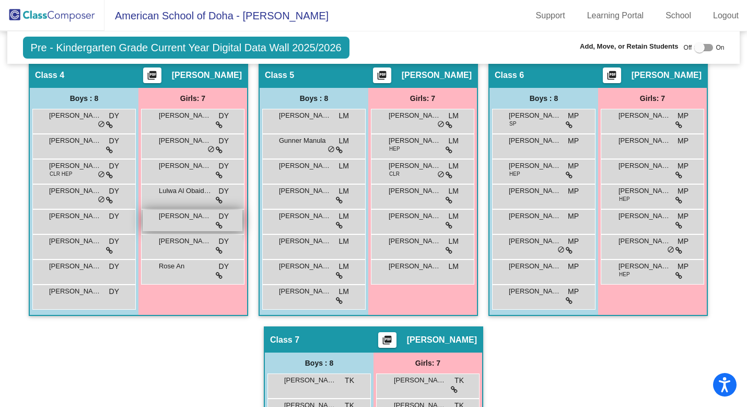
click at [184, 222] on div "[PERSON_NAME] DY lock do_not_disturb_alt" at bounding box center [193, 220] width 100 height 21
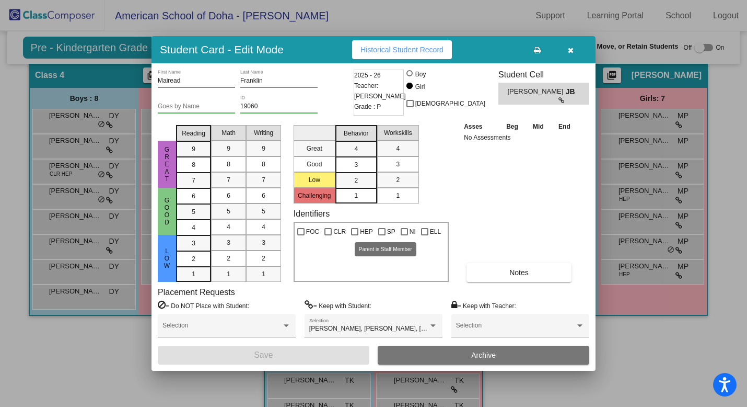
click at [383, 233] on div at bounding box center [381, 231] width 7 height 7
click at [382, 235] on input "SP" at bounding box center [381, 235] width 1 height 1
checkbox input "true"
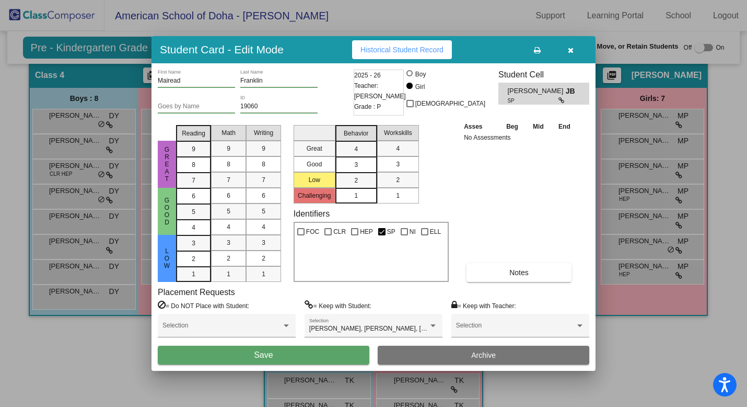
click at [307, 351] on button "Save" at bounding box center [264, 354] width 212 height 19
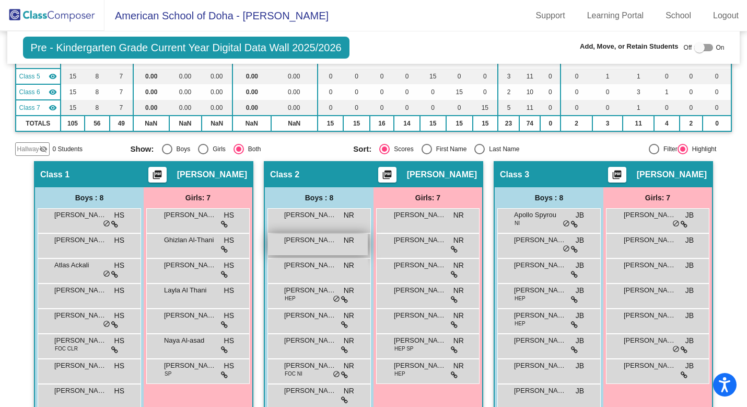
scroll to position [0, 0]
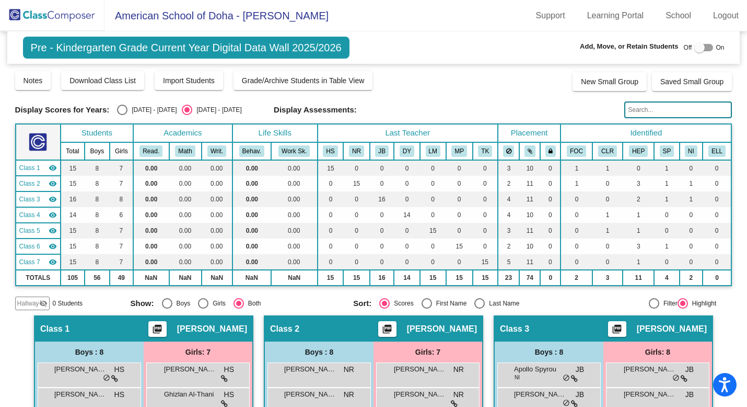
click at [122, 112] on div "Select an option" at bounding box center [122, 110] width 10 height 10
click at [122, 115] on input "[DATE] - [DATE]" at bounding box center [122, 115] width 1 height 1
radio input "true"
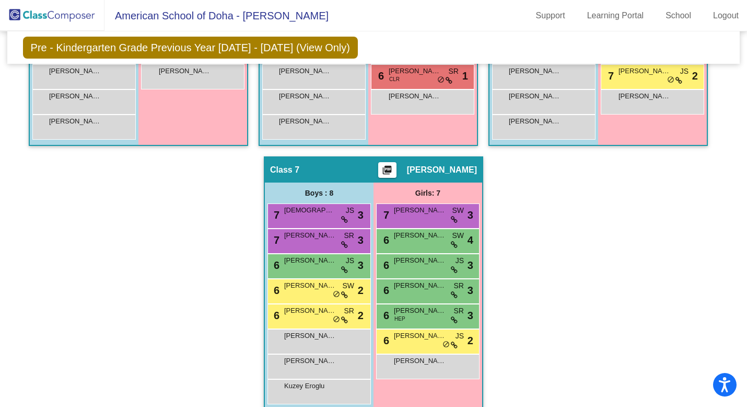
scroll to position [699, 0]
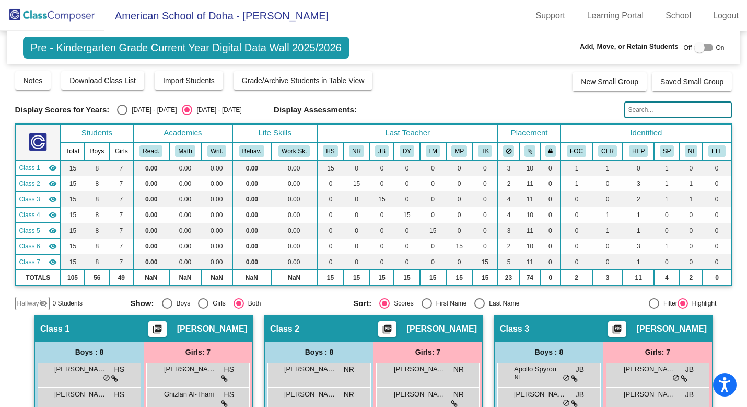
click at [123, 111] on div "Select an option" at bounding box center [122, 110] width 10 height 10
click at [122, 115] on input "[DATE] - [DATE]" at bounding box center [122, 115] width 1 height 1
radio input "true"
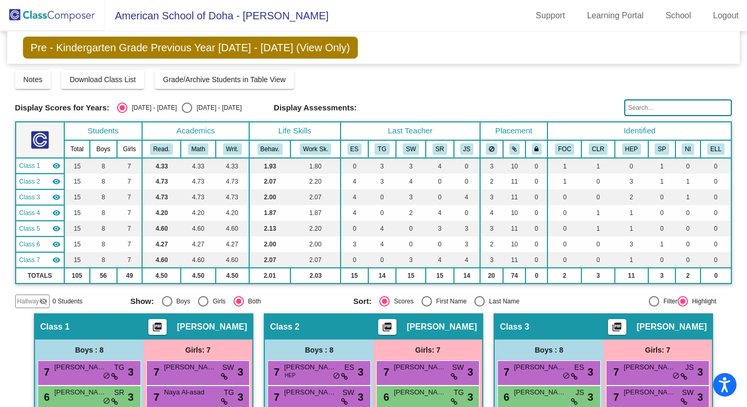
click at [52, 13] on img at bounding box center [52, 15] width 105 height 31
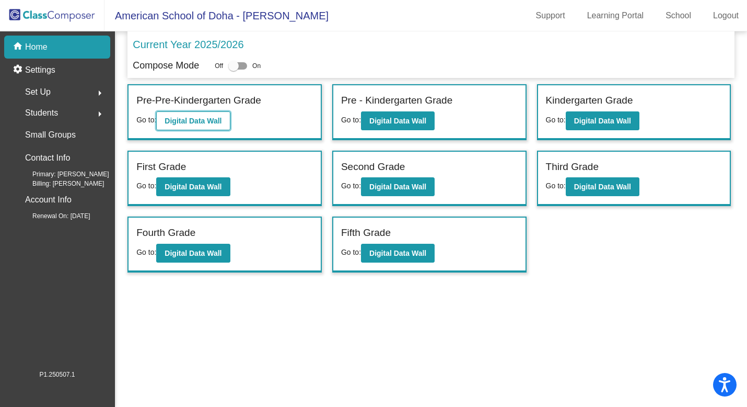
click at [192, 123] on b "Digital Data Wall" at bounding box center [193, 121] width 57 height 8
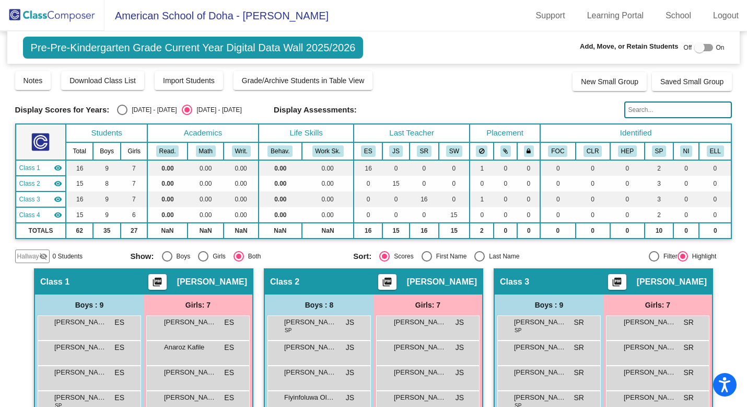
click at [79, 16] on img at bounding box center [52, 15] width 105 height 31
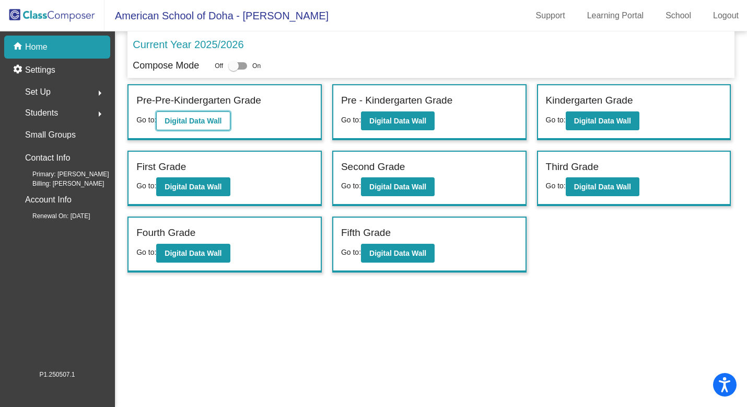
click at [223, 126] on button "Digital Data Wall" at bounding box center [193, 120] width 74 height 19
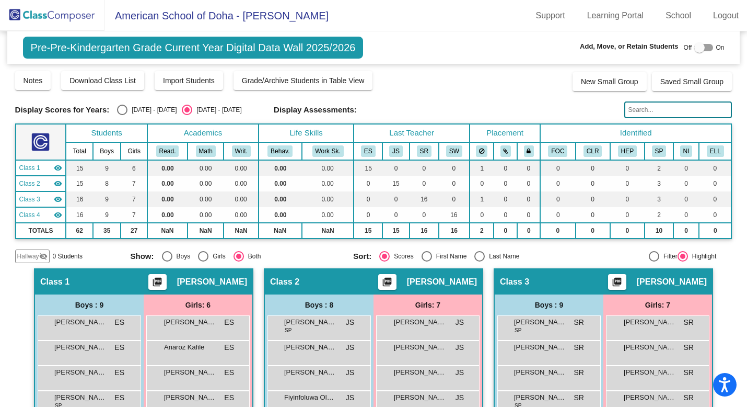
click at [74, 16] on img at bounding box center [52, 15] width 105 height 31
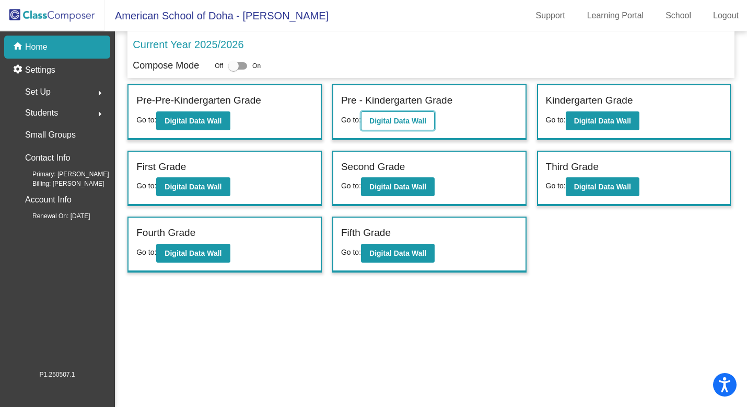
click at [417, 124] on b "Digital Data Wall" at bounding box center [397, 121] width 57 height 8
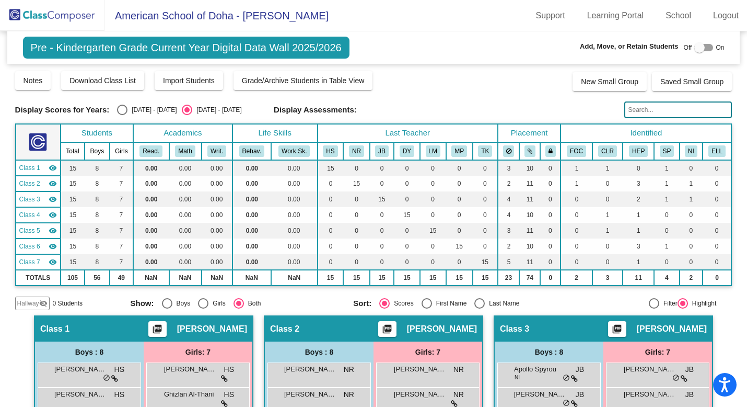
click at [64, 17] on img at bounding box center [52, 15] width 105 height 31
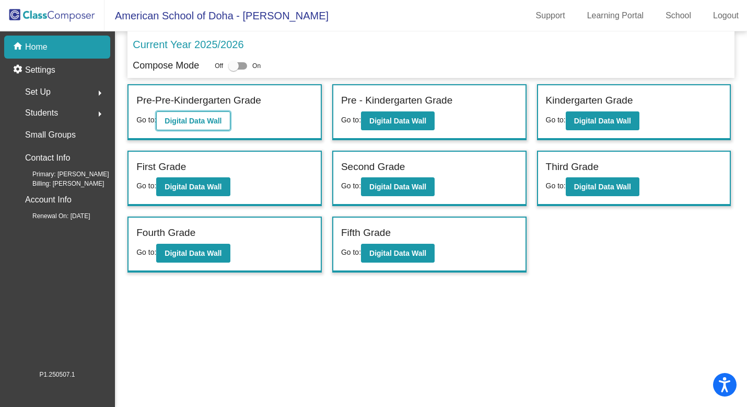
click at [217, 119] on b "Digital Data Wall" at bounding box center [193, 121] width 57 height 8
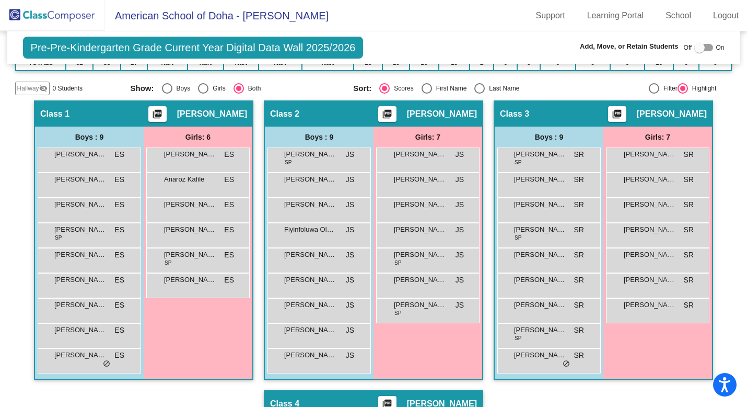
scroll to position [170, 0]
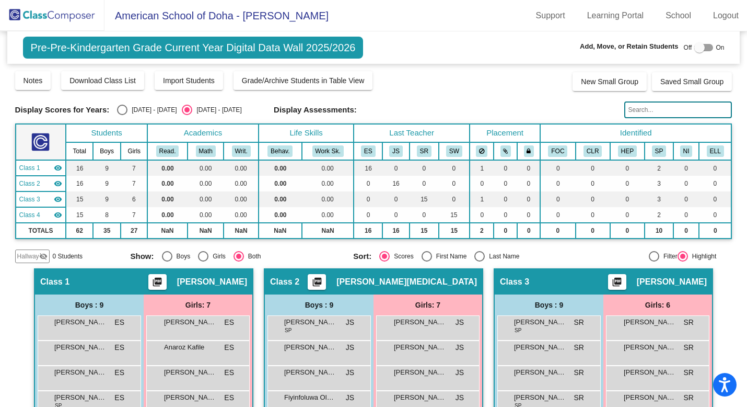
click at [78, 21] on img at bounding box center [52, 15] width 105 height 31
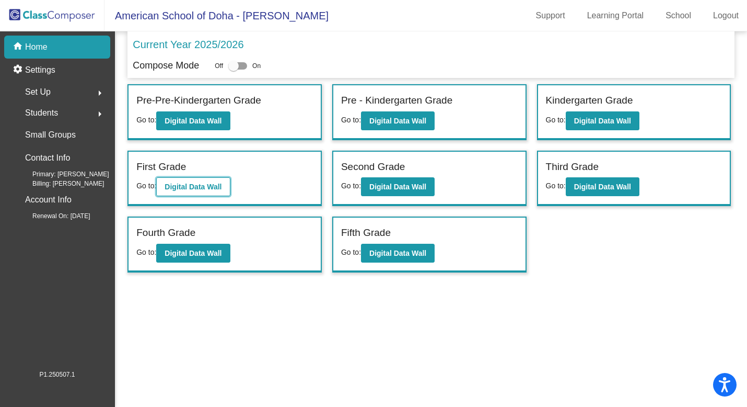
click at [205, 190] on b "Digital Data Wall" at bounding box center [193, 186] width 57 height 8
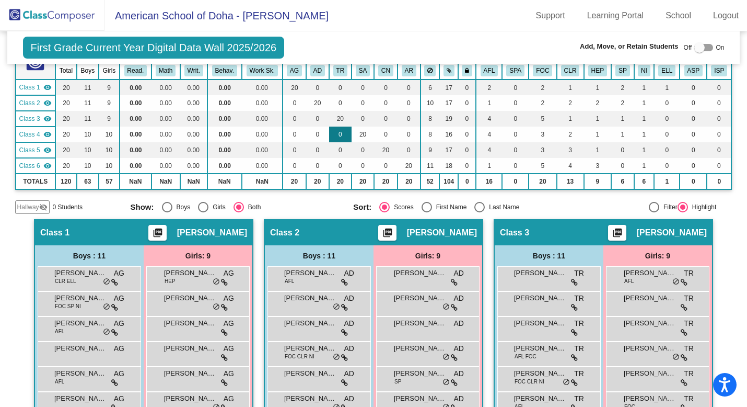
scroll to position [100, 0]
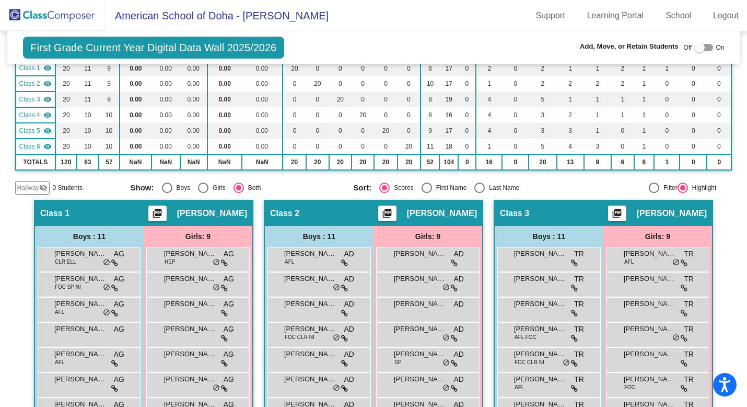
click at [36, 186] on span "Hallway" at bounding box center [28, 187] width 22 height 9
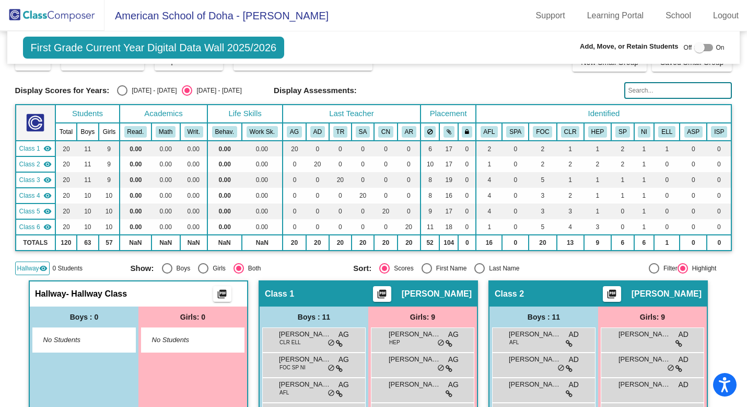
scroll to position [0, 0]
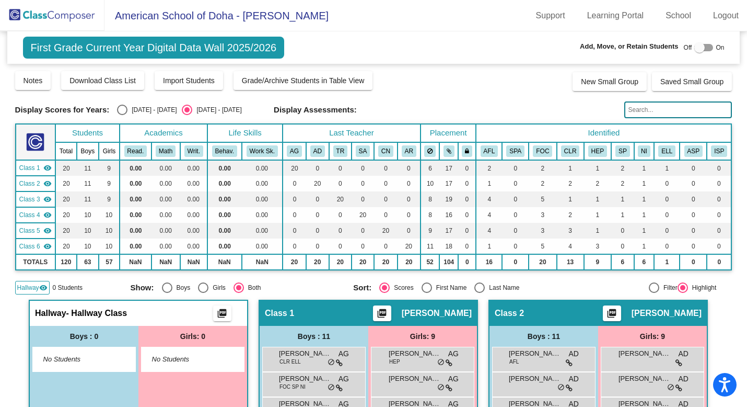
click at [39, 287] on mat-icon "visibility" at bounding box center [43, 287] width 8 height 8
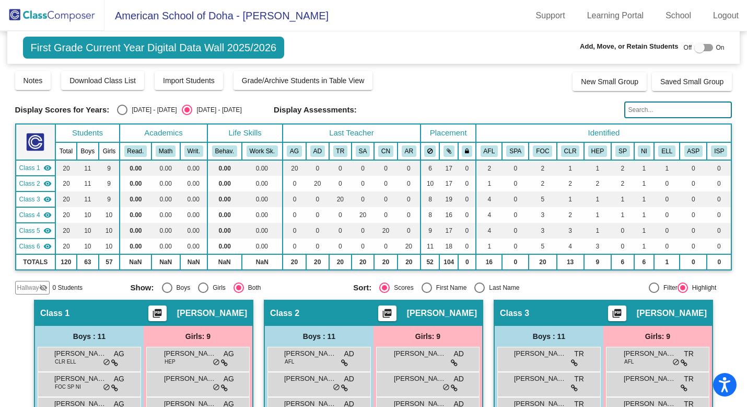
click at [72, 15] on img at bounding box center [52, 15] width 105 height 31
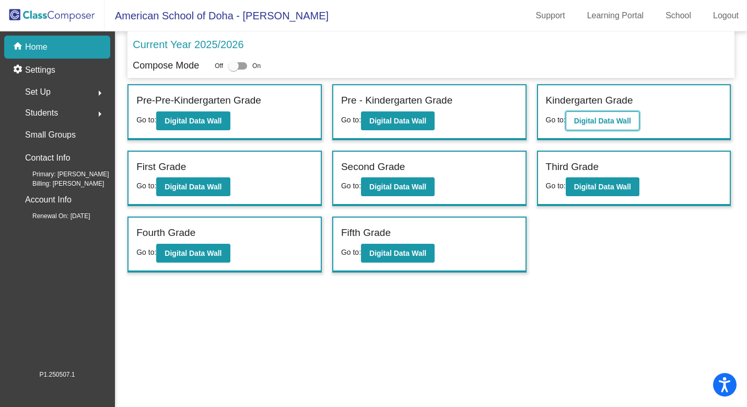
click at [607, 121] on b "Digital Data Wall" at bounding box center [602, 121] width 57 height 8
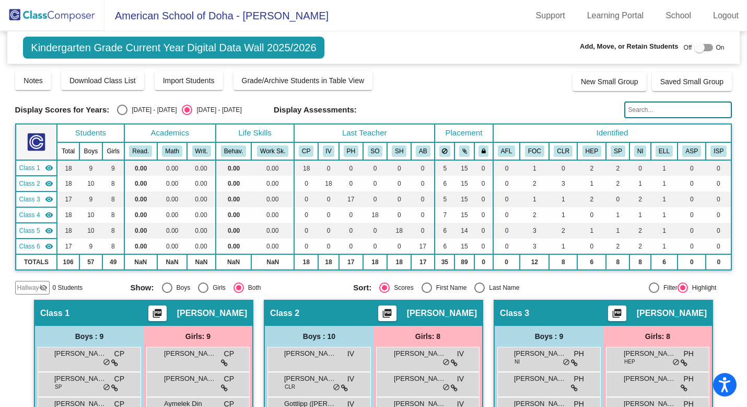
click at [88, 18] on img at bounding box center [52, 15] width 105 height 31
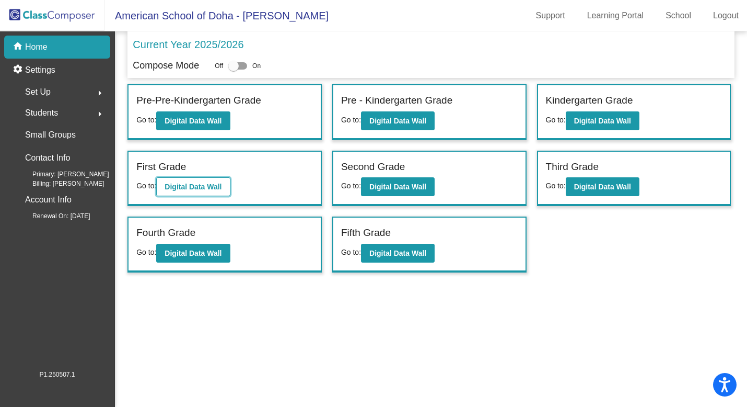
click at [222, 188] on b "Digital Data Wall" at bounding box center [193, 186] width 57 height 8
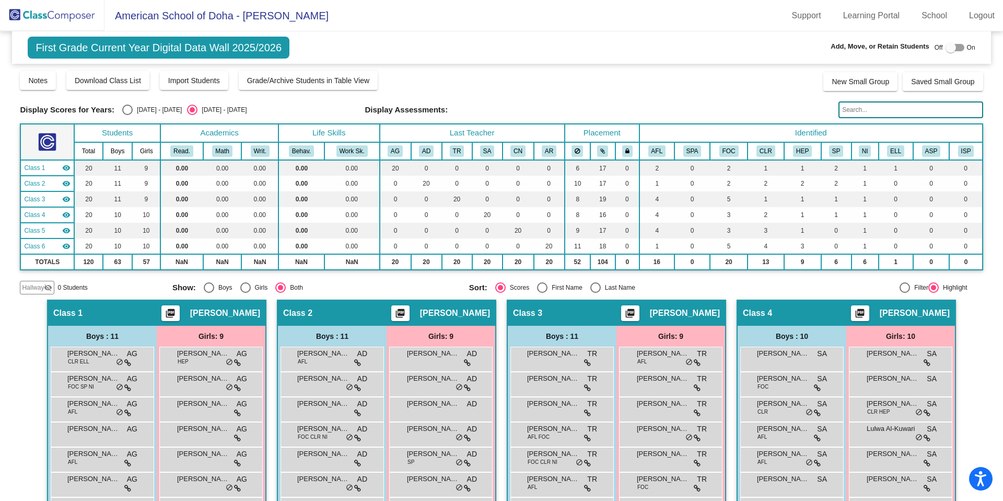
click at [61, 22] on img at bounding box center [52, 15] width 105 height 31
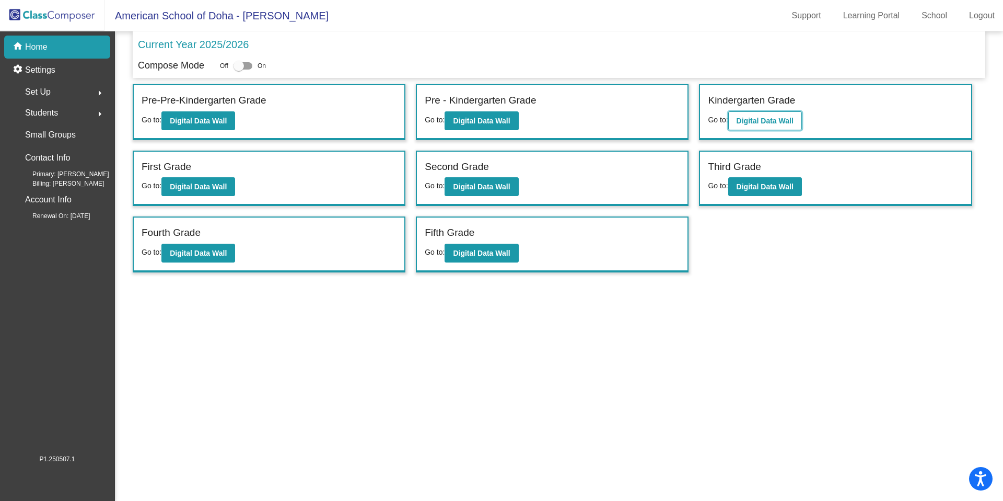
click at [752, 125] on button "Digital Data Wall" at bounding box center [765, 120] width 74 height 19
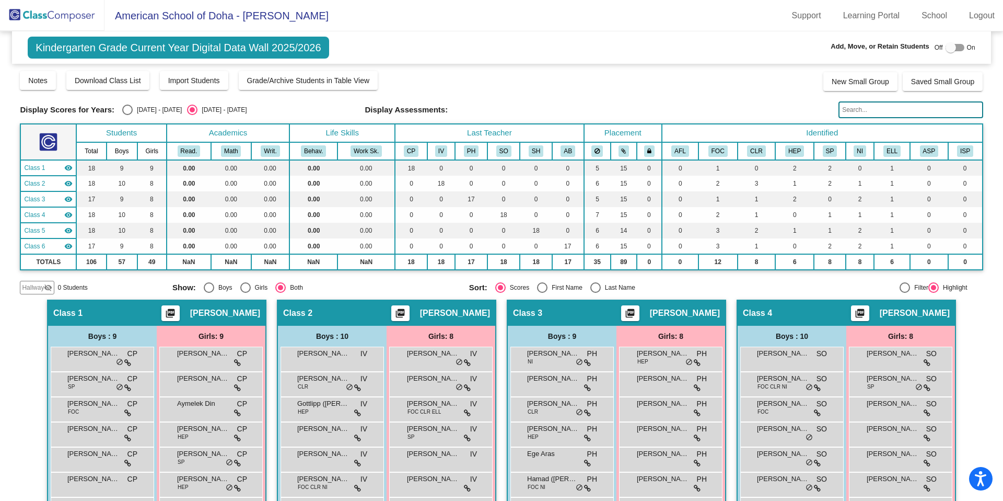
click at [752, 110] on input "text" at bounding box center [911, 109] width 144 height 17
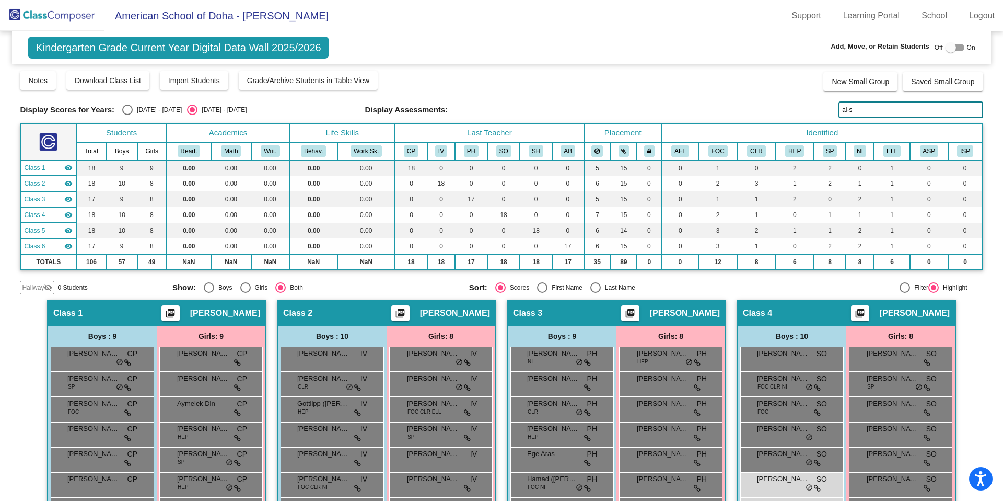
click at [752, 109] on input "al-s" at bounding box center [911, 109] width 144 height 17
click at [752, 107] on input "altr" at bounding box center [911, 109] width 144 height 17
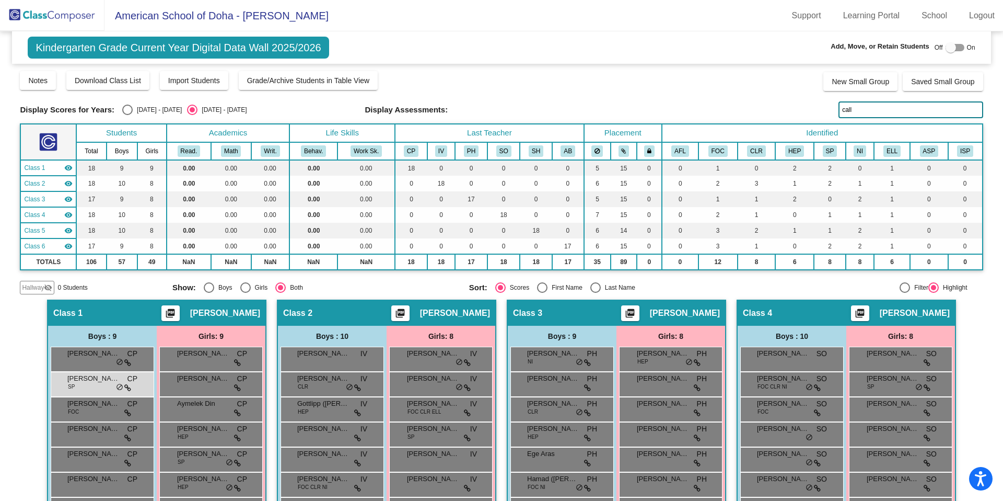
type input "call"
click at [43, 13] on img at bounding box center [52, 15] width 105 height 31
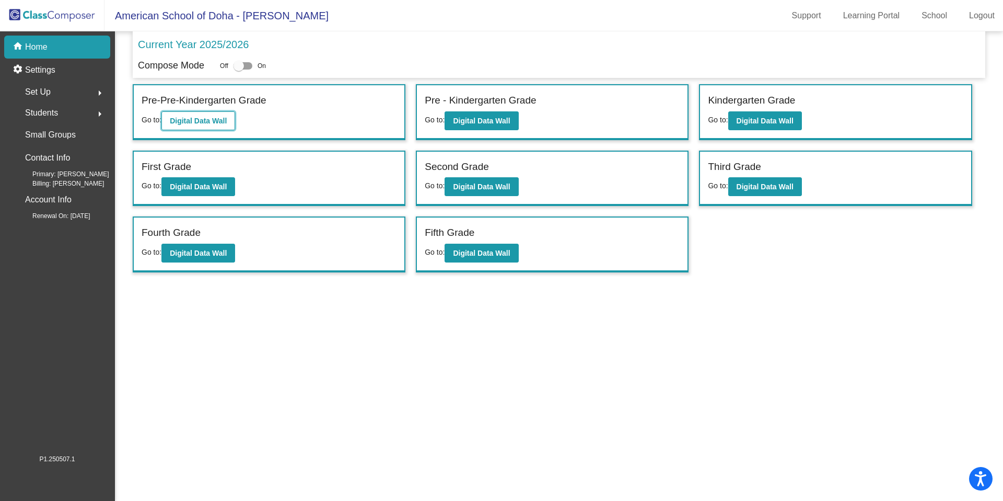
click at [217, 122] on b "Digital Data Wall" at bounding box center [198, 121] width 57 height 8
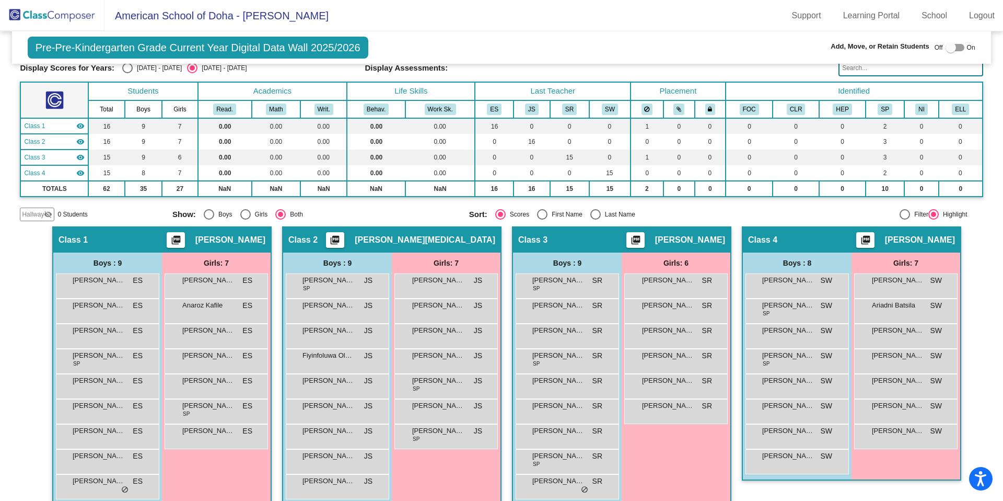
scroll to position [57, 0]
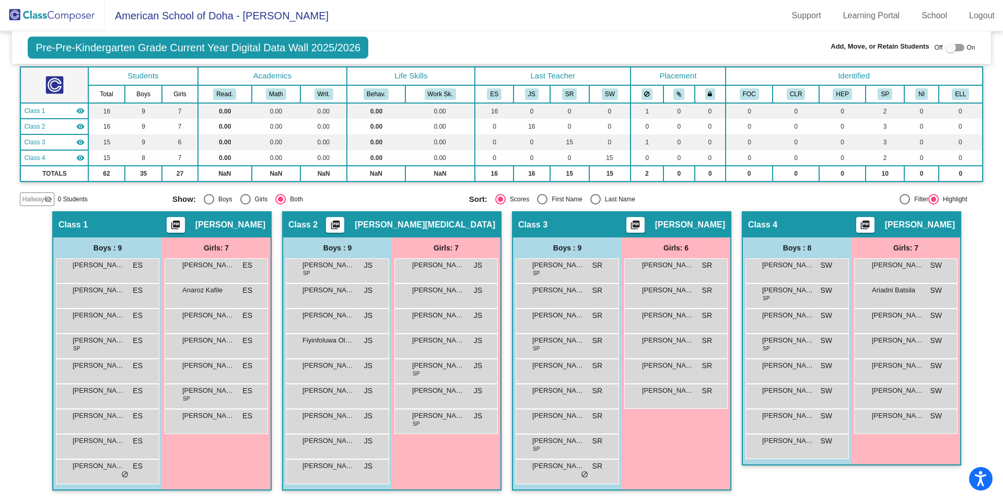
click at [752, 47] on div at bounding box center [951, 47] width 10 height 10
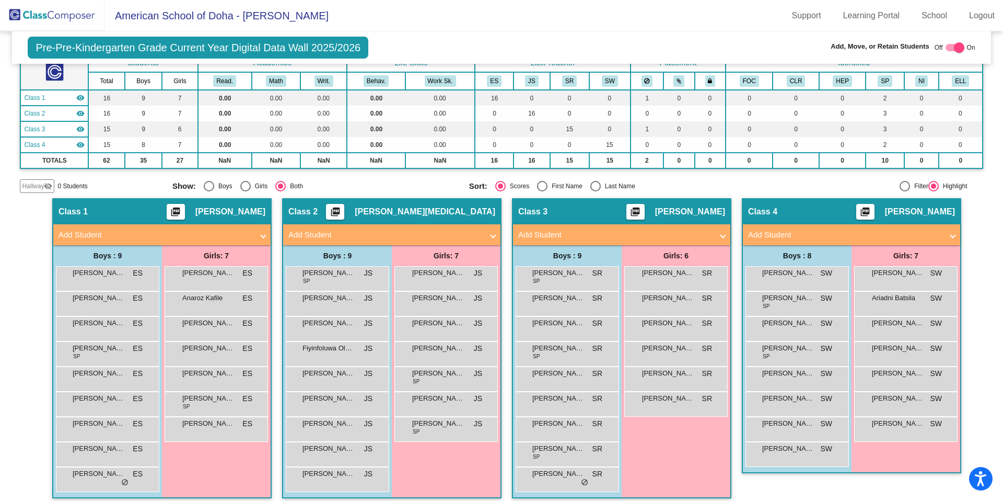
scroll to position [78, 0]
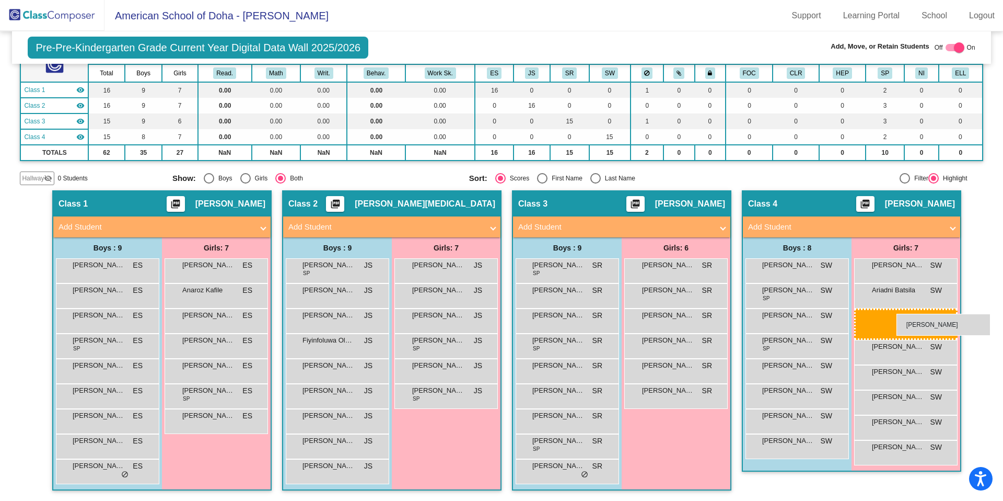
drag, startPoint x: 432, startPoint y: 272, endPoint x: 888, endPoint y: 312, distance: 458.5
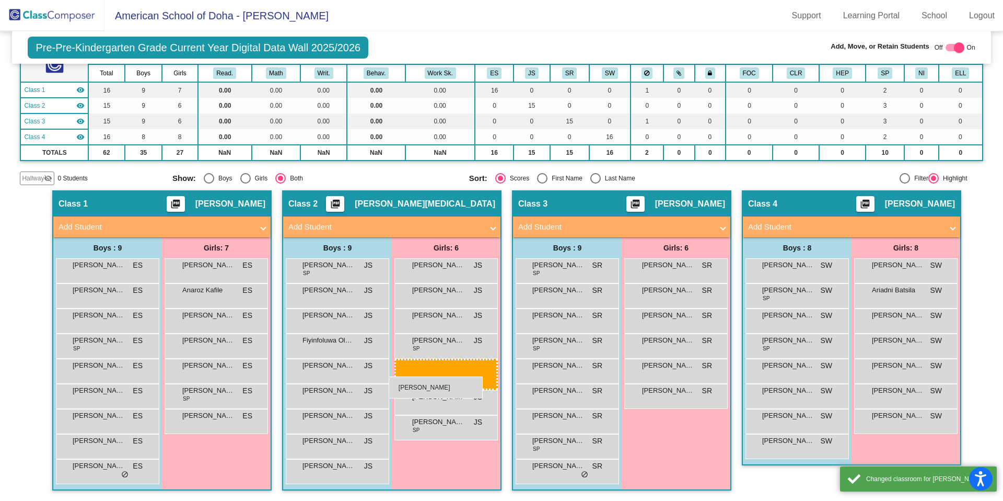
drag, startPoint x: 892, startPoint y: 394, endPoint x: 389, endPoint y: 376, distance: 503.6
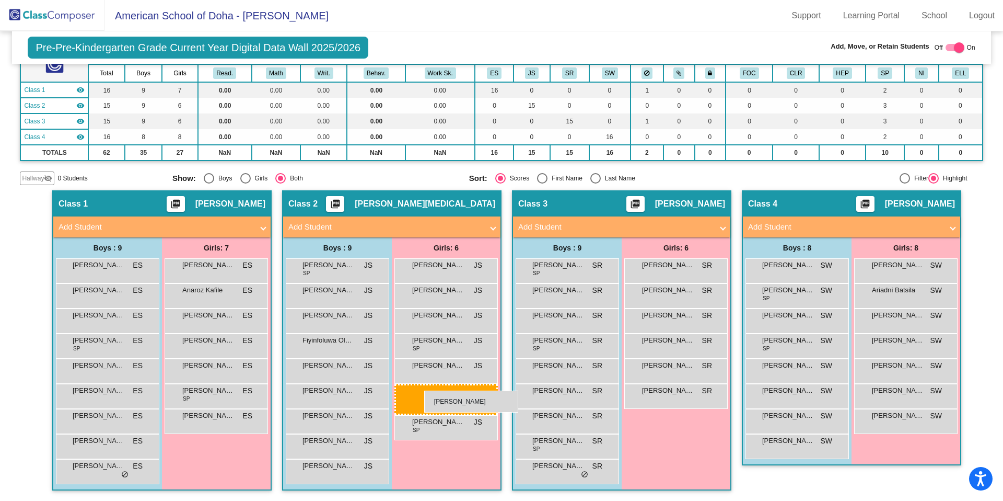
drag, startPoint x: 904, startPoint y: 392, endPoint x: 424, endPoint y: 390, distance: 480.3
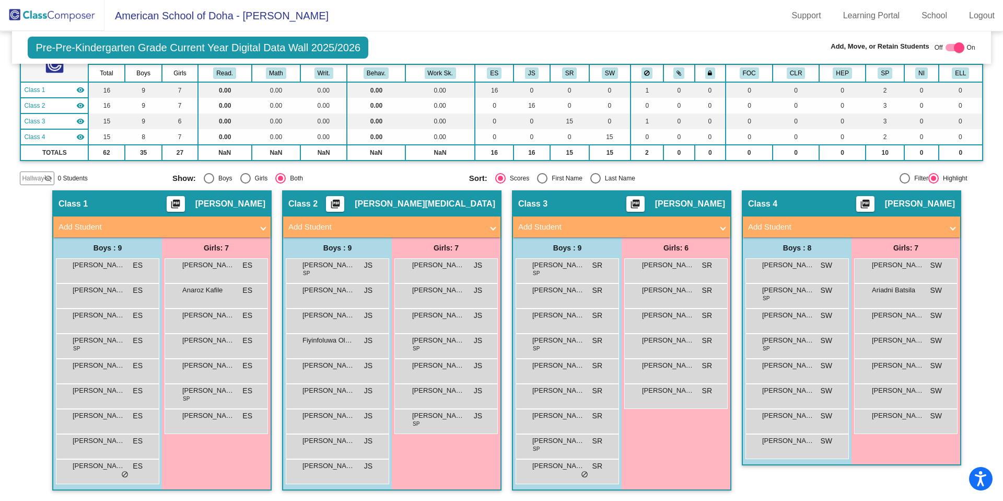
click at [752, 239] on mat-sidenav-content "Pre-Pre-Kindergarten Grade Current Year Digital Data Wall 2025/2026 Add, Move, …" at bounding box center [501, 265] width 1003 height 469
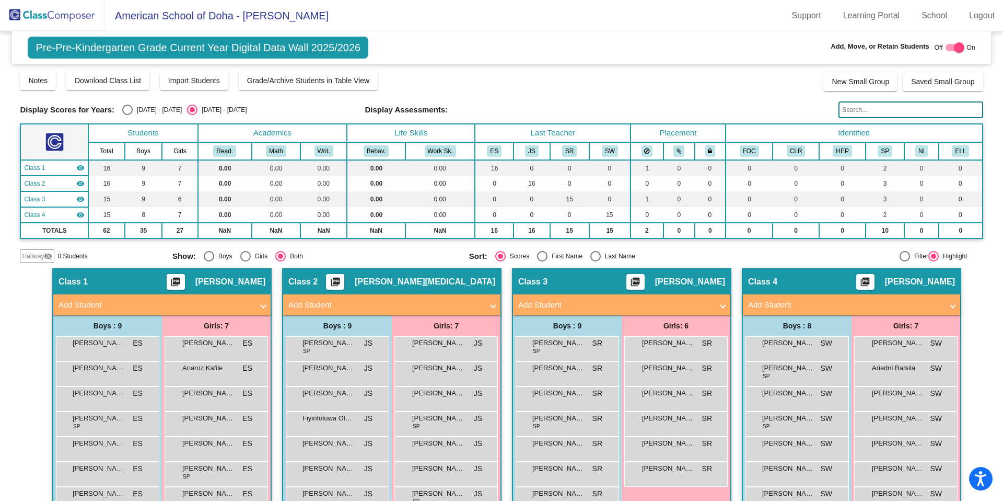
click at [752, 51] on div at bounding box center [959, 47] width 10 height 10
checkbox input "false"
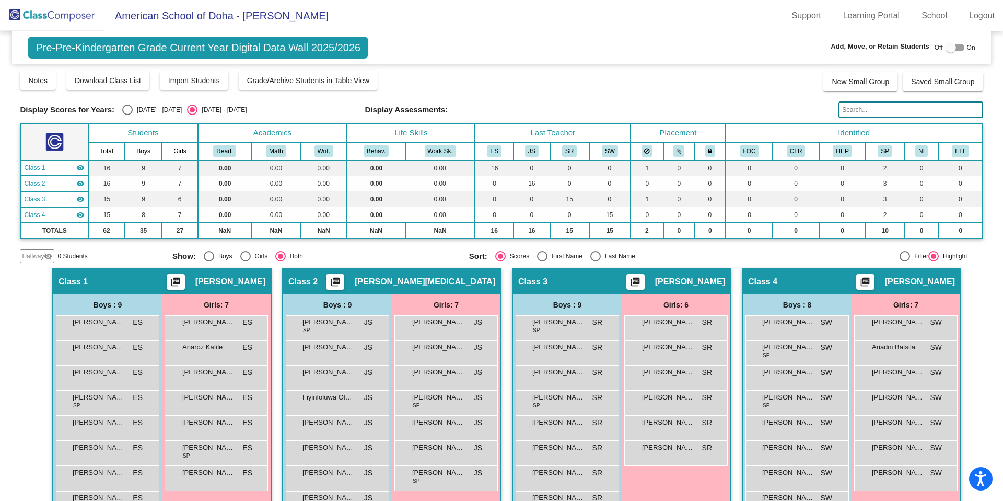
click at [28, 12] on img at bounding box center [52, 15] width 105 height 31
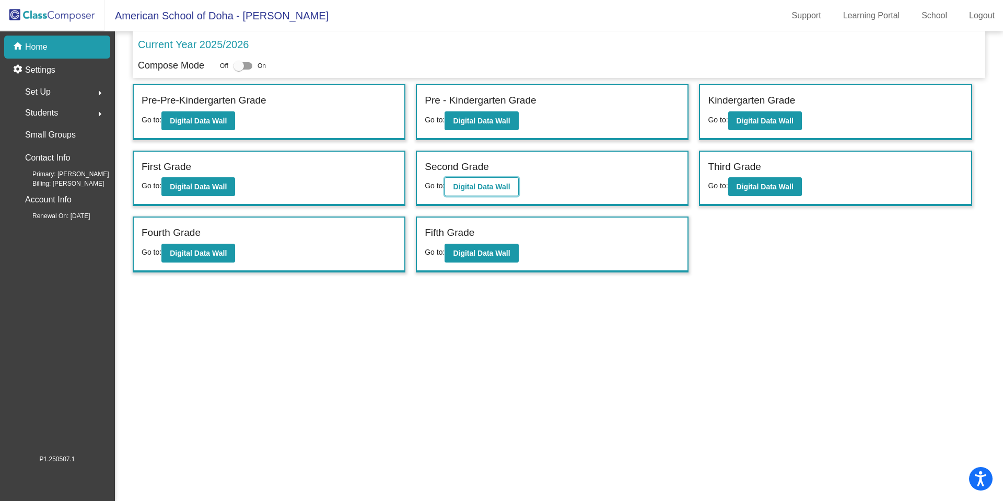
click at [500, 186] on b "Digital Data Wall" at bounding box center [481, 186] width 57 height 8
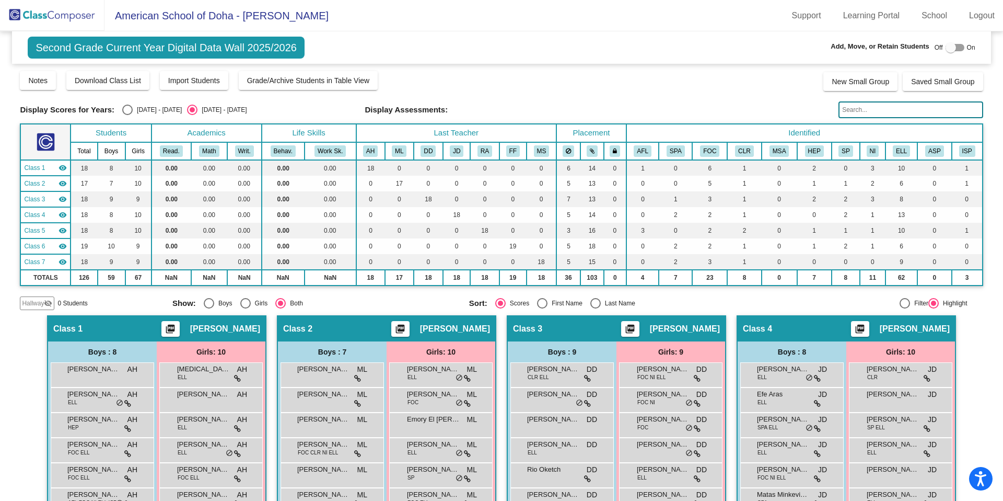
click at [55, 22] on img at bounding box center [52, 15] width 105 height 31
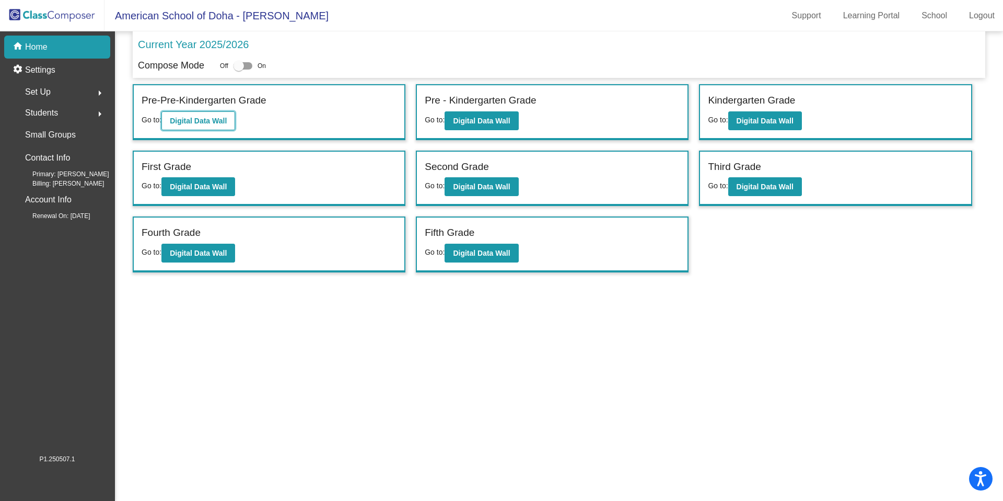
click at [199, 117] on b "Digital Data Wall" at bounding box center [198, 121] width 57 height 8
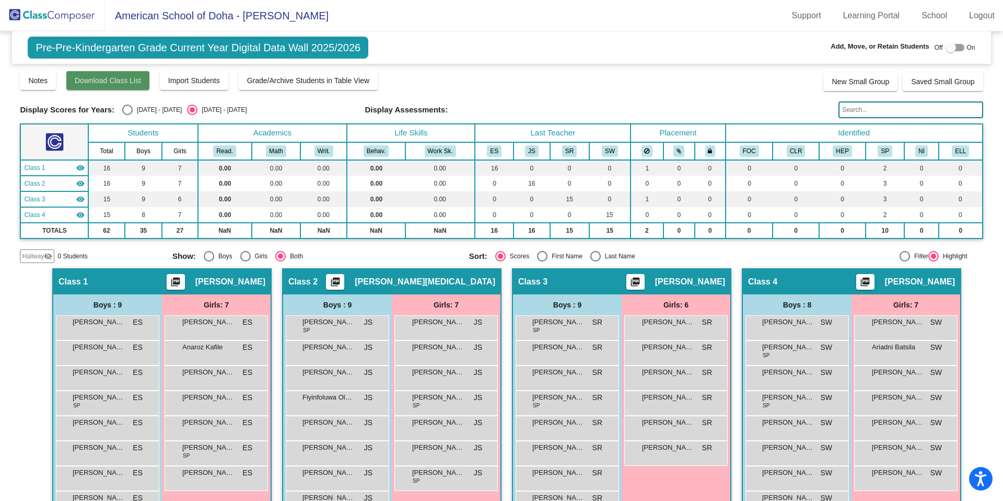
click at [124, 82] on span "Download Class List" at bounding box center [108, 80] width 66 height 8
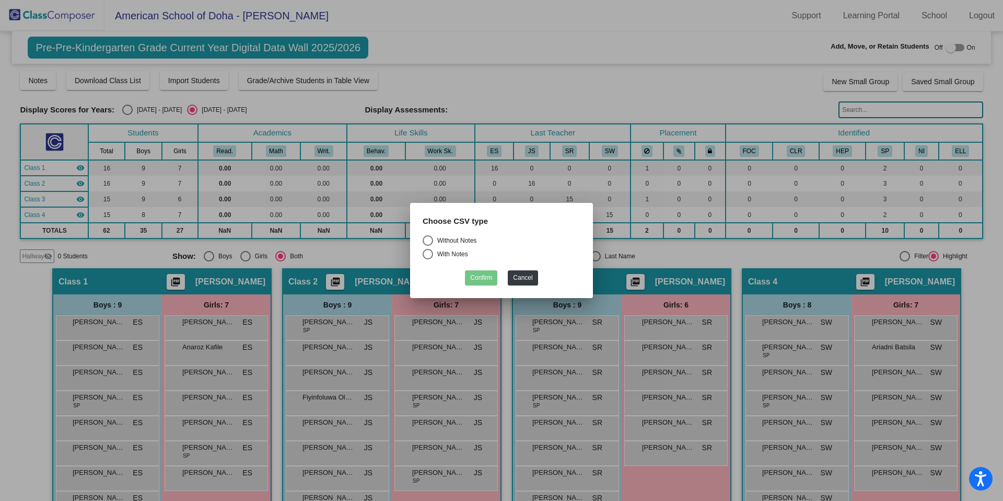
click at [429, 242] on div "Select an option" at bounding box center [428, 240] width 10 height 10
click at [428, 246] on input "Without Notes" at bounding box center [427, 246] width 1 height 1
radio input "true"
click at [477, 274] on button "Confirm" at bounding box center [481, 277] width 32 height 15
